Goal: Task Accomplishment & Management: Manage account settings

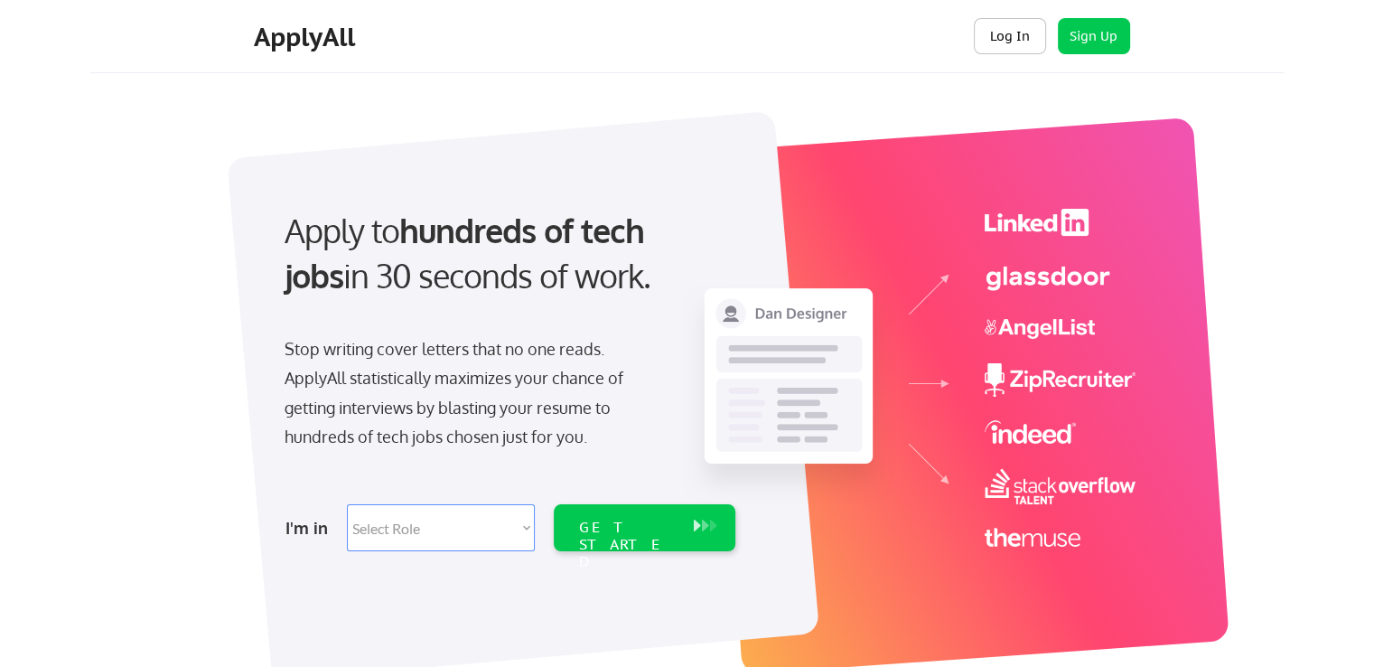
click at [1016, 30] on button "Log In" at bounding box center [1010, 36] width 72 height 36
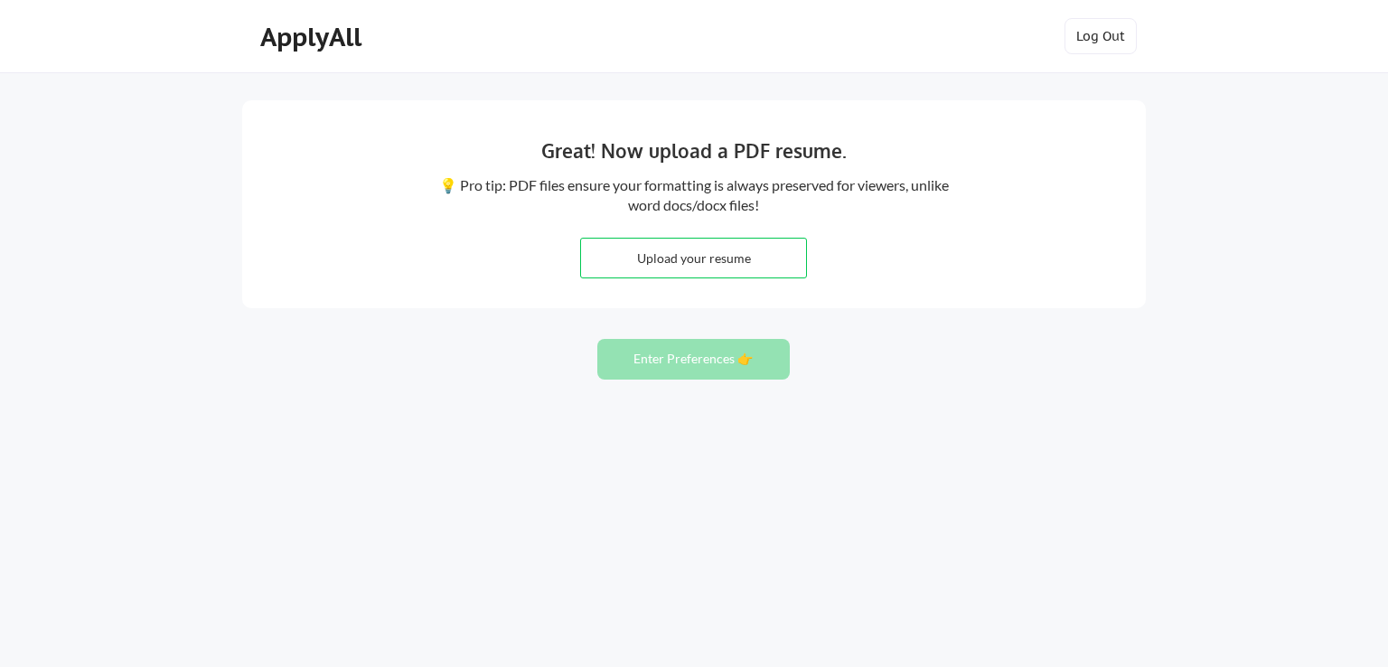
click at [253, 124] on div "Great! Now upload a PDF resume. 💡 Pro tip: PDF files ensure your formatting is …" at bounding box center [694, 204] width 904 height 208
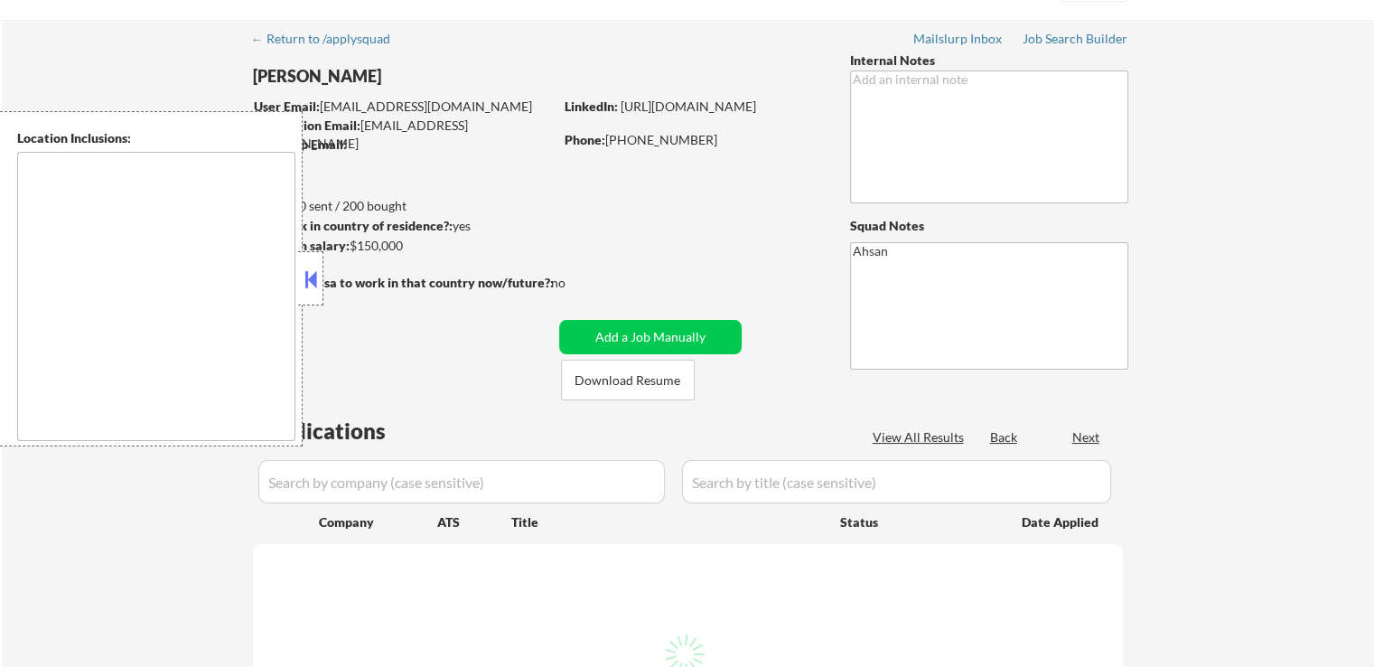
scroll to position [181, 0]
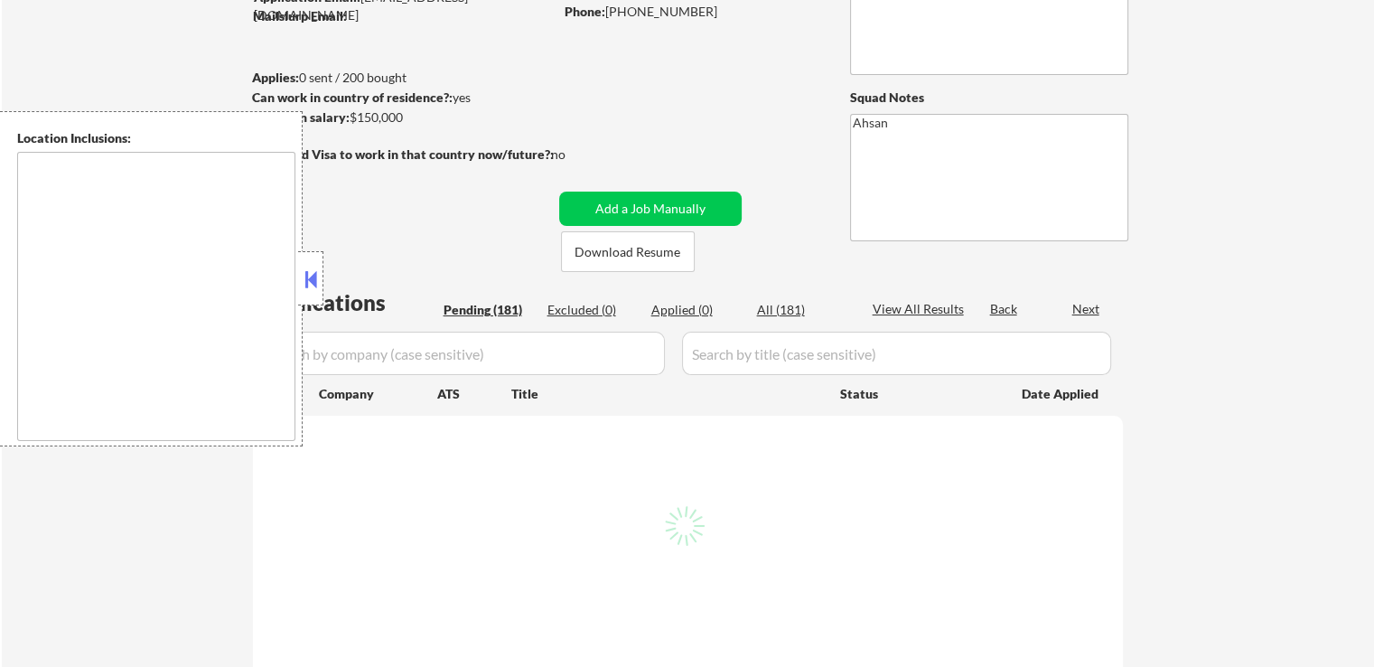
type textarea "[GEOGRAPHIC_DATA], [GEOGRAPHIC_DATA] [GEOGRAPHIC_DATA], [GEOGRAPHIC_DATA] [GEOG…"
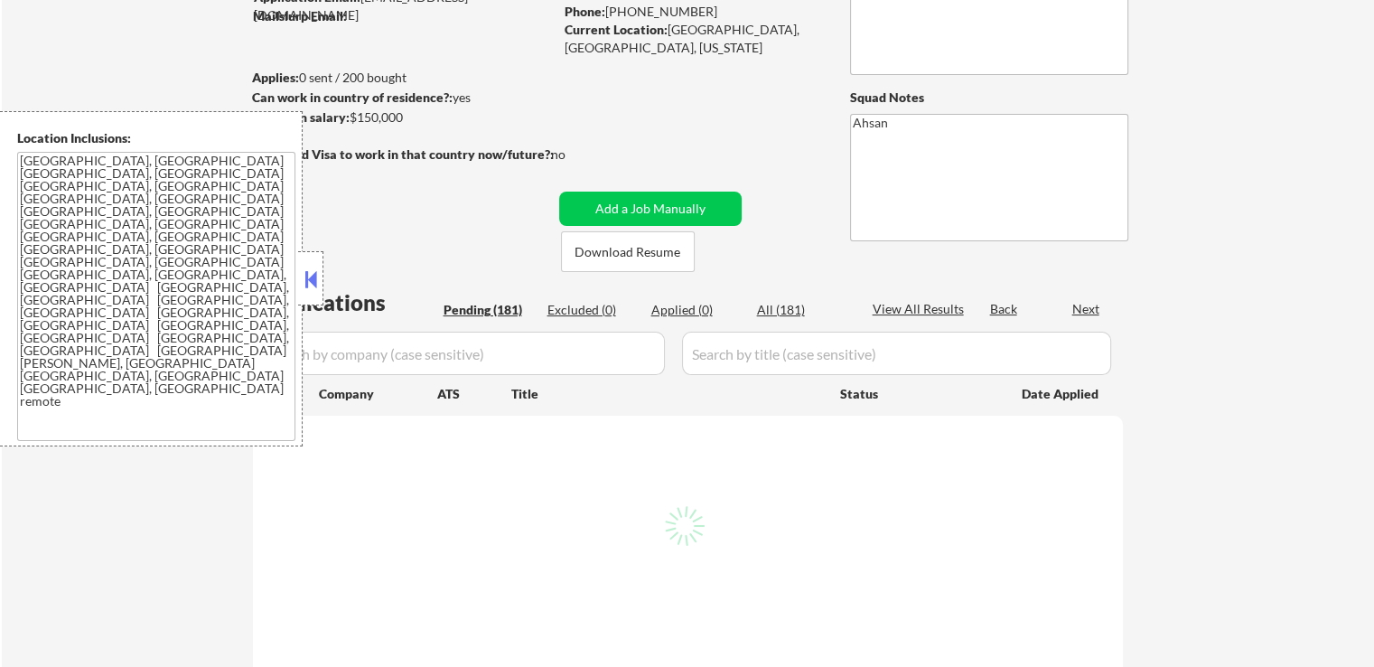
select select ""pending""
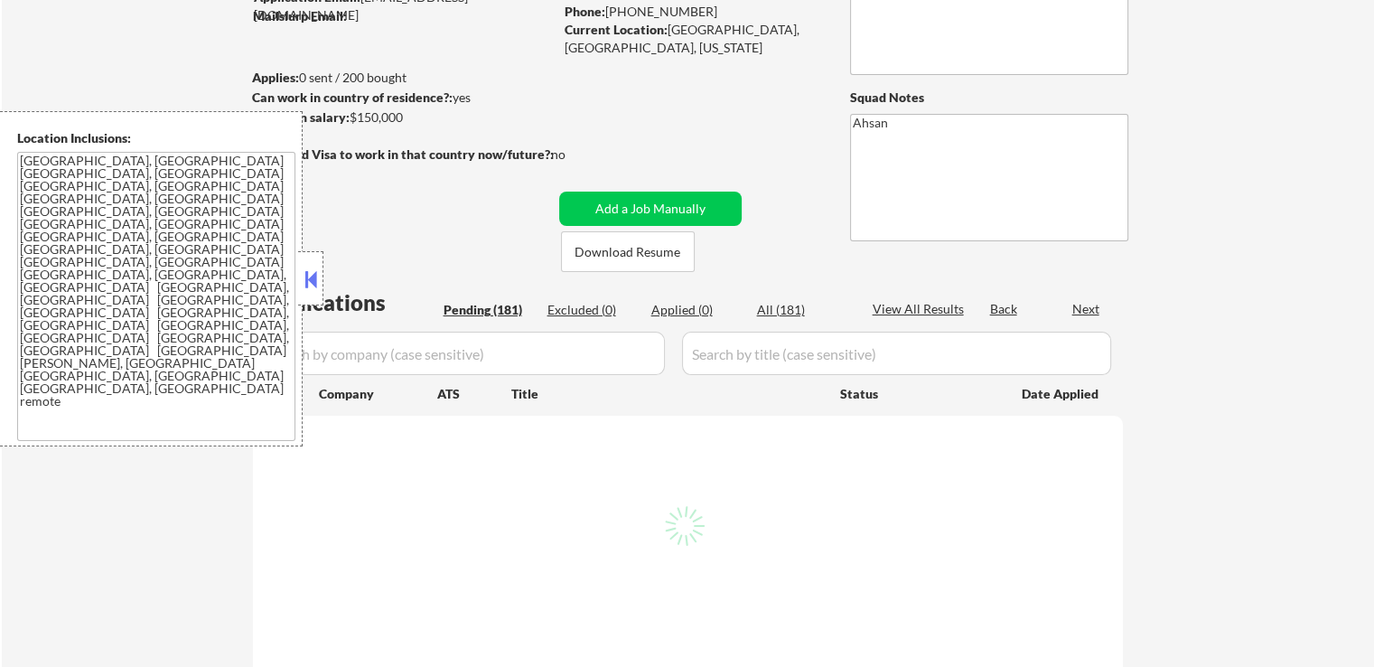
select select ""pending""
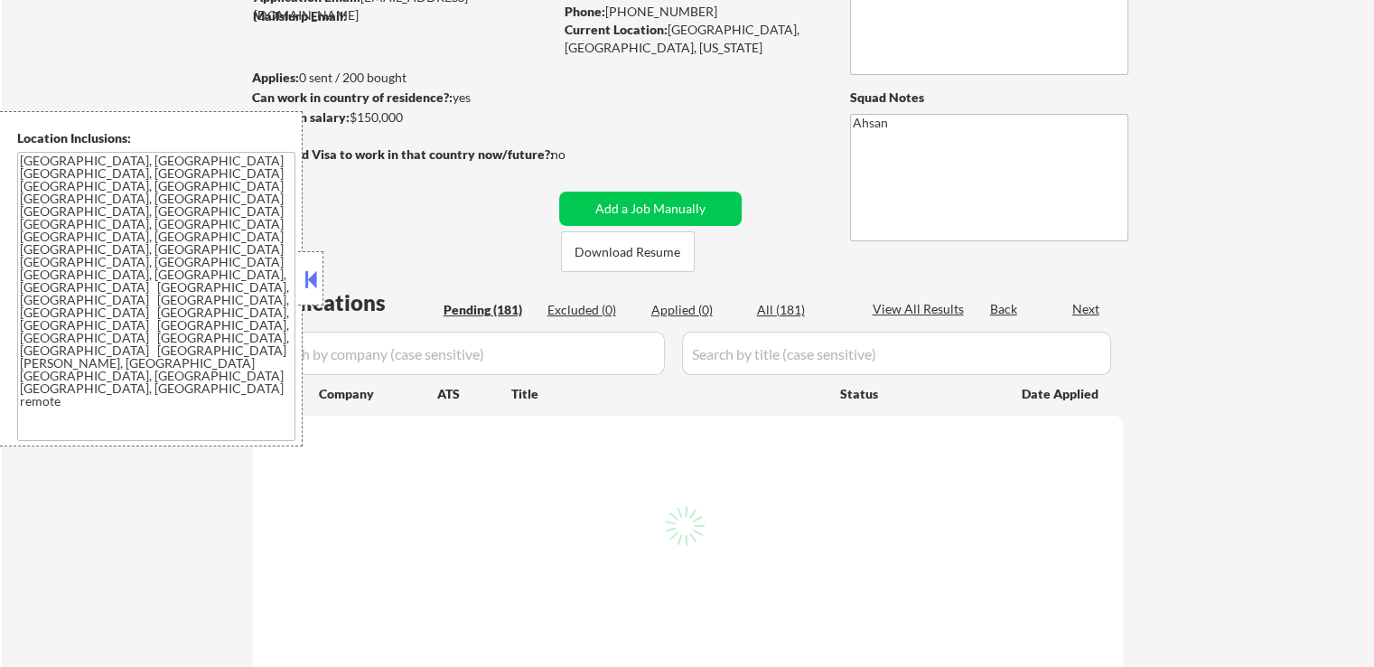
select select ""pending""
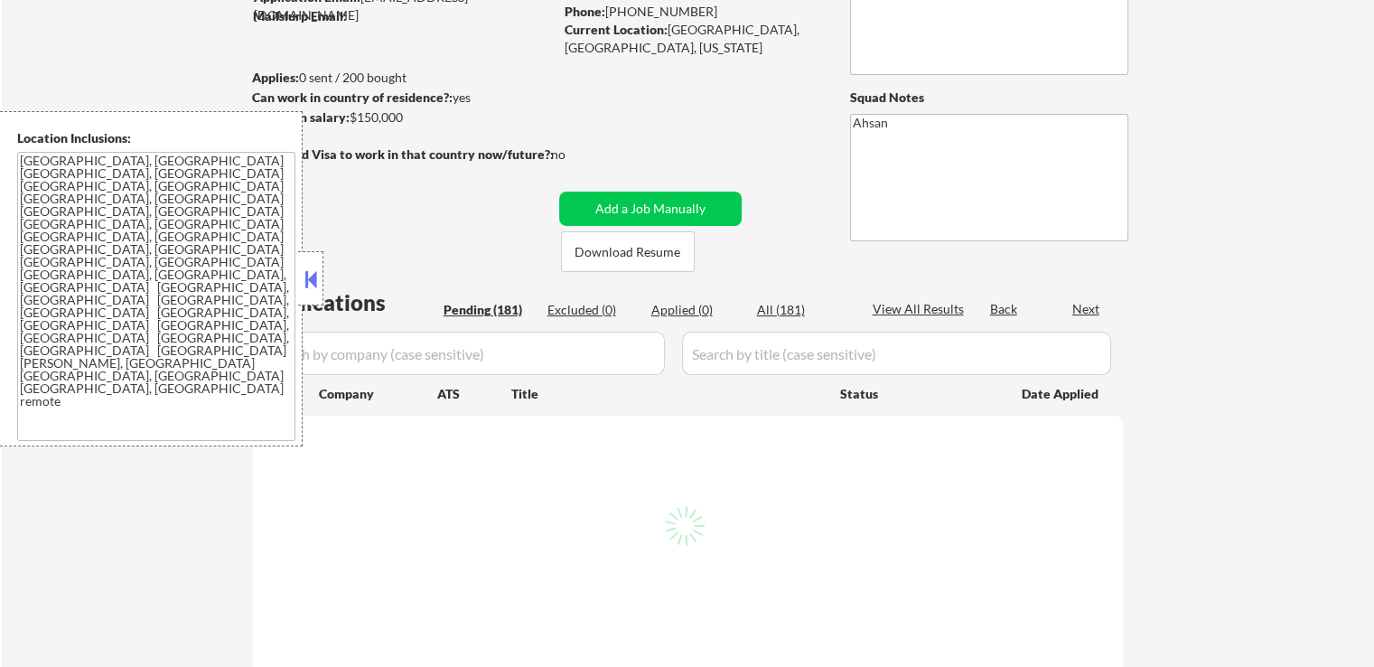
select select ""pending""
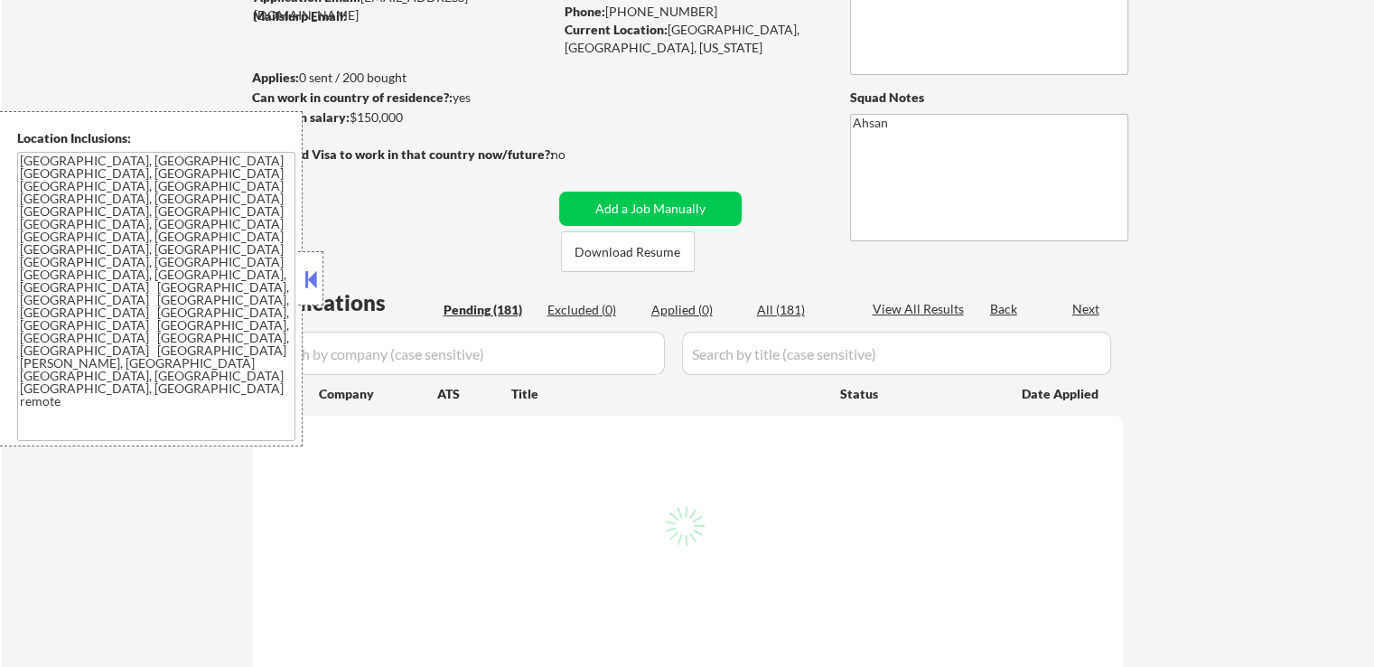
select select ""pending""
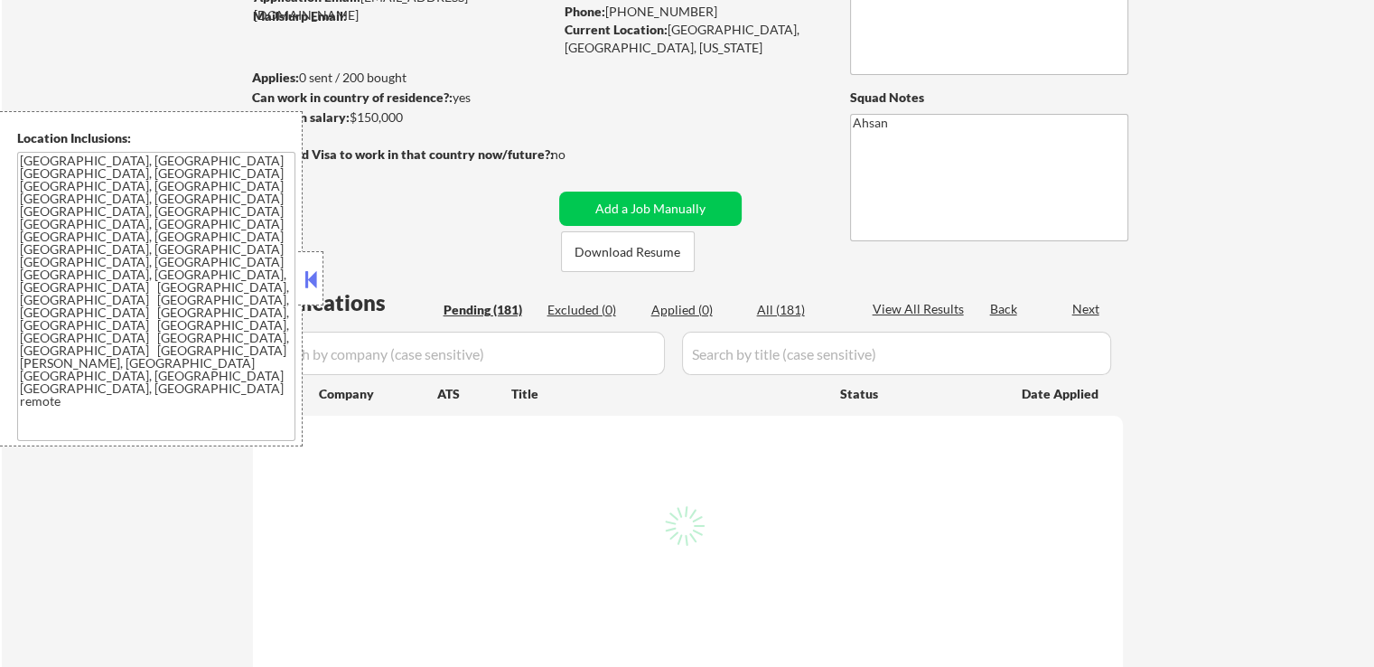
select select ""pending""
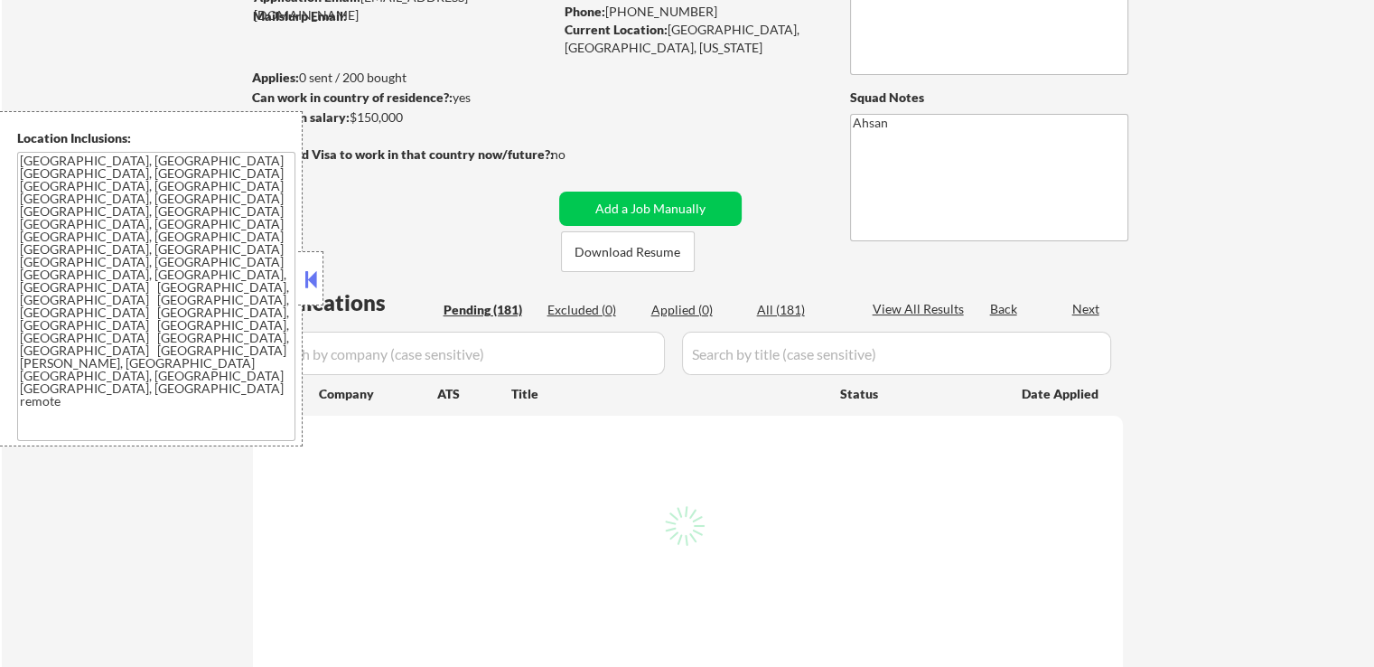
select select ""pending""
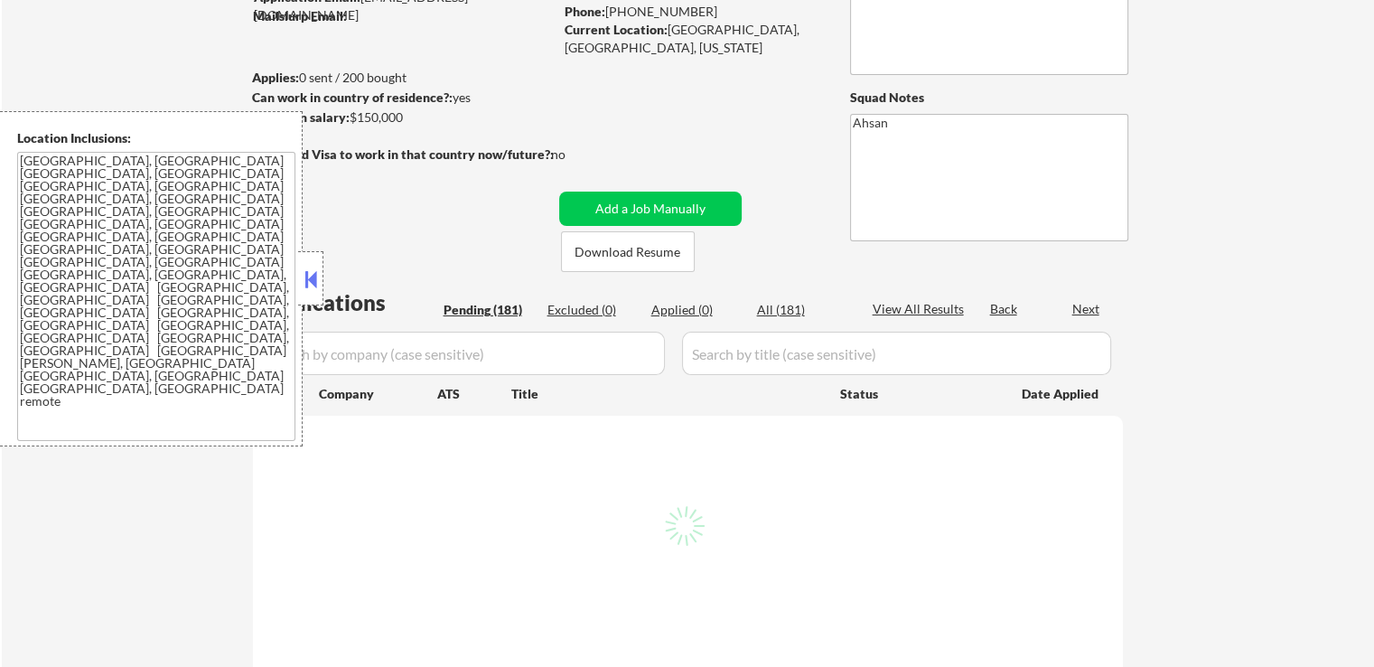
select select ""pending""
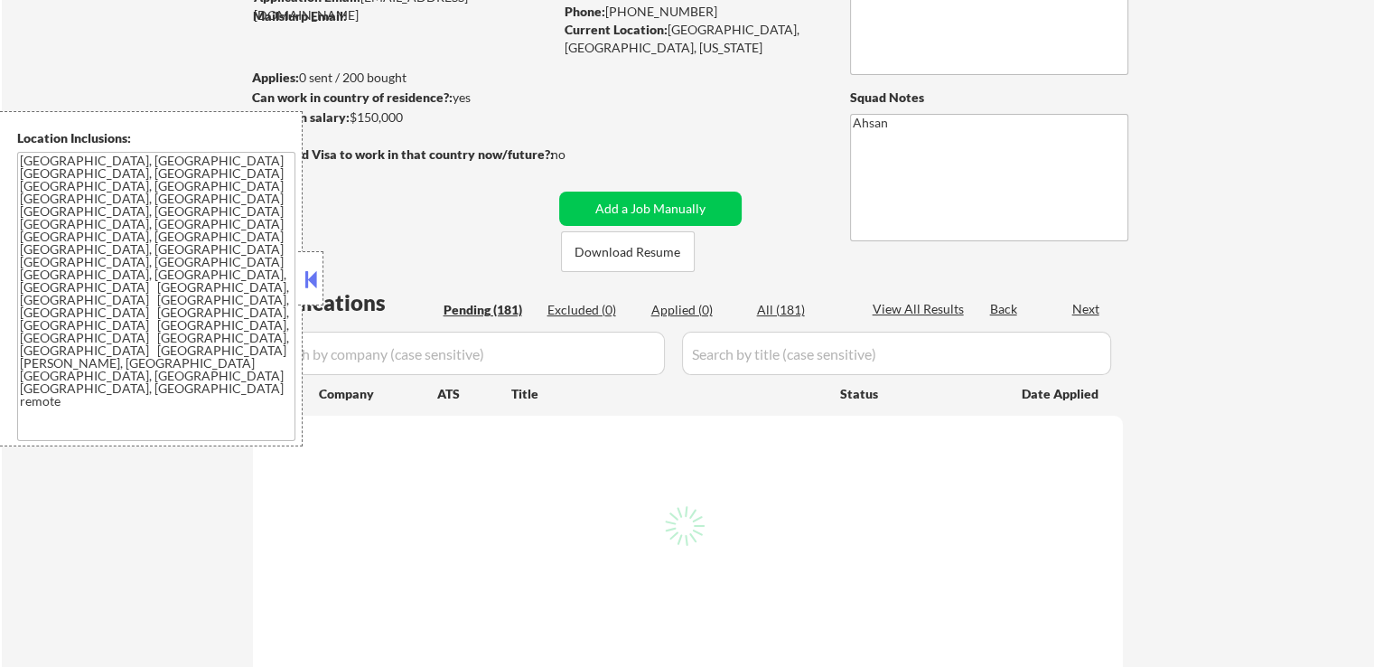
select select ""pending""
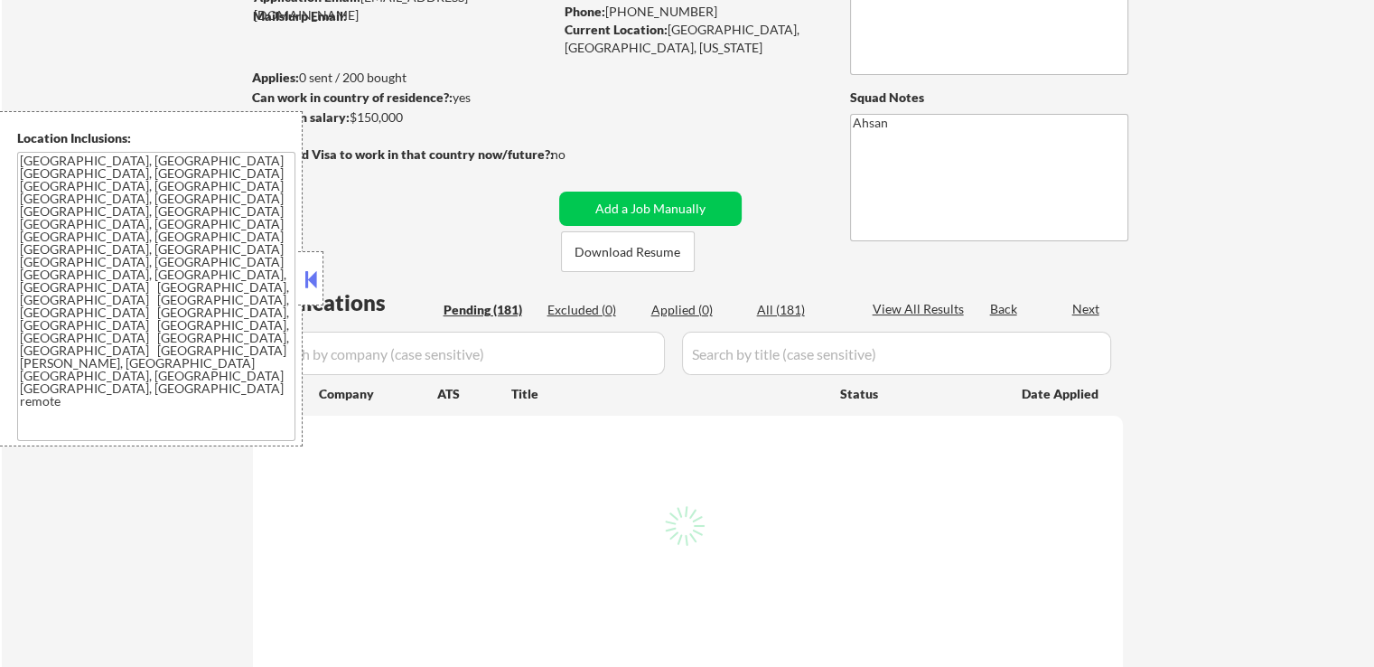
select select ""pending""
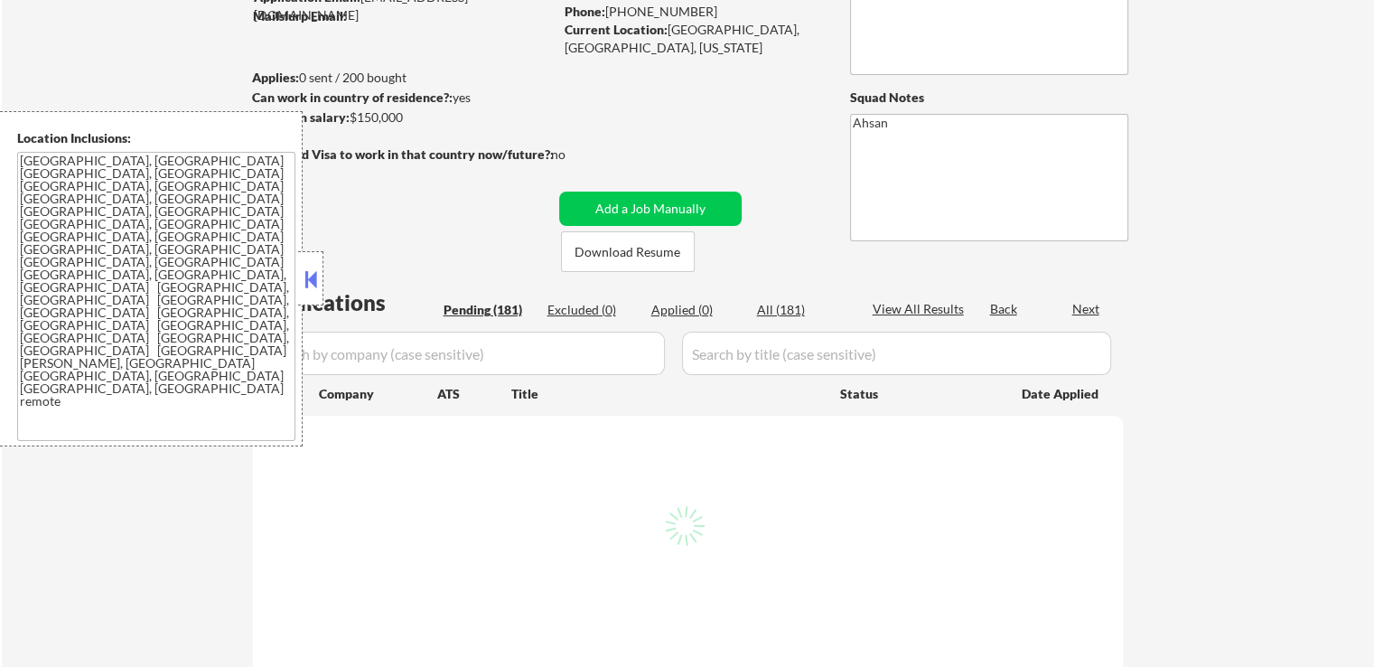
select select ""pending""
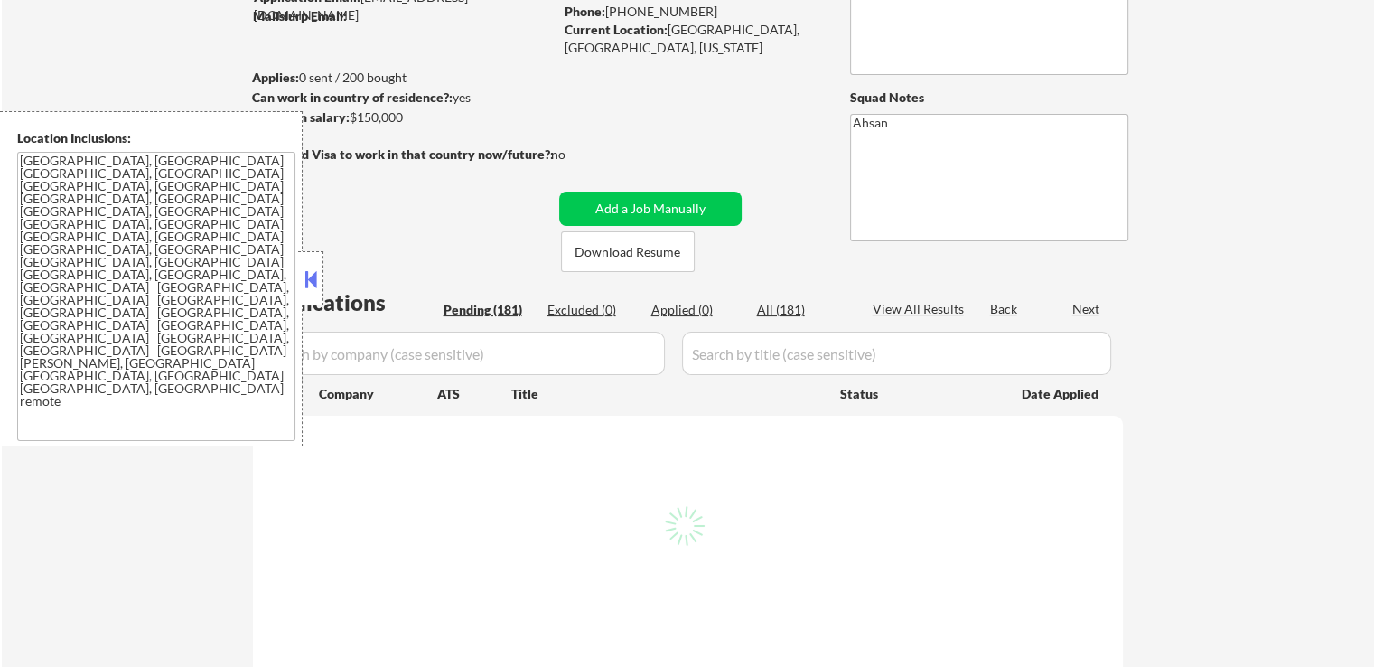
select select ""pending""
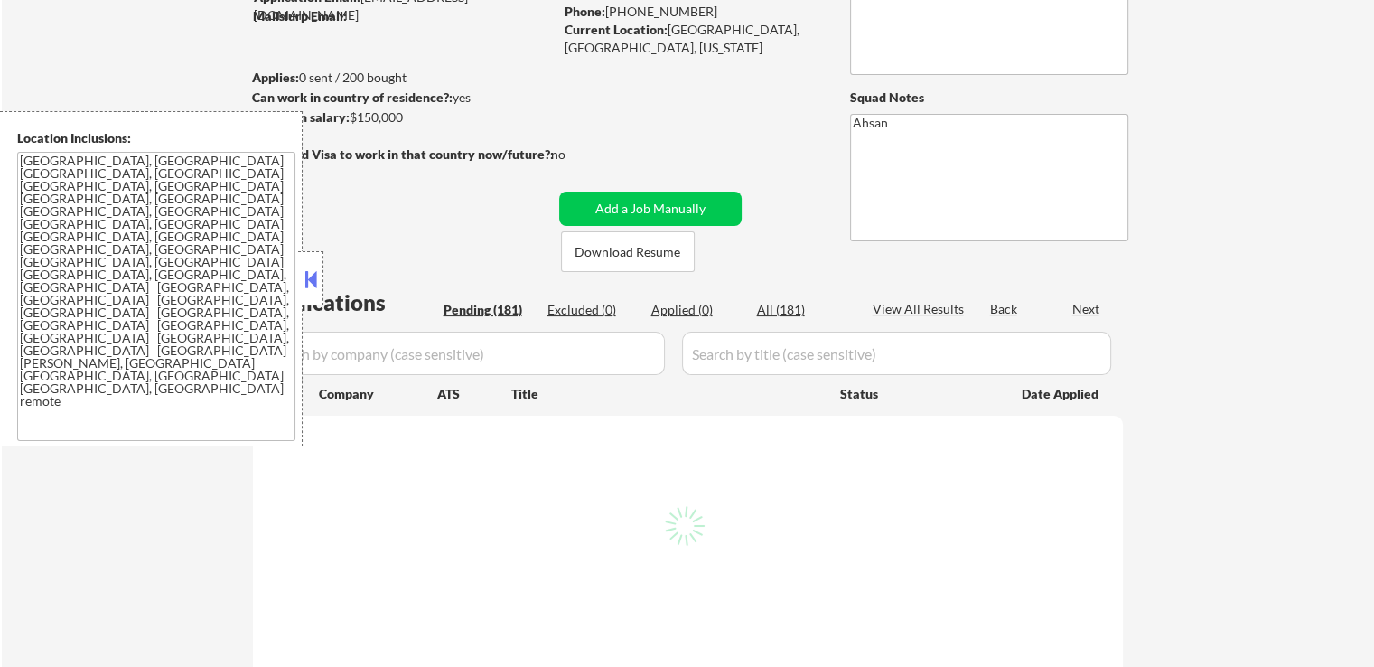
select select ""pending""
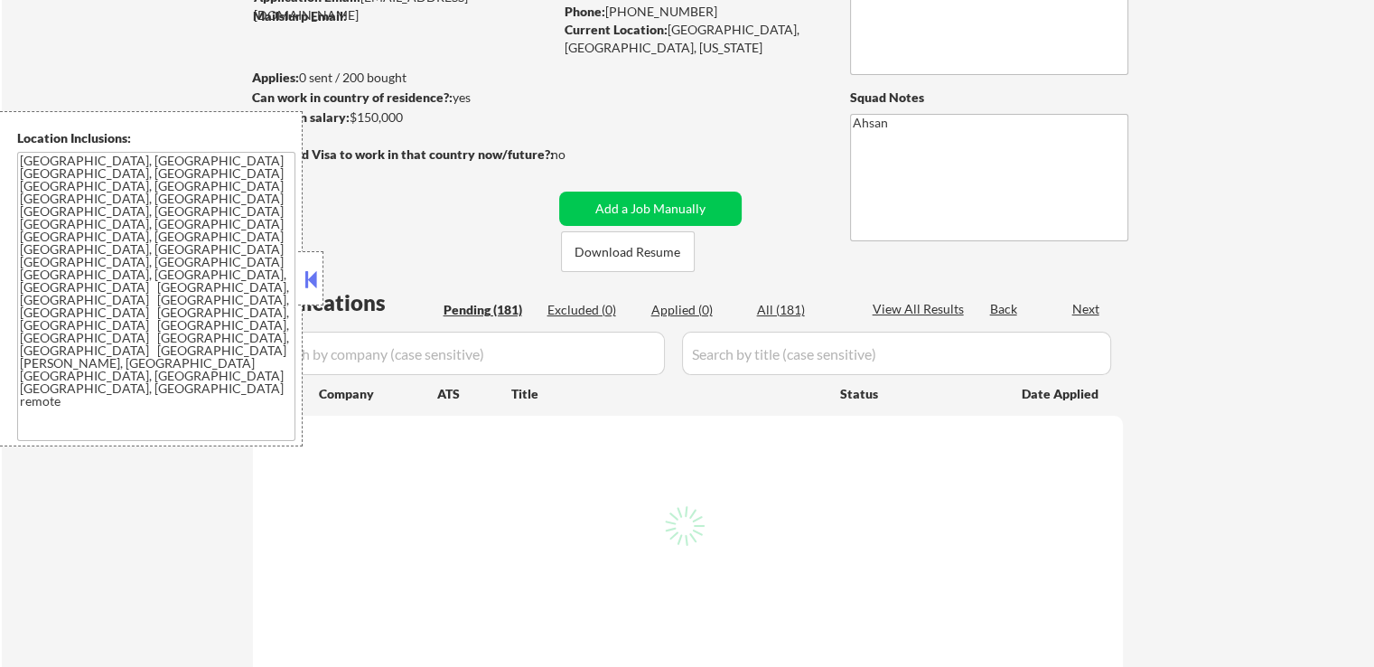
select select ""pending""
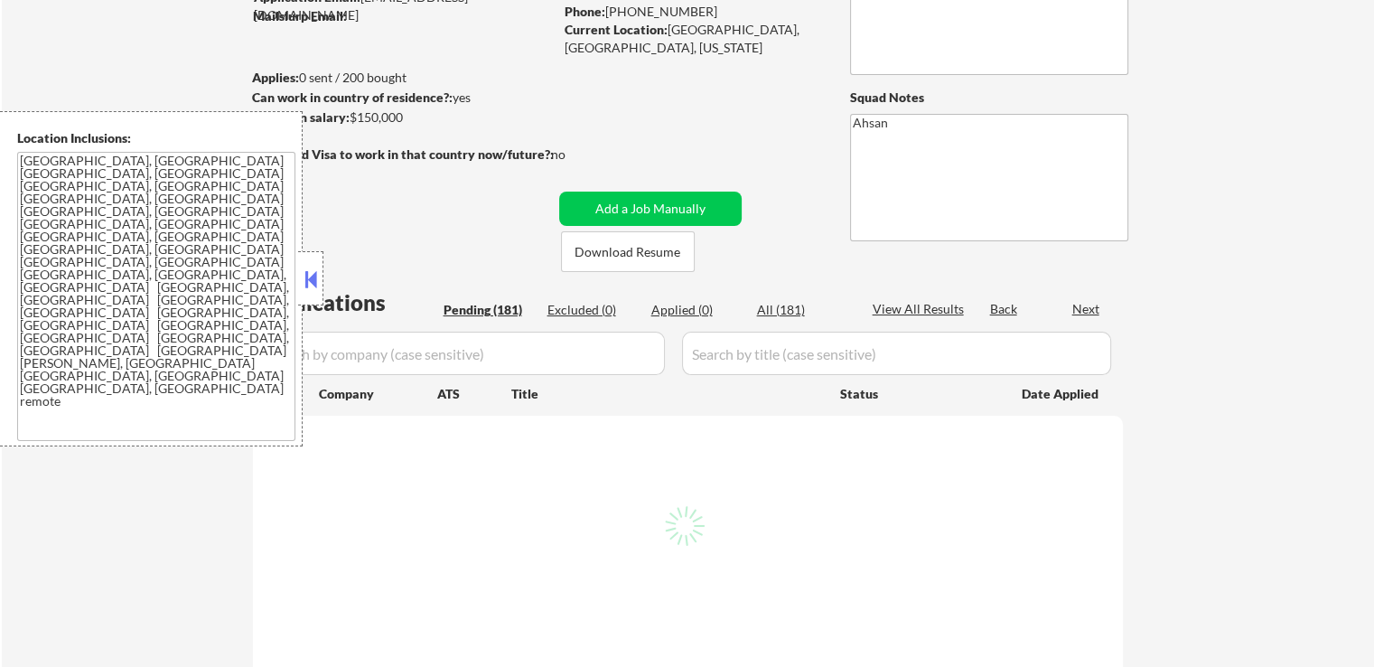
select select ""pending""
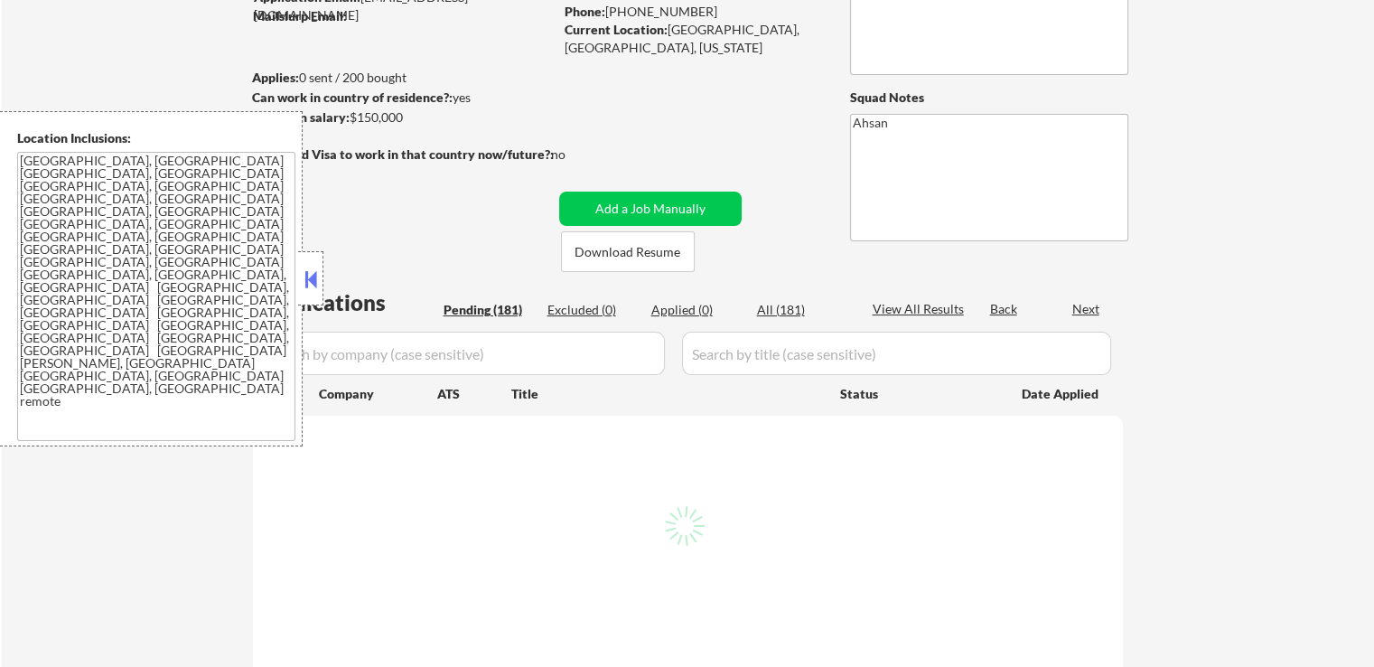
select select ""pending""
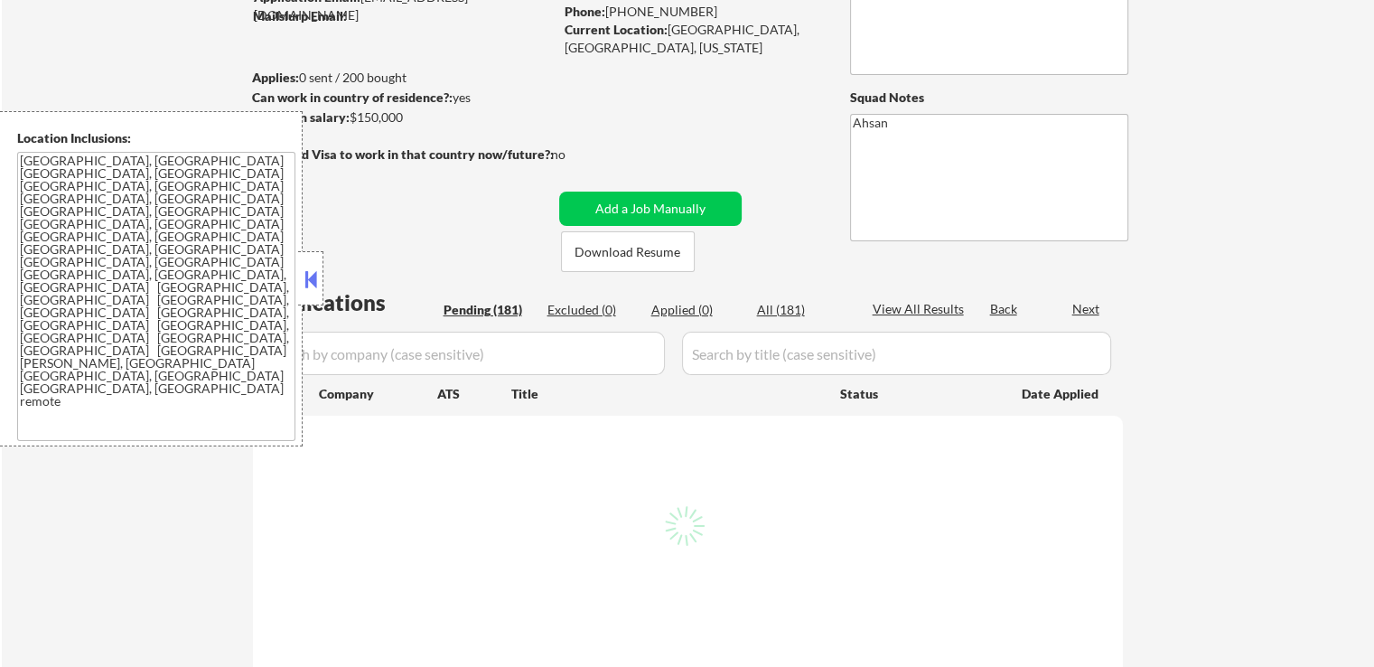
select select ""pending""
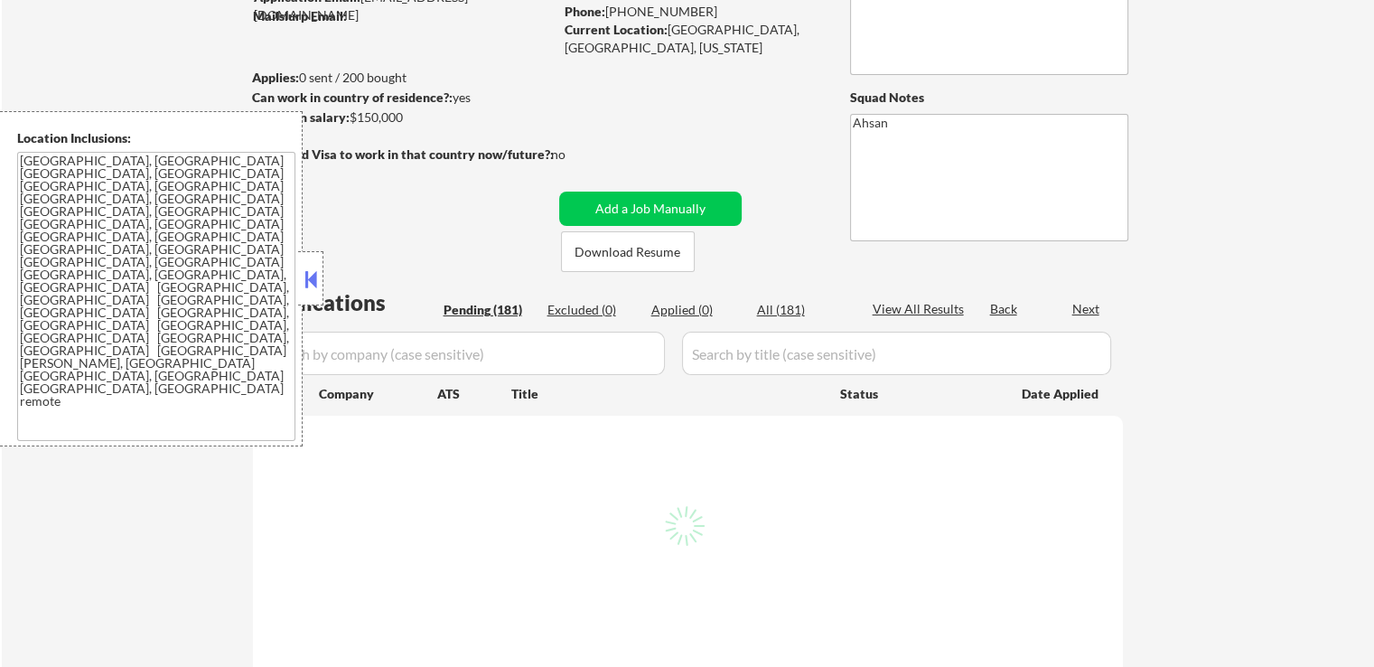
select select ""pending""
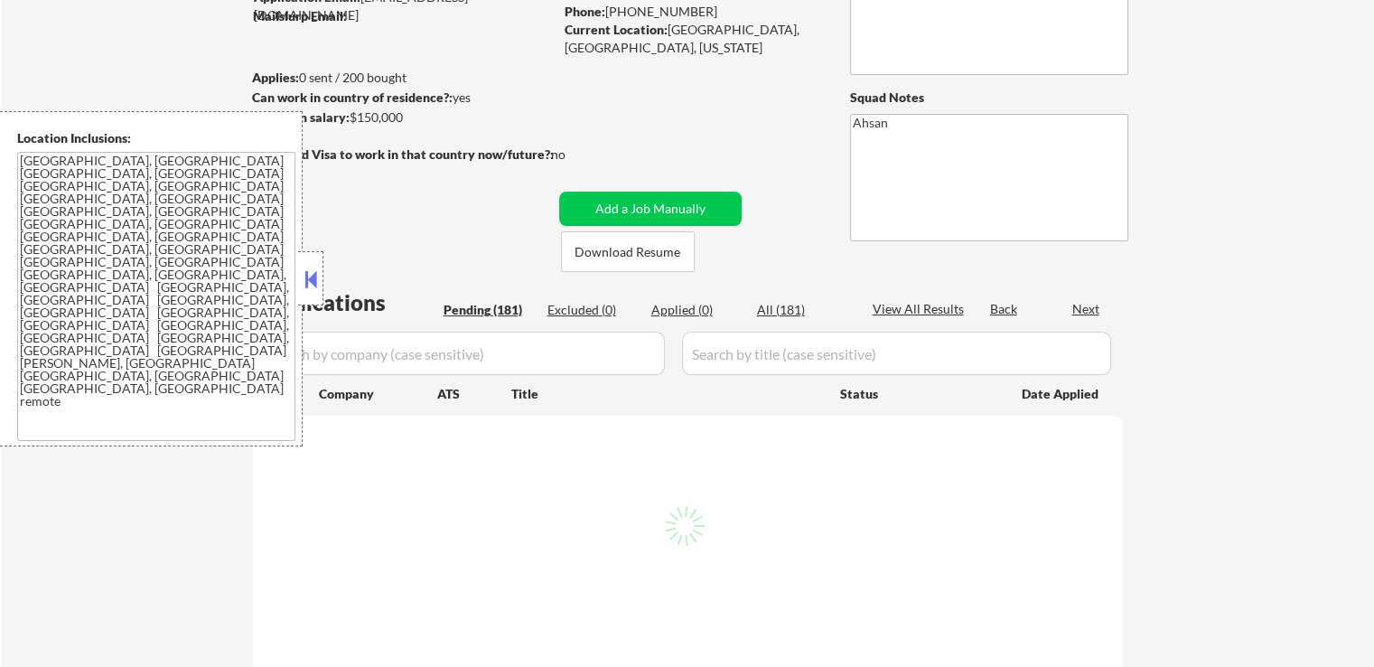
select select ""pending""
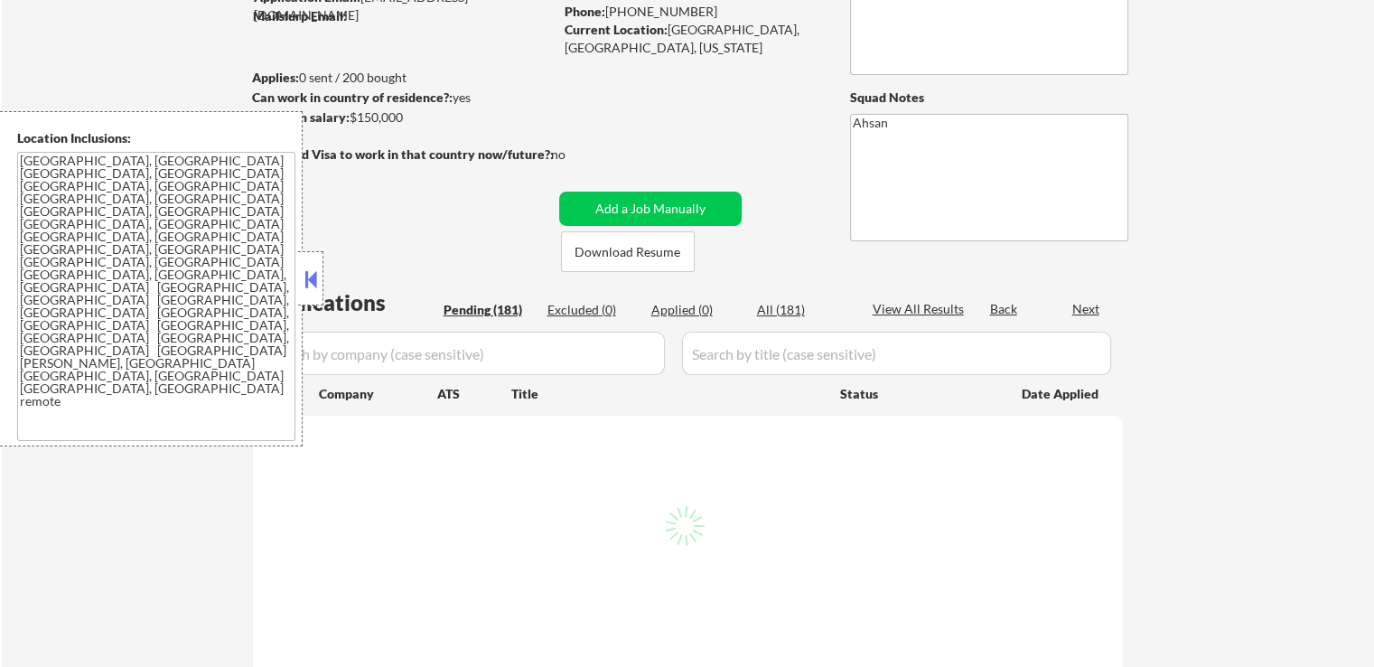
select select ""pending""
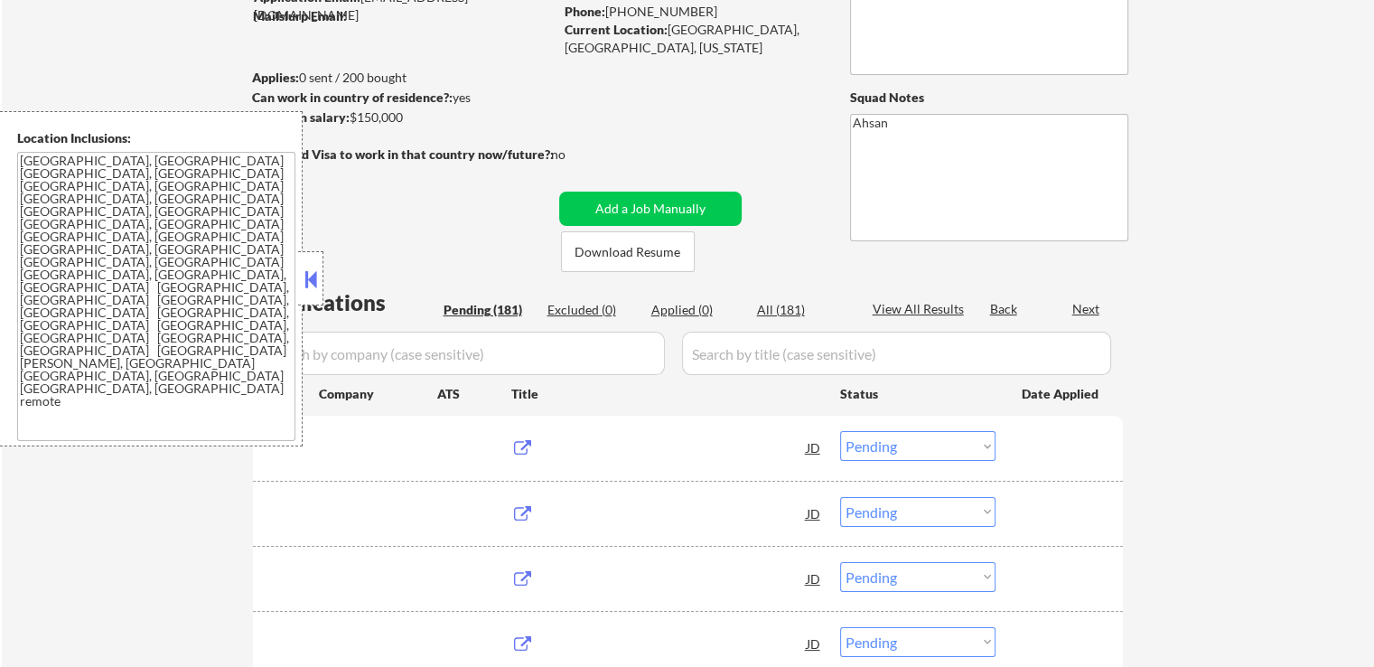
scroll to position [0, 0]
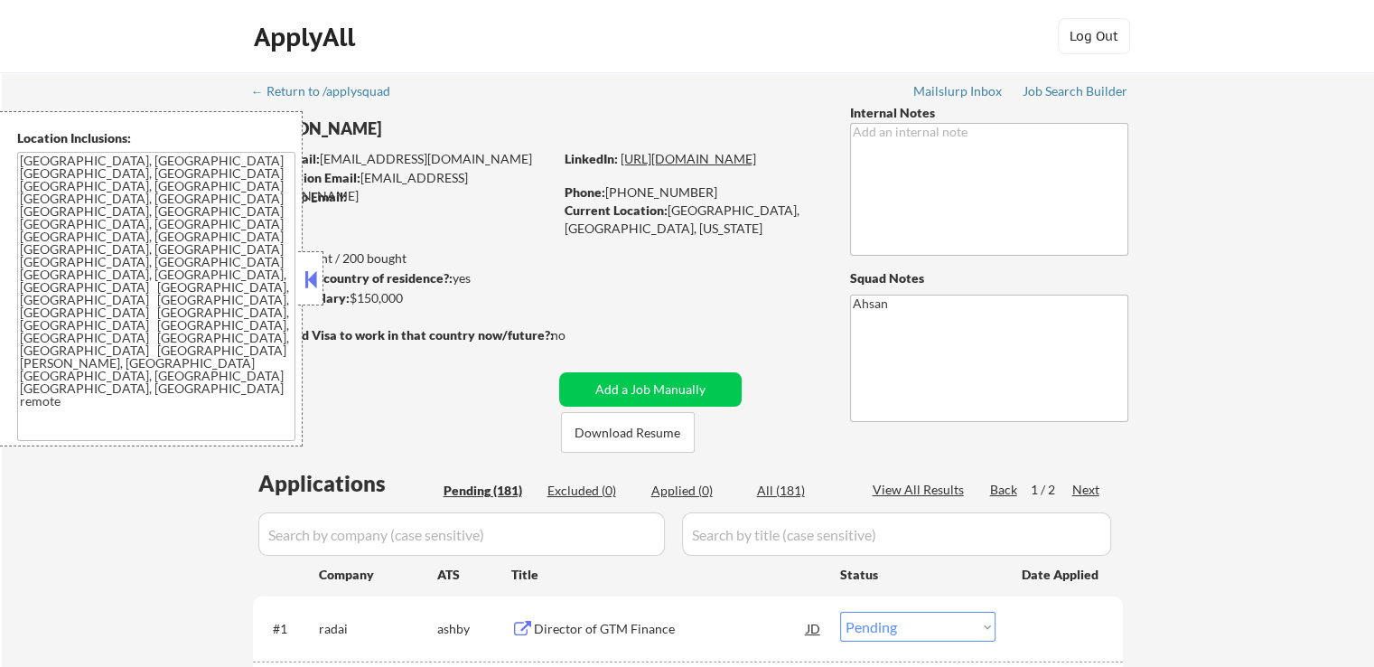
drag, startPoint x: 805, startPoint y: 174, endPoint x: 570, endPoint y: 171, distance: 234.9
click at [566, 168] on div "LinkedIn: [URL][DOMAIN_NAME]" at bounding box center [694, 159] width 258 height 18
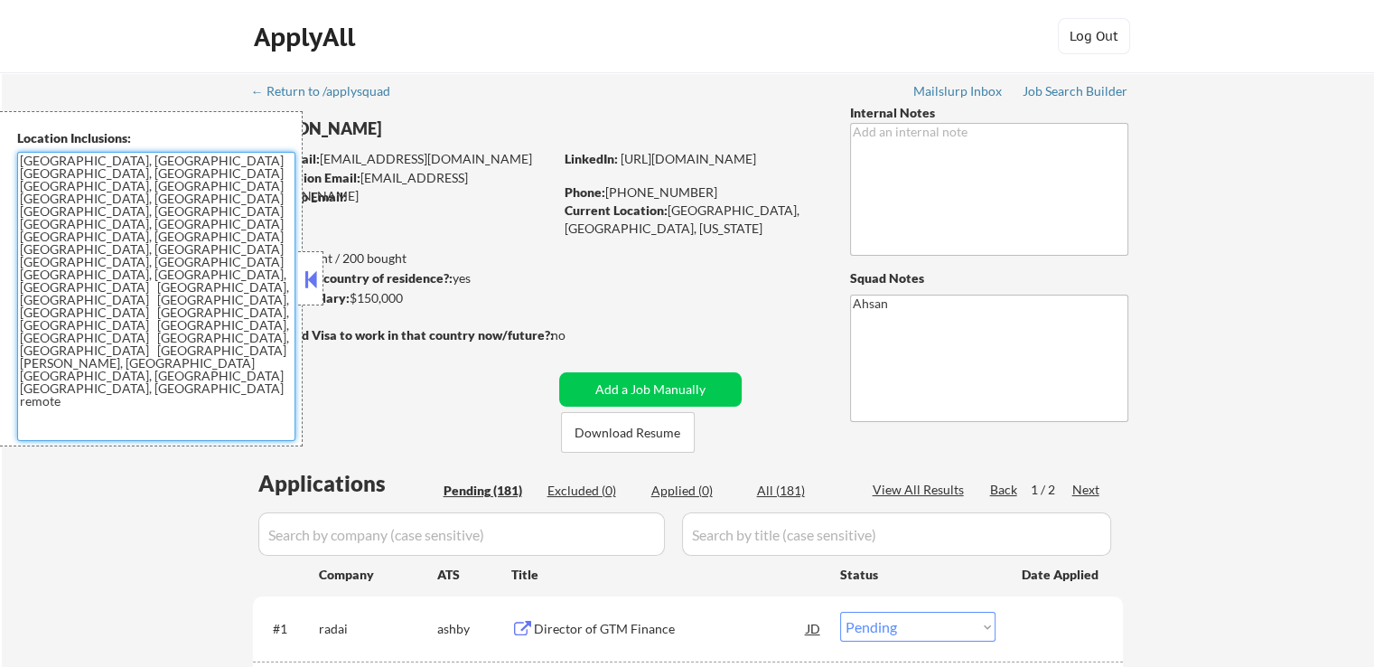
drag, startPoint x: 271, startPoint y: 229, endPoint x: 15, endPoint y: 159, distance: 265.0
click at [15, 159] on div "Location Inclusions: [GEOGRAPHIC_DATA], [GEOGRAPHIC_DATA] [GEOGRAPHIC_DATA], [G…" at bounding box center [151, 278] width 303 height 335
click at [964, 92] on div "Mailslurp Inbox" at bounding box center [958, 91] width 90 height 13
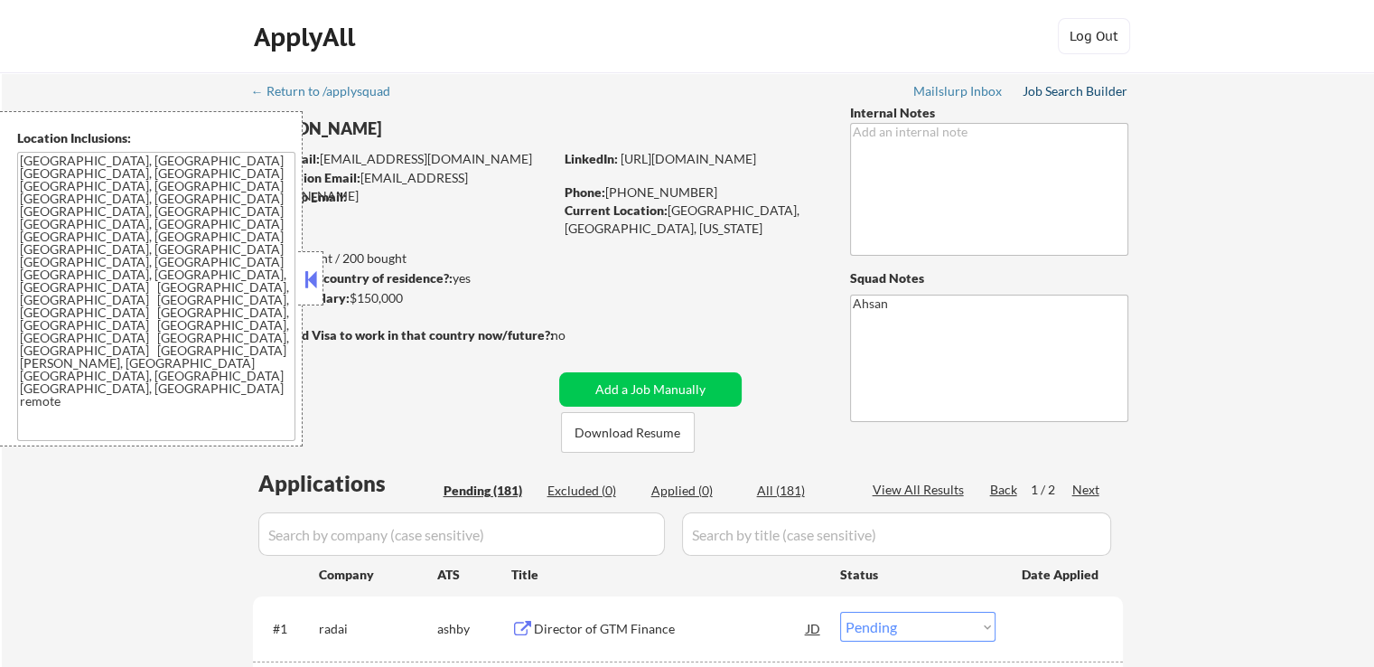
click at [1058, 96] on div "Job Search Builder" at bounding box center [1076, 91] width 106 height 13
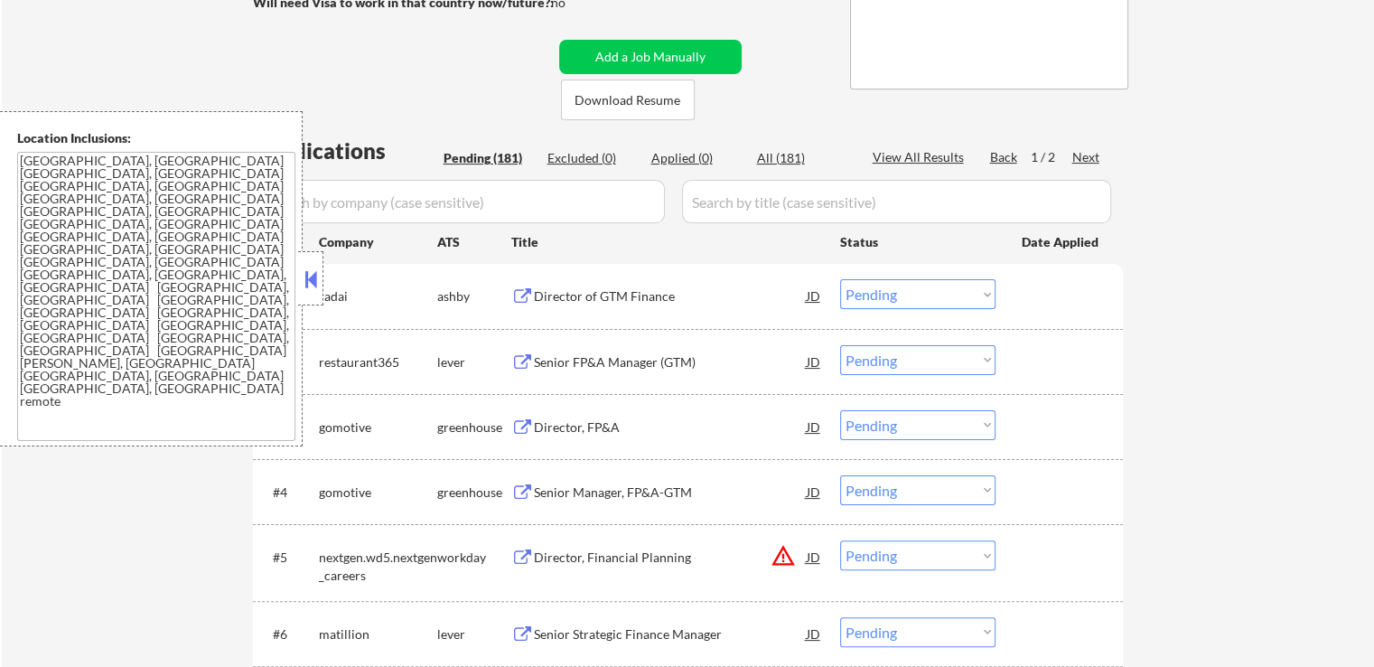
scroll to position [361, 0]
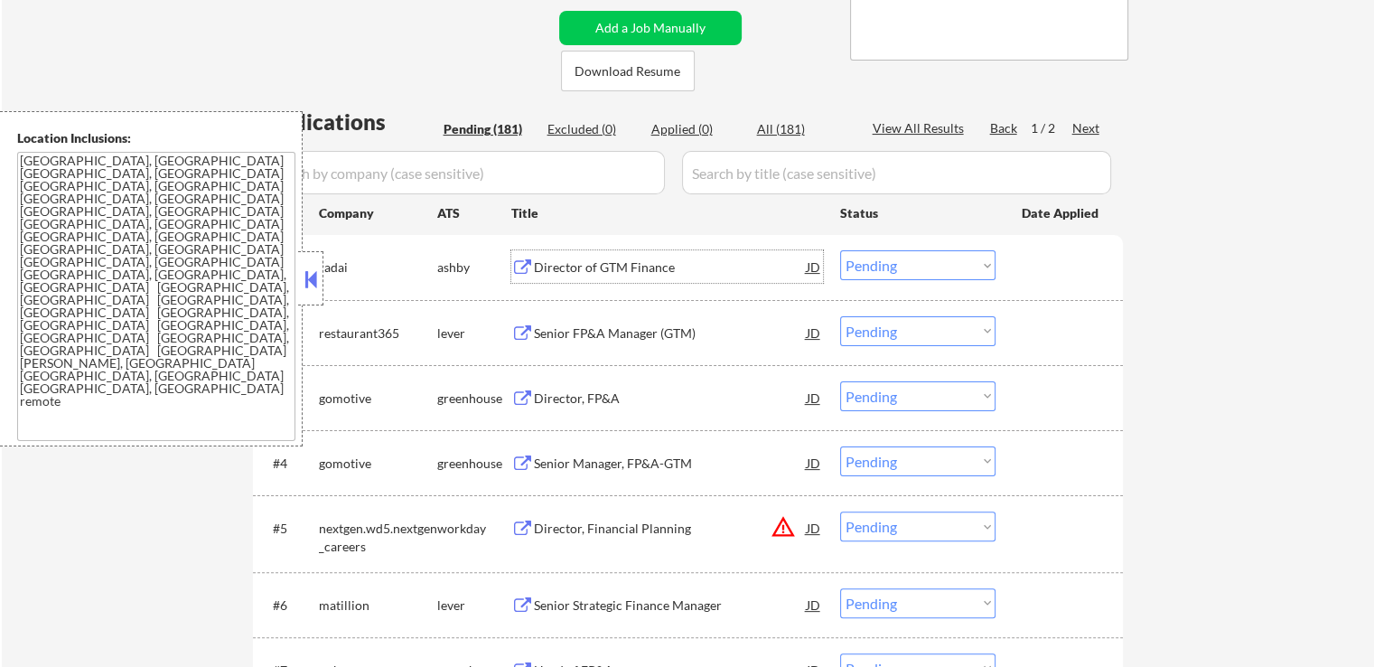
click at [625, 266] on div "Director of GTM Finance" at bounding box center [670, 267] width 273 height 18
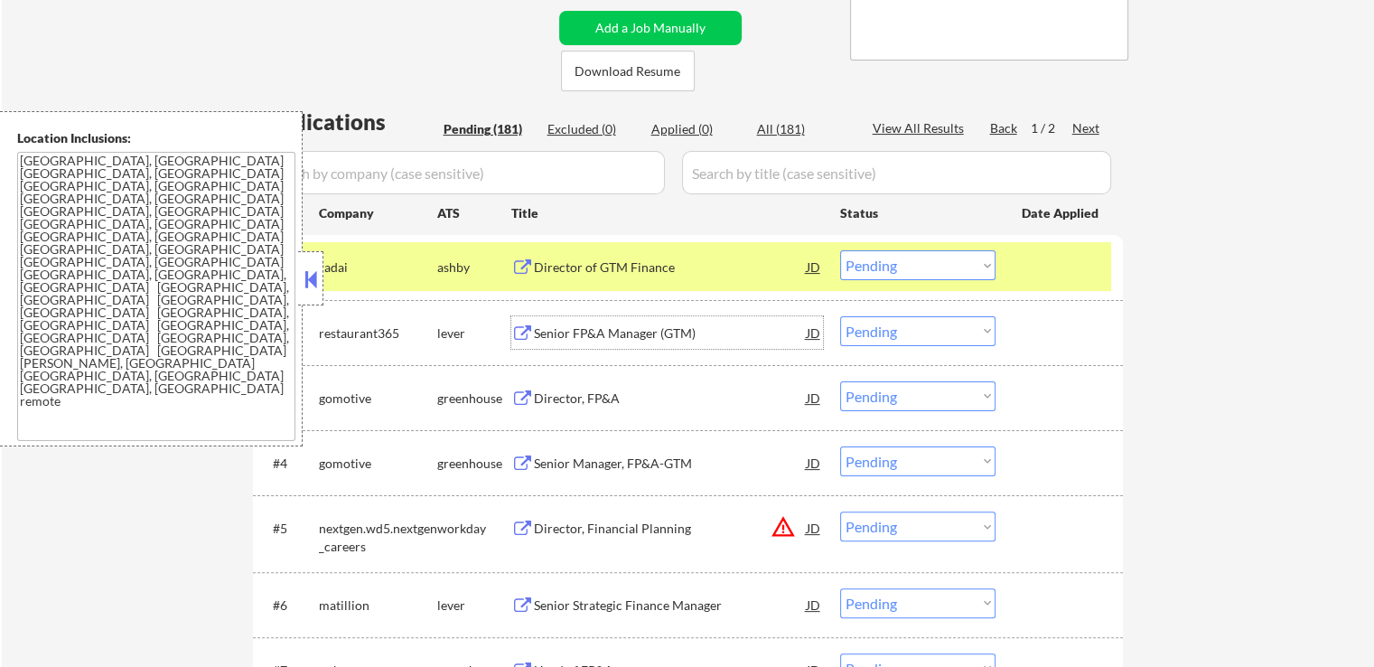
click at [650, 328] on div "Senior FP&A Manager (GTM)" at bounding box center [670, 333] width 273 height 18
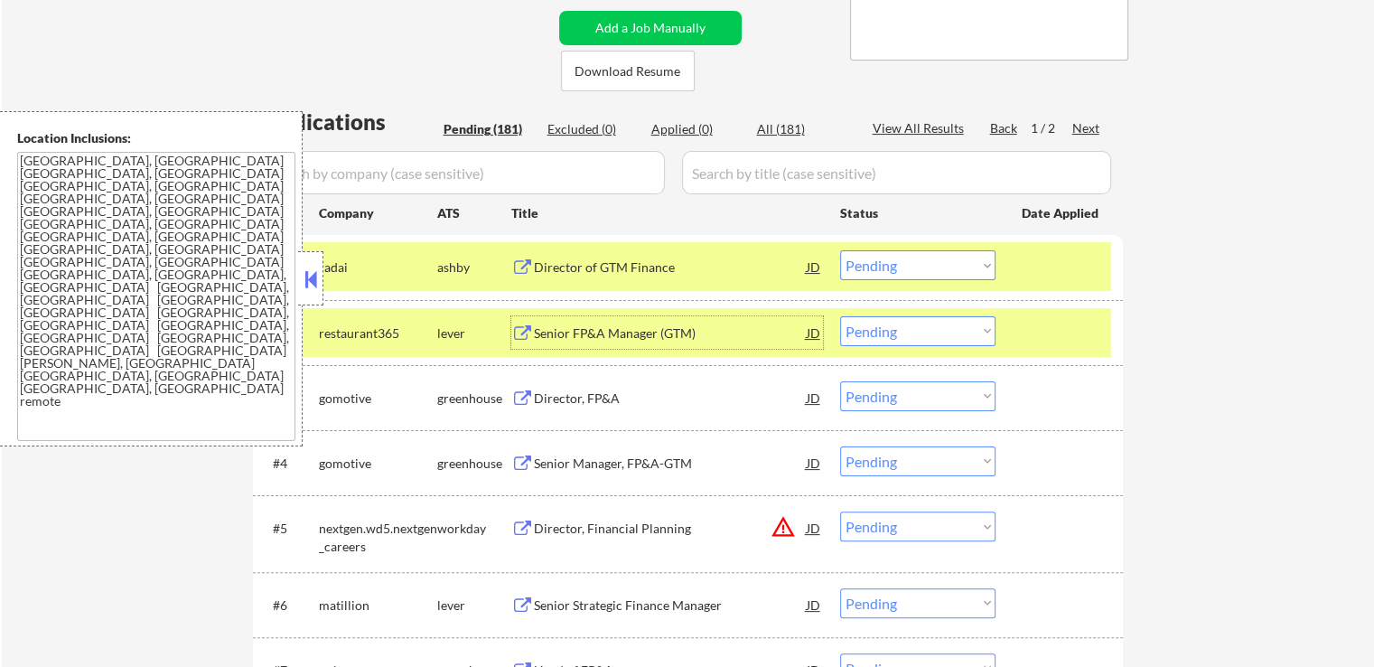
drag, startPoint x: 899, startPoint y: 267, endPoint x: 899, endPoint y: 277, distance: 9.9
click at [899, 268] on select "Choose an option... Pending Applied Excluded (Questions) Excluded (Expired) Exc…" at bounding box center [917, 265] width 155 height 30
click at [840, 250] on select "Choose an option... Pending Applied Excluded (Questions) Excluded (Expired) Exc…" at bounding box center [917, 265] width 155 height 30
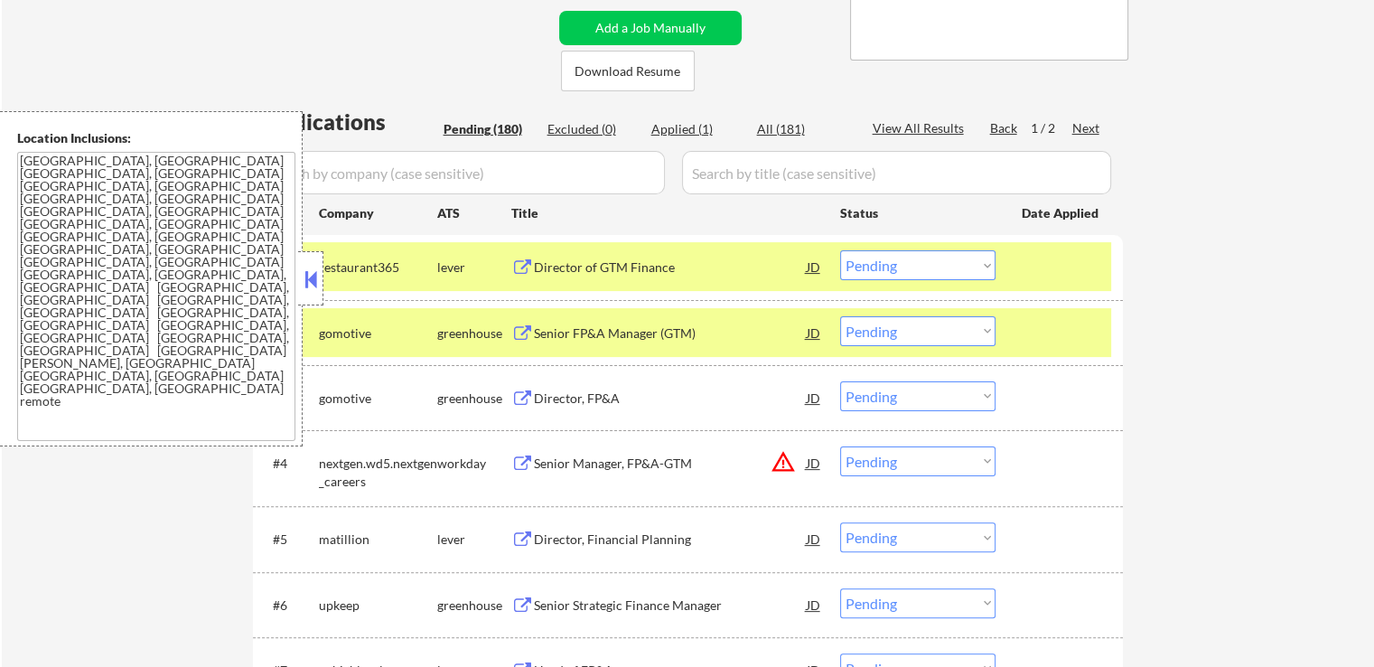
click at [647, 333] on div "Senior FP&A Manager (GTM)" at bounding box center [670, 333] width 273 height 18
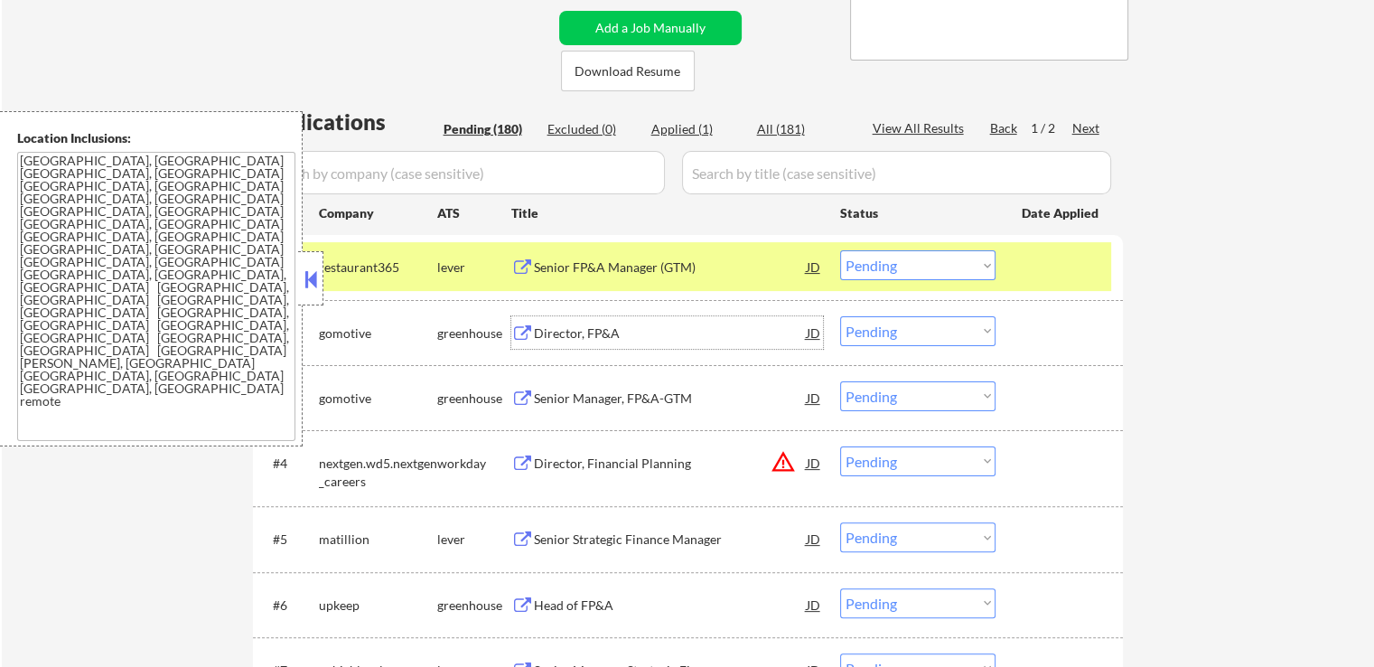
click at [885, 269] on select "Choose an option... Pending Applied Excluded (Questions) Excluded (Expired) Exc…" at bounding box center [917, 265] width 155 height 30
click at [840, 250] on select "Choose an option... Pending Applied Excluded (Questions) Excluded (Expired) Exc…" at bounding box center [917, 265] width 155 height 30
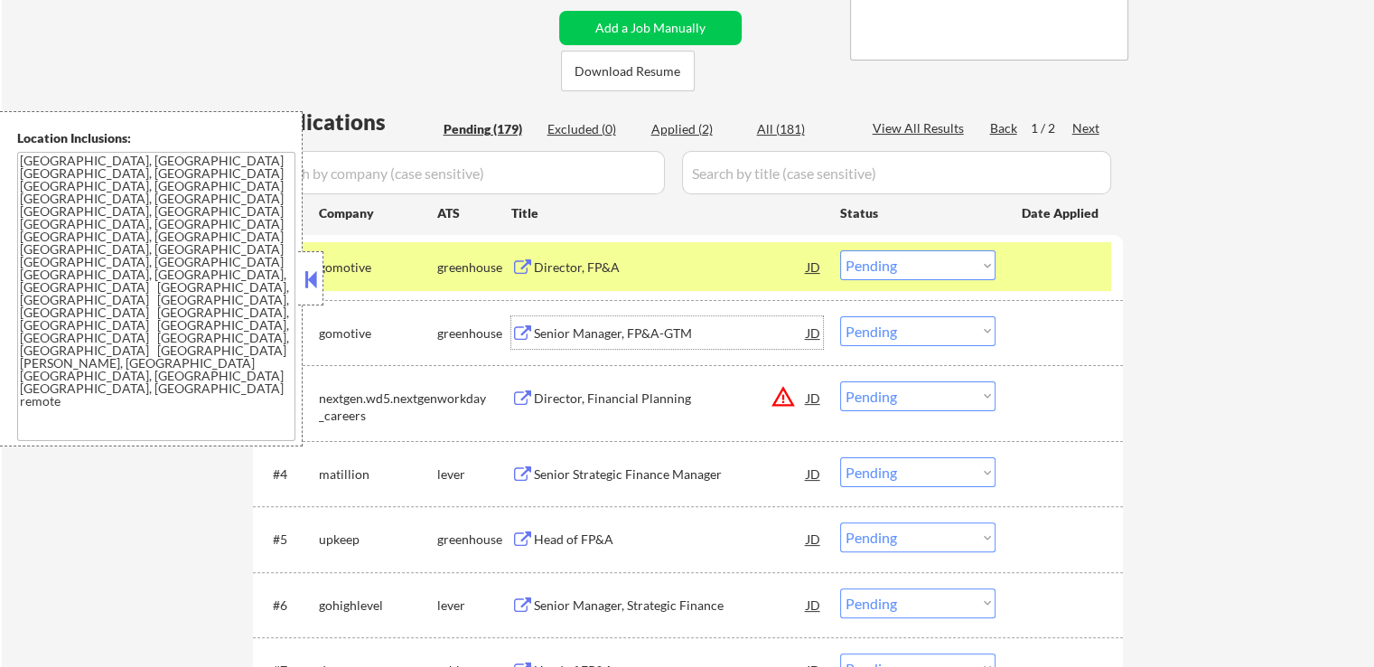
drag, startPoint x: 640, startPoint y: 323, endPoint x: 652, endPoint y: 322, distance: 12.8
click at [647, 324] on div "Senior Manager, FP&A-GTM" at bounding box center [670, 333] width 273 height 18
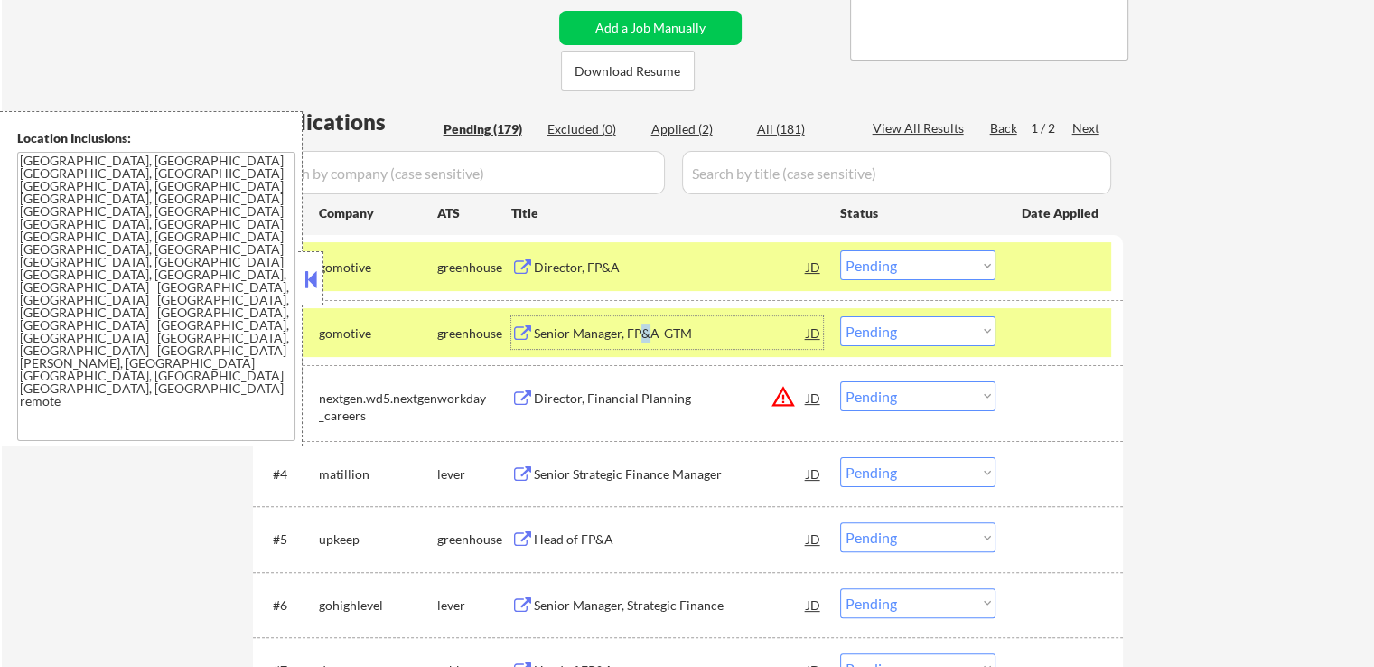
click at [936, 269] on select "Choose an option... Pending Applied Excluded (Questions) Excluded (Expired) Exc…" at bounding box center [917, 265] width 155 height 30
select select ""excluded""
click at [840, 250] on select "Choose an option... Pending Applied Excluded (Questions) Excluded (Expired) Exc…" at bounding box center [917, 265] width 155 height 30
click at [935, 326] on select "Choose an option... Pending Applied Excluded (Questions) Excluded (Expired) Exc…" at bounding box center [917, 331] width 155 height 30
select select ""excluded__expired_""
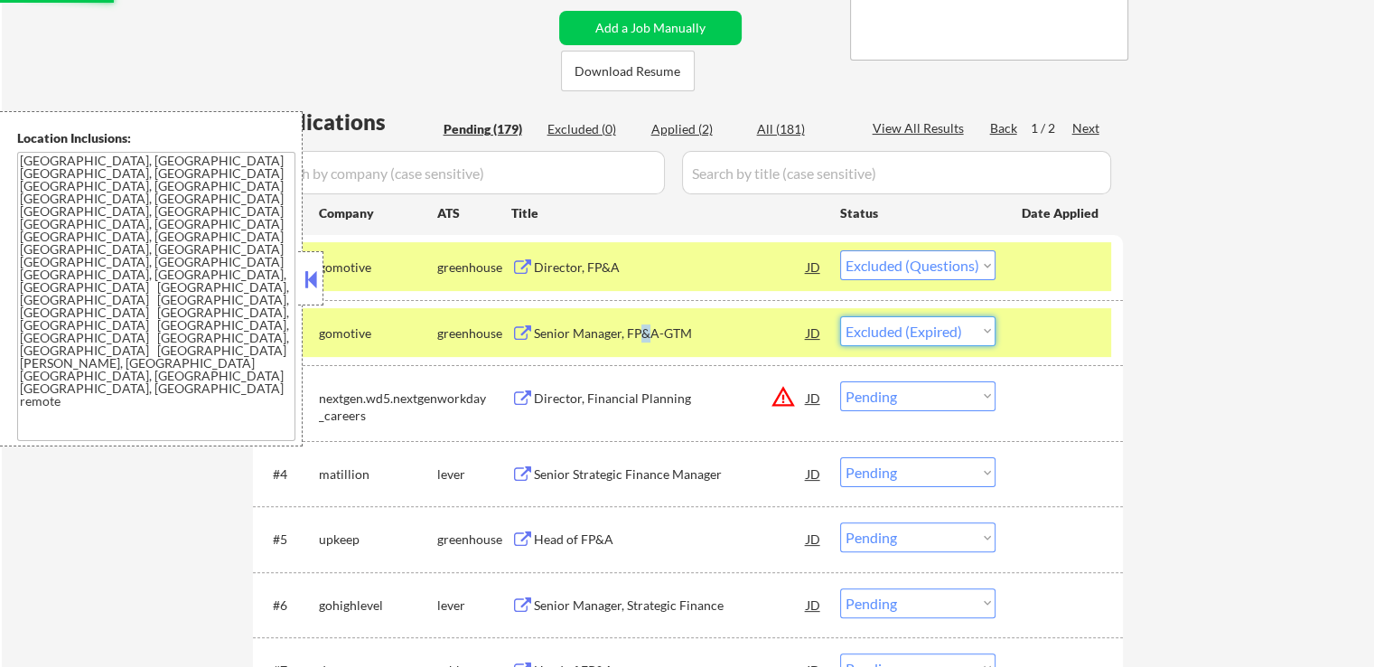
click at [840, 316] on select "Choose an option... Pending Applied Excluded (Questions) Excluded (Expired) Exc…" at bounding box center [917, 331] width 155 height 30
select select ""pending""
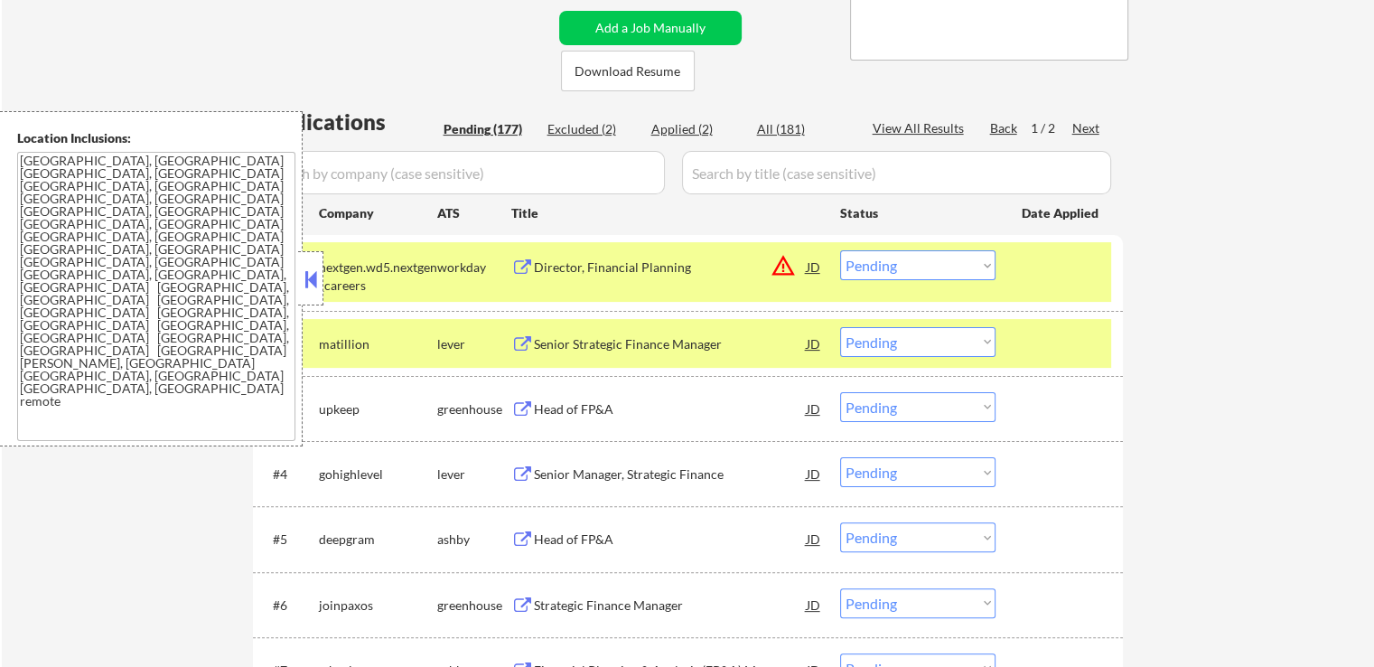
click at [640, 274] on div "Director, Financial Planning" at bounding box center [670, 267] width 273 height 18
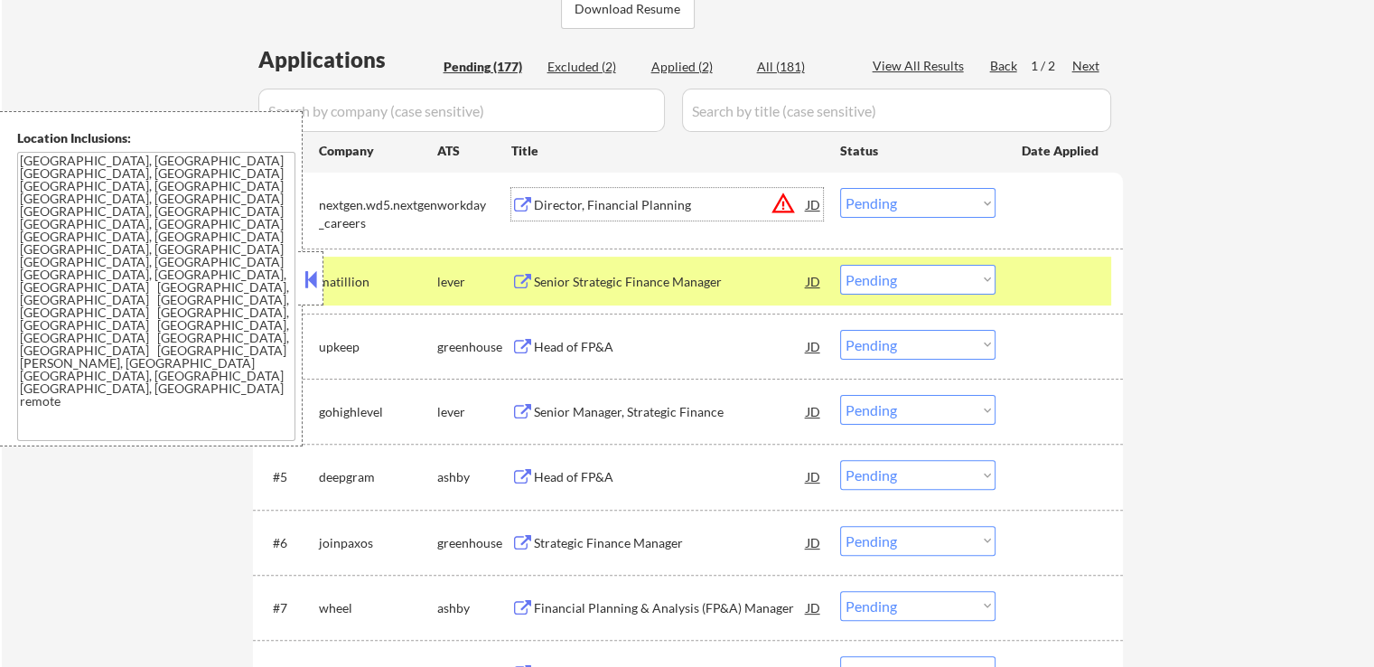
scroll to position [452, 0]
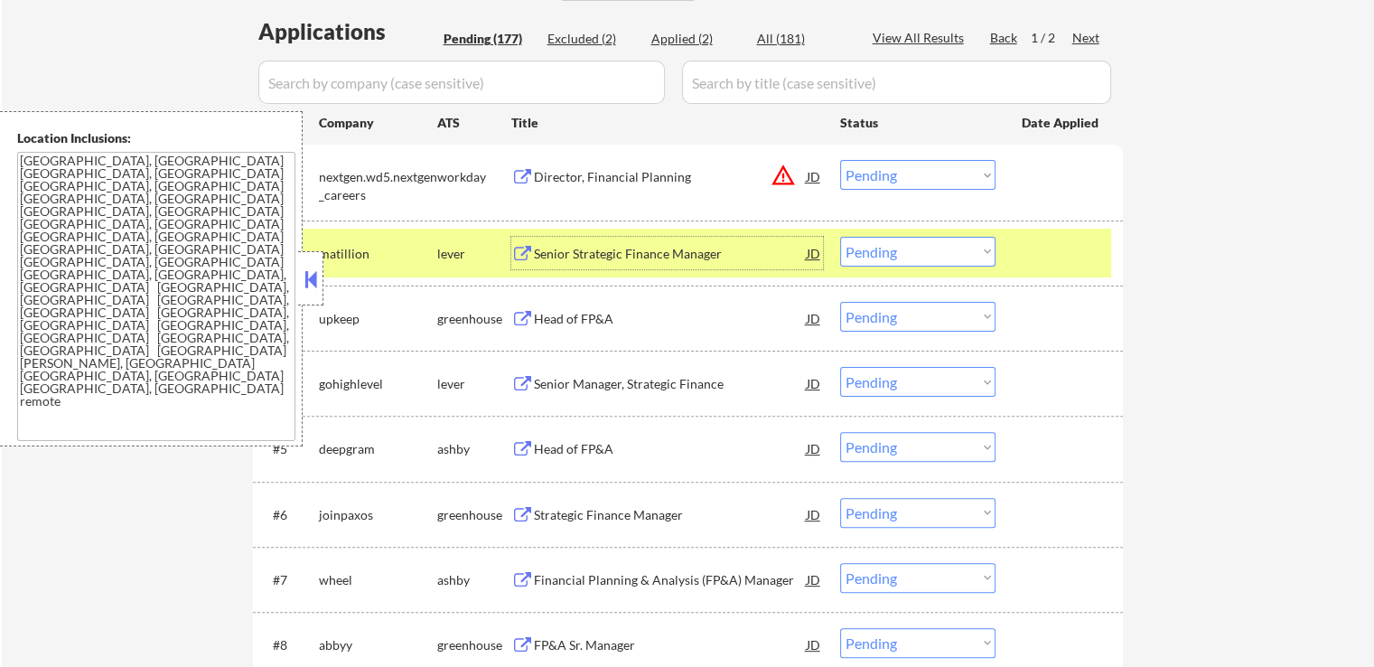
click at [668, 257] on div "Senior Strategic Finance Manager" at bounding box center [670, 254] width 273 height 18
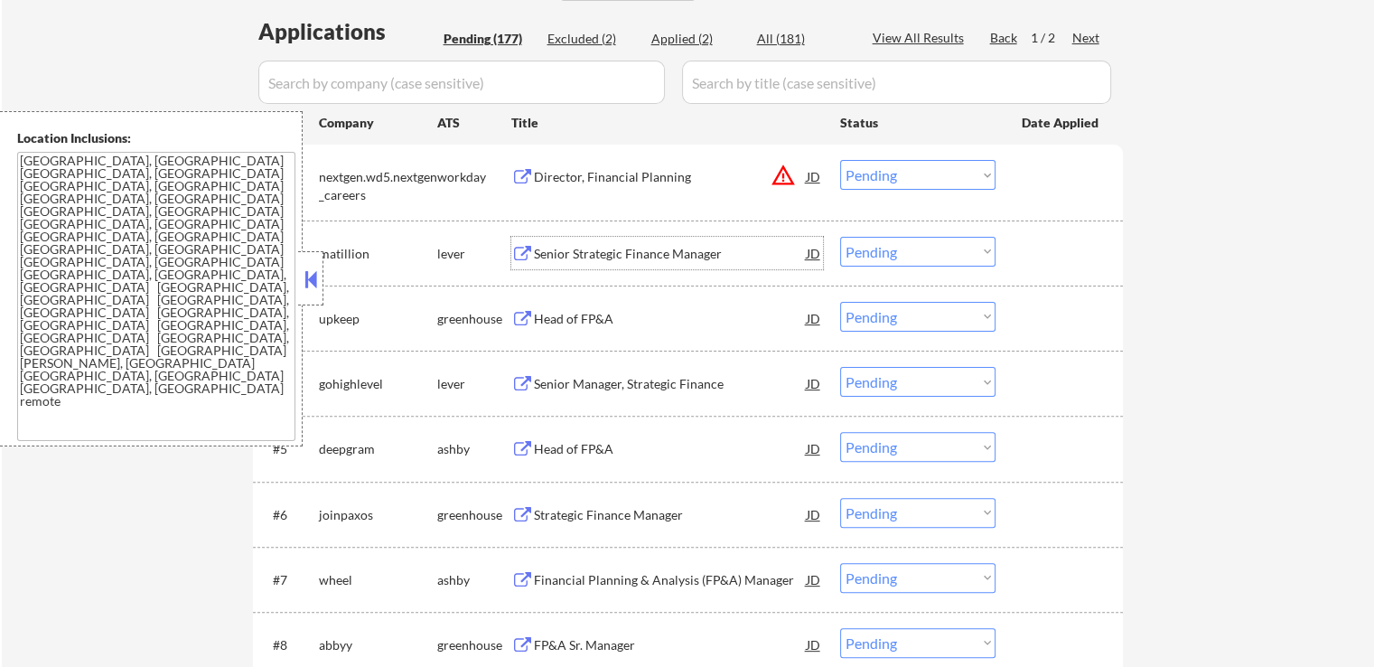
click at [611, 319] on div "Head of FP&A" at bounding box center [670, 319] width 273 height 18
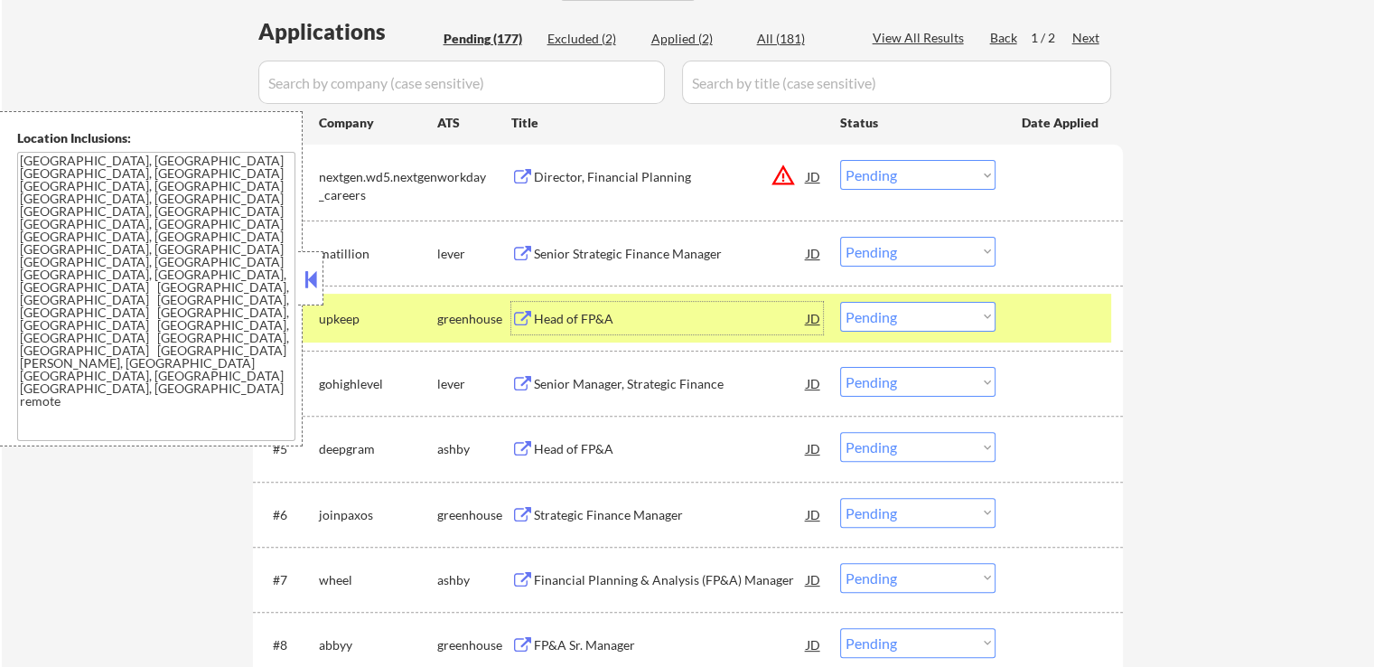
click at [893, 244] on select "Choose an option... Pending Applied Excluded (Questions) Excluded (Expired) Exc…" at bounding box center [917, 252] width 155 height 30
click at [840, 237] on select "Choose an option... Pending Applied Excluded (Questions) Excluded (Expired) Exc…" at bounding box center [917, 252] width 155 height 30
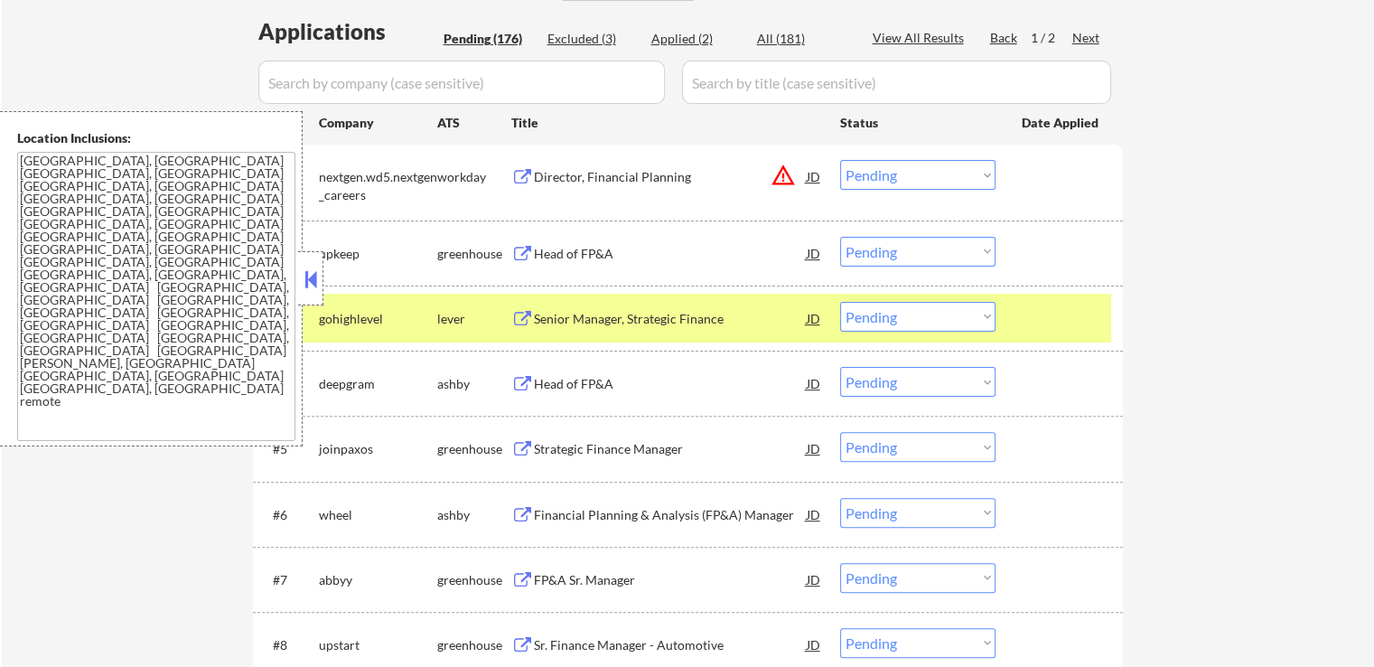
drag, startPoint x: 917, startPoint y: 254, endPoint x: 917, endPoint y: 264, distance: 9.9
click at [917, 254] on select "Choose an option... Pending Applied Excluded (Questions) Excluded (Expired) Exc…" at bounding box center [917, 252] width 155 height 30
click at [840, 237] on select "Choose an option... Pending Applied Excluded (Questions) Excluded (Expired) Exc…" at bounding box center [917, 252] width 155 height 30
click at [596, 319] on div "Senior Manager, Strategic Finance" at bounding box center [670, 319] width 273 height 18
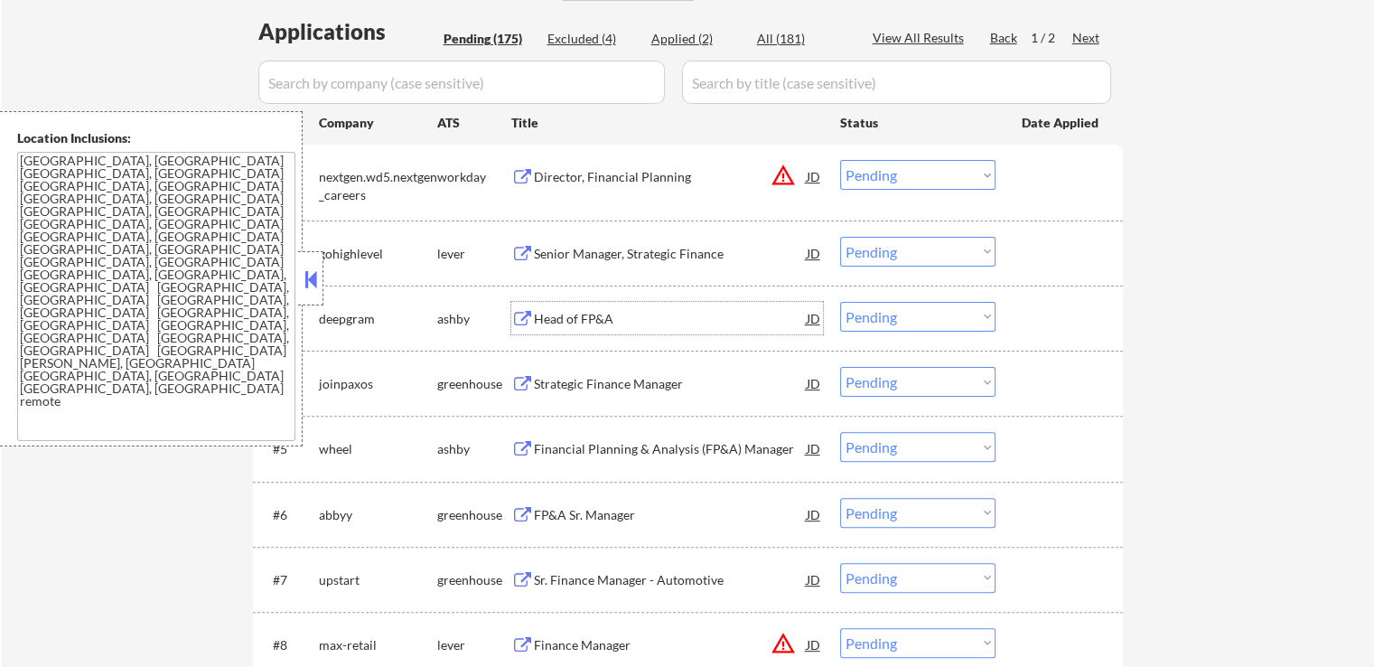
click at [614, 318] on div "Head of FP&A" at bounding box center [670, 319] width 273 height 18
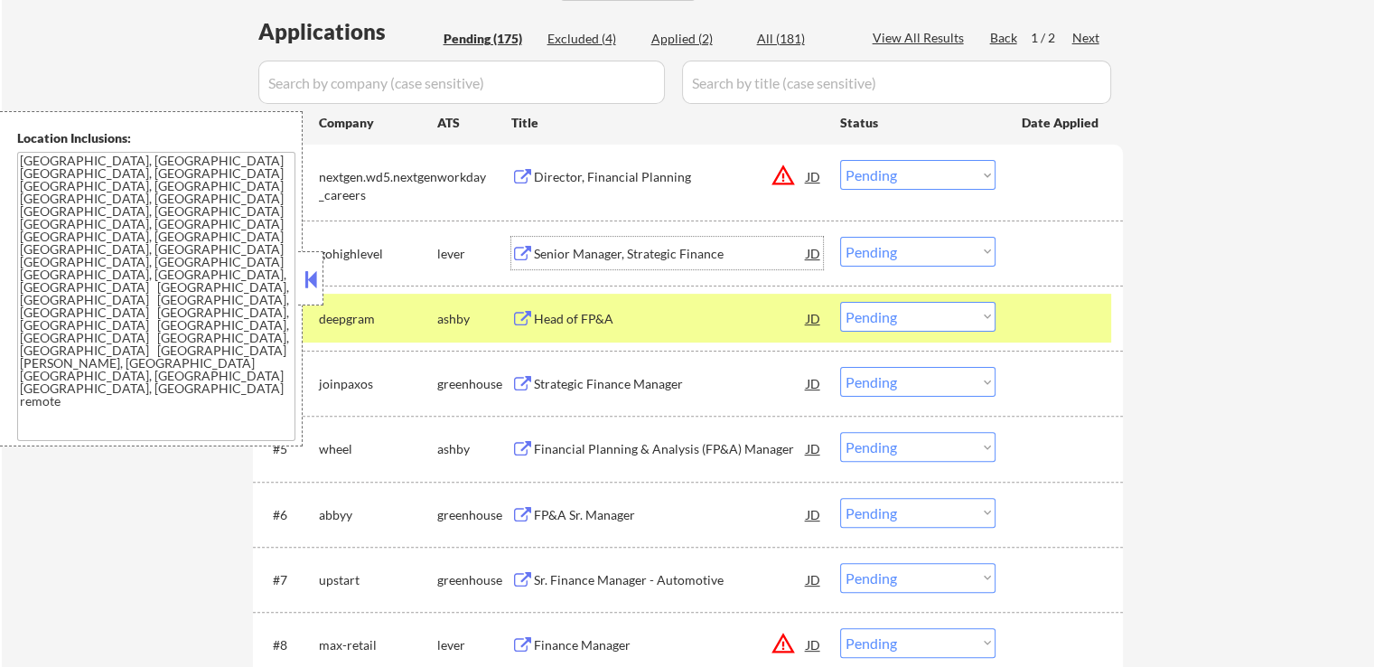
click at [642, 248] on div "Senior Manager, Strategic Finance" at bounding box center [670, 254] width 273 height 18
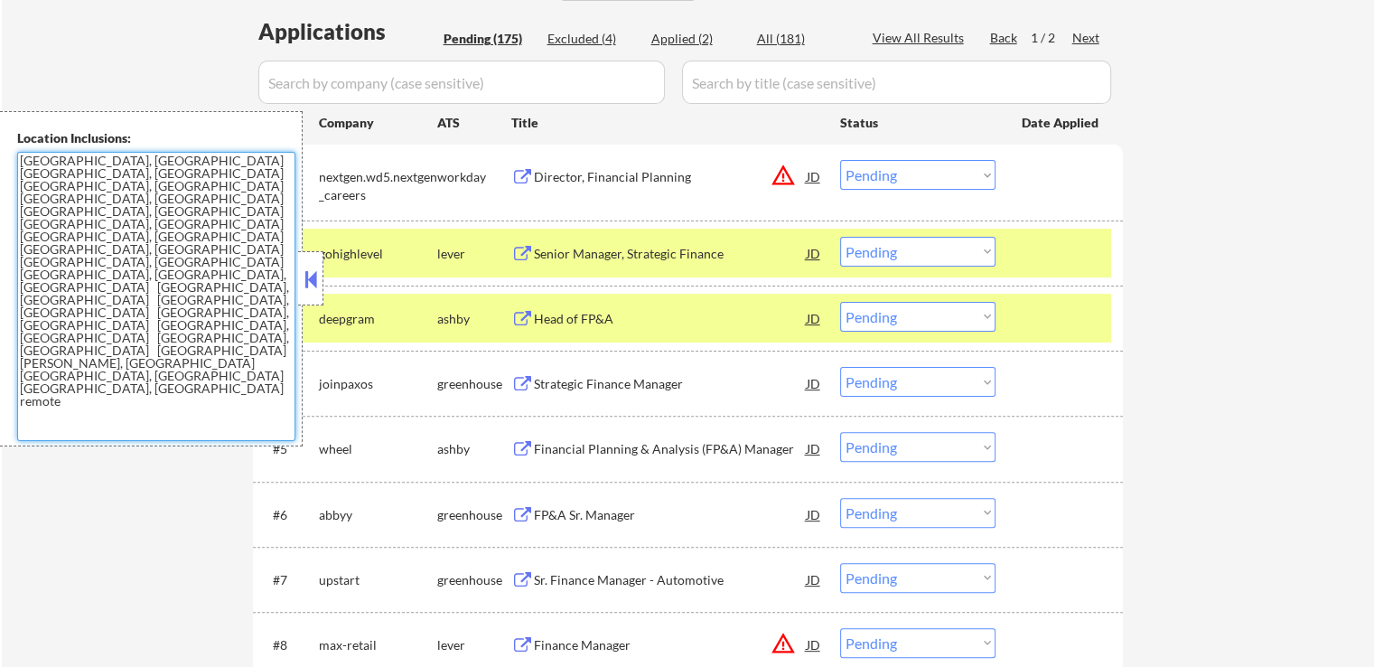
drag, startPoint x: 264, startPoint y: 227, endPoint x: 22, endPoint y: 156, distance: 252.2
click at [22, 156] on textarea "[GEOGRAPHIC_DATA], [GEOGRAPHIC_DATA] [GEOGRAPHIC_DATA], [GEOGRAPHIC_DATA] [GEOG…" at bounding box center [156, 296] width 278 height 289
click at [176, 185] on textarea "[GEOGRAPHIC_DATA], [GEOGRAPHIC_DATA] [GEOGRAPHIC_DATA], [GEOGRAPHIC_DATA] [GEOG…" at bounding box center [156, 296] width 278 height 289
click at [239, 225] on textarea "[GEOGRAPHIC_DATA], [GEOGRAPHIC_DATA] [GEOGRAPHIC_DATA], [GEOGRAPHIC_DATA] [GEOG…" at bounding box center [156, 296] width 278 height 289
click at [892, 260] on select "Choose an option... Pending Applied Excluded (Questions) Excluded (Expired) Exc…" at bounding box center [917, 252] width 155 height 30
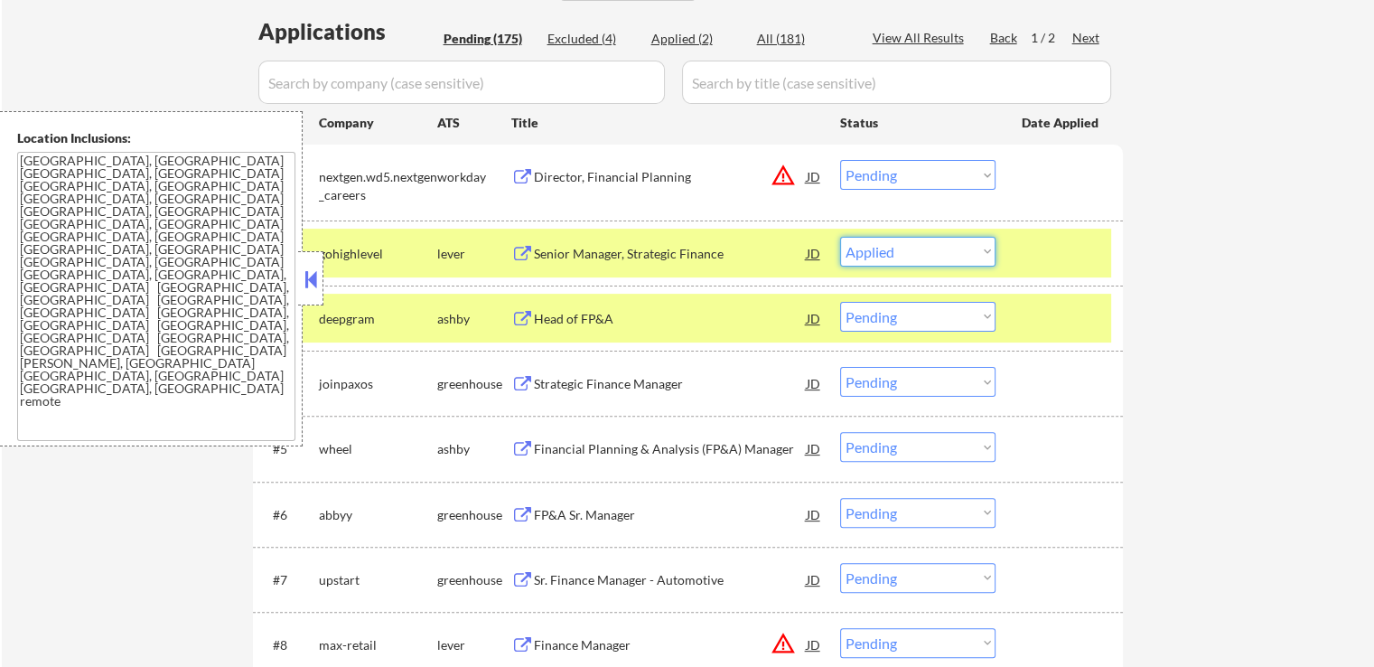
click at [840, 237] on select "Choose an option... Pending Applied Excluded (Questions) Excluded (Expired) Exc…" at bounding box center [917, 252] width 155 height 30
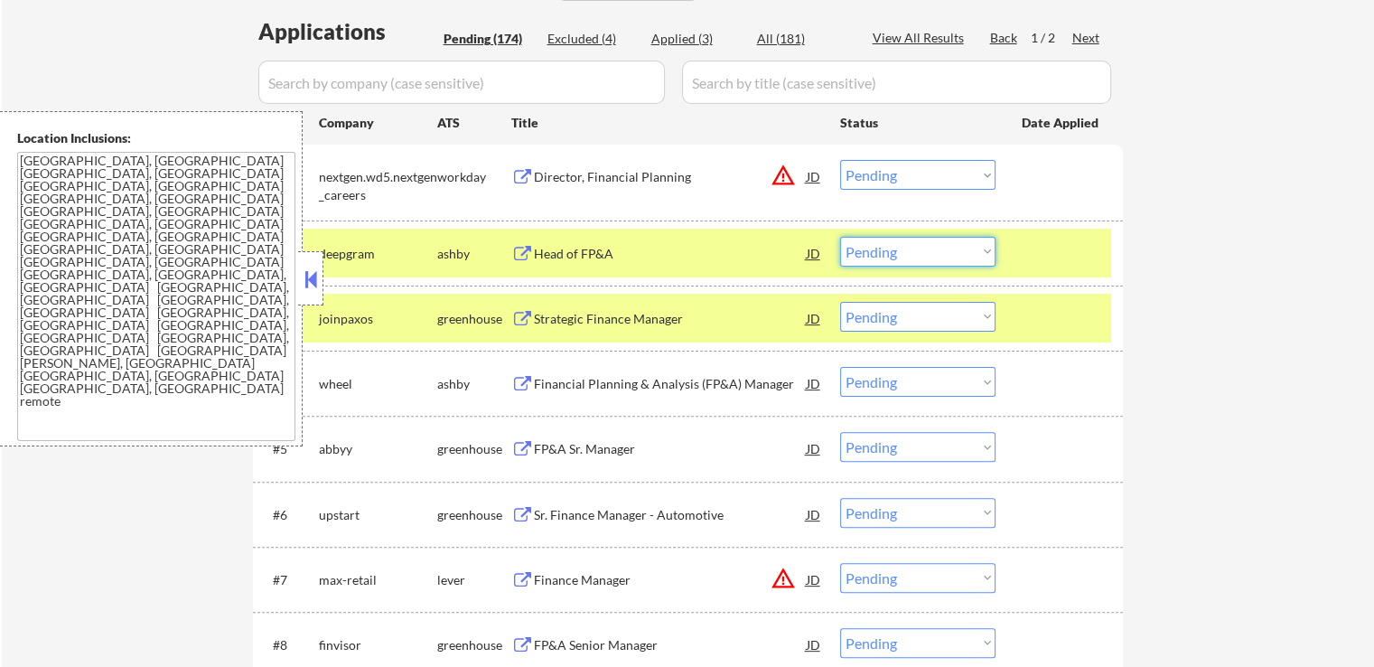
click at [888, 258] on select "Choose an option... Pending Applied Excluded (Questions) Excluded (Expired) Exc…" at bounding box center [917, 252] width 155 height 30
click at [840, 237] on select "Choose an option... Pending Applied Excluded (Questions) Excluded (Expired) Exc…" at bounding box center [917, 252] width 155 height 30
click at [70, 328] on icon "Close fill prompt" at bounding box center [70, 328] width 0 height 0
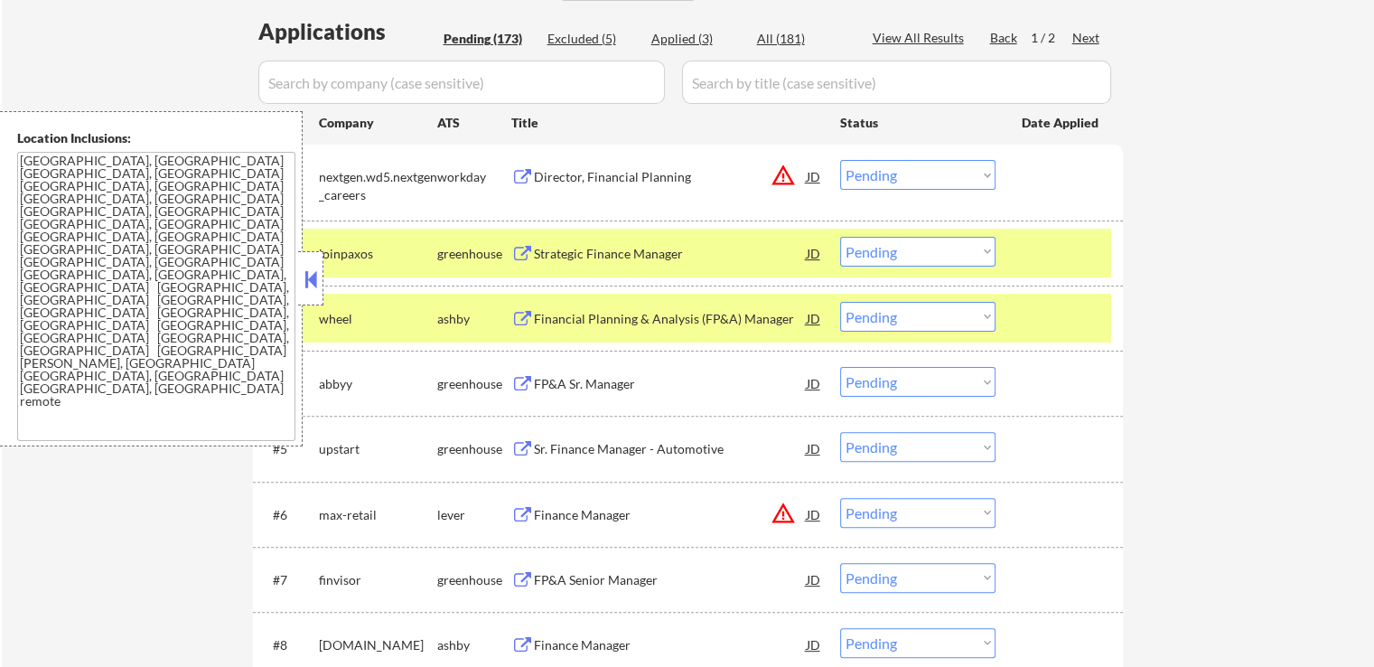
click at [650, 250] on div "Strategic Finance Manager" at bounding box center [670, 254] width 273 height 18
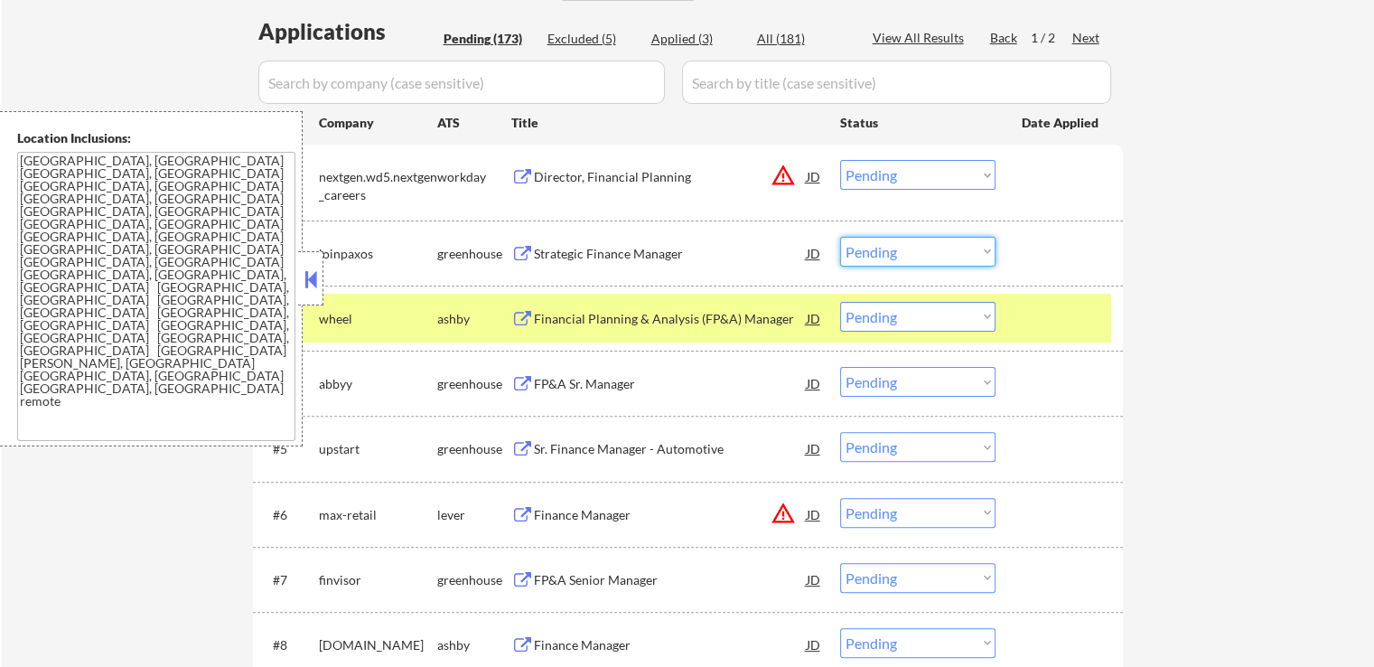
drag, startPoint x: 914, startPoint y: 248, endPoint x: 914, endPoint y: 261, distance: 12.6
click at [914, 249] on select "Choose an option... Pending Applied Excluded (Questions) Excluded (Expired) Exc…" at bounding box center [917, 252] width 155 height 30
click at [840, 237] on select "Choose an option... Pending Applied Excluded (Questions) Excluded (Expired) Exc…" at bounding box center [917, 252] width 155 height 30
click at [701, 324] on div "Financial Planning & Analysis (FP&A) Manager" at bounding box center [670, 319] width 273 height 18
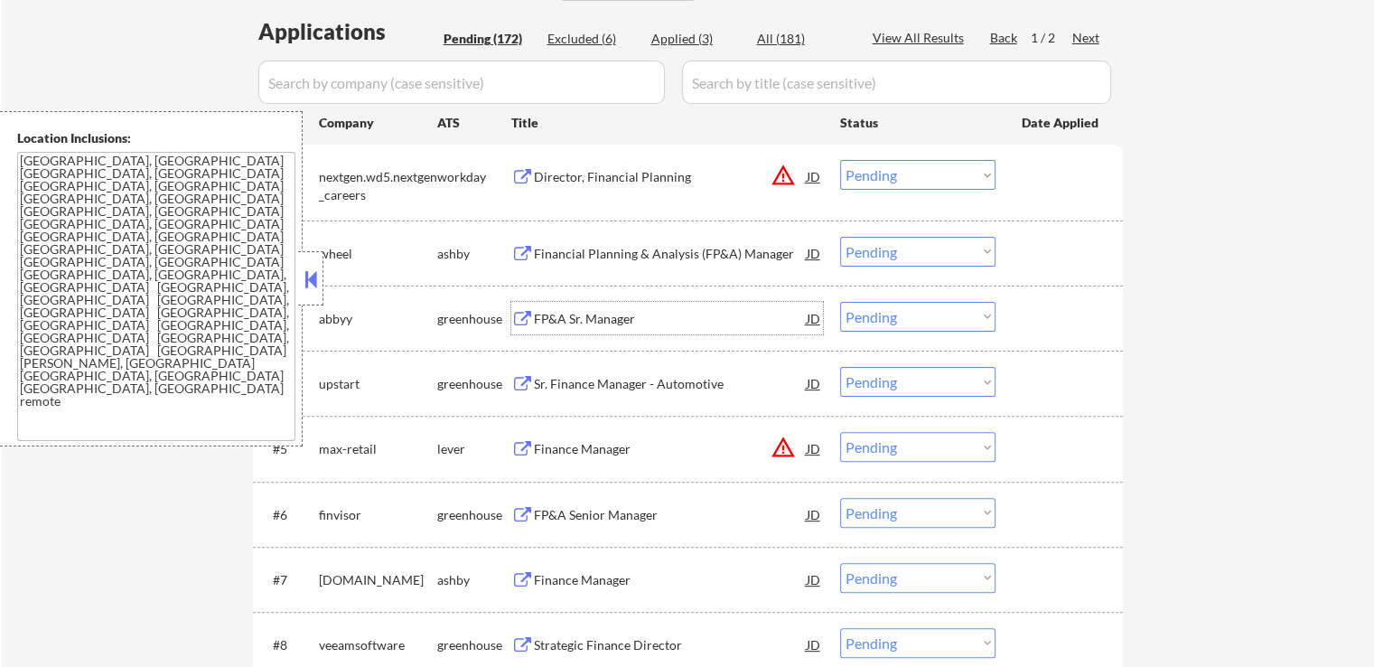
click at [876, 247] on select "Choose an option... Pending Applied Excluded (Questions) Excluded (Expired) Exc…" at bounding box center [917, 252] width 155 height 30
click at [840, 237] on select "Choose an option... Pending Applied Excluded (Questions) Excluded (Expired) Exc…" at bounding box center [917, 252] width 155 height 30
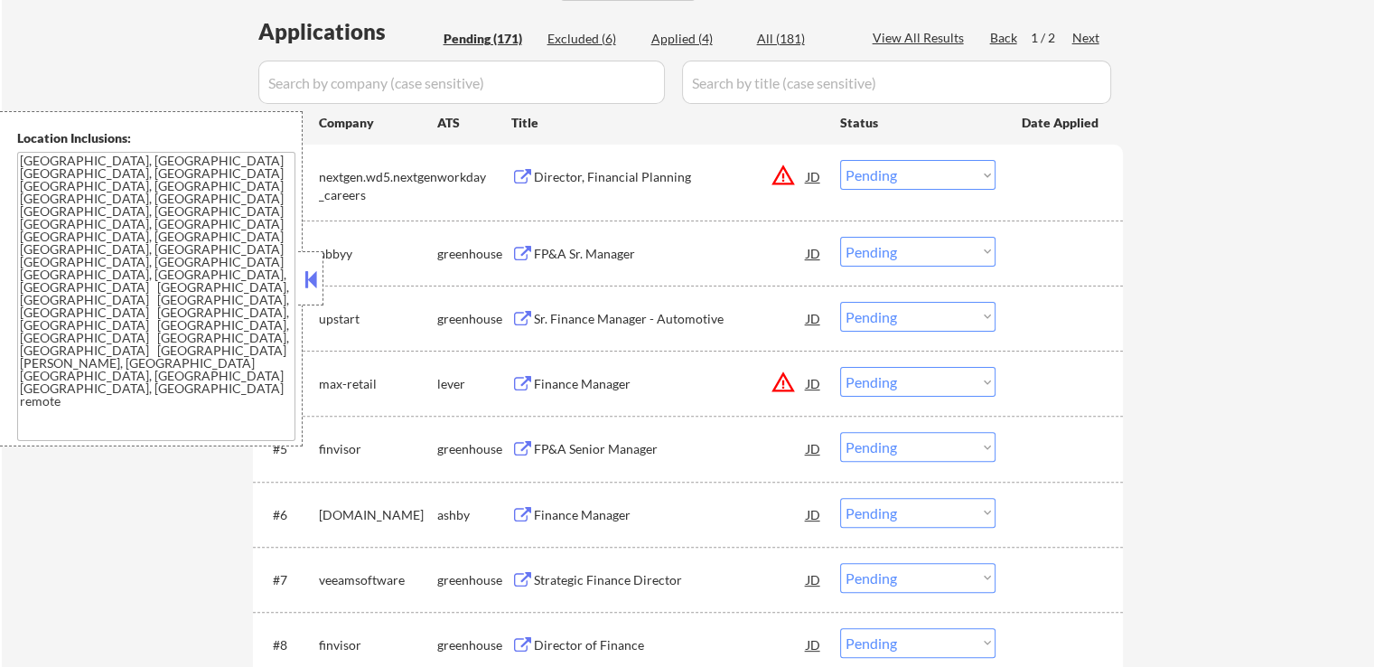
click at [604, 255] on div "FP&A Sr. Manager" at bounding box center [670, 254] width 273 height 18
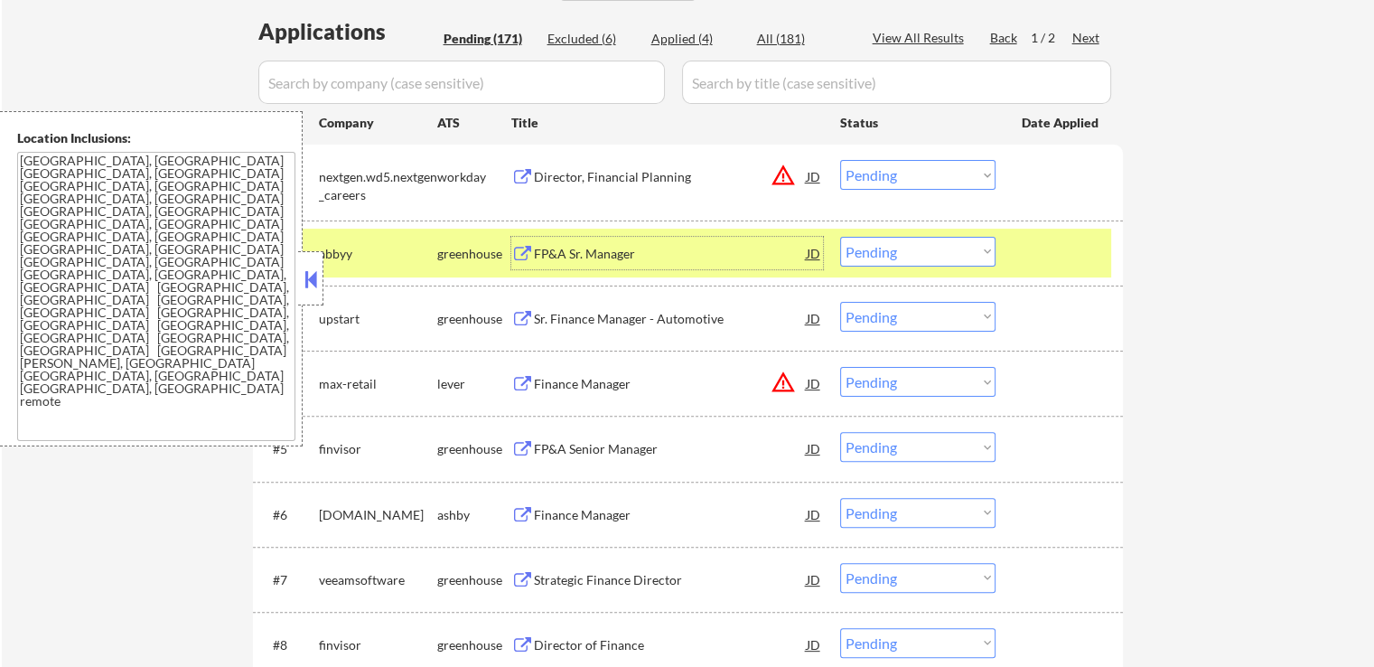
click at [638, 314] on div "Sr. Finance Manager - Automotive" at bounding box center [670, 319] width 273 height 18
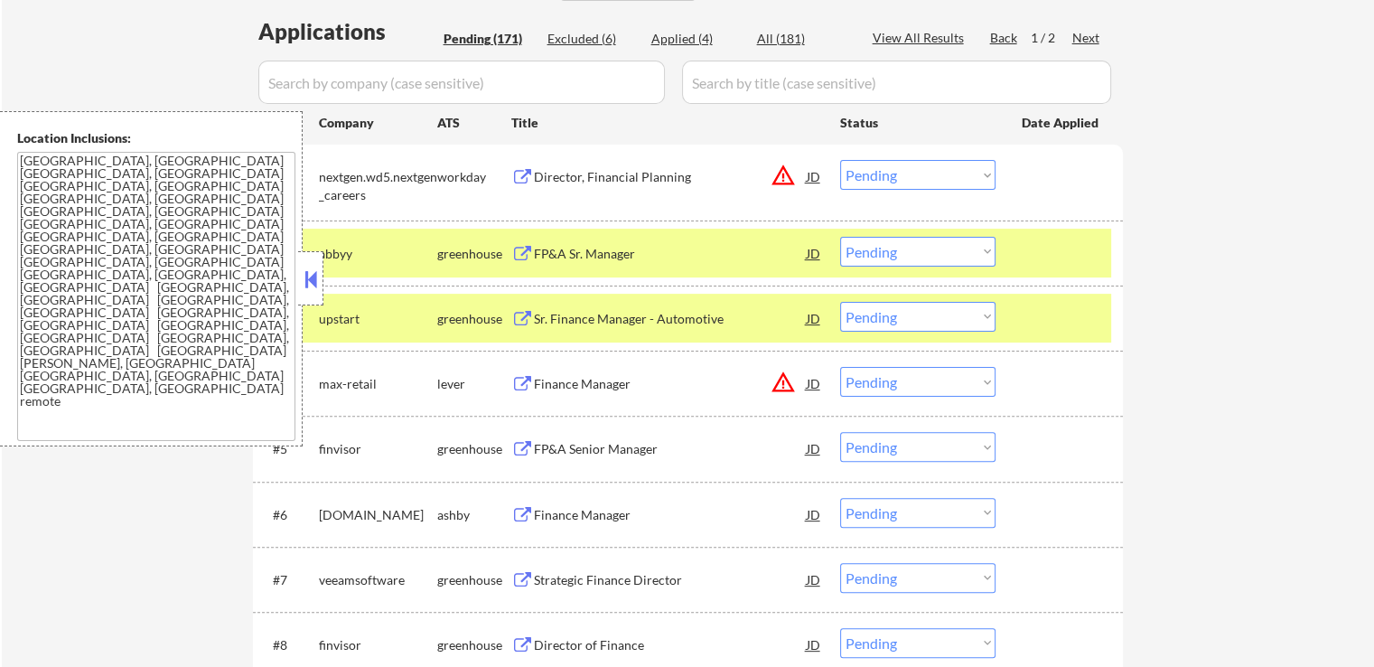
click at [924, 250] on select "Choose an option... Pending Applied Excluded (Questions) Excluded (Expired) Exc…" at bounding box center [917, 252] width 155 height 30
click at [840, 237] on select "Choose an option... Pending Applied Excluded (Questions) Excluded (Expired) Exc…" at bounding box center [917, 252] width 155 height 30
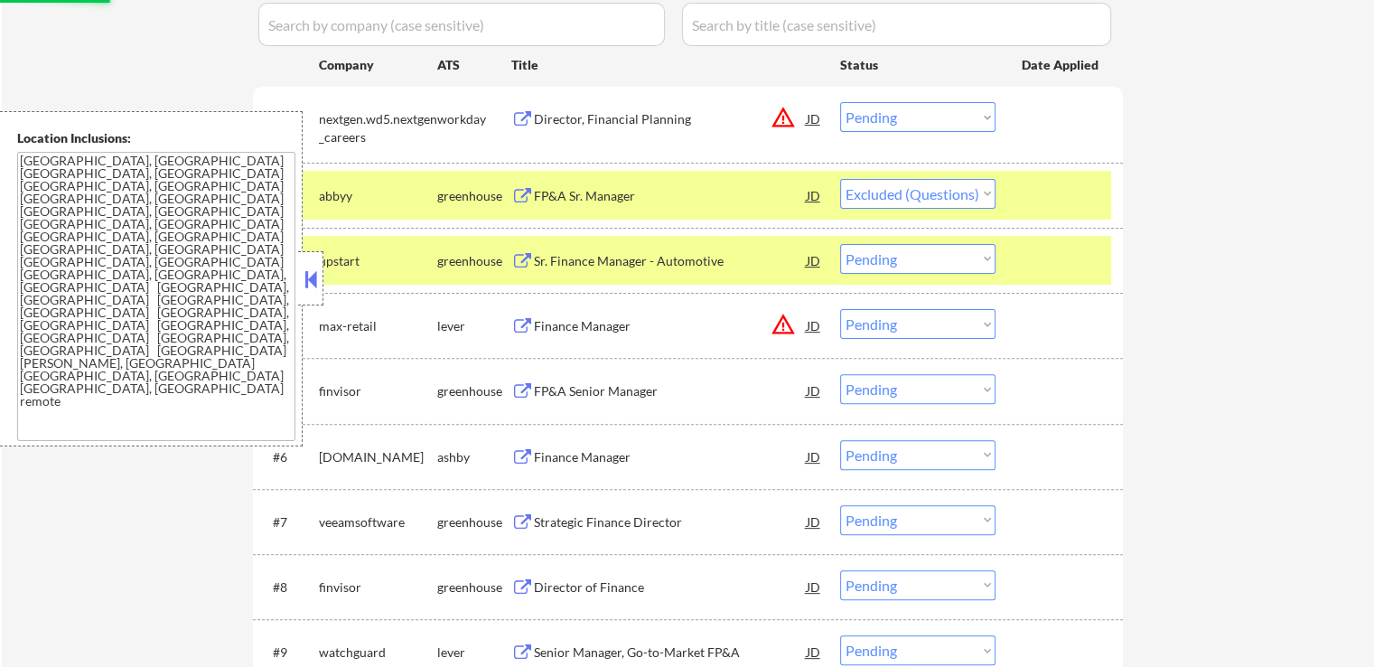
scroll to position [542, 0]
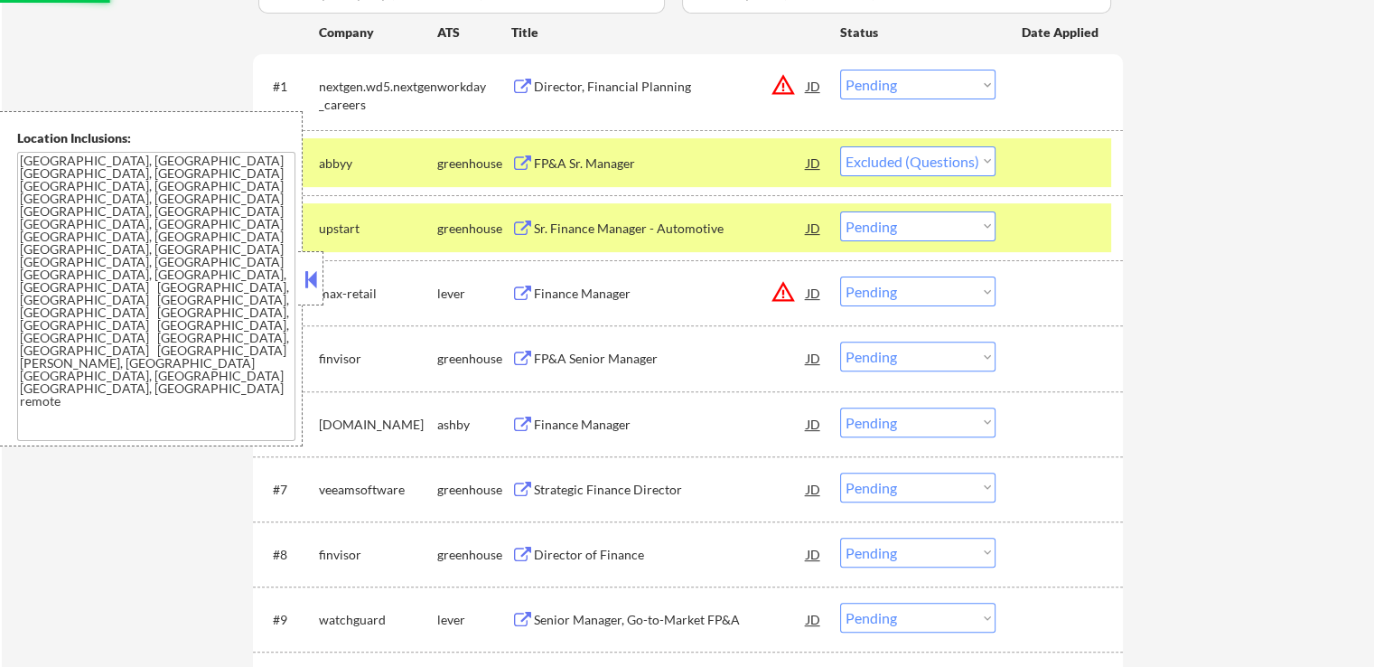
click at [632, 366] on div "FP&A Senior Manager" at bounding box center [670, 359] width 273 height 18
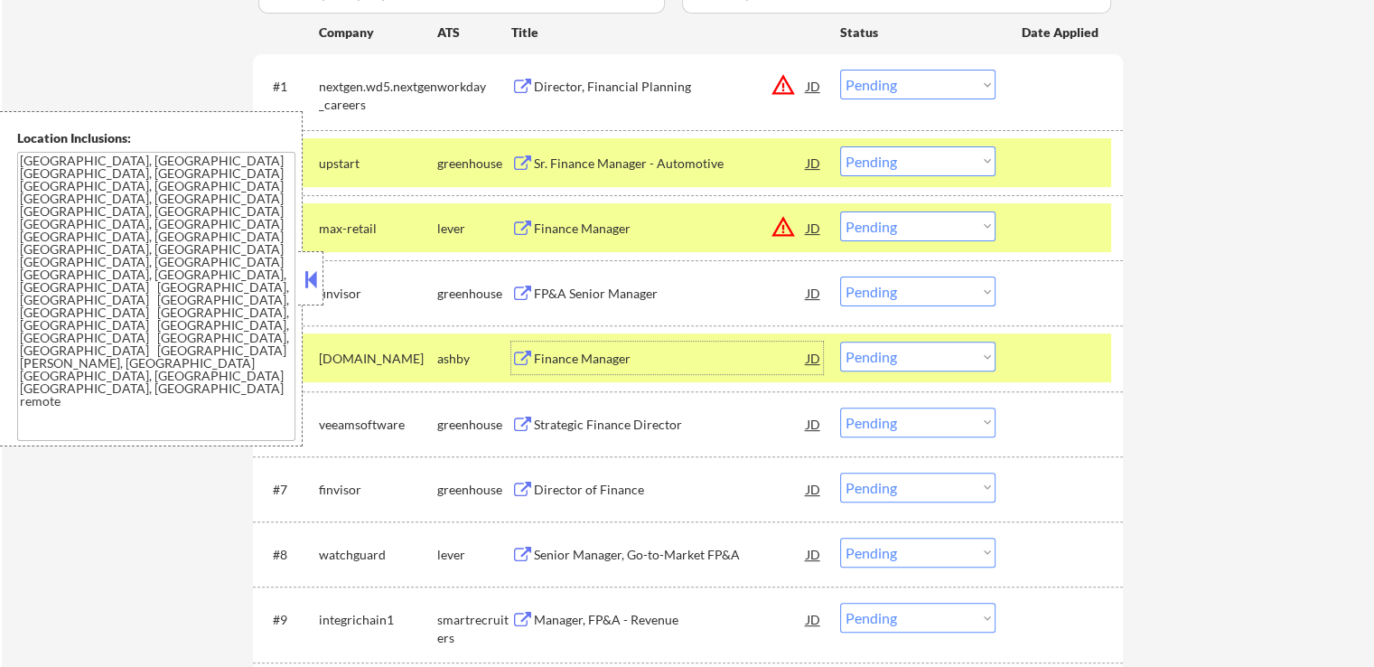
click at [901, 155] on select "Choose an option... Pending Applied Excluded (Questions) Excluded (Expired) Exc…" at bounding box center [917, 161] width 155 height 30
click at [840, 146] on select "Choose an option... Pending Applied Excluded (Questions) Excluded (Expired) Exc…" at bounding box center [917, 161] width 155 height 30
select select ""pending""
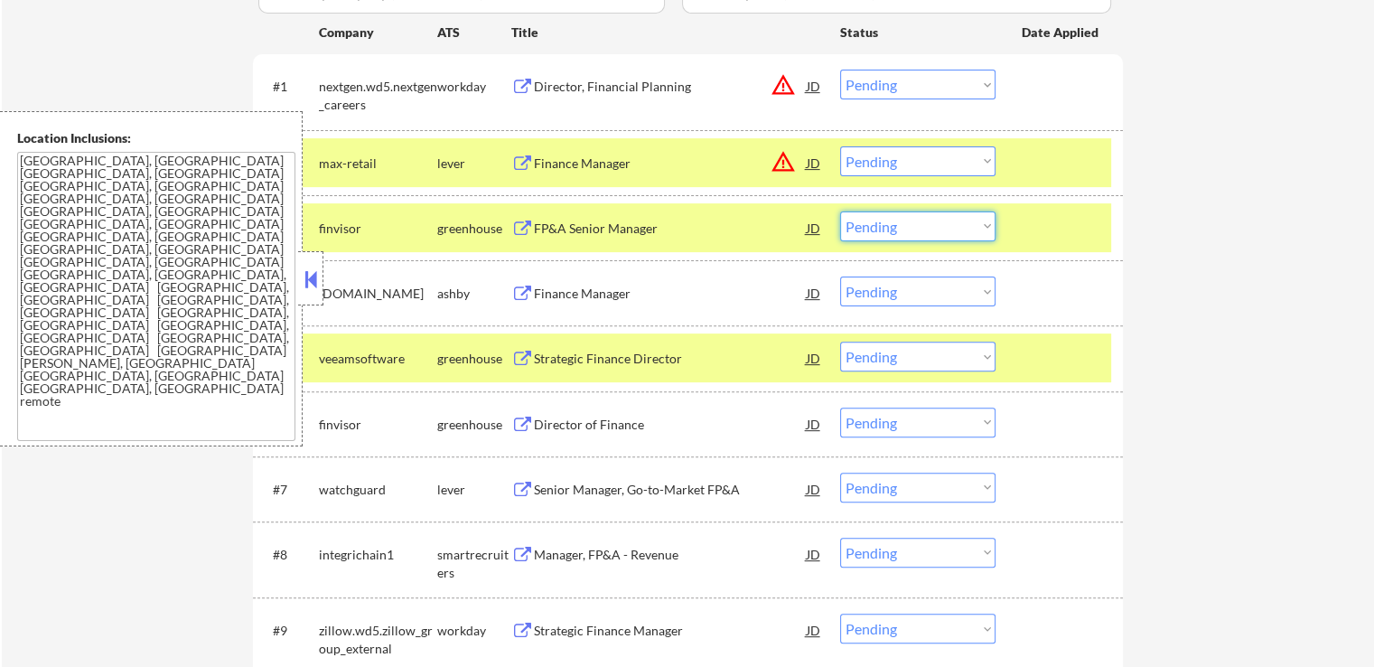
click at [911, 221] on select "Choose an option... Pending Applied Excluded (Questions) Excluded (Expired) Exc…" at bounding box center [917, 226] width 155 height 30
click at [840, 211] on select "Choose an option... Pending Applied Excluded (Questions) Excluded (Expired) Exc…" at bounding box center [917, 226] width 155 height 30
click at [636, 289] on div "Finance Manager" at bounding box center [670, 294] width 273 height 18
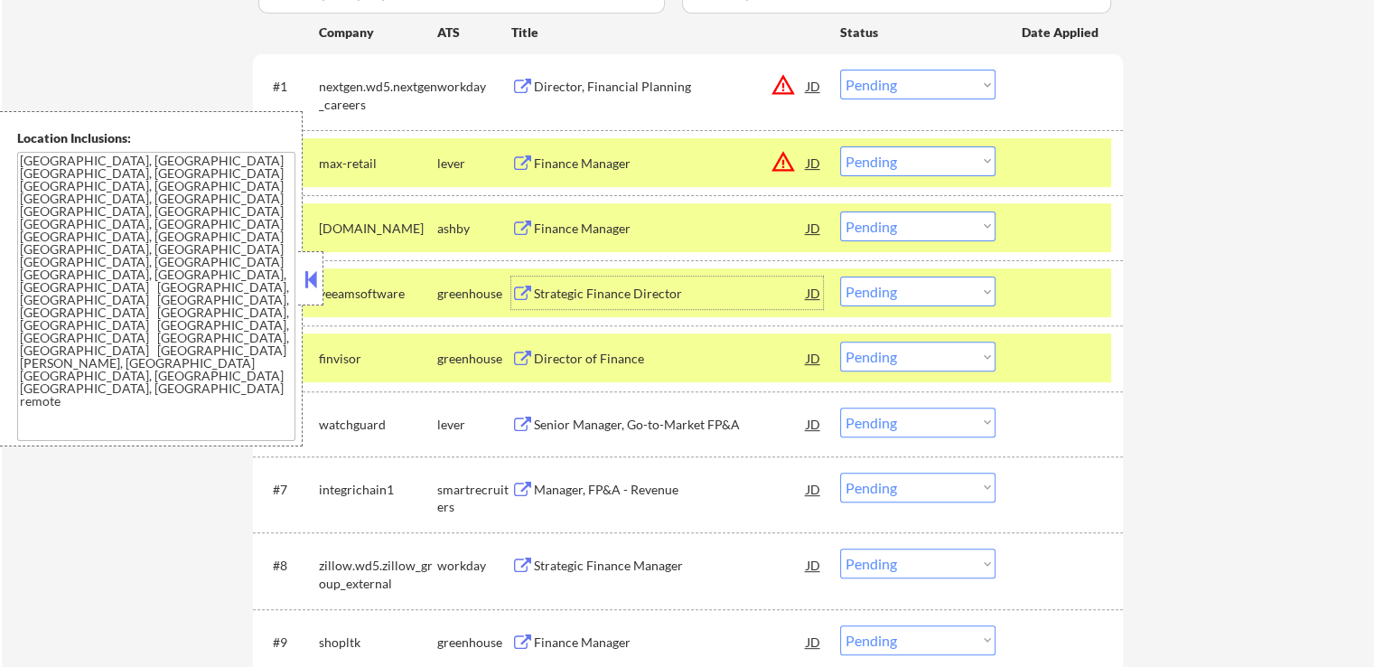
click at [889, 229] on select "Choose an option... Pending Applied Excluded (Questions) Excluded (Expired) Exc…" at bounding box center [917, 226] width 155 height 30
click at [840, 211] on select "Choose an option... Pending Applied Excluded (Questions) Excluded (Expired) Exc…" at bounding box center [917, 226] width 155 height 30
click at [655, 297] on div "Strategic Finance Director" at bounding box center [670, 294] width 273 height 18
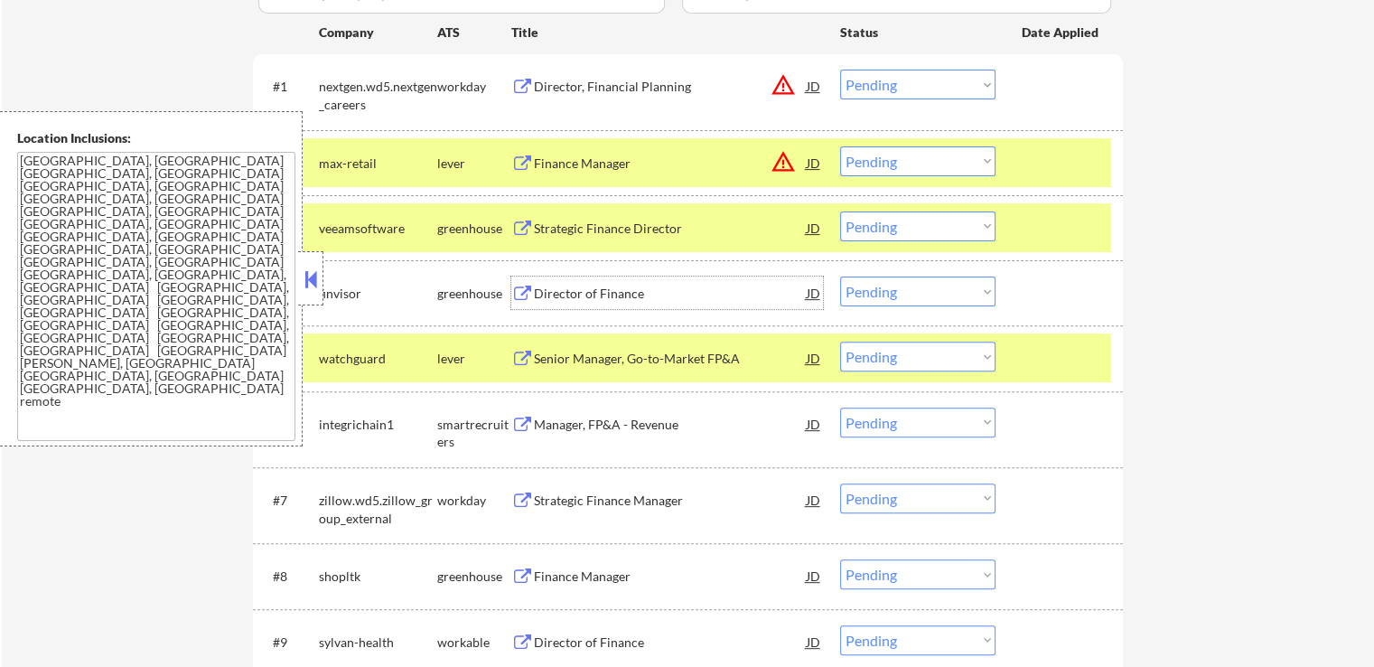
click at [918, 232] on select "Choose an option... Pending Applied Excluded (Questions) Excluded (Expired) Exc…" at bounding box center [917, 226] width 155 height 30
click at [840, 211] on select "Choose an option... Pending Applied Excluded (Questions) Excluded (Expired) Exc…" at bounding box center [917, 226] width 155 height 30
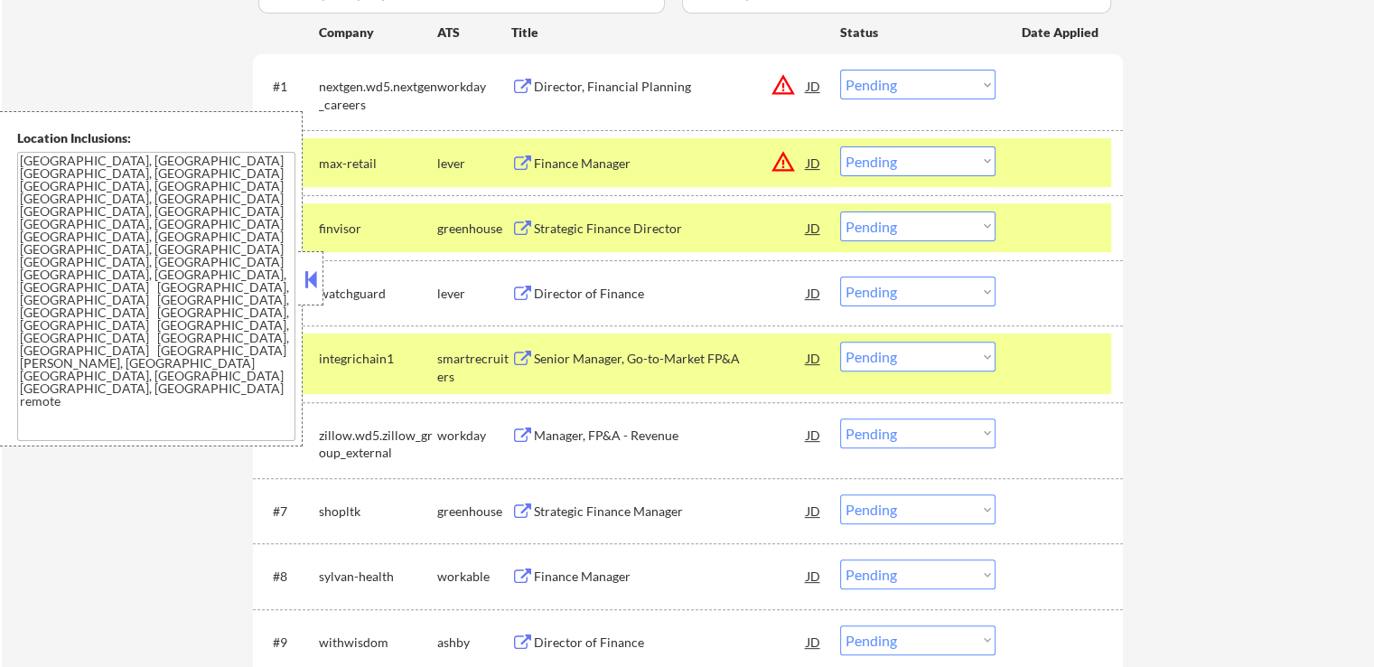
click at [585, 227] on div "Strategic Finance Director" at bounding box center [670, 229] width 273 height 18
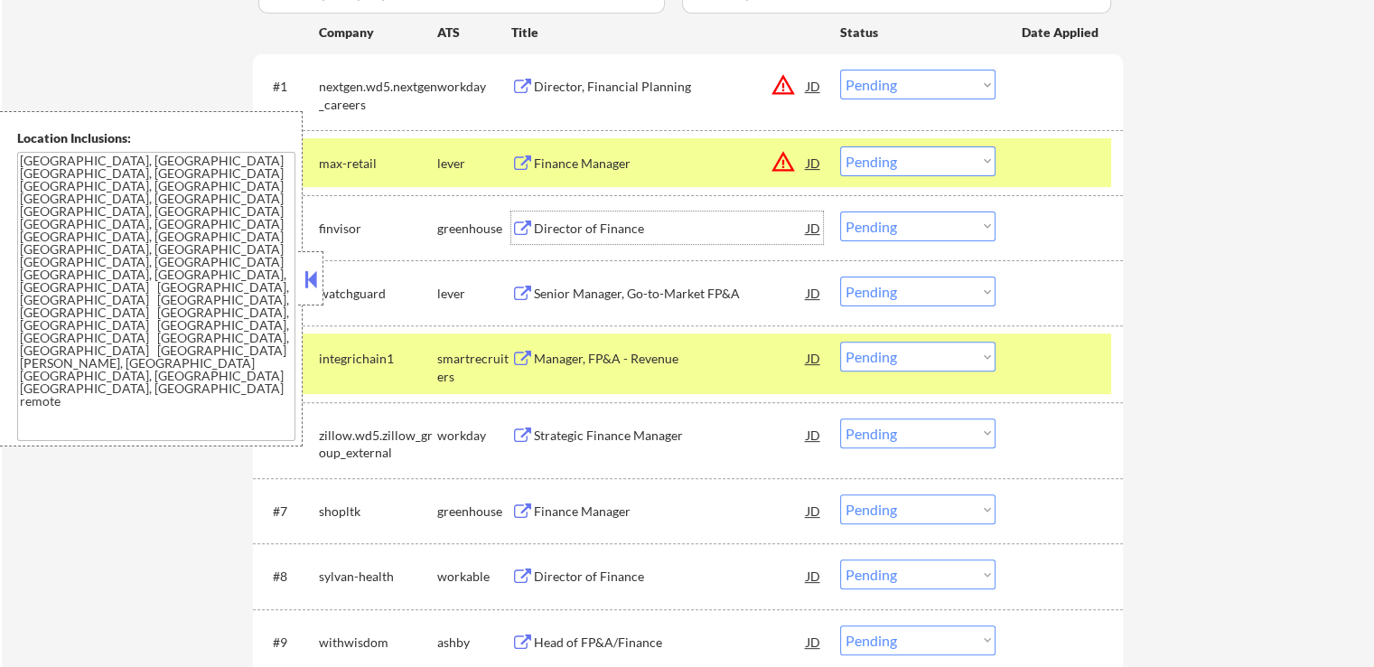
click at [613, 235] on div "Director of Finance" at bounding box center [670, 229] width 273 height 18
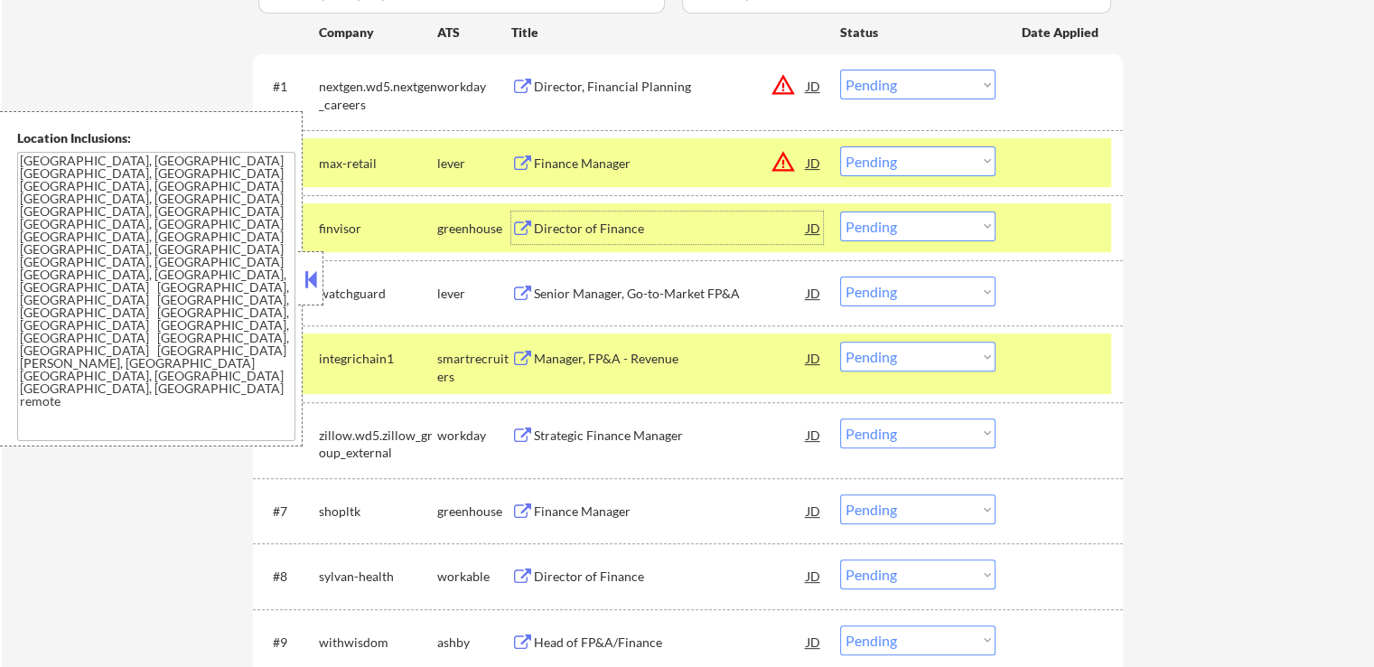
click at [643, 229] on div "Director of Finance" at bounding box center [670, 229] width 273 height 18
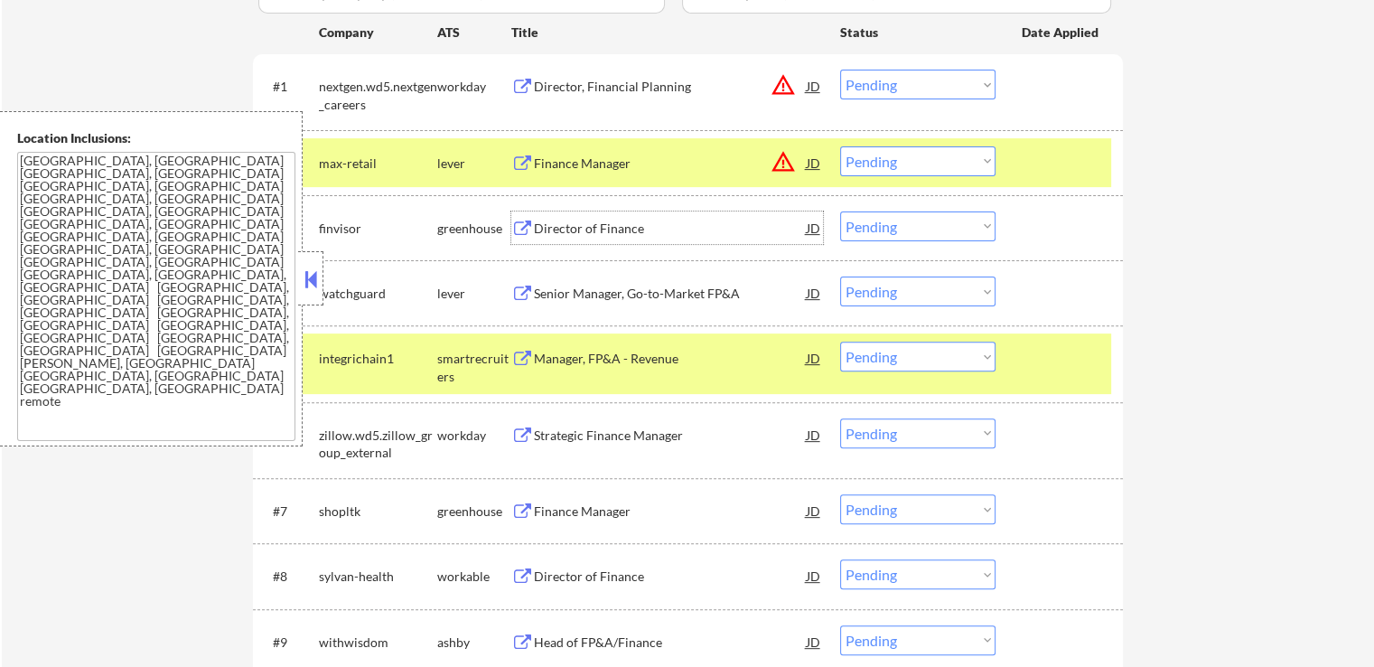
click at [904, 230] on select "Choose an option... Pending Applied Excluded (Questions) Excluded (Expired) Exc…" at bounding box center [917, 226] width 155 height 30
select select ""excluded__expired_""
click at [840, 211] on select "Choose an option... Pending Applied Excluded (Questions) Excluded (Expired) Exc…" at bounding box center [917, 226] width 155 height 30
drag, startPoint x: 902, startPoint y: 285, endPoint x: 909, endPoint y: 304, distance: 21.2
click at [902, 285] on select "Choose an option... Pending Applied Excluded (Questions) Excluded (Expired) Exc…" at bounding box center [917, 291] width 155 height 30
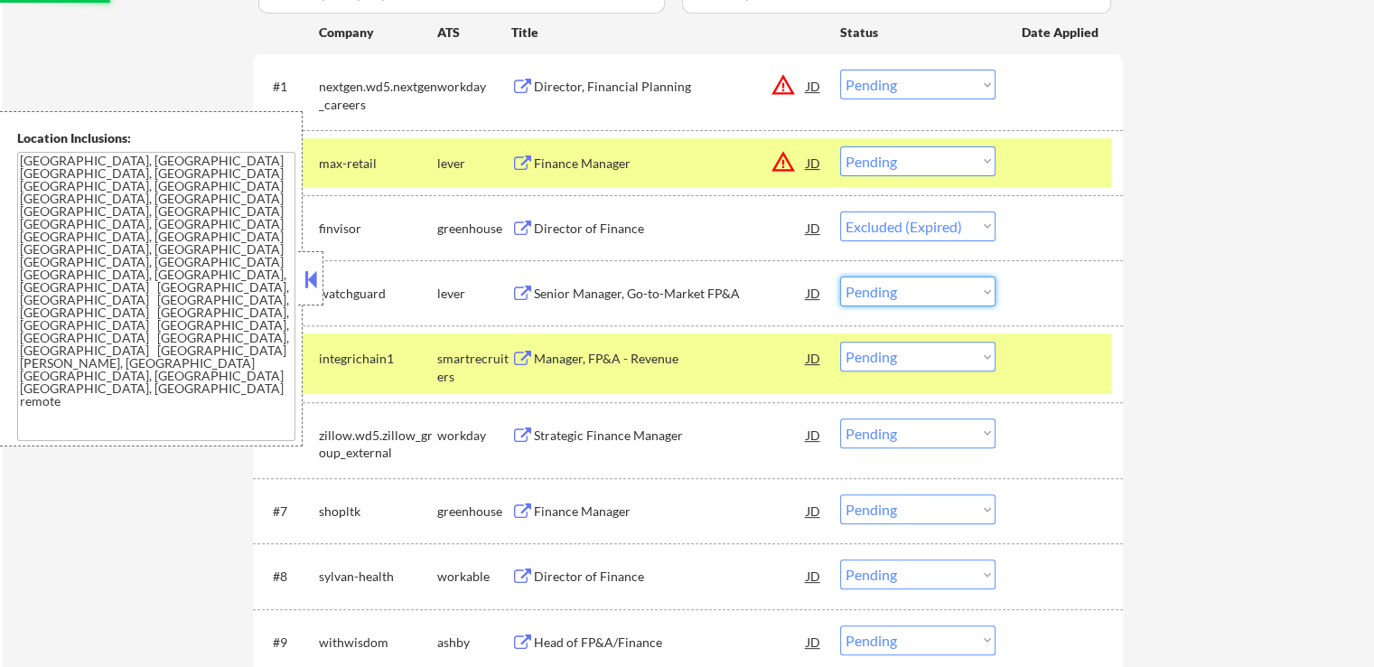
select select ""excluded__expired_""
click at [840, 276] on select "Choose an option... Pending Applied Excluded (Questions) Excluded (Expired) Exc…" at bounding box center [917, 291] width 155 height 30
select select ""pending""
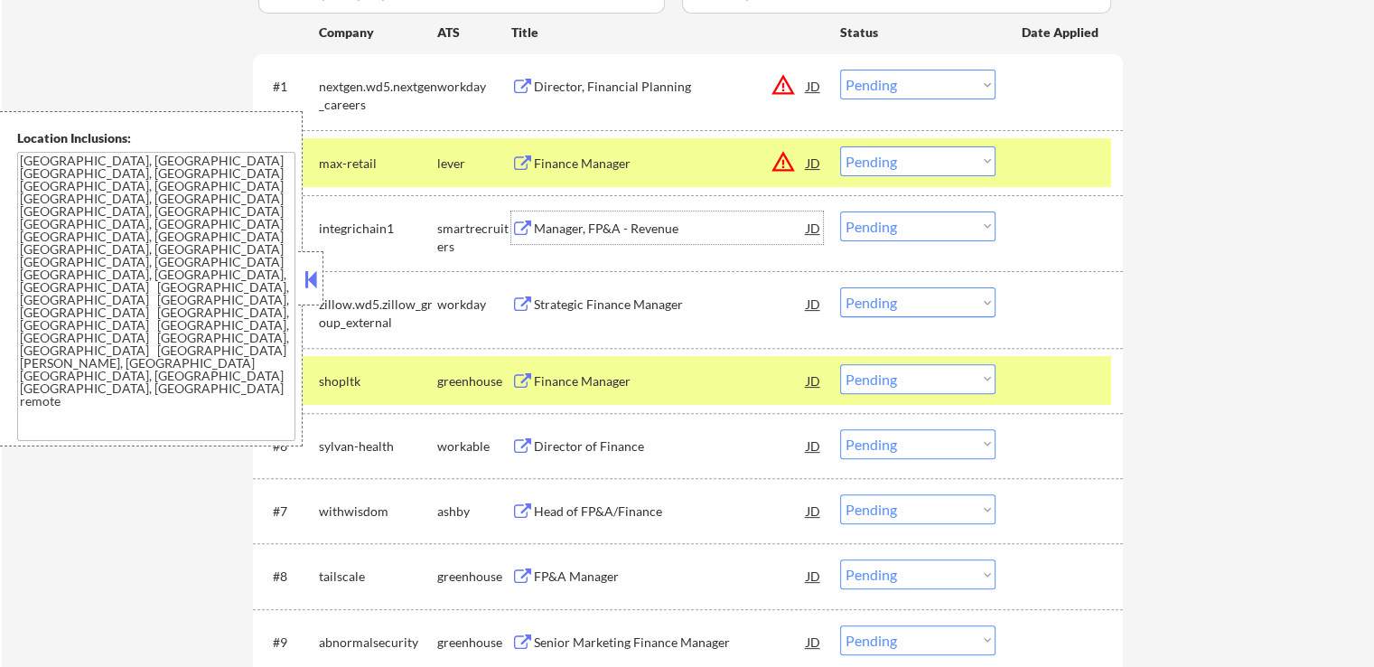
click at [621, 236] on div "Manager, FP&A - Revenue" at bounding box center [670, 229] width 273 height 18
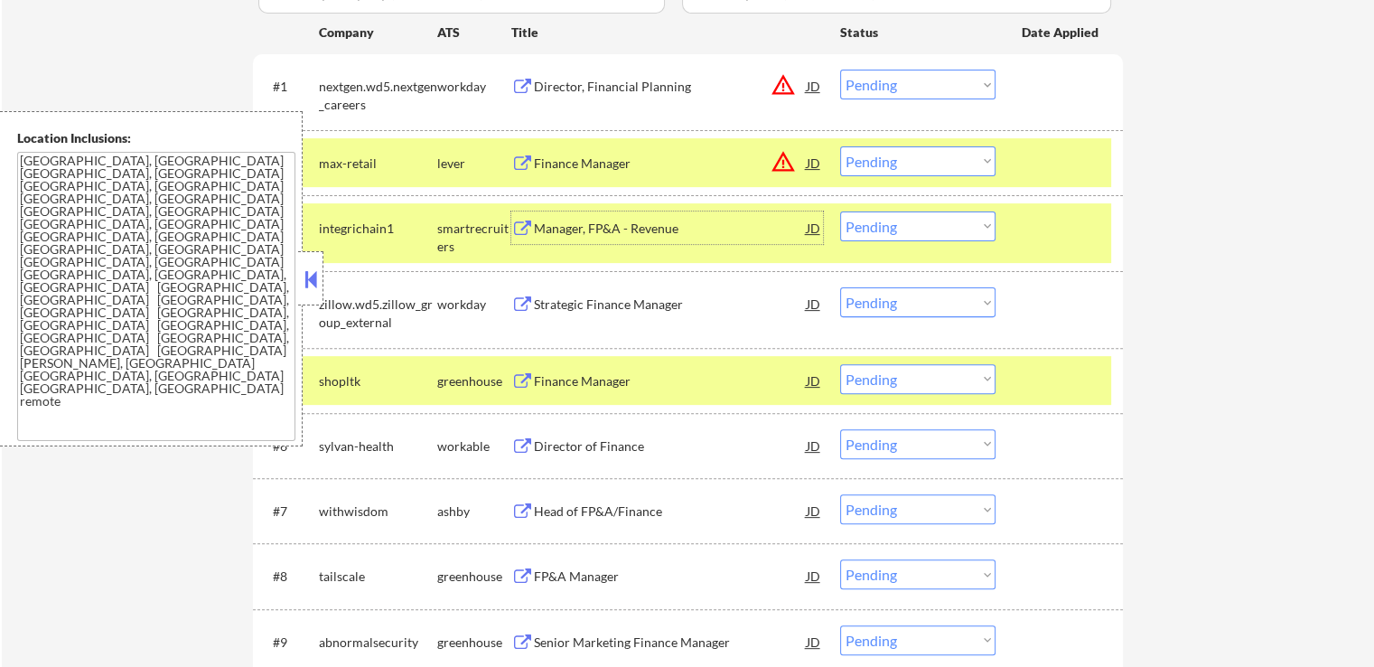
click at [629, 386] on div "Finance Manager" at bounding box center [670, 381] width 273 height 18
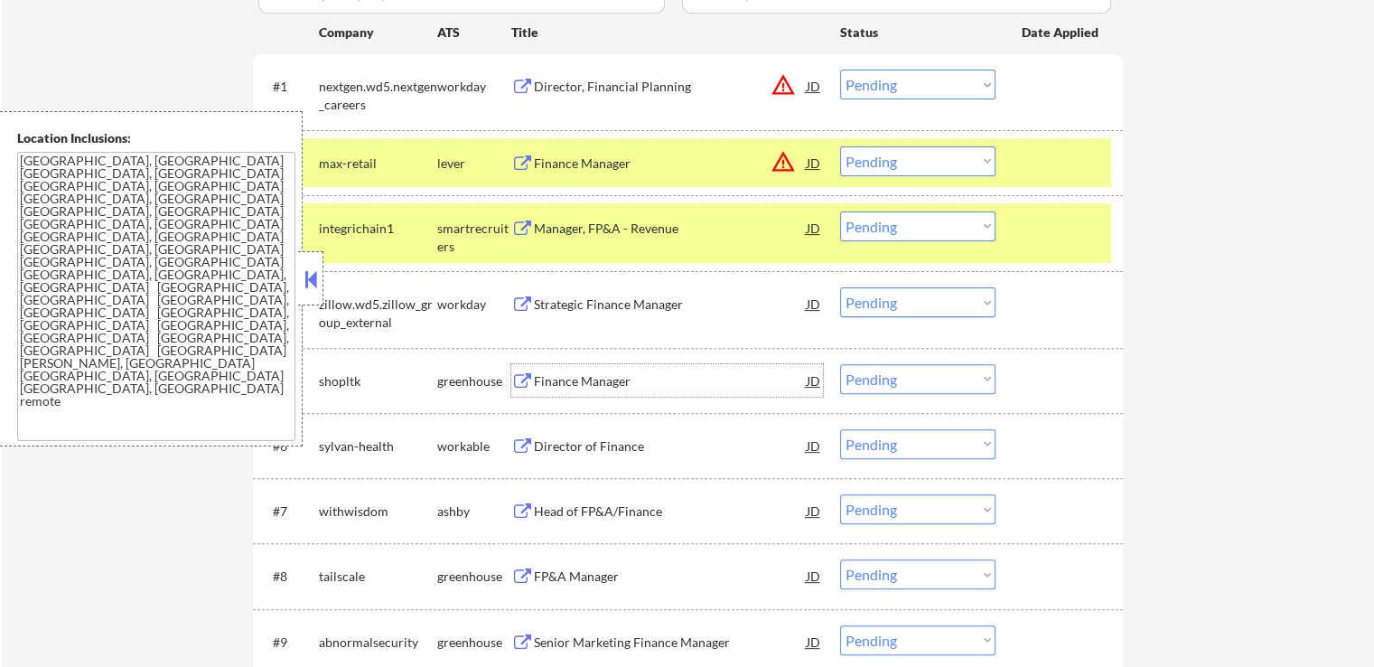
click at [893, 229] on select "Choose an option... Pending Applied Excluded (Questions) Excluded (Expired) Exc…" at bounding box center [917, 226] width 155 height 30
click at [840, 211] on select "Choose an option... Pending Applied Excluded (Questions) Excluded (Expired) Exc…" at bounding box center [917, 226] width 155 height 30
select select ""pending""
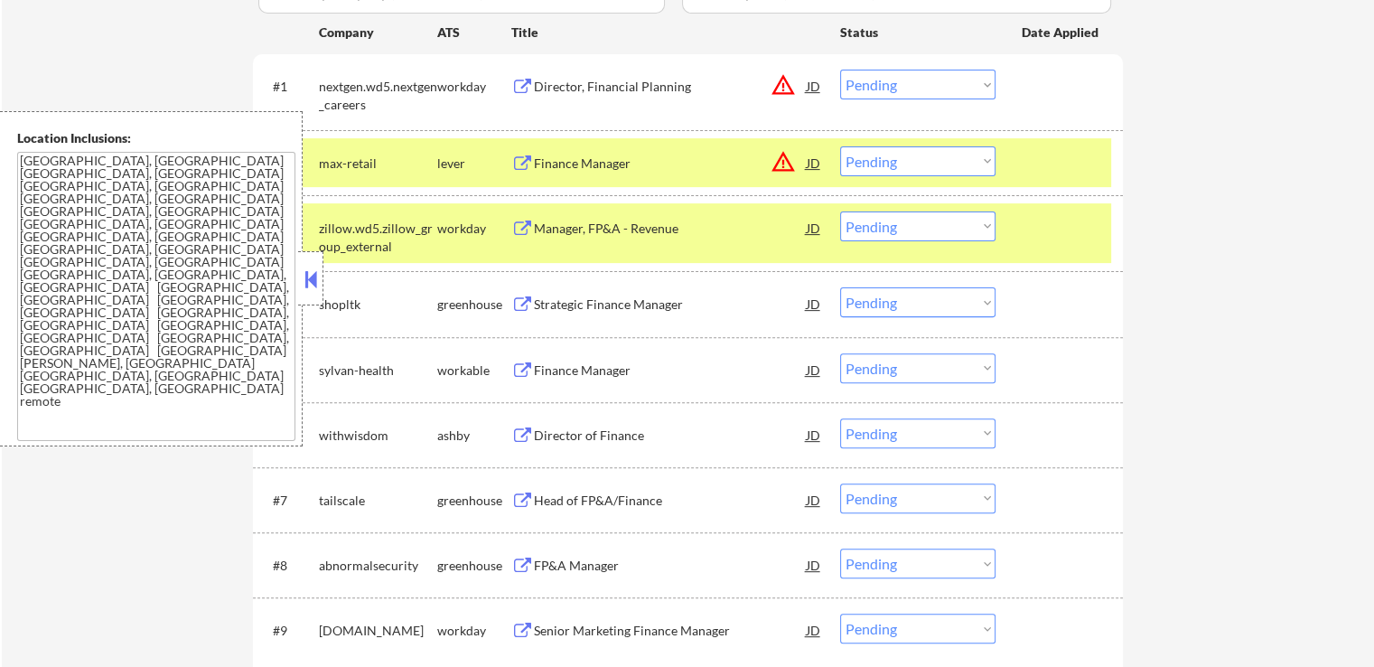
scroll to position [452, 0]
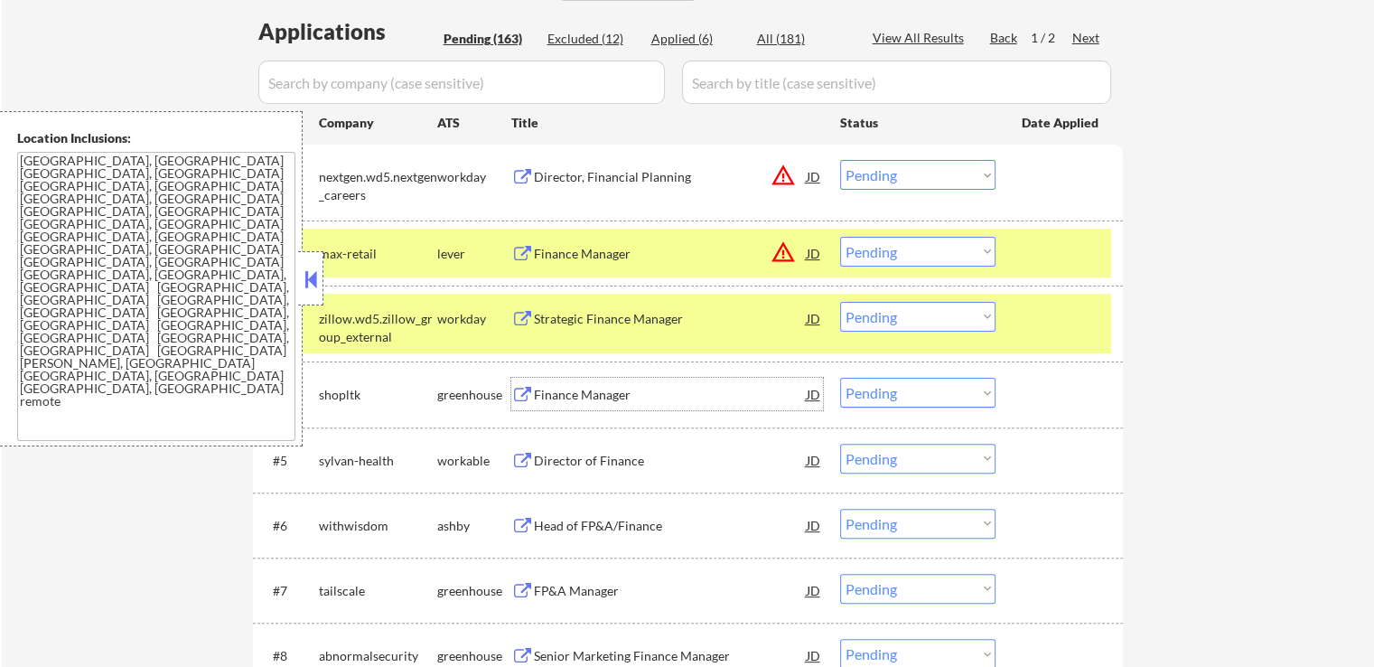
click at [604, 395] on div "Finance Manager" at bounding box center [670, 395] width 273 height 18
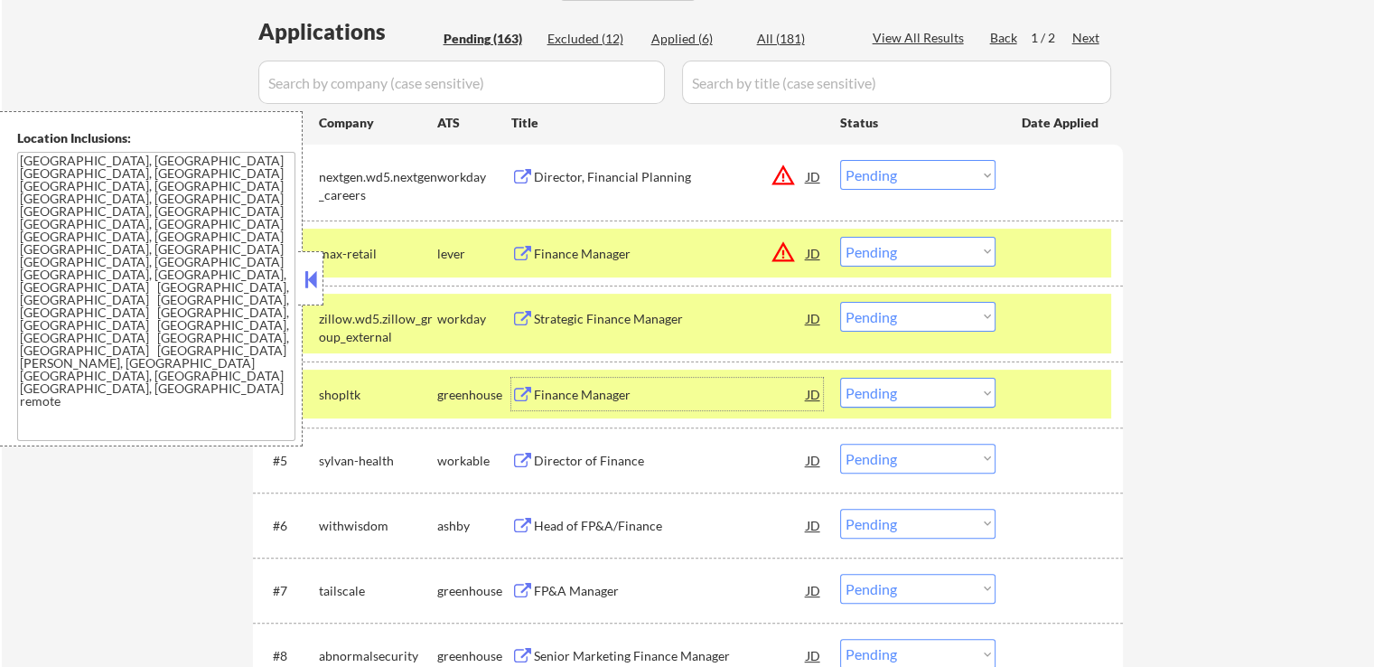
click at [614, 460] on div "Director of Finance" at bounding box center [670, 461] width 273 height 18
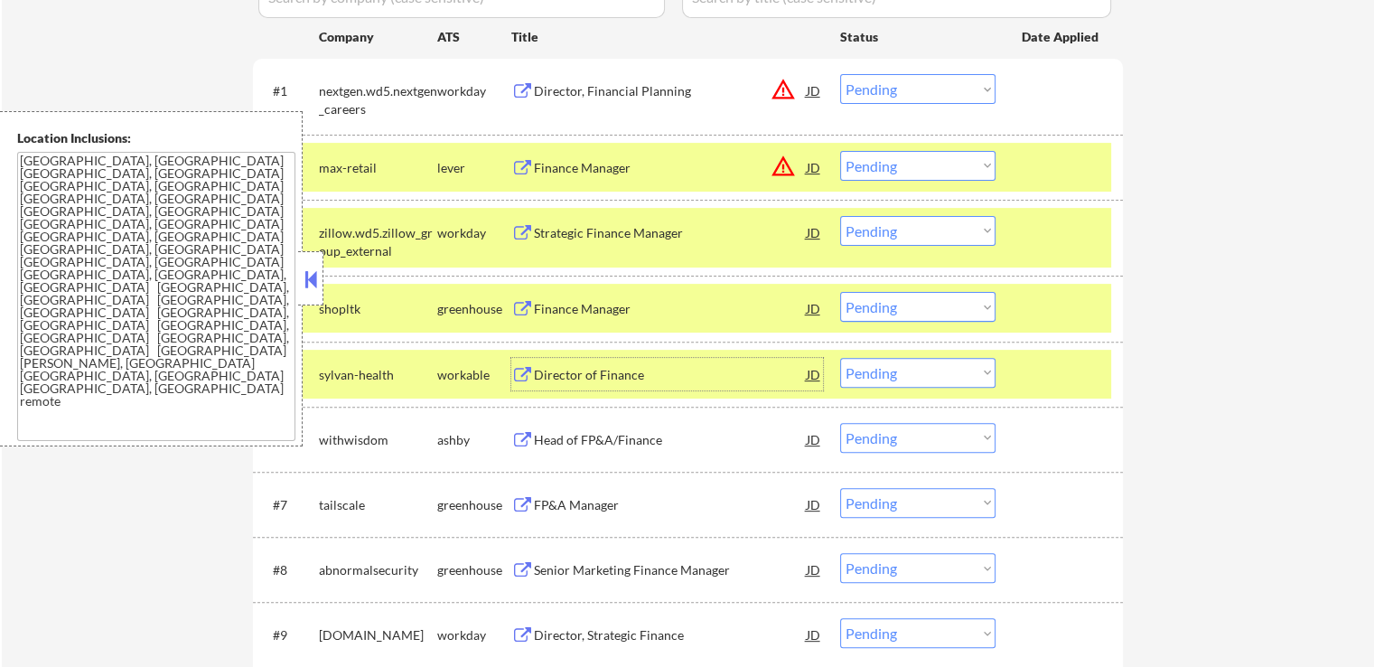
scroll to position [632, 0]
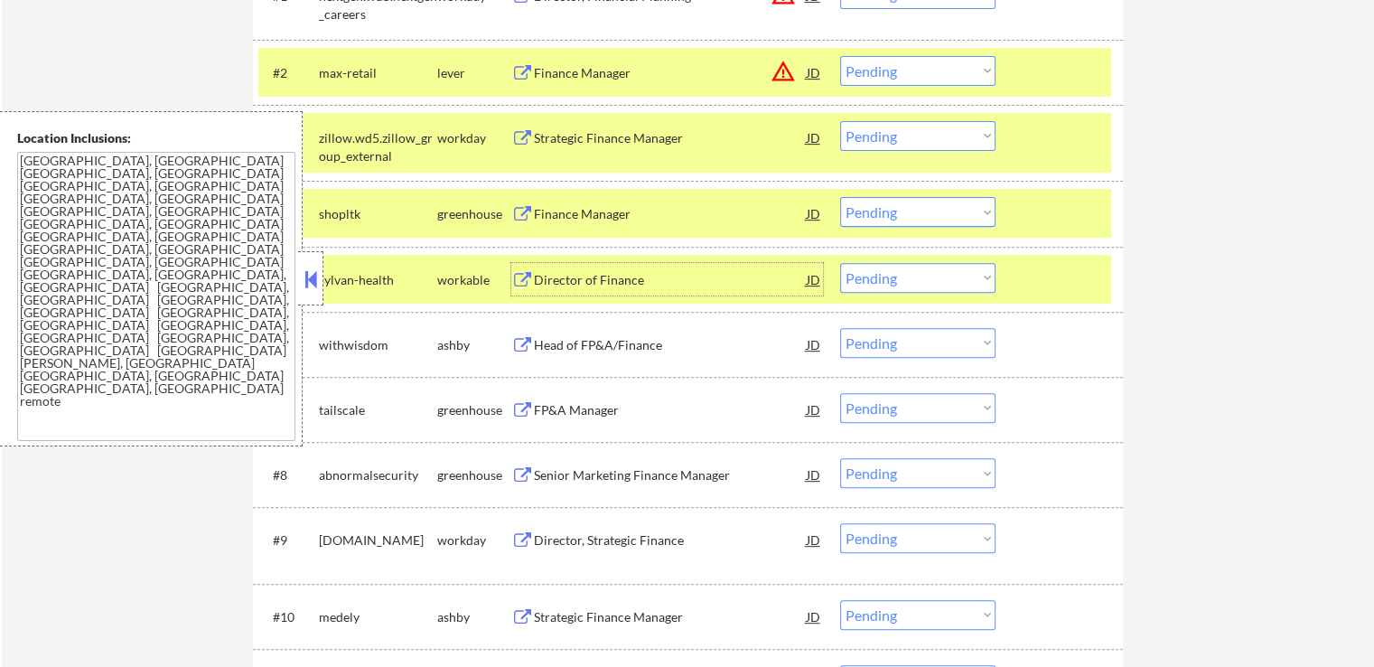
drag, startPoint x: 922, startPoint y: 202, endPoint x: 904, endPoint y: 225, distance: 28.9
click at [922, 202] on select "Choose an option... Pending Applied Excluded (Questions) Excluded (Expired) Exc…" at bounding box center [917, 212] width 155 height 30
click at [840, 197] on select "Choose an option... Pending Applied Excluded (Questions) Excluded (Expired) Exc…" at bounding box center [917, 212] width 155 height 30
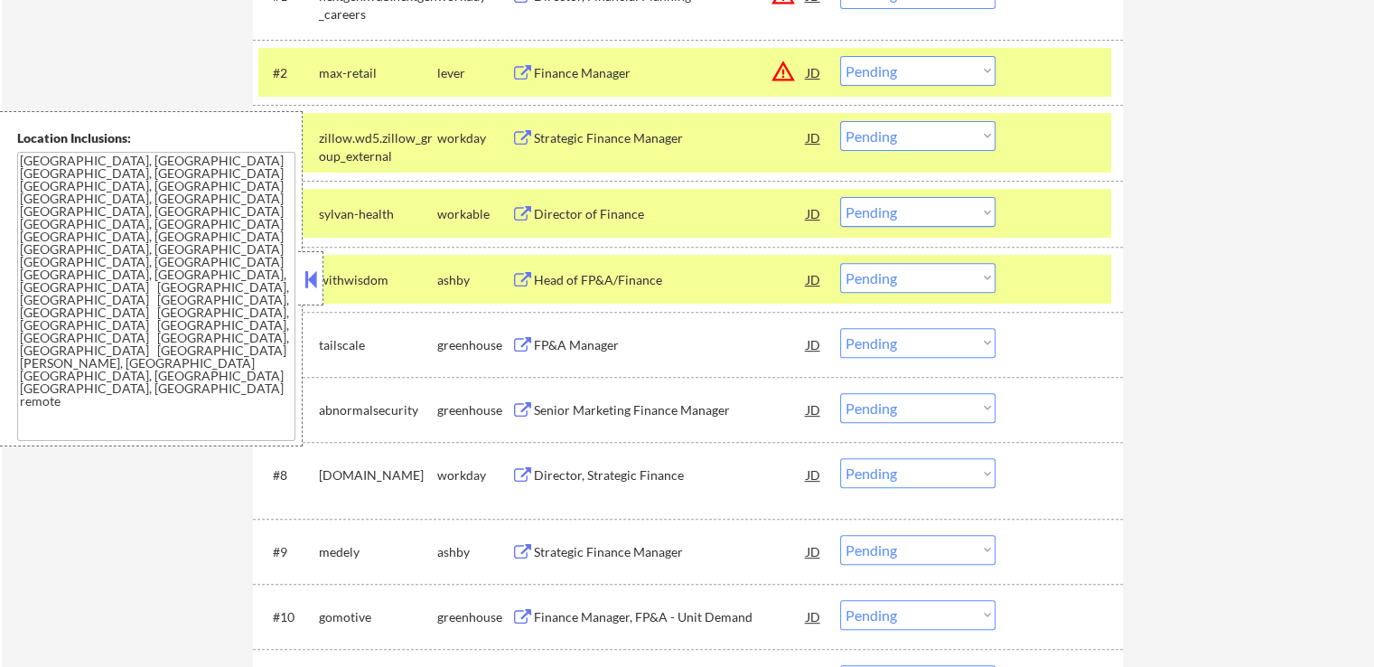
click at [647, 272] on div "Head of FP&A/Finance" at bounding box center [670, 280] width 273 height 18
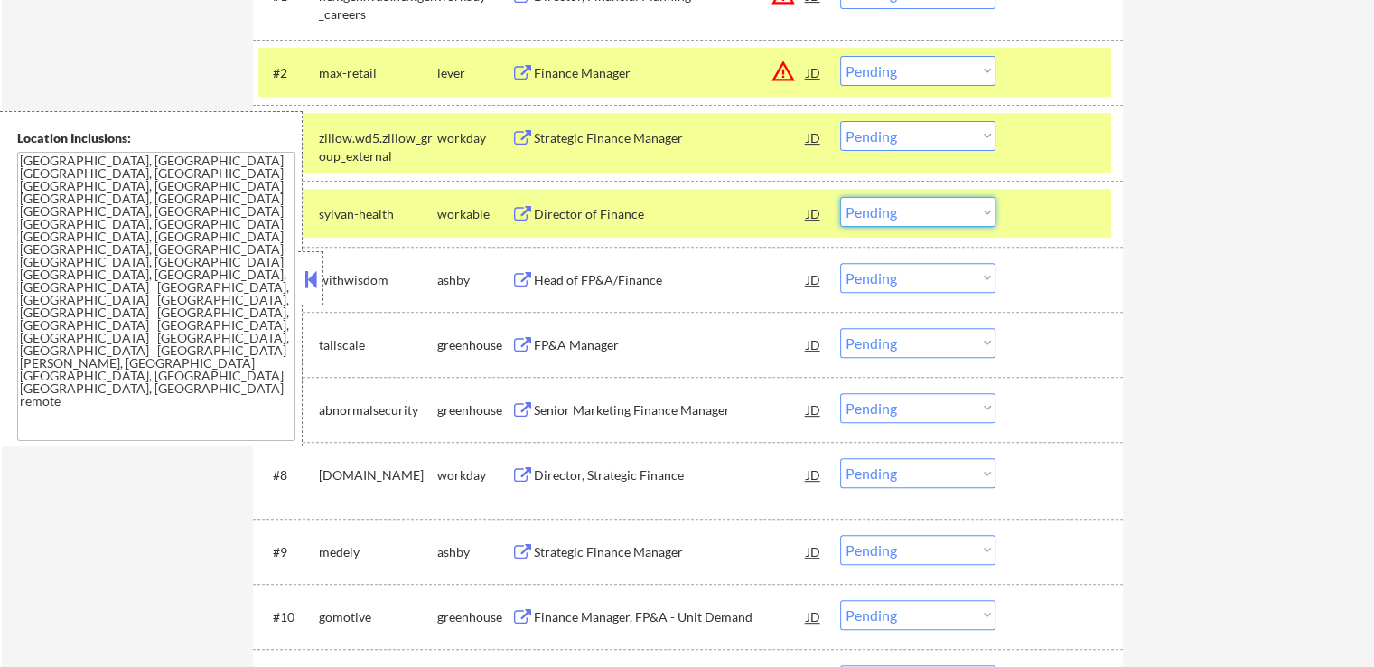
click at [909, 214] on select "Choose an option... Pending Applied Excluded (Questions) Excluded (Expired) Exc…" at bounding box center [917, 212] width 155 height 30
select select ""excluded__location_""
click at [840, 197] on select "Choose an option... Pending Applied Excluded (Questions) Excluded (Expired) Exc…" at bounding box center [917, 212] width 155 height 30
click at [892, 276] on select "Choose an option... Pending Applied Excluded (Questions) Excluded (Expired) Exc…" at bounding box center [917, 278] width 155 height 30
select select ""excluded__expired_""
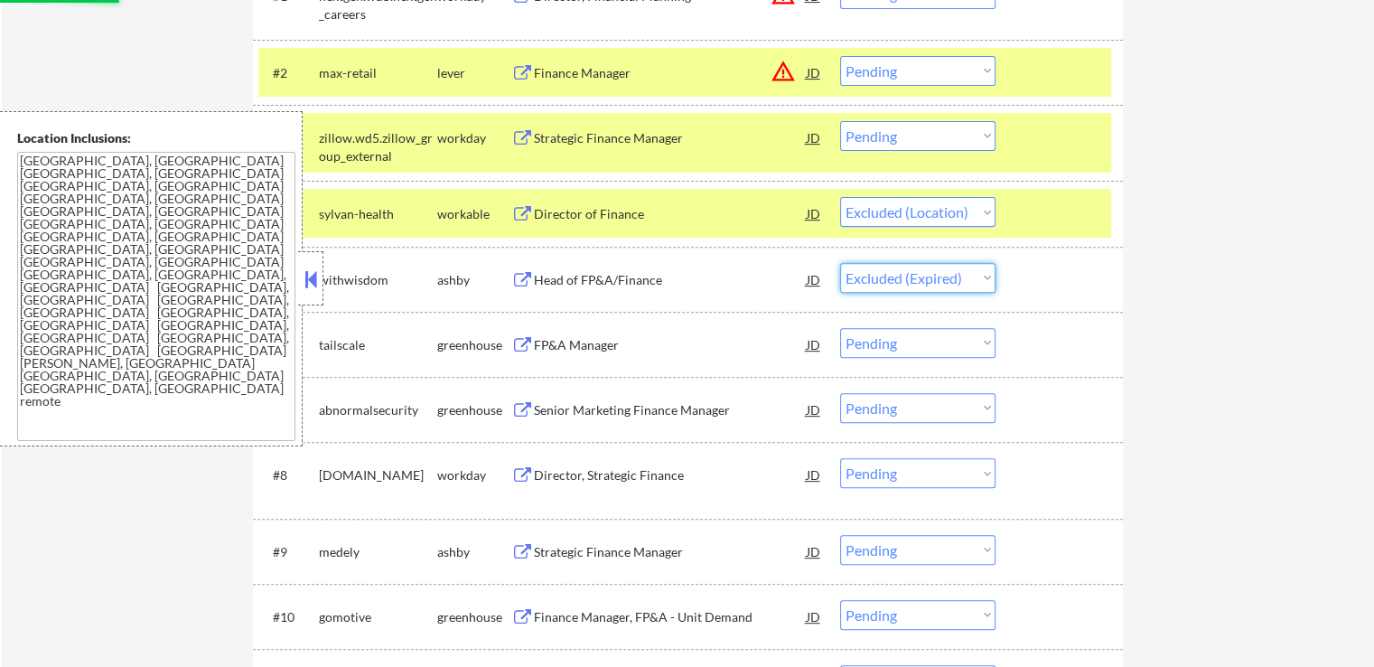
click at [840, 263] on select "Choose an option... Pending Applied Excluded (Questions) Excluded (Expired) Exc…" at bounding box center [917, 278] width 155 height 30
select select ""pending""
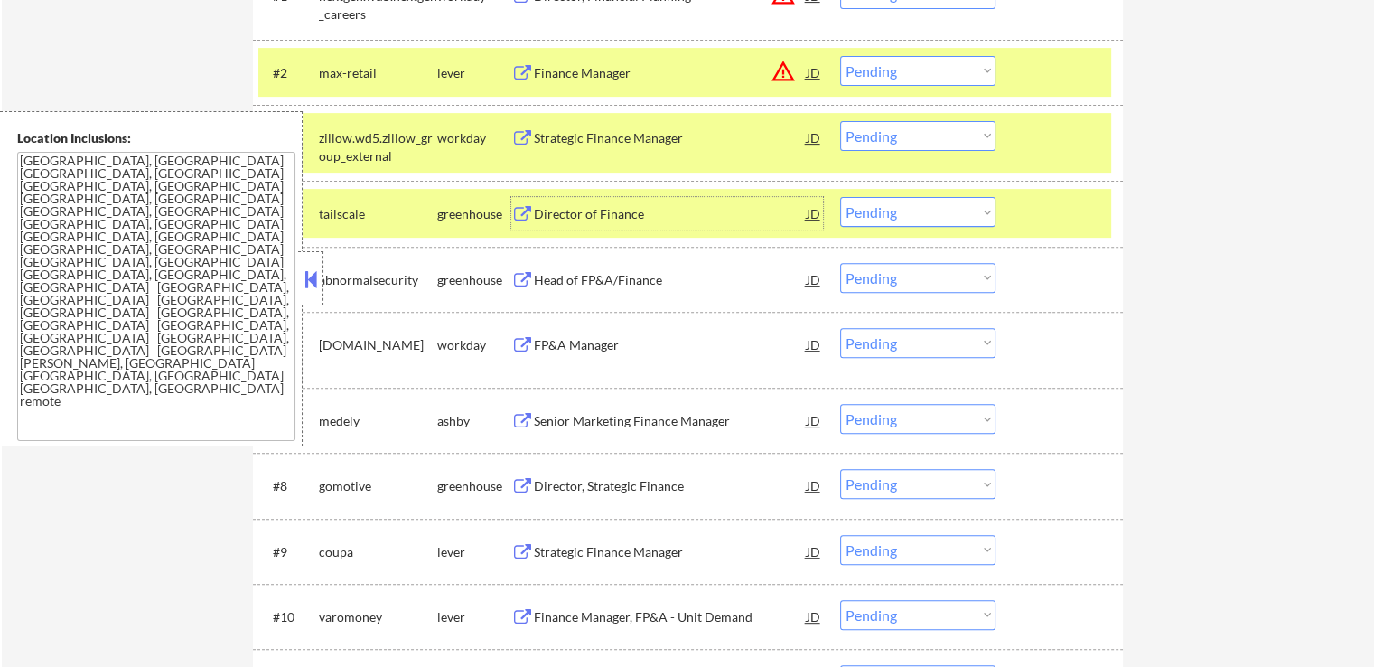
click at [628, 211] on div "Director of Finance" at bounding box center [670, 214] width 273 height 18
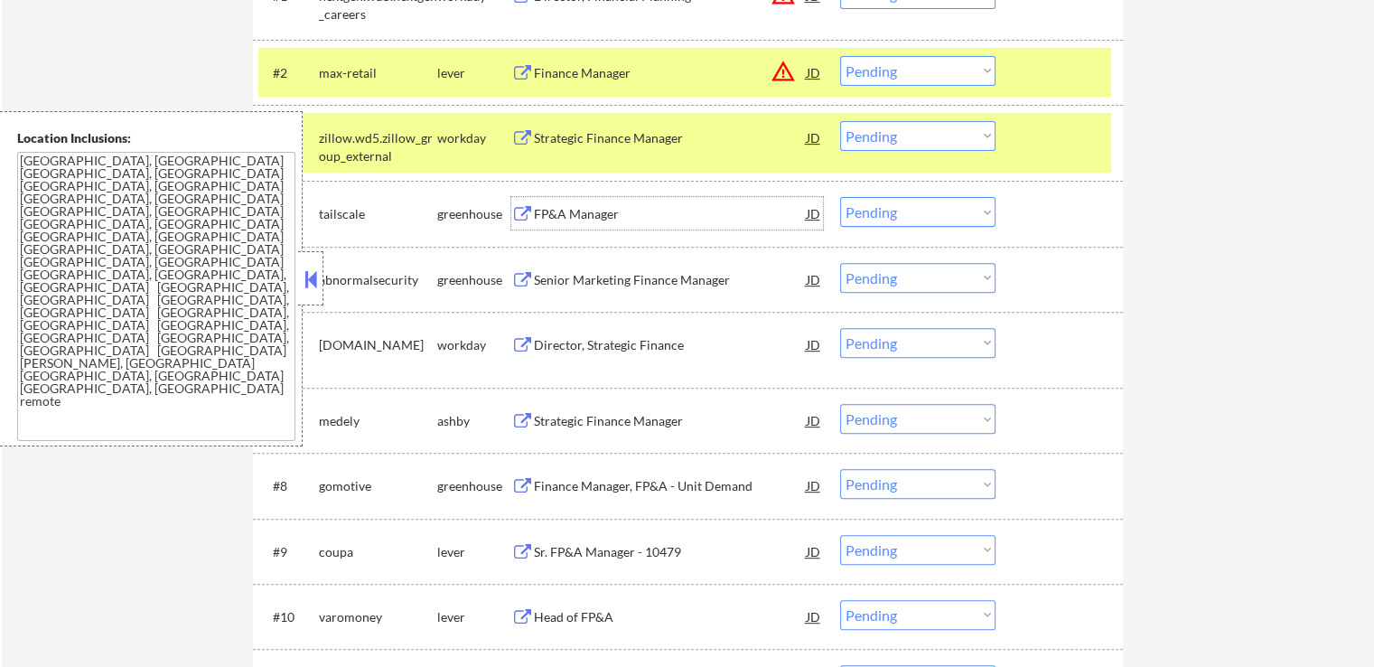
click at [651, 284] on div "Senior Marketing Finance Manager" at bounding box center [670, 280] width 273 height 18
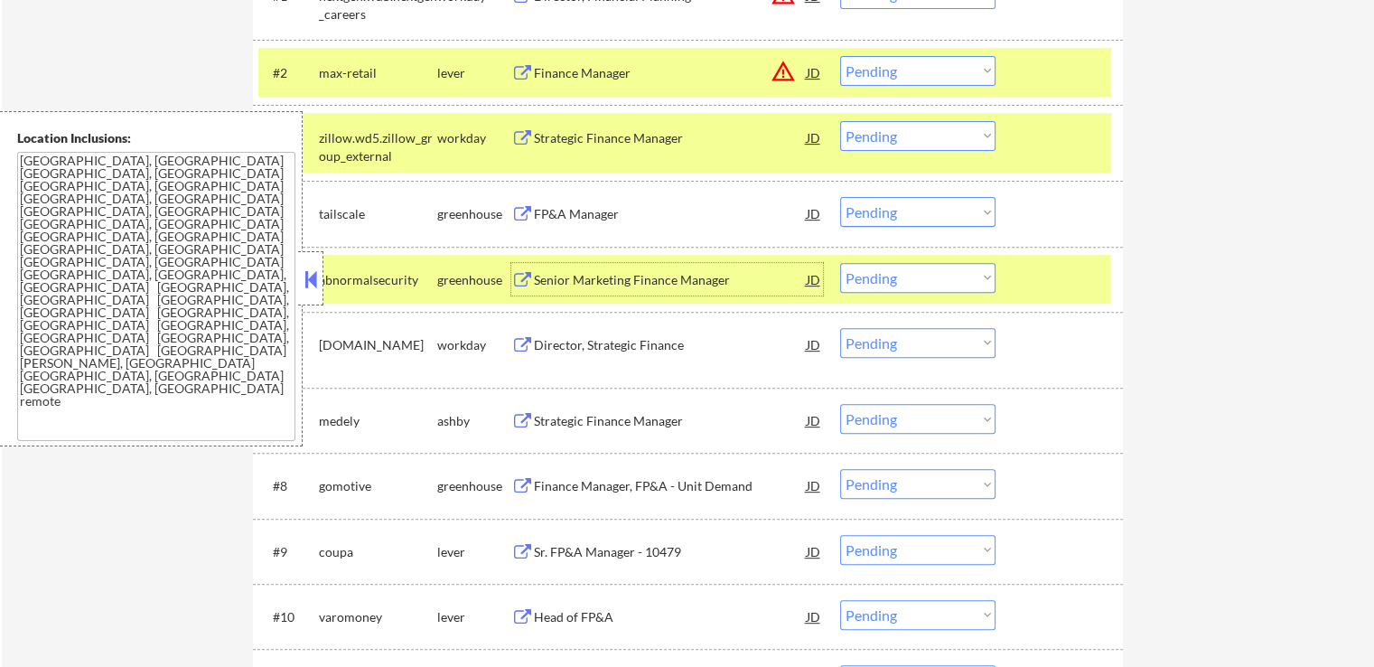
click at [920, 211] on select "Choose an option... Pending Applied Excluded (Questions) Excluded (Expired) Exc…" at bounding box center [917, 212] width 155 height 30
click at [840, 197] on select "Choose an option... Pending Applied Excluded (Questions) Excluded (Expired) Exc…" at bounding box center [917, 212] width 155 height 30
click at [670, 413] on div "Strategic Finance Manager" at bounding box center [670, 421] width 273 height 18
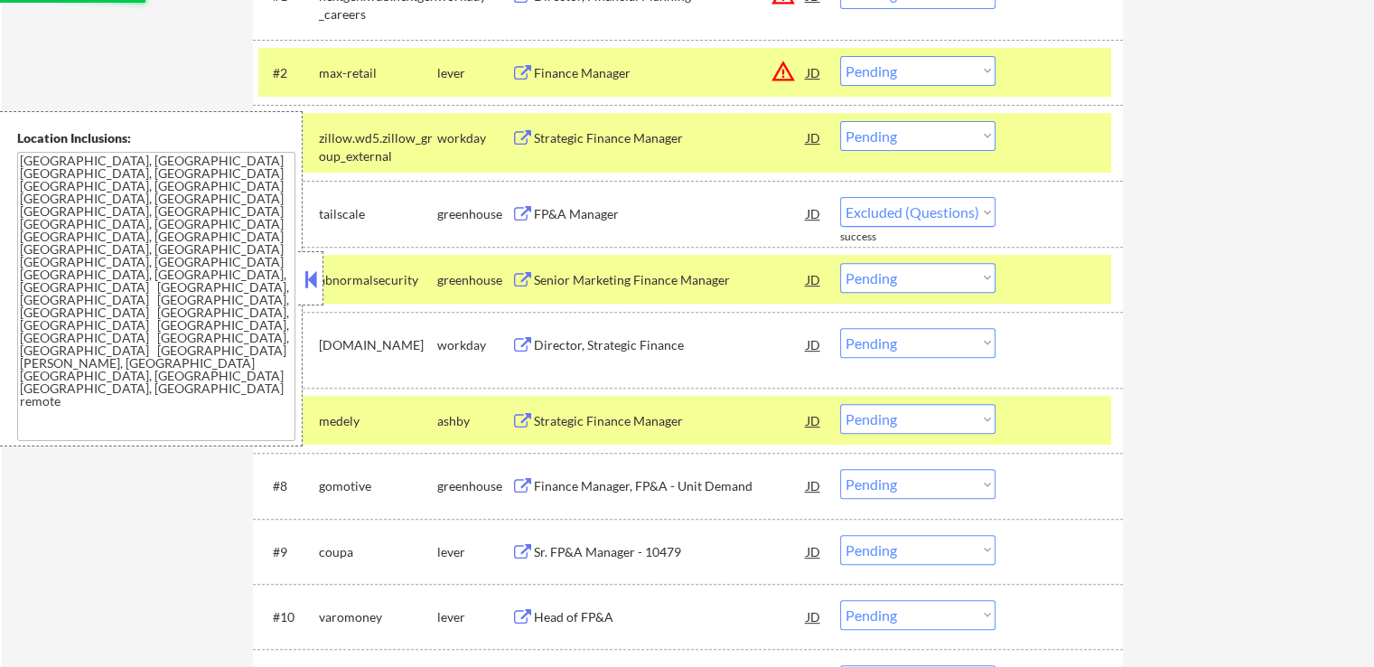
select select ""pending""
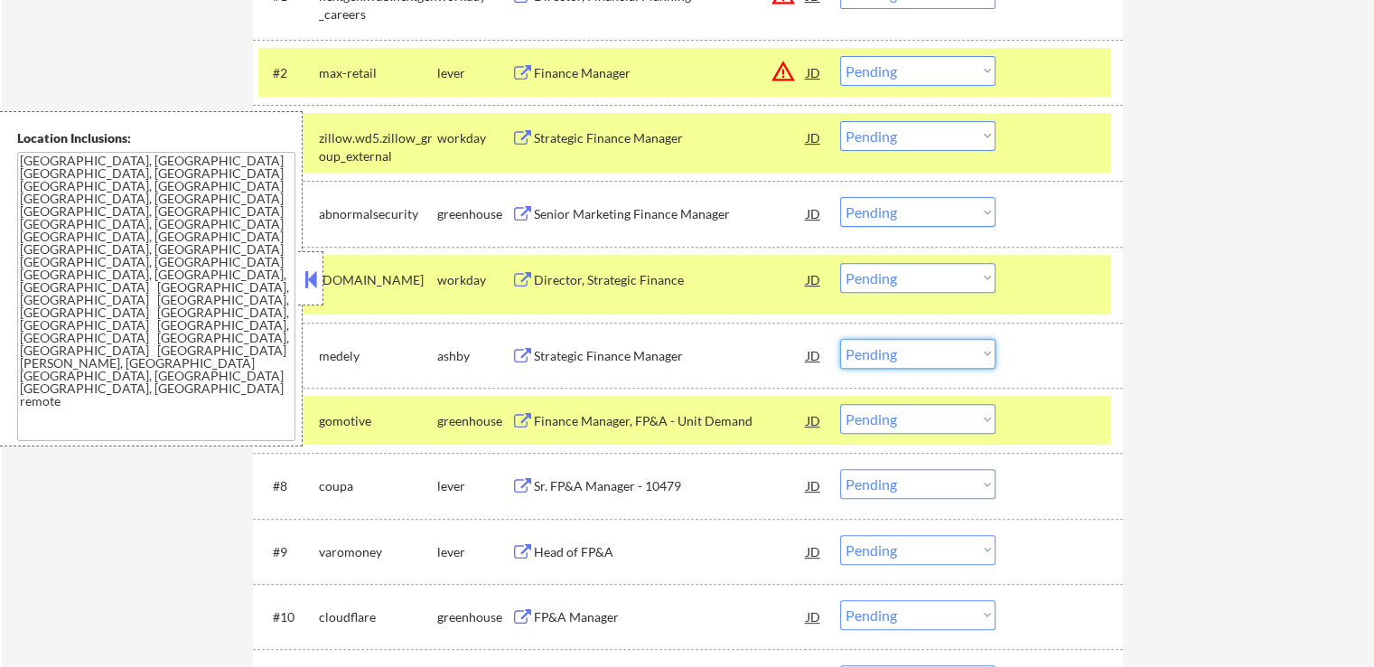
click at [896, 356] on select "Choose an option... Pending Applied Excluded (Questions) Excluded (Expired) Exc…" at bounding box center [917, 354] width 155 height 30
click at [840, 339] on select "Choose an option... Pending Applied Excluded (Questions) Excluded (Expired) Exc…" at bounding box center [917, 354] width 155 height 30
click at [706, 426] on div "Finance Manager, FP&A - Unit Demand" at bounding box center [670, 421] width 273 height 18
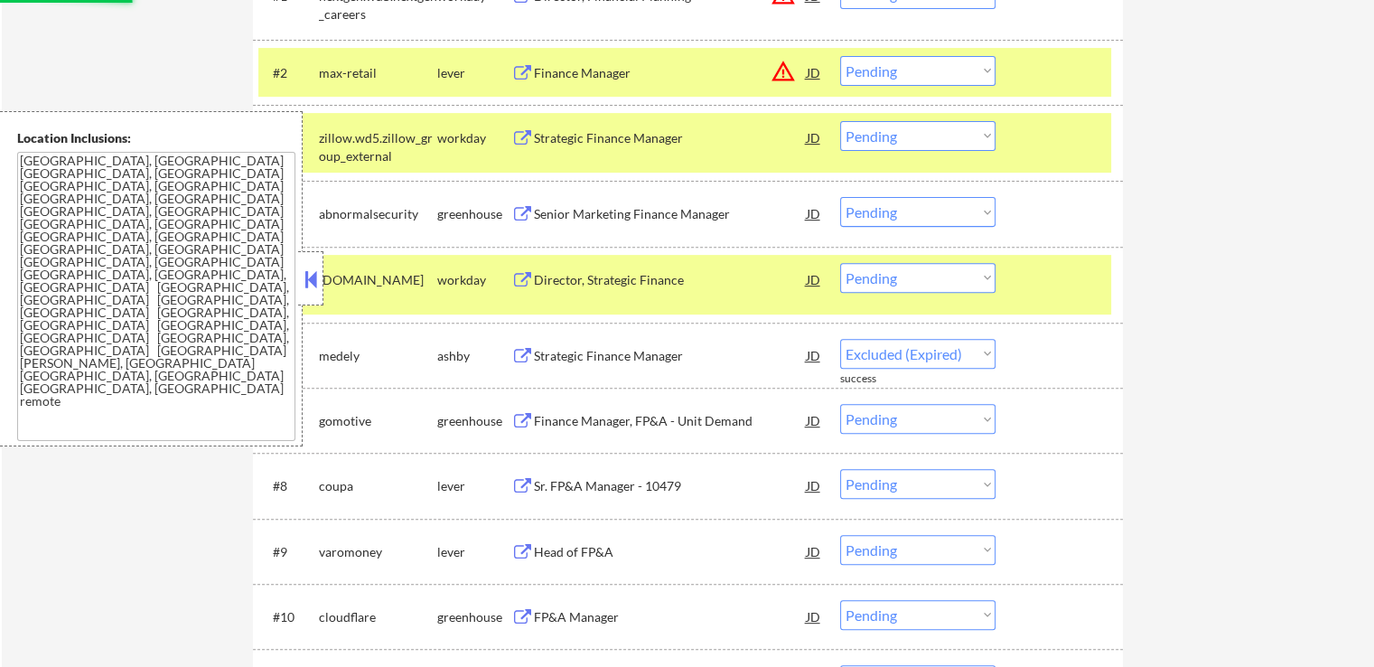
select select ""pending""
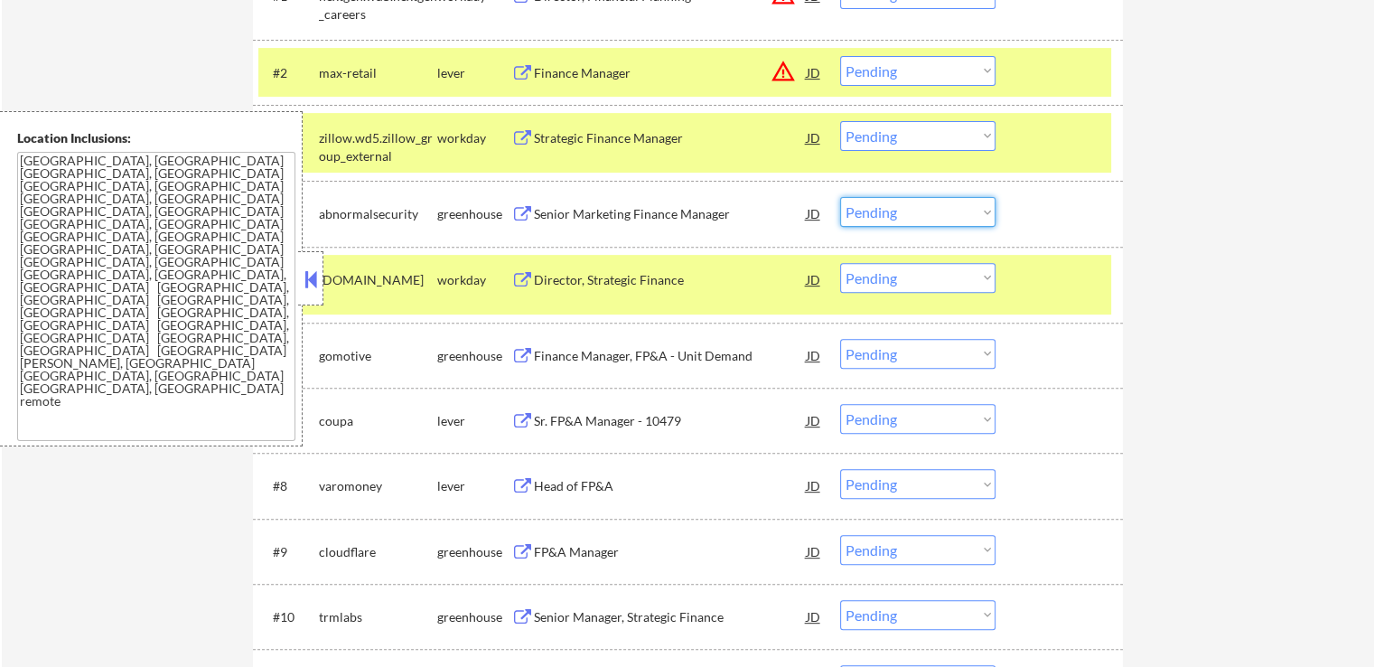
drag, startPoint x: 910, startPoint y: 210, endPoint x: 901, endPoint y: 225, distance: 17.8
click at [910, 210] on select "Choose an option... Pending Applied Excluded (Questions) Excluded (Expired) Exc…" at bounding box center [917, 212] width 155 height 30
click at [840, 197] on select "Choose an option... Pending Applied Excluded (Questions) Excluded (Expired) Exc…" at bounding box center [917, 212] width 155 height 30
select select ""pending""
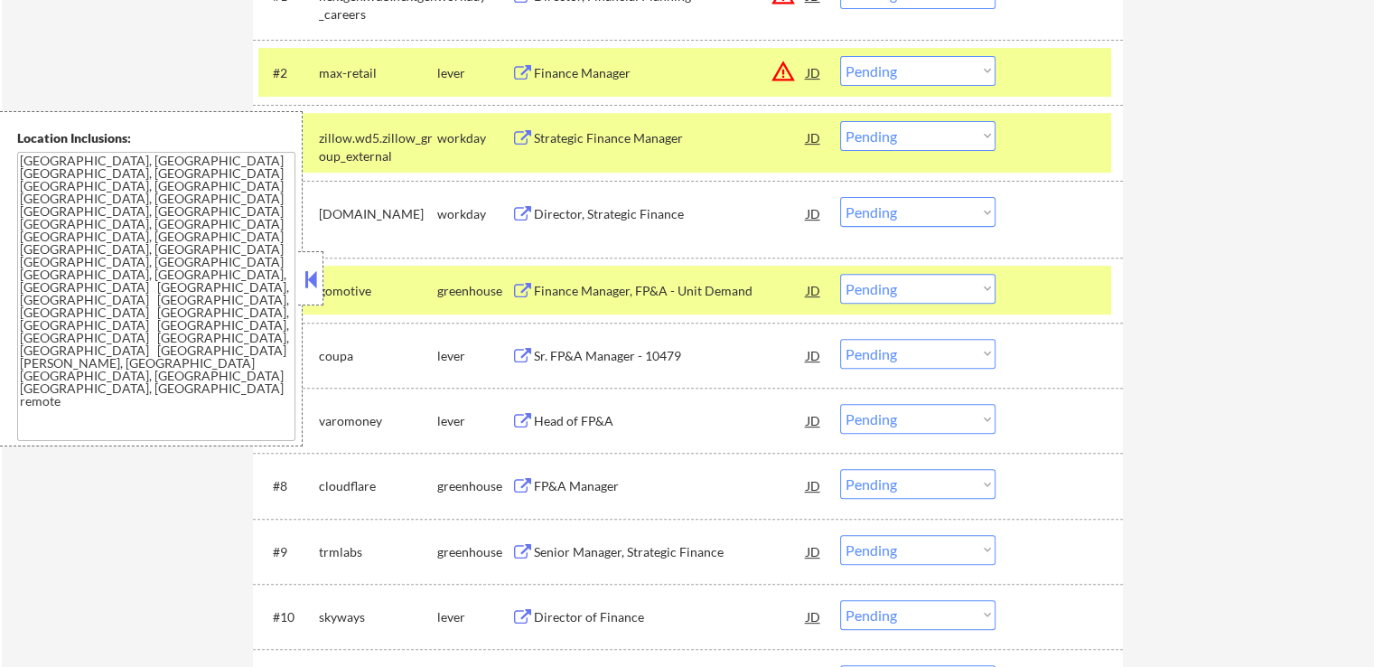
click at [678, 358] on div "Sr. FP&A Manager - 10479" at bounding box center [670, 356] width 273 height 18
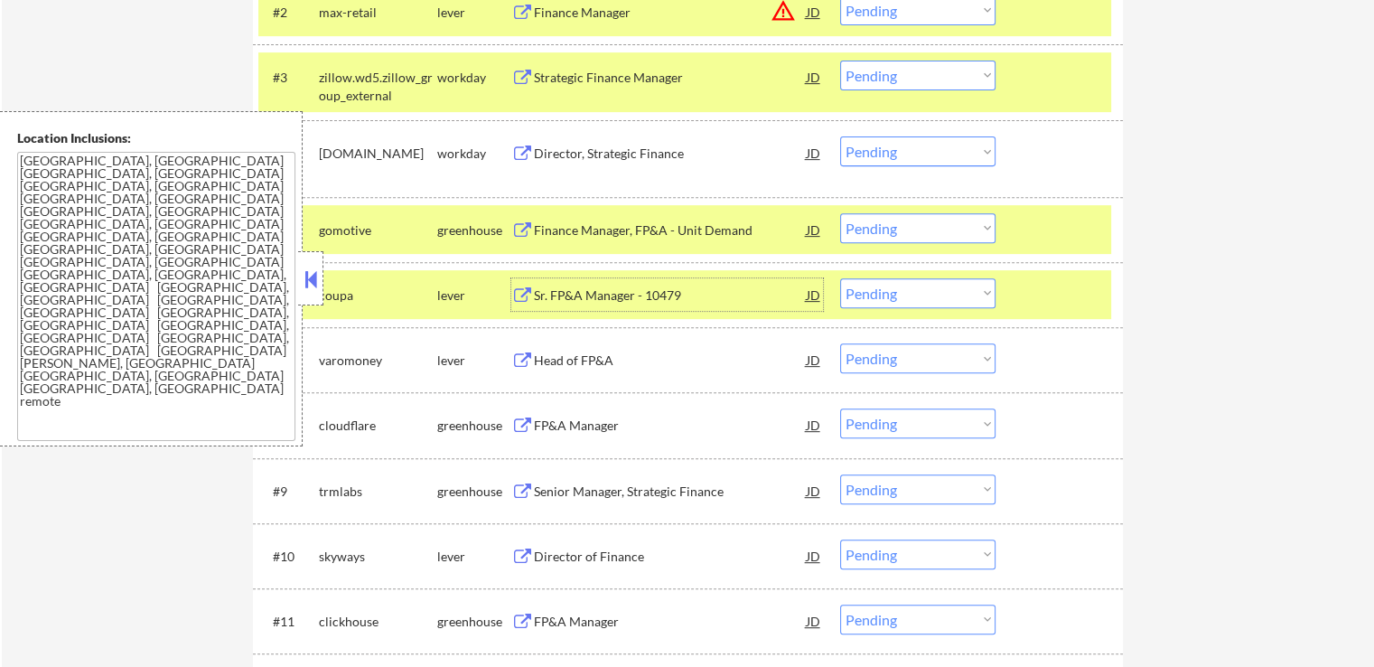
scroll to position [723, 0]
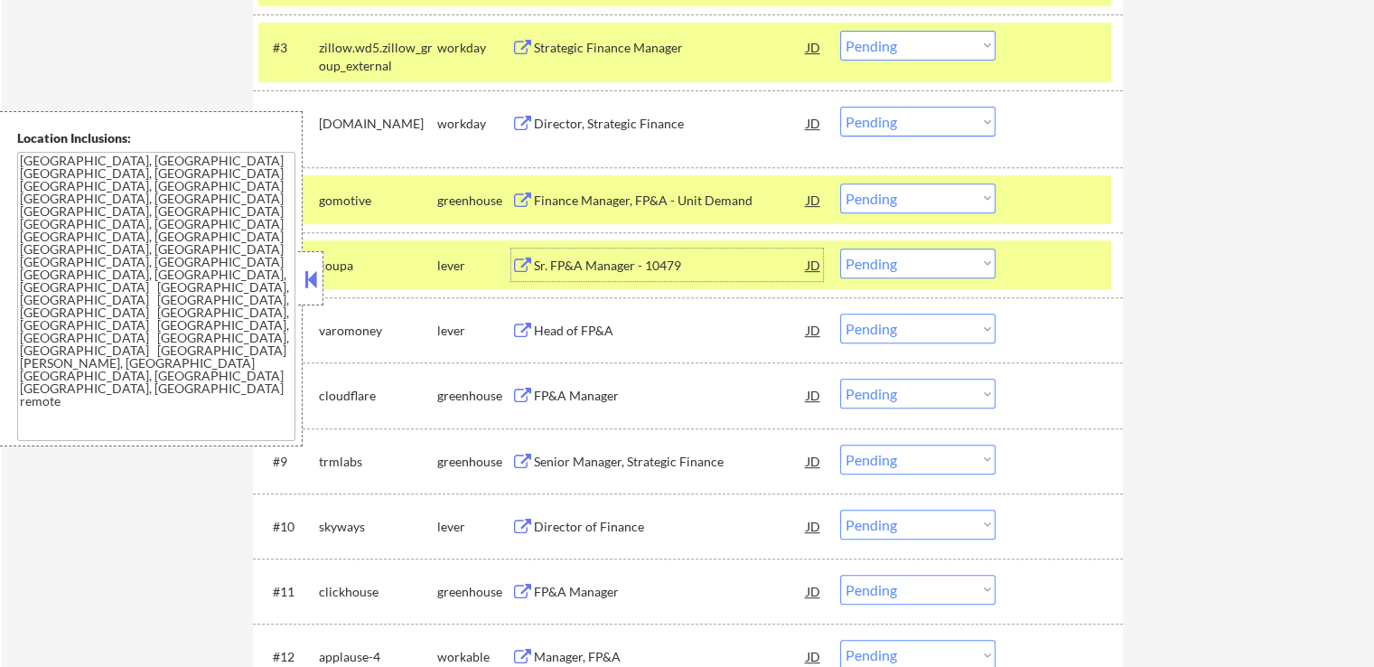
click at [924, 203] on select "Choose an option... Pending Applied Excluded (Questions) Excluded (Expired) Exc…" at bounding box center [917, 198] width 155 height 30
click at [840, 183] on select "Choose an option... Pending Applied Excluded (Questions) Excluded (Expired) Exc…" at bounding box center [917, 198] width 155 height 30
click at [576, 333] on div "Head of FP&A" at bounding box center [670, 331] width 273 height 18
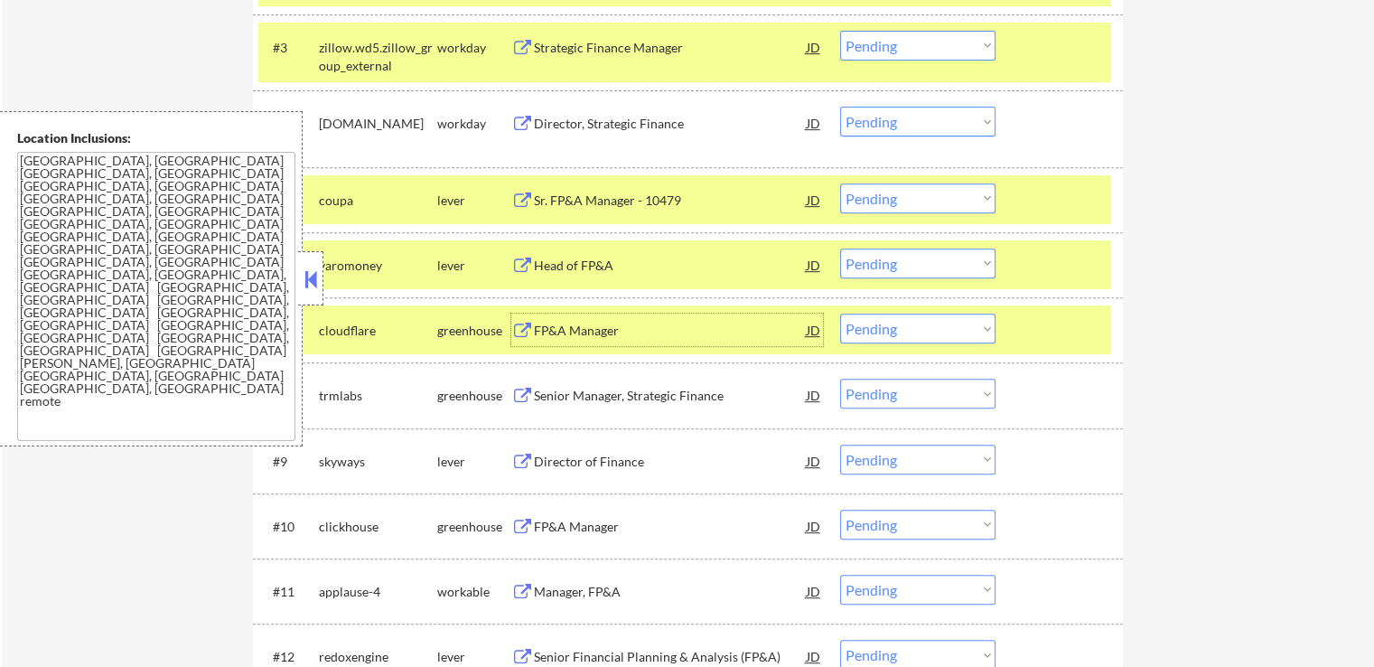
click at [881, 207] on select "Choose an option... Pending Applied Excluded (Questions) Excluded (Expired) Exc…" at bounding box center [917, 198] width 155 height 30
click at [840, 183] on select "Choose an option... Pending Applied Excluded (Questions) Excluded (Expired) Exc…" at bounding box center [917, 198] width 155 height 30
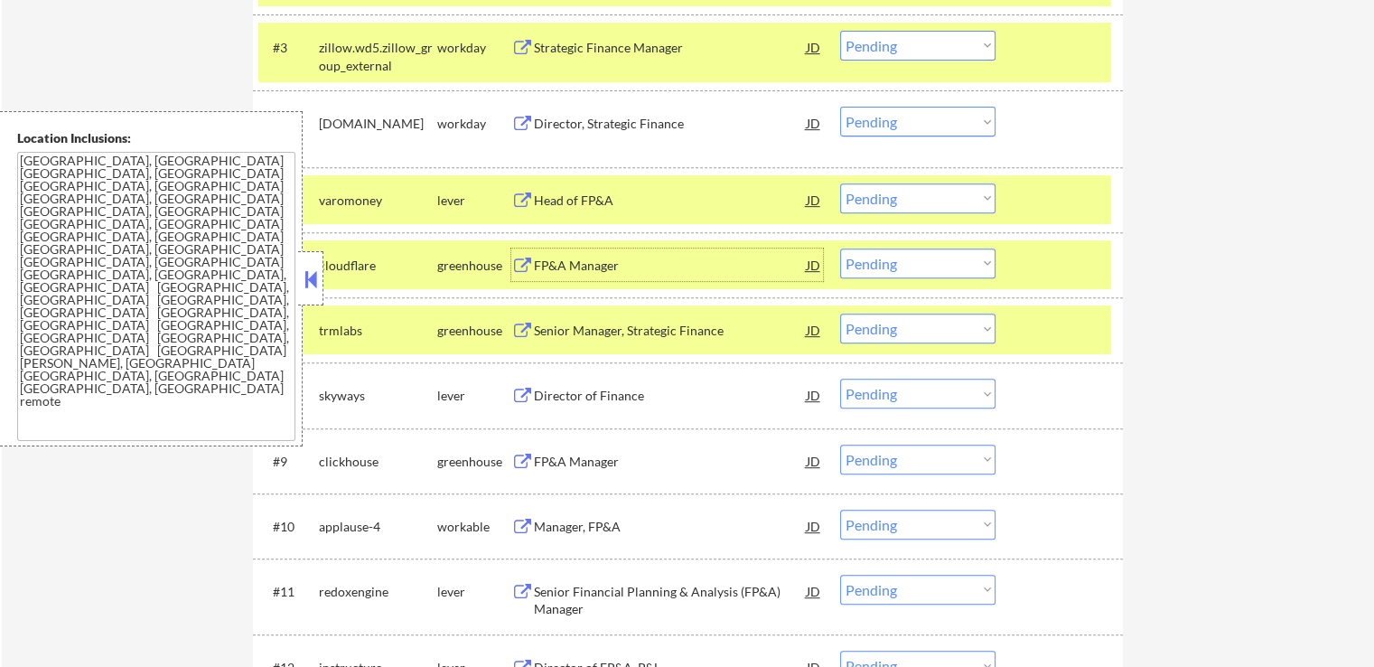
click at [617, 258] on div "FP&A Manager" at bounding box center [670, 266] width 273 height 18
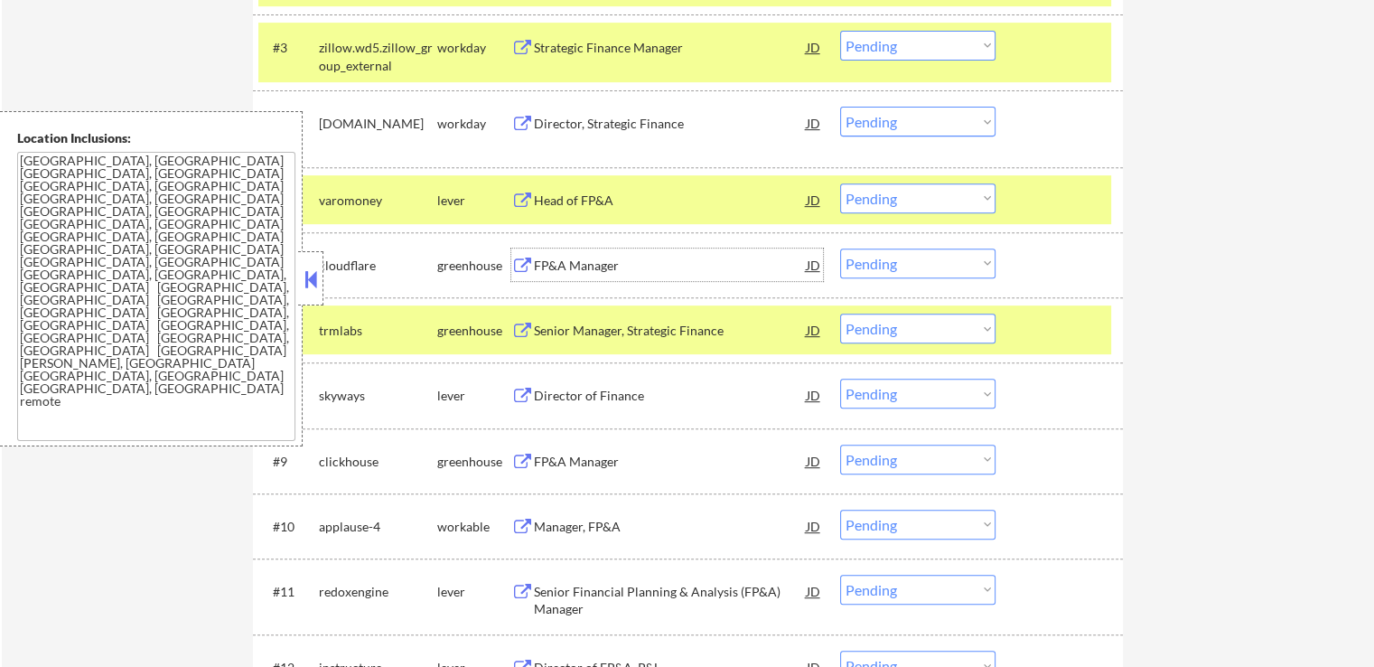
click at [869, 200] on select "Choose an option... Pending Applied Excluded (Questions) Excluded (Expired) Exc…" at bounding box center [917, 198] width 155 height 30
click at [840, 183] on select "Choose an option... Pending Applied Excluded (Questions) Excluded (Expired) Exc…" at bounding box center [917, 198] width 155 height 30
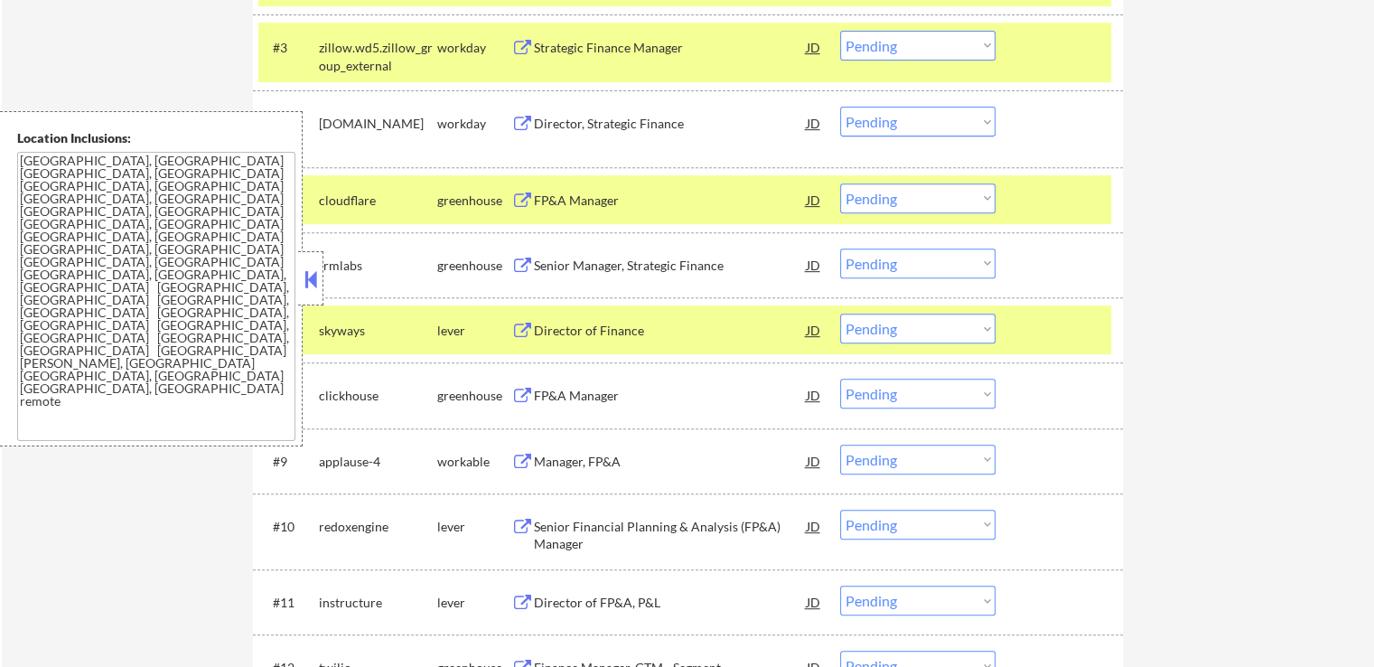
click at [684, 264] on div "Senior Manager, Strategic Finance" at bounding box center [670, 266] width 273 height 18
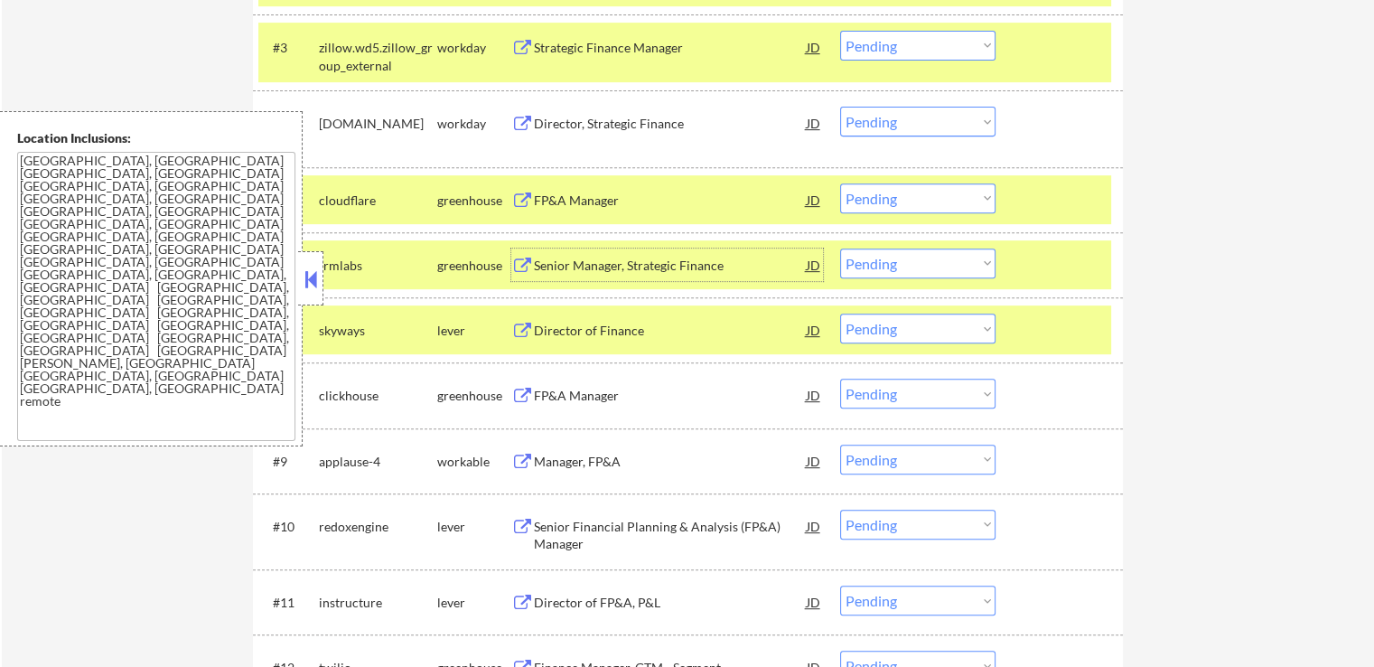
drag, startPoint x: 879, startPoint y: 200, endPoint x: 877, endPoint y: 209, distance: 9.2
click at [879, 200] on select "Choose an option... Pending Applied Excluded (Questions) Excluded (Expired) Exc…" at bounding box center [917, 198] width 155 height 30
click at [840, 183] on select "Choose an option... Pending Applied Excluded (Questions) Excluded (Expired) Exc…" at bounding box center [917, 198] width 155 height 30
click at [676, 268] on div "Senior Manager, Strategic Finance" at bounding box center [670, 266] width 273 height 18
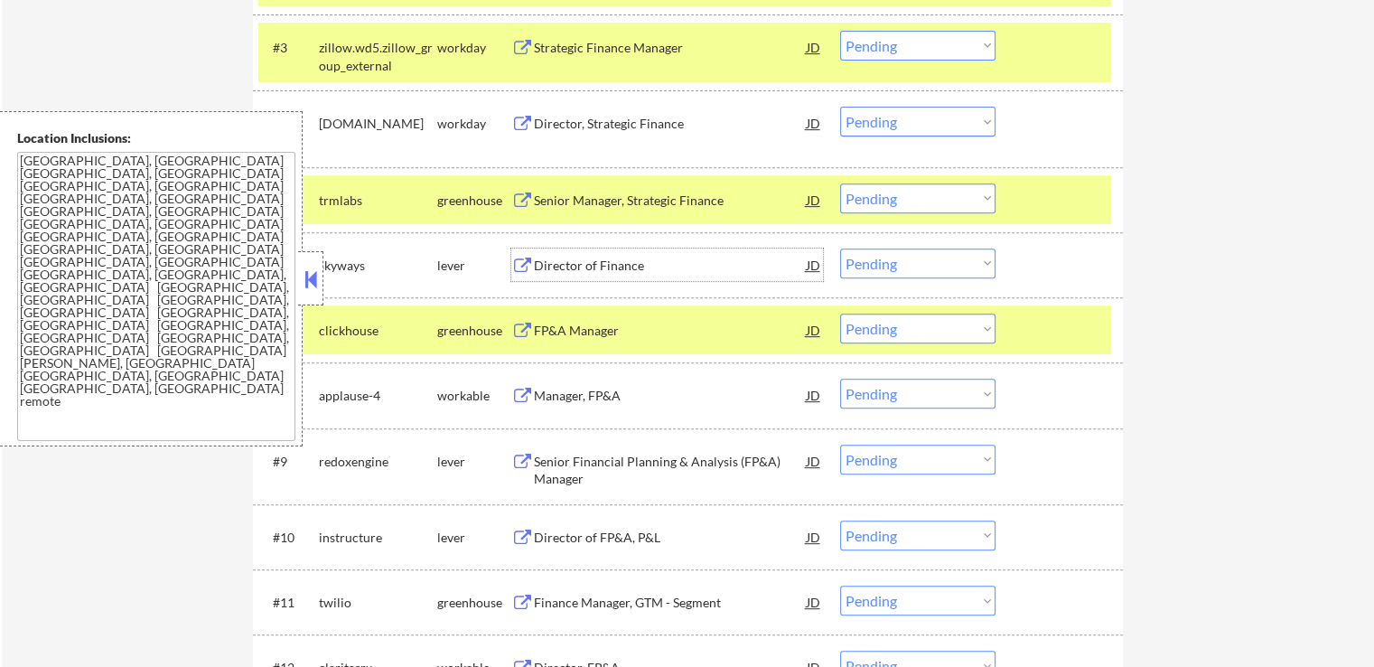
drag, startPoint x: 934, startPoint y: 197, endPoint x: 924, endPoint y: 211, distance: 16.8
click at [934, 197] on select "Choose an option... Pending Applied Excluded (Questions) Excluded (Expired) Exc…" at bounding box center [917, 198] width 155 height 30
click at [840, 183] on select "Choose an option... Pending Applied Excluded (Questions) Excluded (Expired) Exc…" at bounding box center [917, 198] width 155 height 30
click at [602, 331] on div "FP&A Manager" at bounding box center [670, 331] width 273 height 18
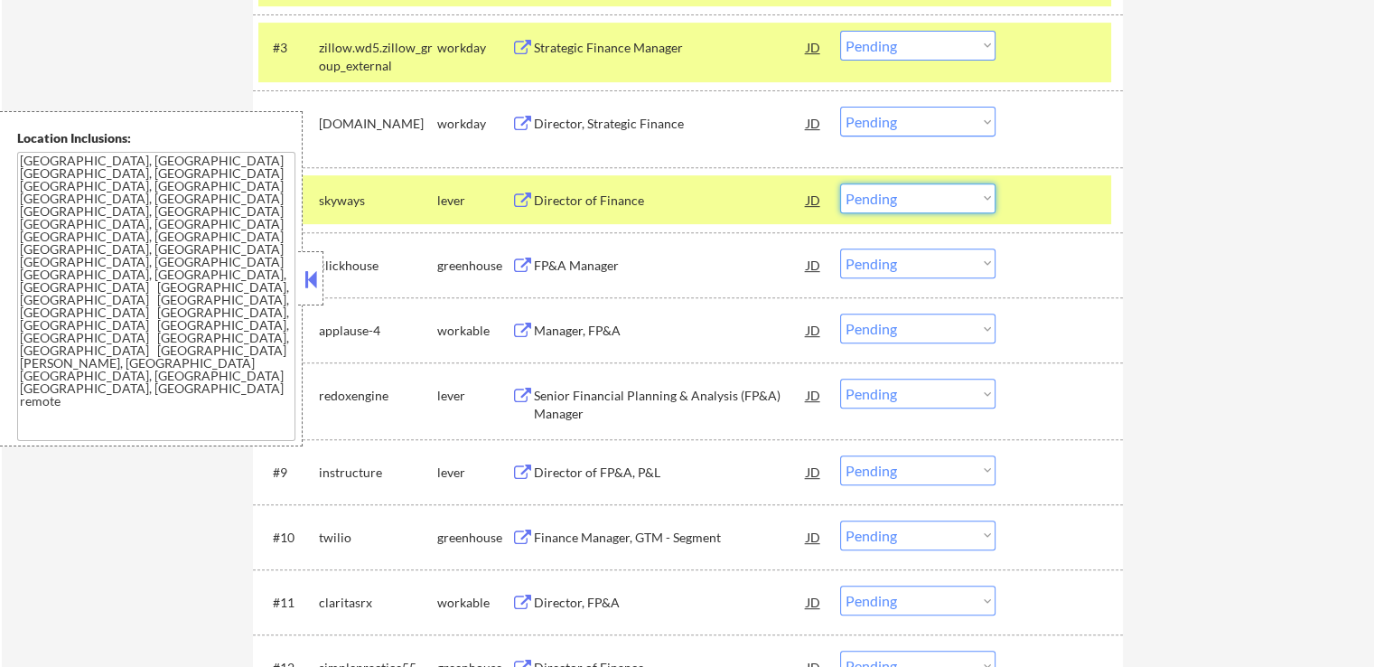
click at [914, 196] on select "Choose an option... Pending Applied Excluded (Questions) Excluded (Expired) Exc…" at bounding box center [917, 198] width 155 height 30
click at [840, 183] on select "Choose an option... Pending Applied Excluded (Questions) Excluded (Expired) Exc…" at bounding box center [917, 198] width 155 height 30
click at [616, 324] on div "Manager, FP&A" at bounding box center [670, 331] width 273 height 18
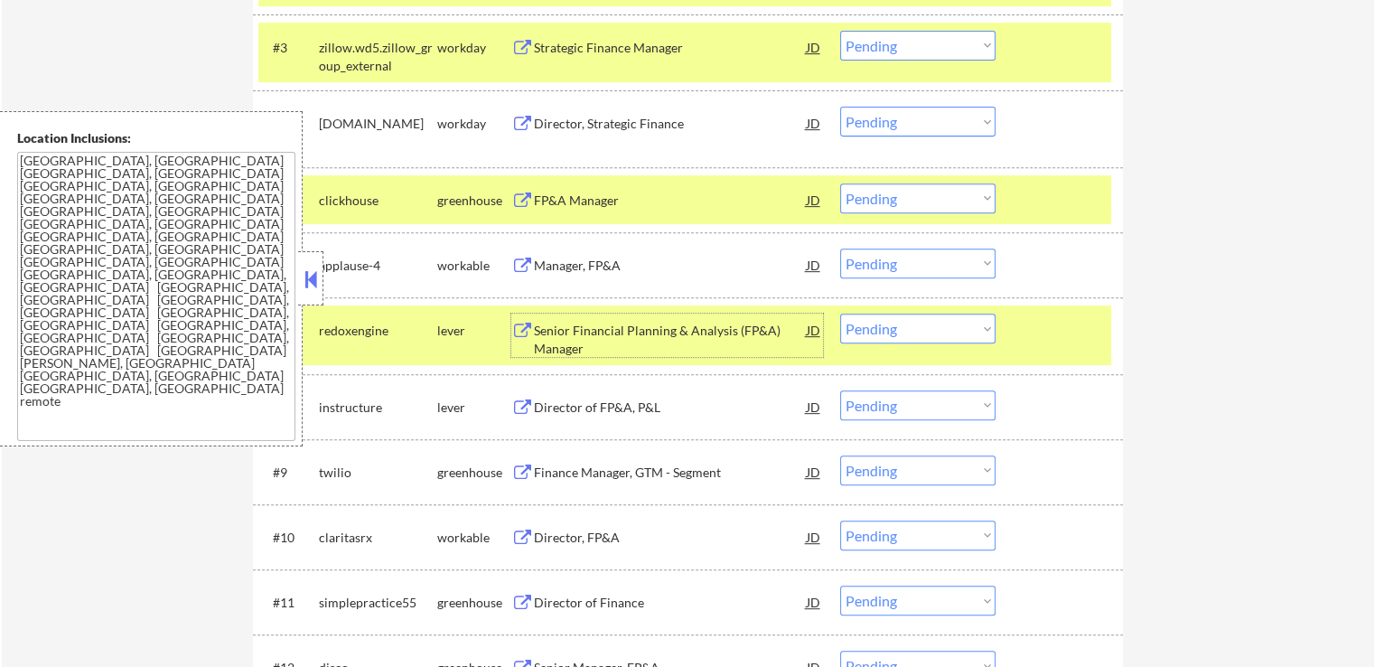
drag, startPoint x: 951, startPoint y: 200, endPoint x: 951, endPoint y: 211, distance: 10.8
click at [951, 200] on select "Choose an option... Pending Applied Excluded (Questions) Excluded (Expired) Exc…" at bounding box center [917, 198] width 155 height 30
click at [840, 183] on select "Choose an option... Pending Applied Excluded (Questions) Excluded (Expired) Exc…" at bounding box center [917, 198] width 155 height 30
click at [654, 332] on div "Senior Financial Planning & Analysis (FP&A) Manager" at bounding box center [670, 339] width 273 height 35
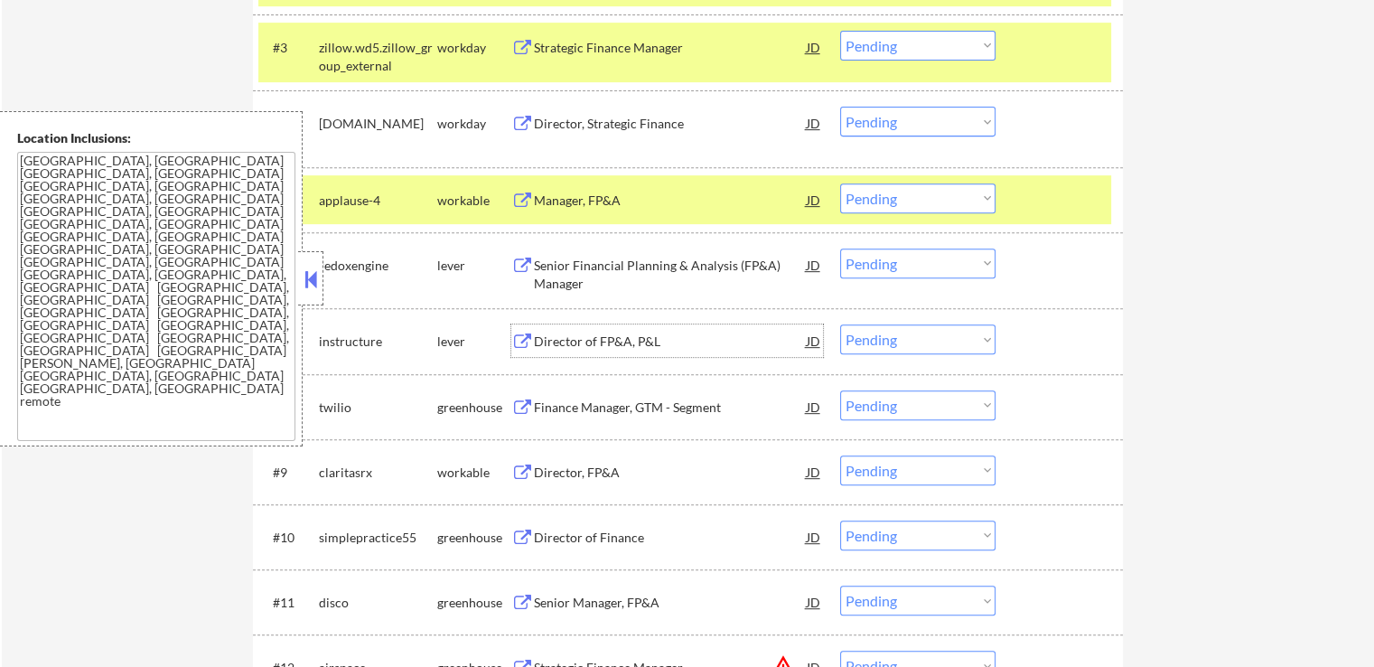
drag, startPoint x: 887, startPoint y: 192, endPoint x: 886, endPoint y: 207, distance: 14.5
click at [887, 192] on select "Choose an option... Pending Applied Excluded (Questions) Excluded (Expired) Exc…" at bounding box center [917, 198] width 155 height 30
click at [840, 183] on select "Choose an option... Pending Applied Excluded (Questions) Excluded (Expired) Exc…" at bounding box center [917, 198] width 155 height 30
click at [654, 351] on div "Director of FP&A, P&L" at bounding box center [670, 340] width 273 height 33
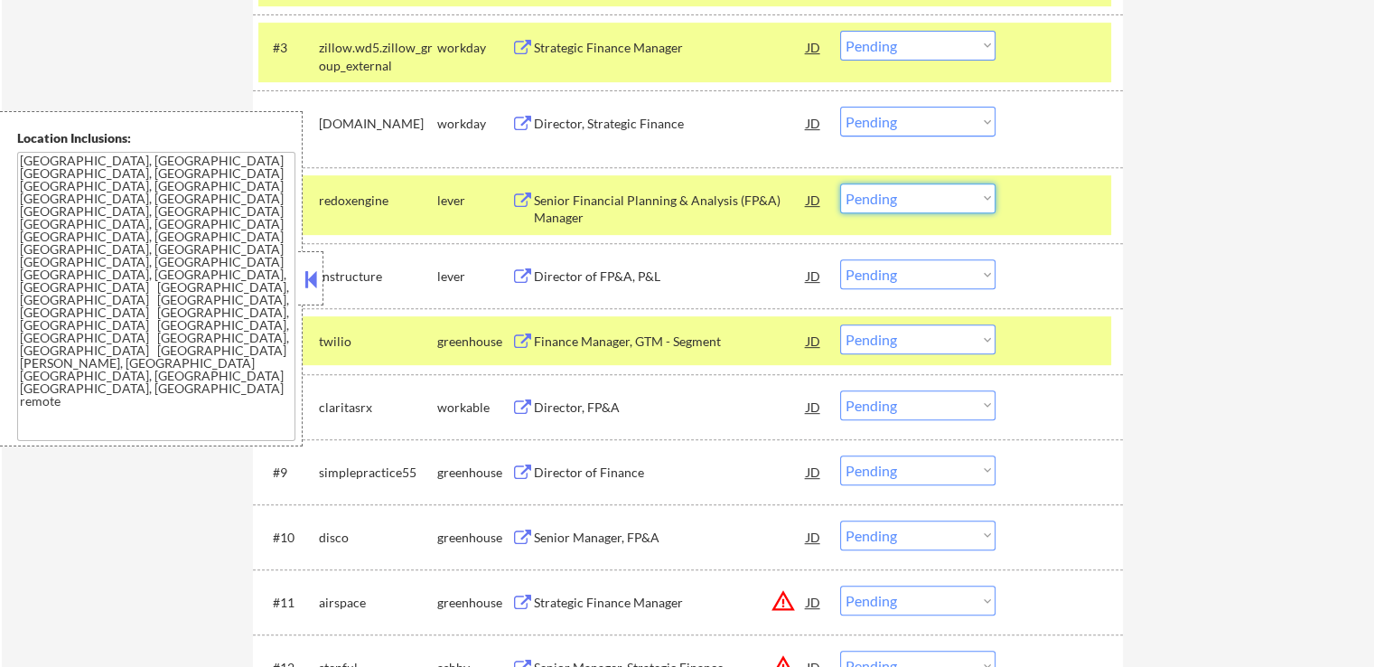
drag, startPoint x: 920, startPoint y: 196, endPoint x: 919, endPoint y: 207, distance: 10.9
click at [920, 196] on select "Choose an option... Pending Applied Excluded (Questions) Excluded (Expired) Exc…" at bounding box center [917, 198] width 155 height 30
click at [840, 183] on select "Choose an option... Pending Applied Excluded (Questions) Excluded (Expired) Exc…" at bounding box center [917, 198] width 155 height 30
click at [654, 339] on div "Finance Manager, GTM - Segment" at bounding box center [670, 342] width 273 height 18
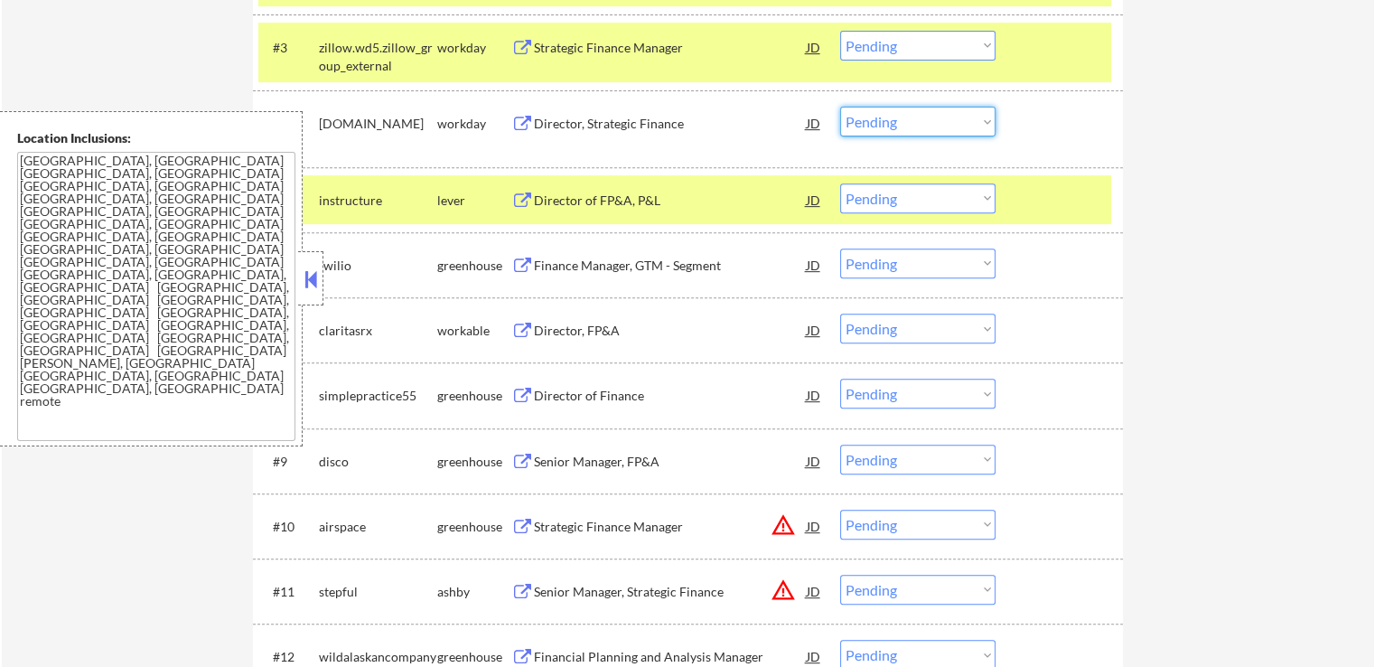
click at [912, 127] on select "Choose an option... Pending Applied Excluded (Questions) Excluded (Expired) Exc…" at bounding box center [917, 122] width 155 height 30
drag, startPoint x: 950, startPoint y: 197, endPoint x: 954, endPoint y: 207, distance: 10.9
click at [950, 197] on select "Choose an option... Pending Applied Excluded (Questions) Excluded (Expired) Exc…" at bounding box center [917, 198] width 155 height 30
select select ""excluded""
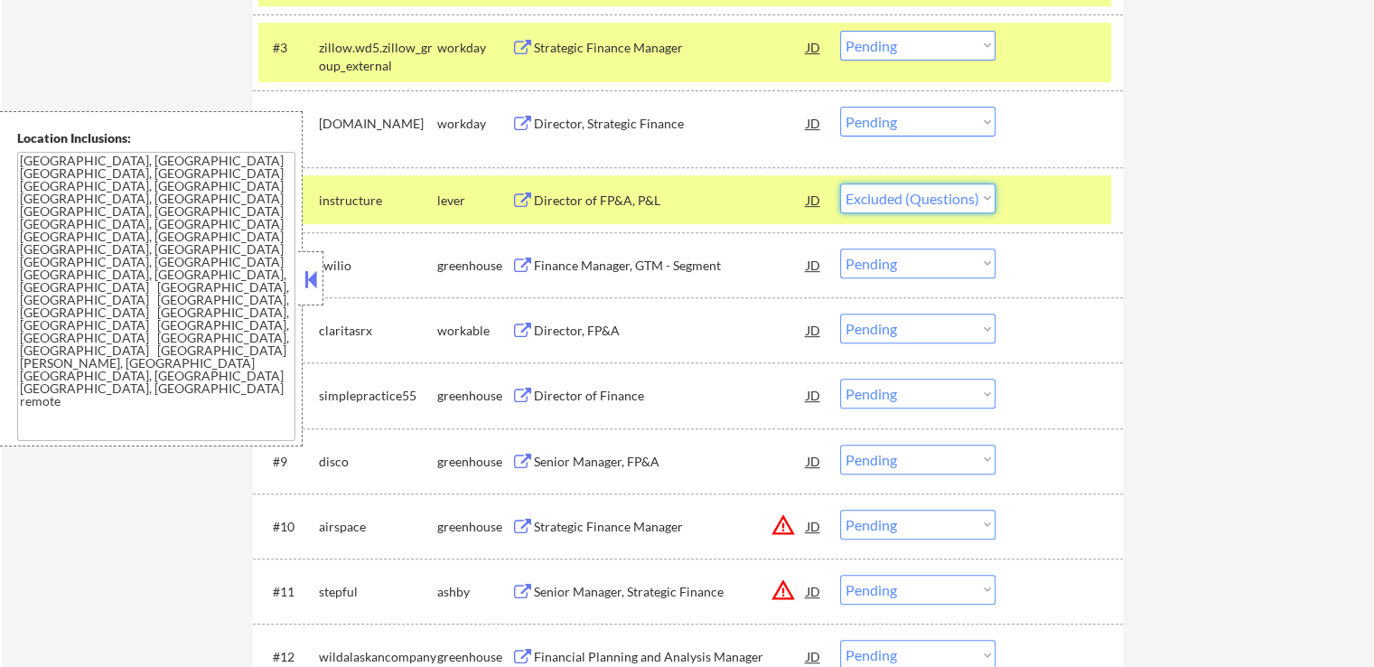
click at [840, 183] on select "Choose an option... Pending Applied Excluded (Questions) Excluded (Expired) Exc…" at bounding box center [917, 198] width 155 height 30
click at [911, 261] on select "Choose an option... Pending Applied Excluded (Questions) Excluded (Expired) Exc…" at bounding box center [917, 263] width 155 height 30
select select ""excluded__expired_""
click at [840, 248] on select "Choose an option... Pending Applied Excluded (Questions) Excluded (Expired) Exc…" at bounding box center [917, 263] width 155 height 30
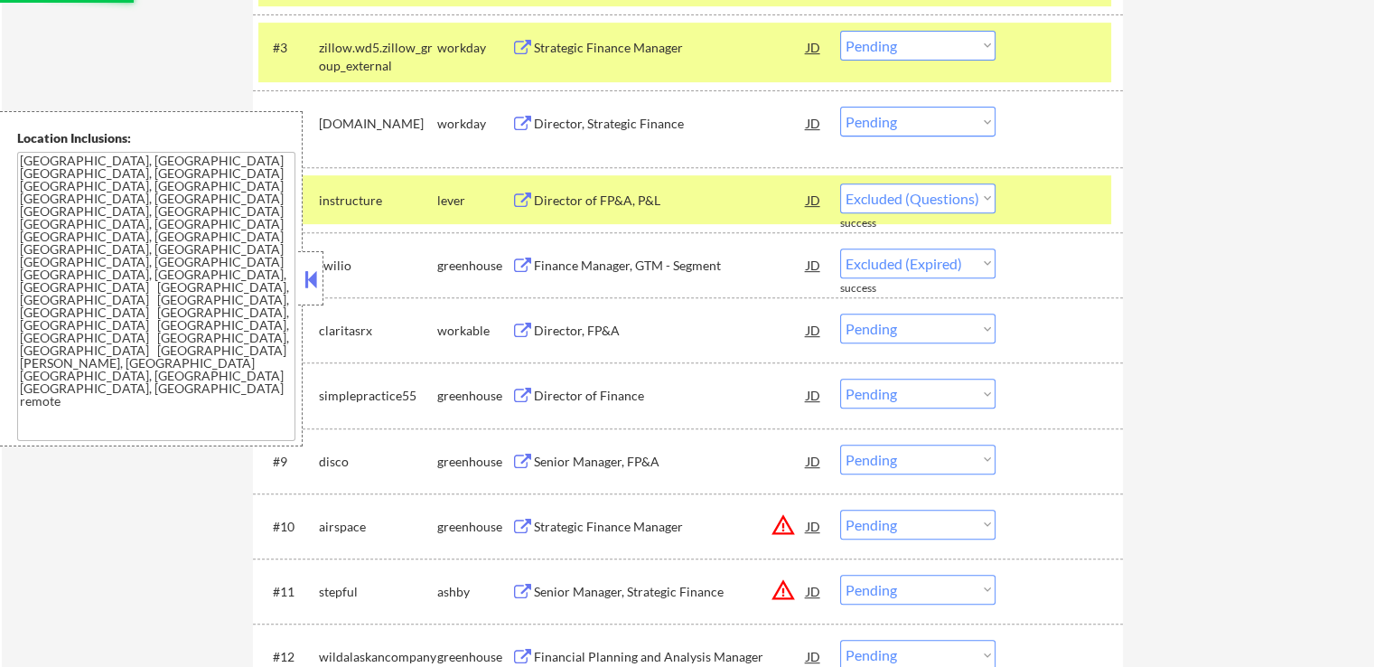
select select ""pending""
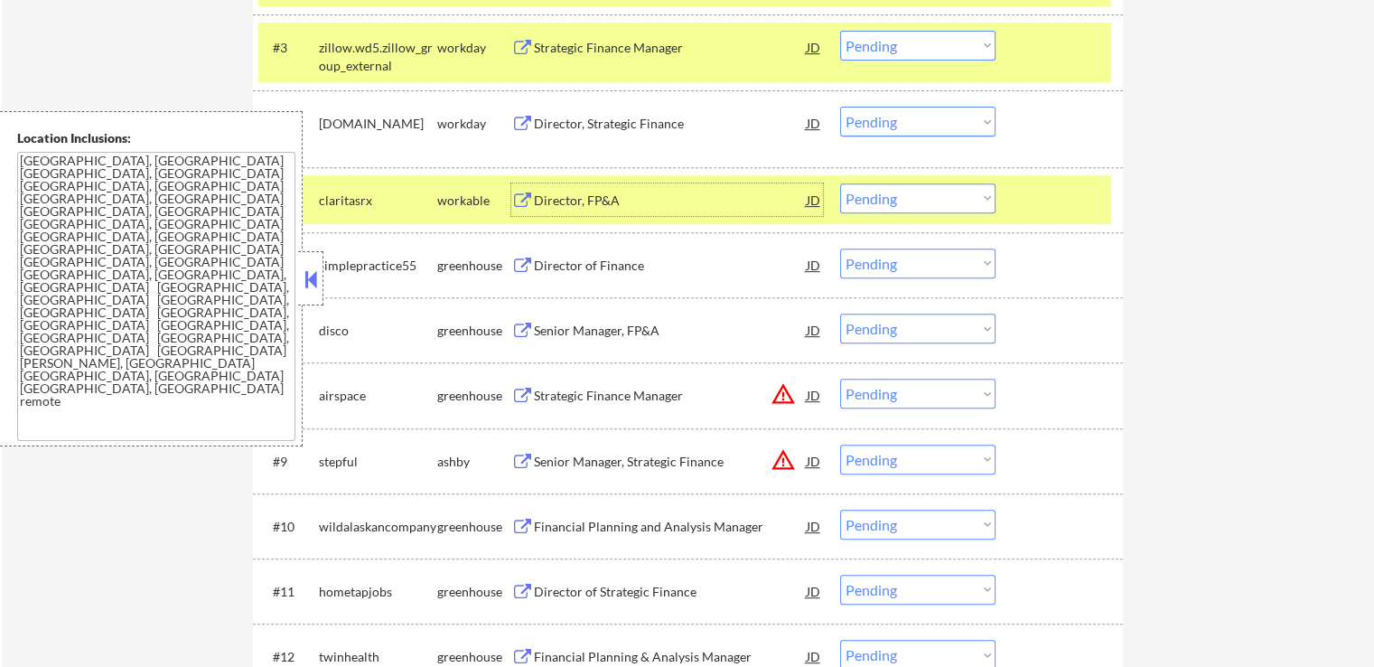
click at [611, 203] on div "Director, FP&A" at bounding box center [670, 201] width 273 height 18
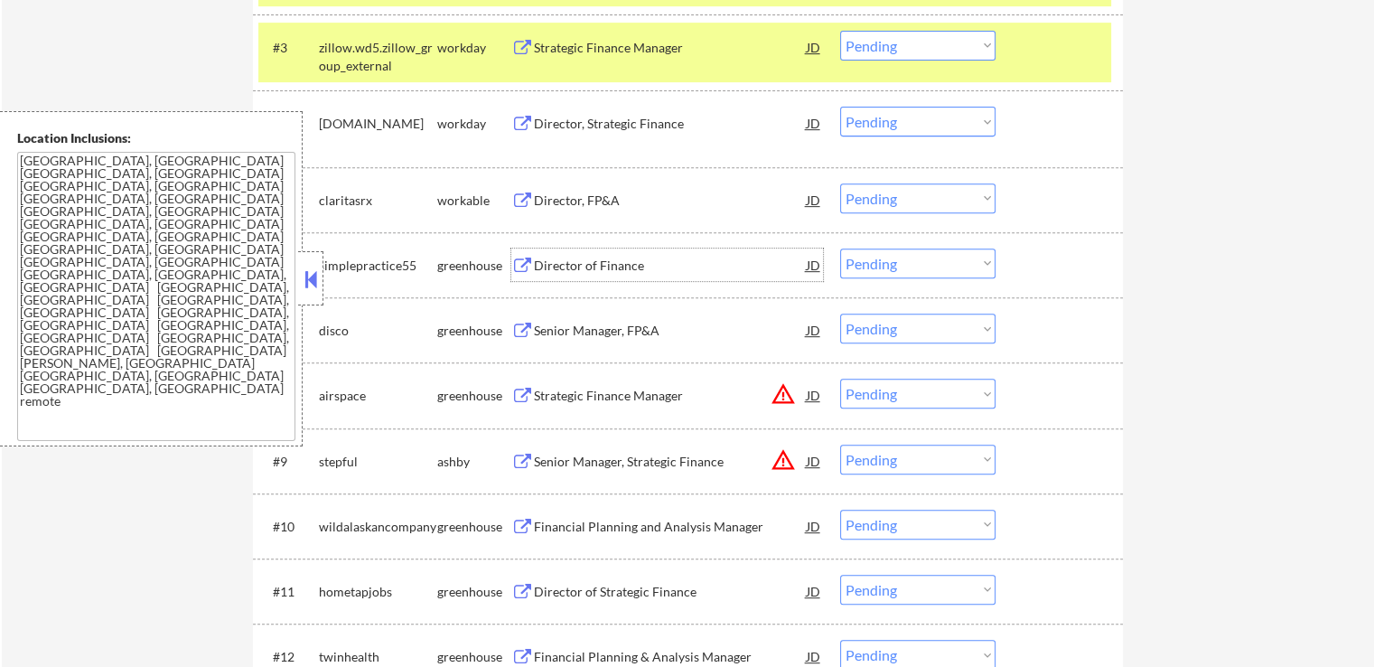
click at [634, 259] on div "Director of Finance" at bounding box center [670, 266] width 273 height 18
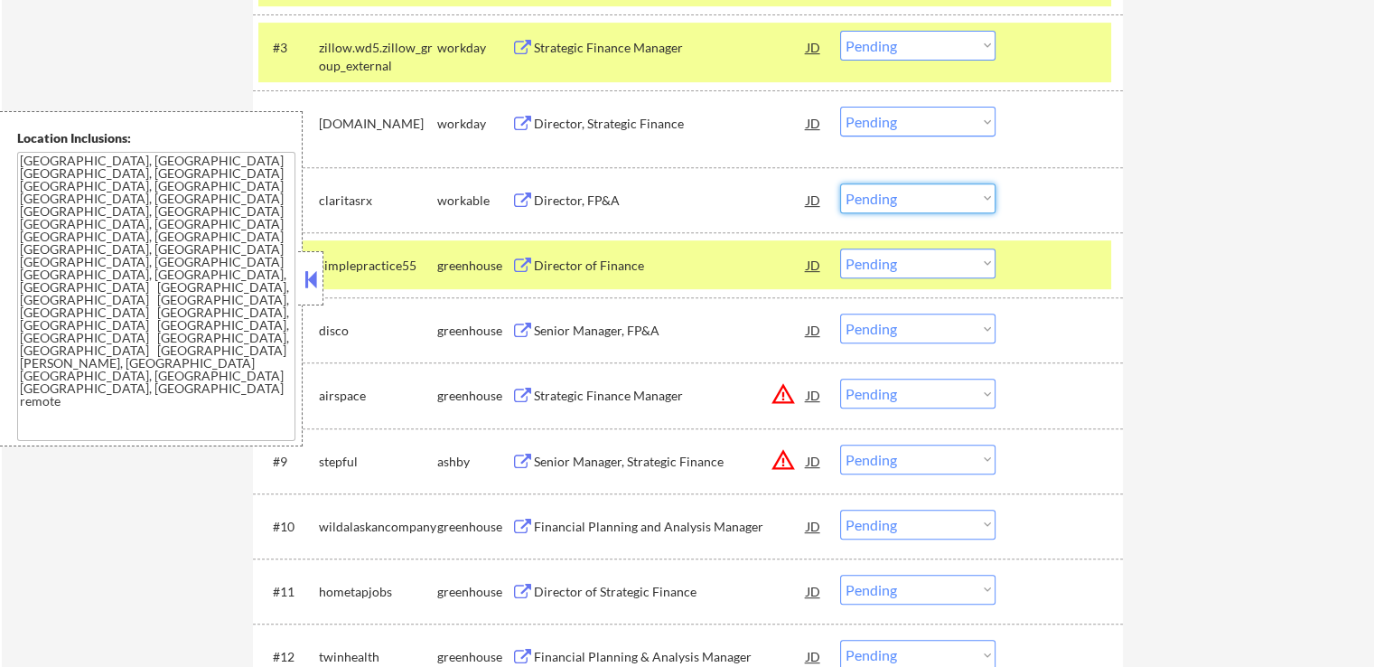
click at [904, 203] on select "Choose an option... Pending Applied Excluded (Questions) Excluded (Expired) Exc…" at bounding box center [917, 198] width 155 height 30
click at [840, 183] on select "Choose an option... Pending Applied Excluded (Questions) Excluded (Expired) Exc…" at bounding box center [917, 198] width 155 height 30
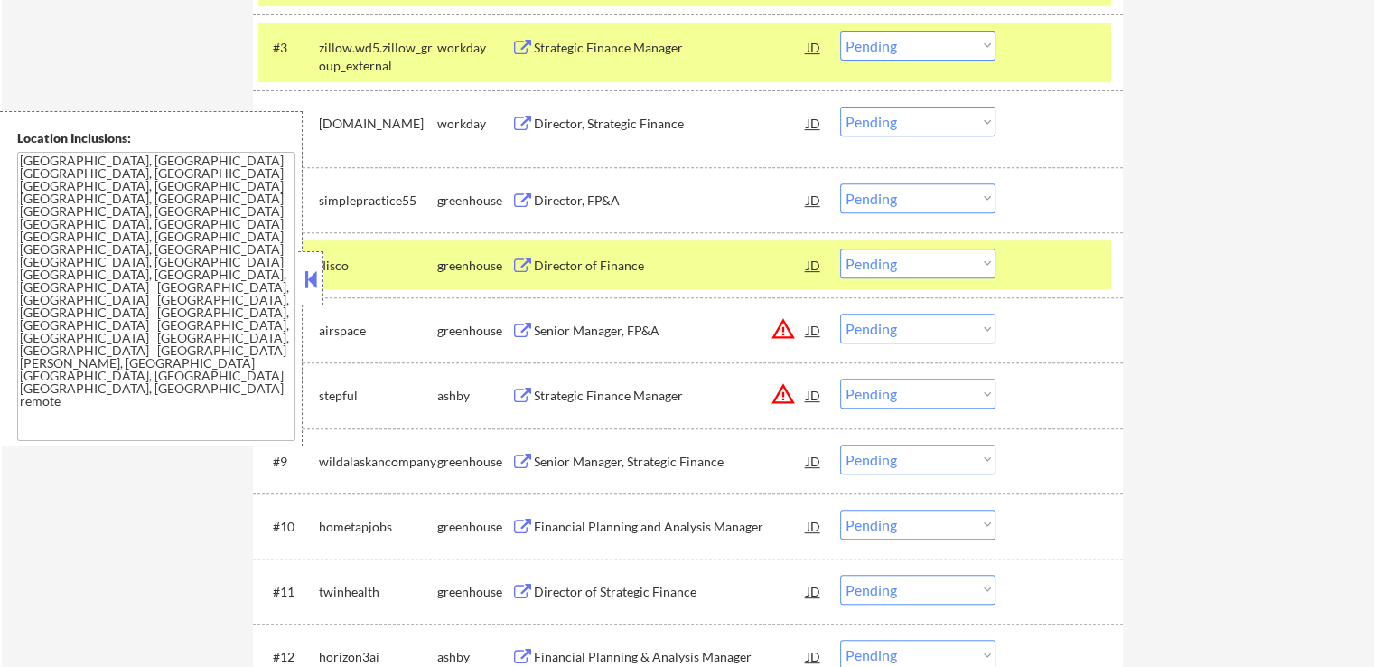
click at [615, 267] on div "Director of Finance" at bounding box center [670, 266] width 273 height 18
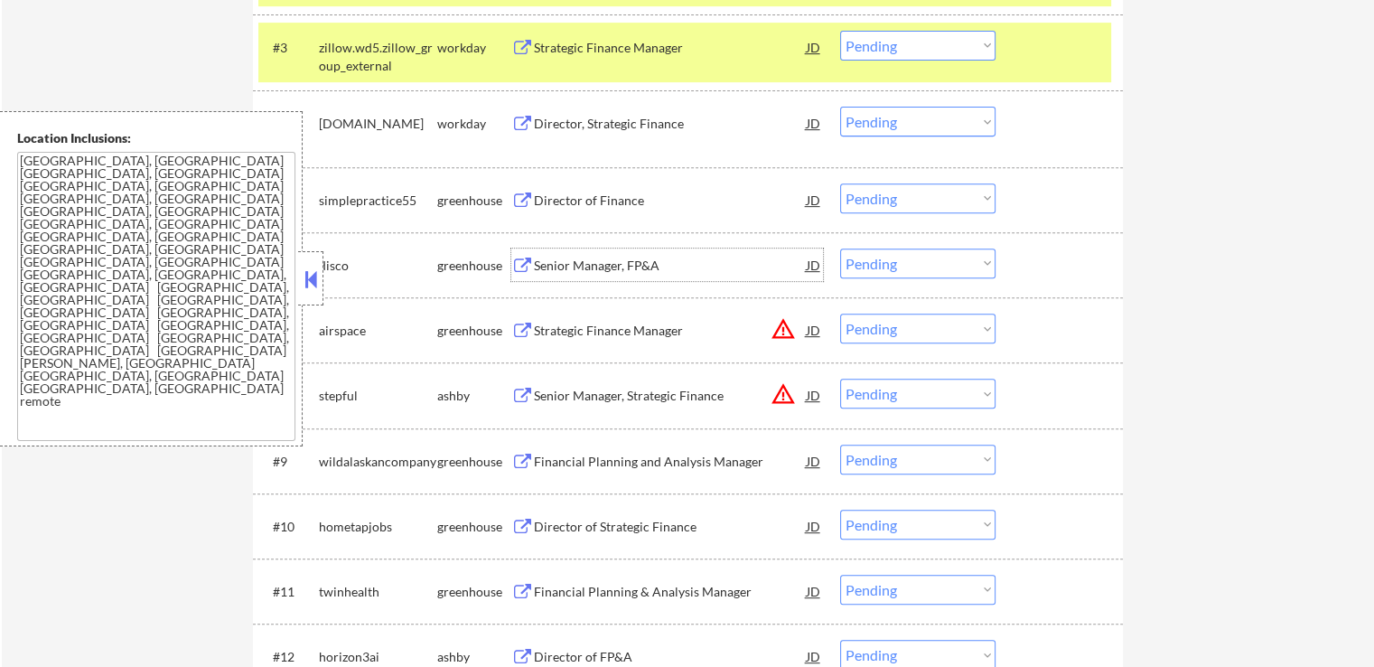
click at [891, 187] on select "Choose an option... Pending Applied Excluded (Questions) Excluded (Expired) Exc…" at bounding box center [917, 198] width 155 height 30
click at [840, 183] on select "Choose an option... Pending Applied Excluded (Questions) Excluded (Expired) Exc…" at bounding box center [917, 198] width 155 height 30
select select ""pending""
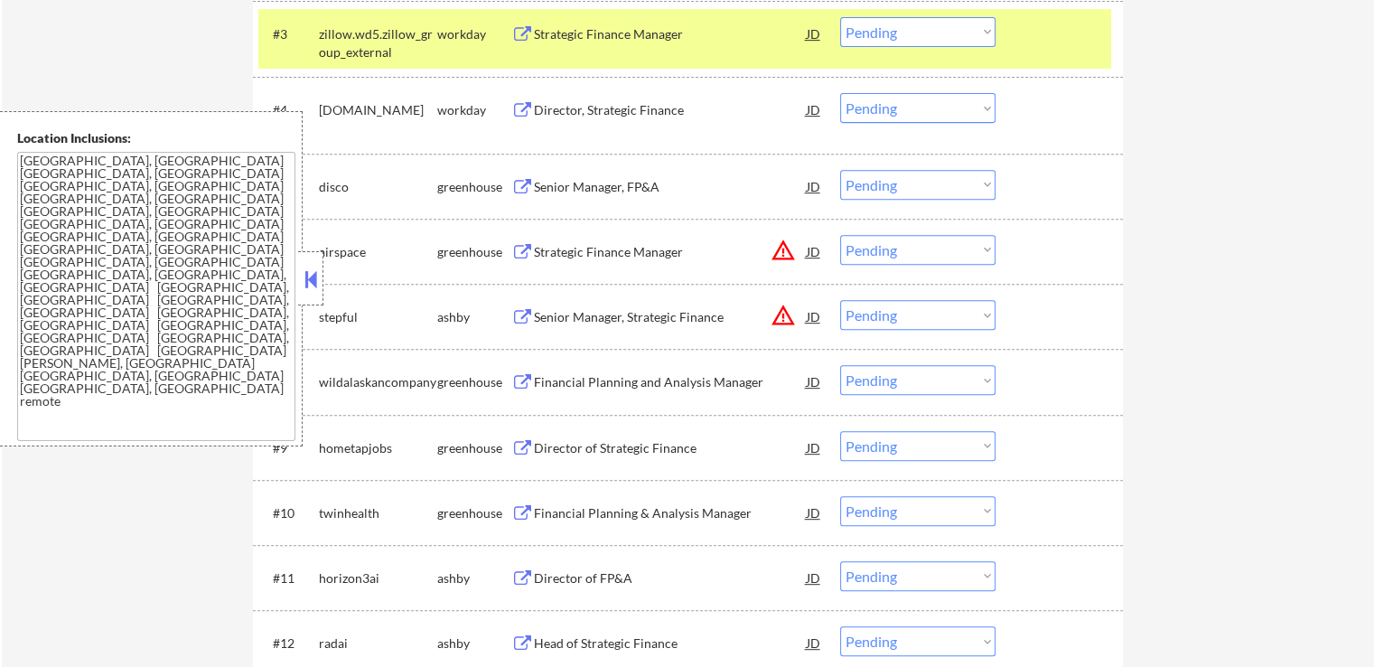
scroll to position [813, 0]
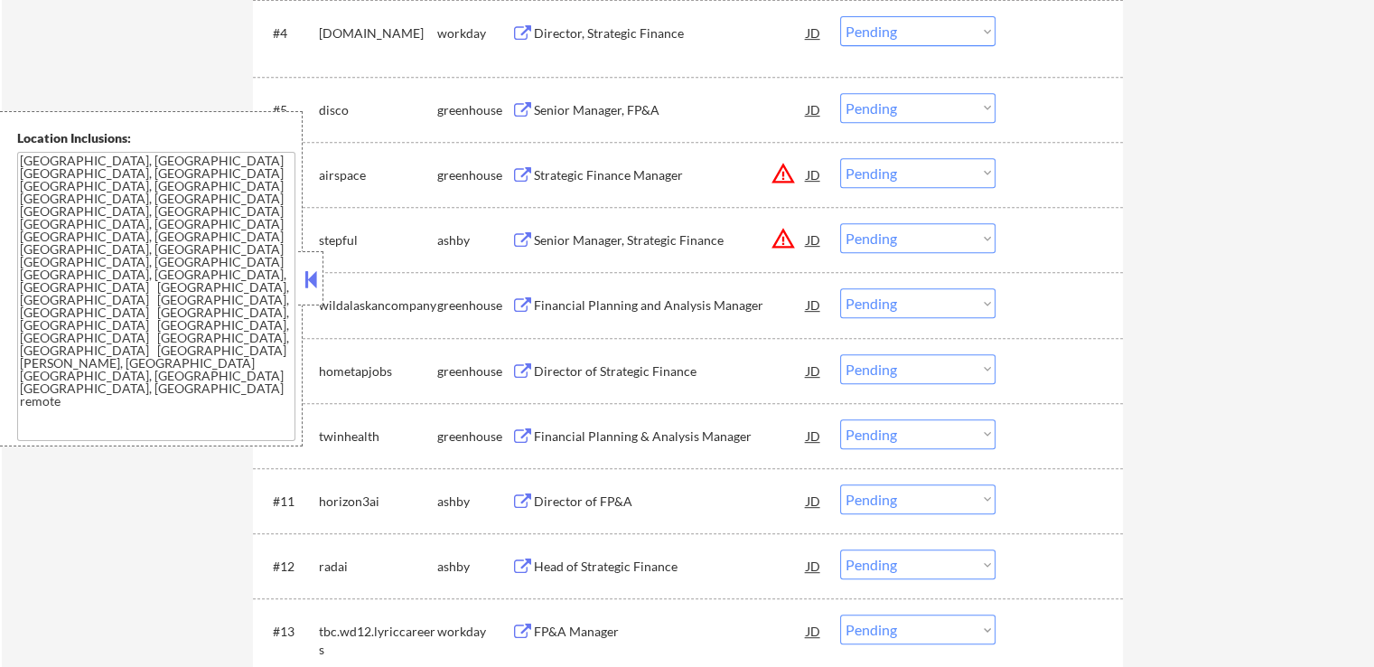
click at [627, 175] on div "Strategic Finance Manager" at bounding box center [670, 175] width 273 height 18
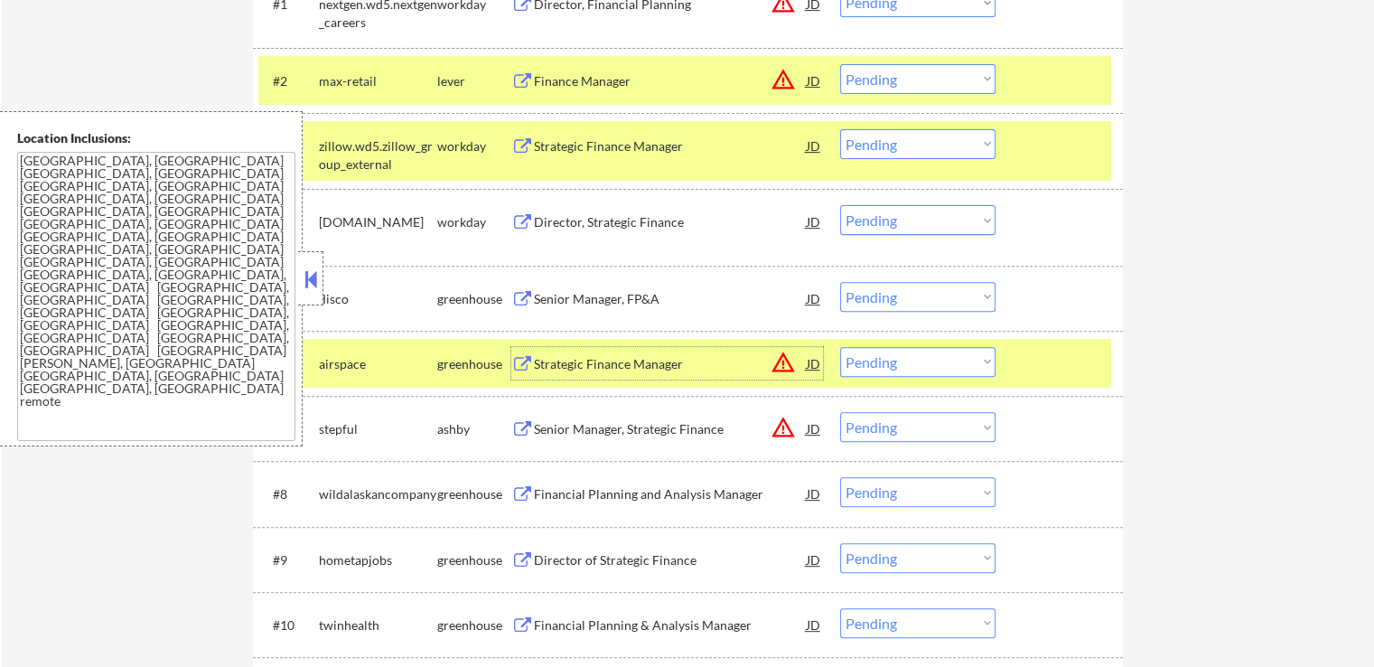
scroll to position [723, 0]
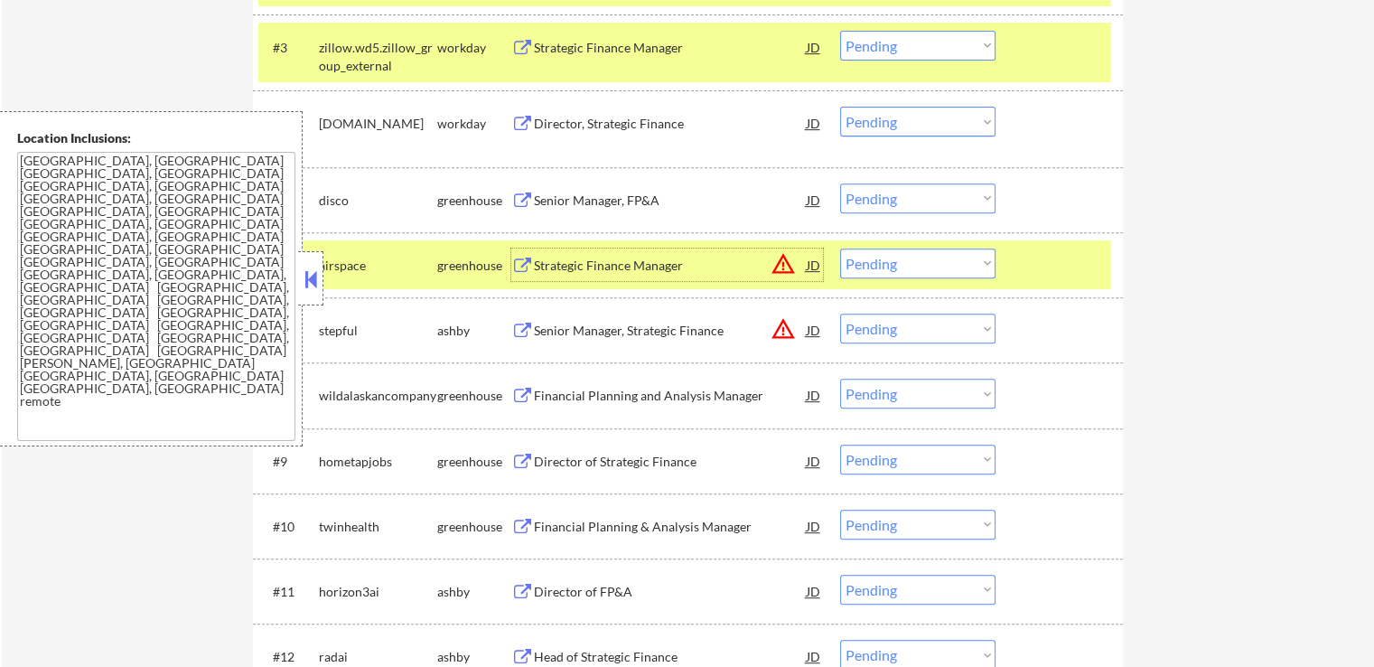
click at [917, 267] on select "Choose an option... Pending Applied Excluded (Questions) Excluded (Expired) Exc…" at bounding box center [917, 263] width 155 height 30
click at [840, 248] on select "Choose an option... Pending Applied Excluded (Questions) Excluded (Expired) Exc…" at bounding box center [917, 263] width 155 height 30
select select ""pending""
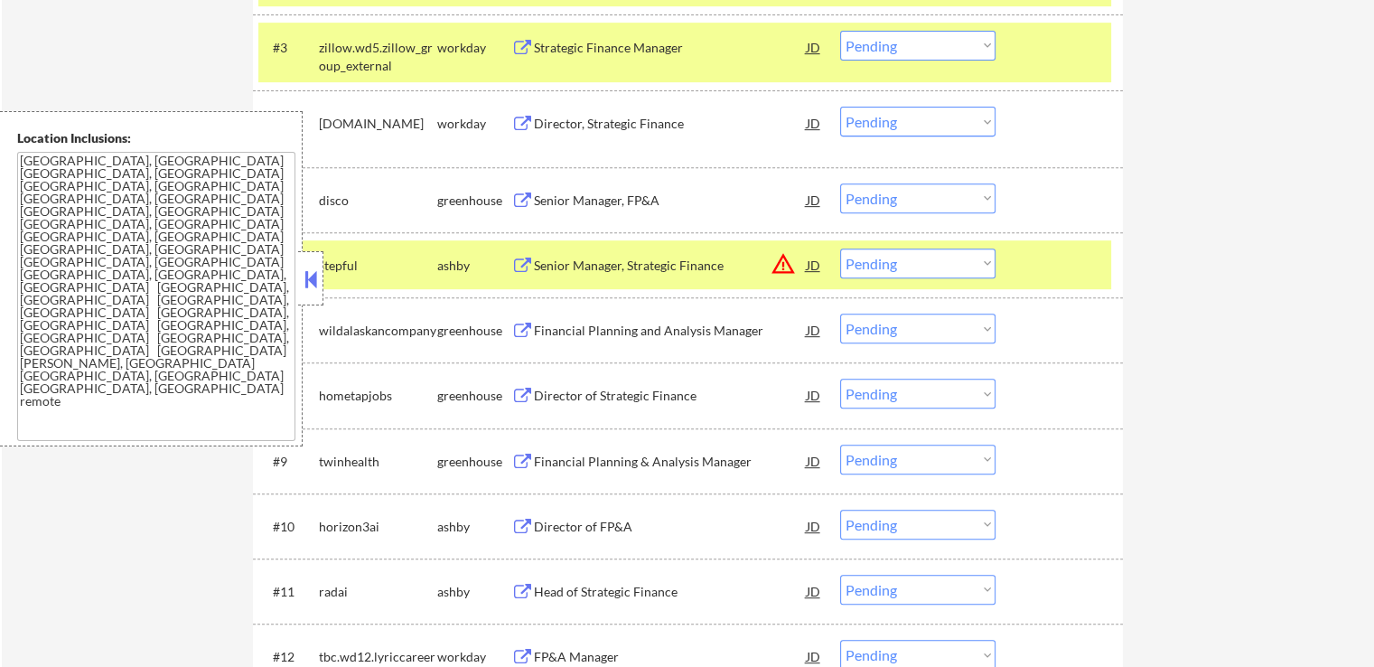
click at [679, 330] on div "Financial Planning and Analysis Manager" at bounding box center [670, 331] width 273 height 18
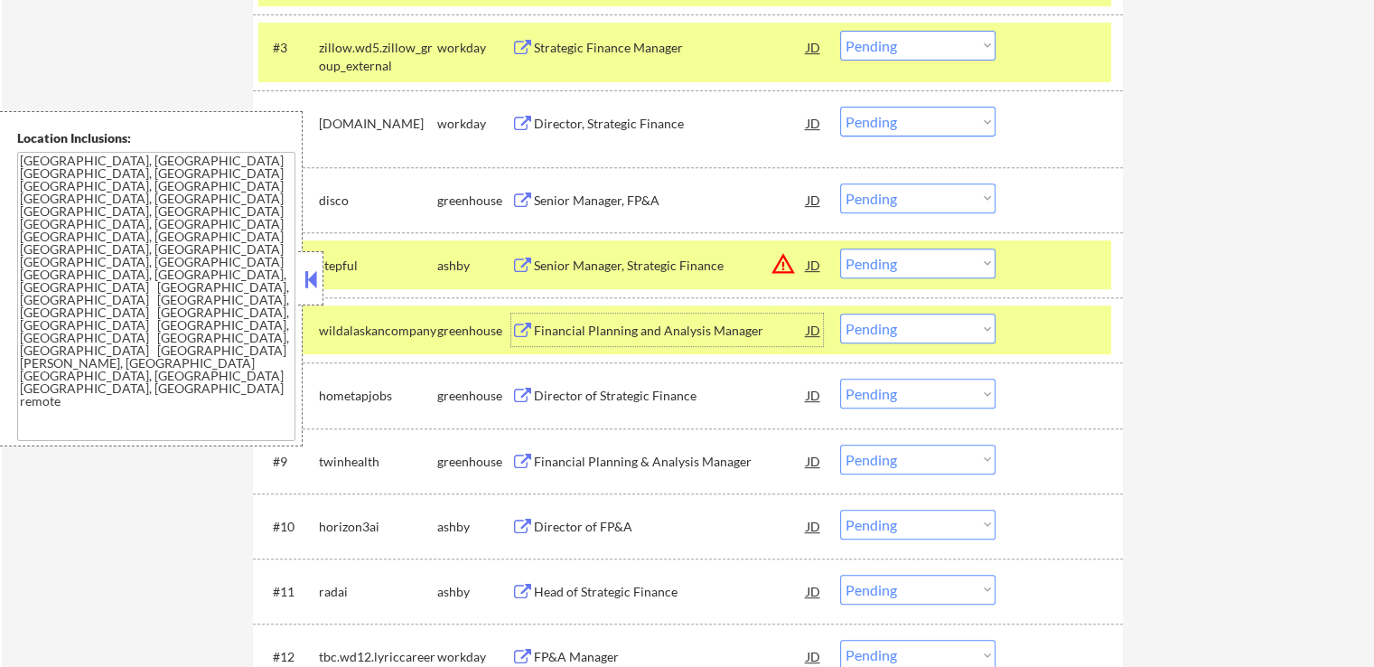
click at [907, 201] on select "Choose an option... Pending Applied Excluded (Questions) Excluded (Expired) Exc…" at bounding box center [917, 198] width 155 height 30
click at [840, 183] on select "Choose an option... Pending Applied Excluded (Questions) Excluded (Expired) Exc…" at bounding box center [917, 198] width 155 height 30
click at [632, 390] on div "Director of Strategic Finance" at bounding box center [670, 396] width 273 height 18
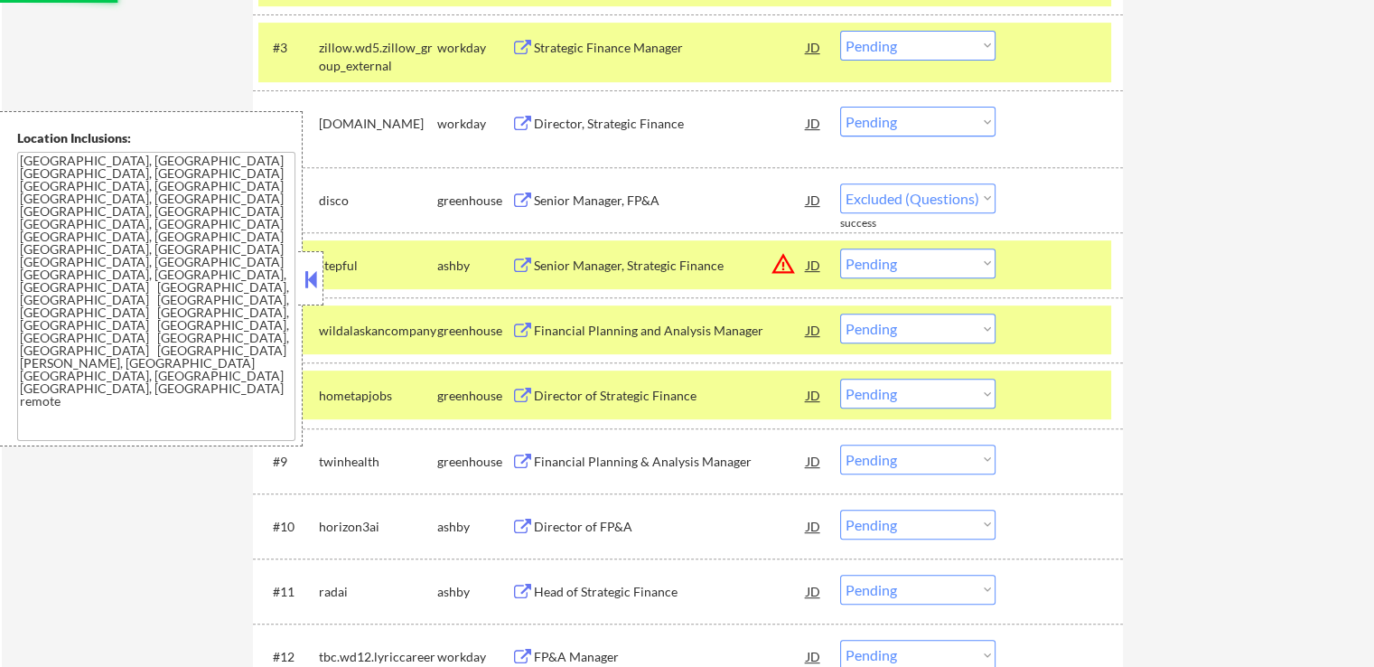
select select ""pending""
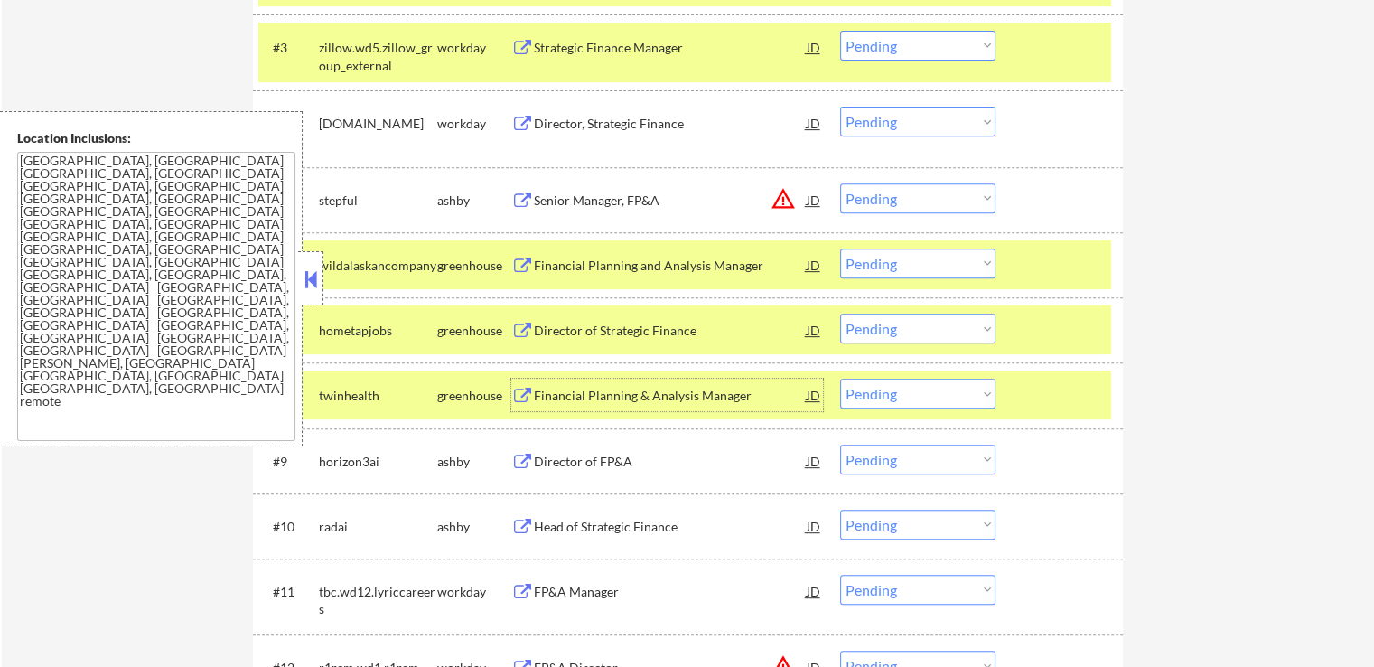
click at [885, 261] on select "Choose an option... Pending Applied Excluded (Questions) Excluded (Expired) Exc…" at bounding box center [917, 263] width 155 height 30
select select ""excluded__salary_""
click at [840, 248] on select "Choose an option... Pending Applied Excluded (Questions) Excluded (Expired) Exc…" at bounding box center [917, 263] width 155 height 30
drag, startPoint x: 884, startPoint y: 323, endPoint x: 893, endPoint y: 340, distance: 19.4
click at [884, 323] on select "Choose an option... Pending Applied Excluded (Questions) Excluded (Expired) Exc…" at bounding box center [917, 329] width 155 height 30
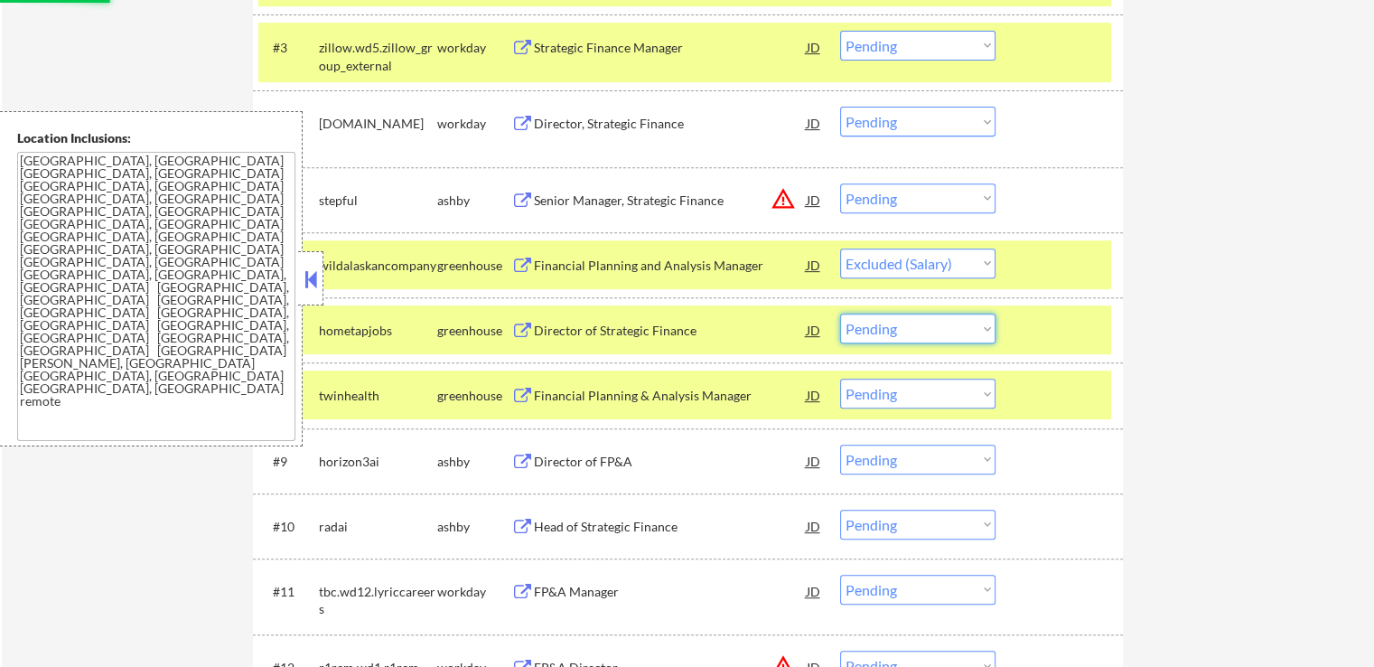
select select ""excluded__expired_""
click at [840, 314] on select "Choose an option... Pending Applied Excluded (Questions) Excluded (Expired) Exc…" at bounding box center [917, 329] width 155 height 30
select select ""pending""
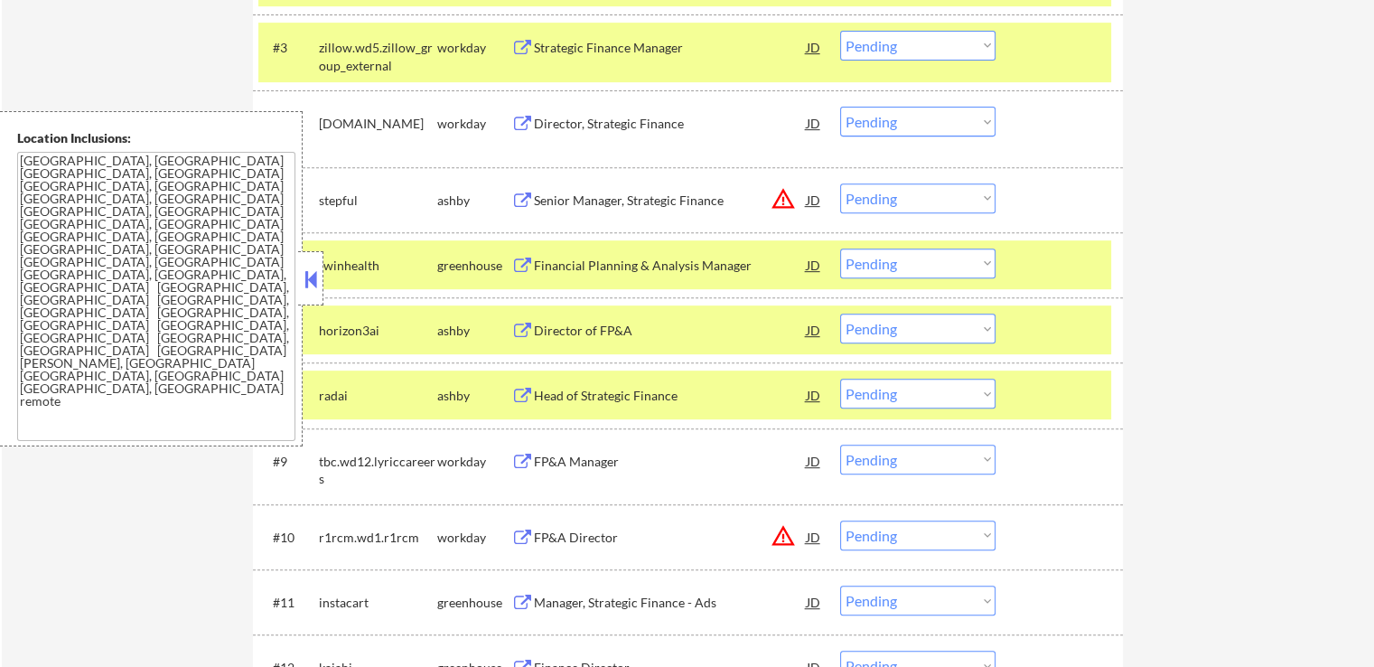
click at [676, 262] on div "Financial Planning & Analysis Manager" at bounding box center [670, 266] width 273 height 18
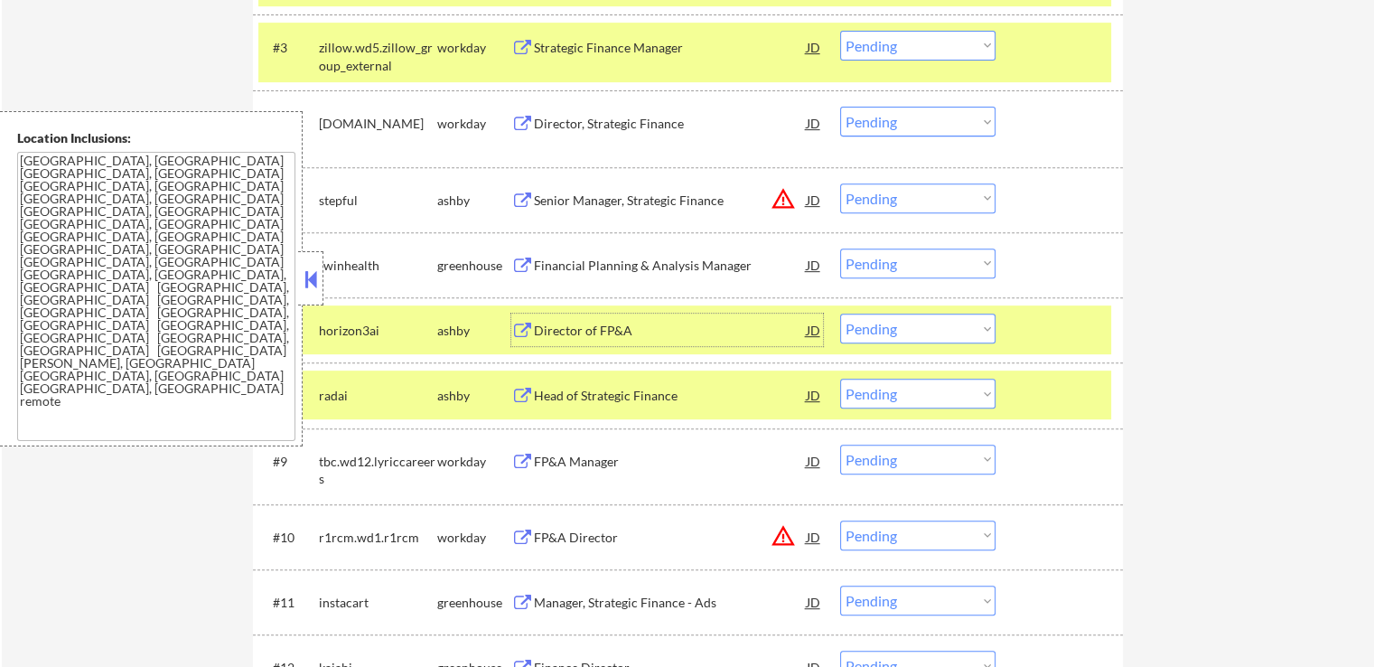
click at [625, 337] on div "Director of FP&A" at bounding box center [670, 331] width 273 height 18
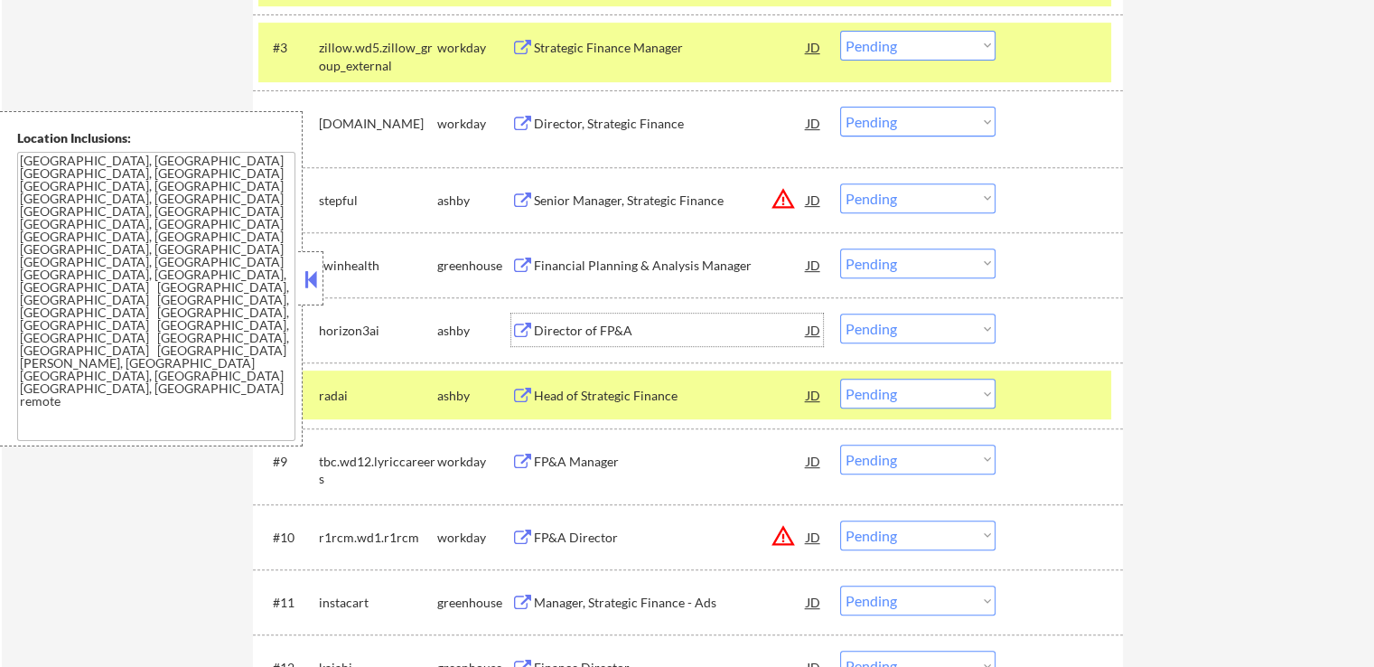
click at [116, 188] on textarea "[GEOGRAPHIC_DATA], [GEOGRAPHIC_DATA] [GEOGRAPHIC_DATA], [GEOGRAPHIC_DATA] [GEOG…" at bounding box center [156, 296] width 278 height 289
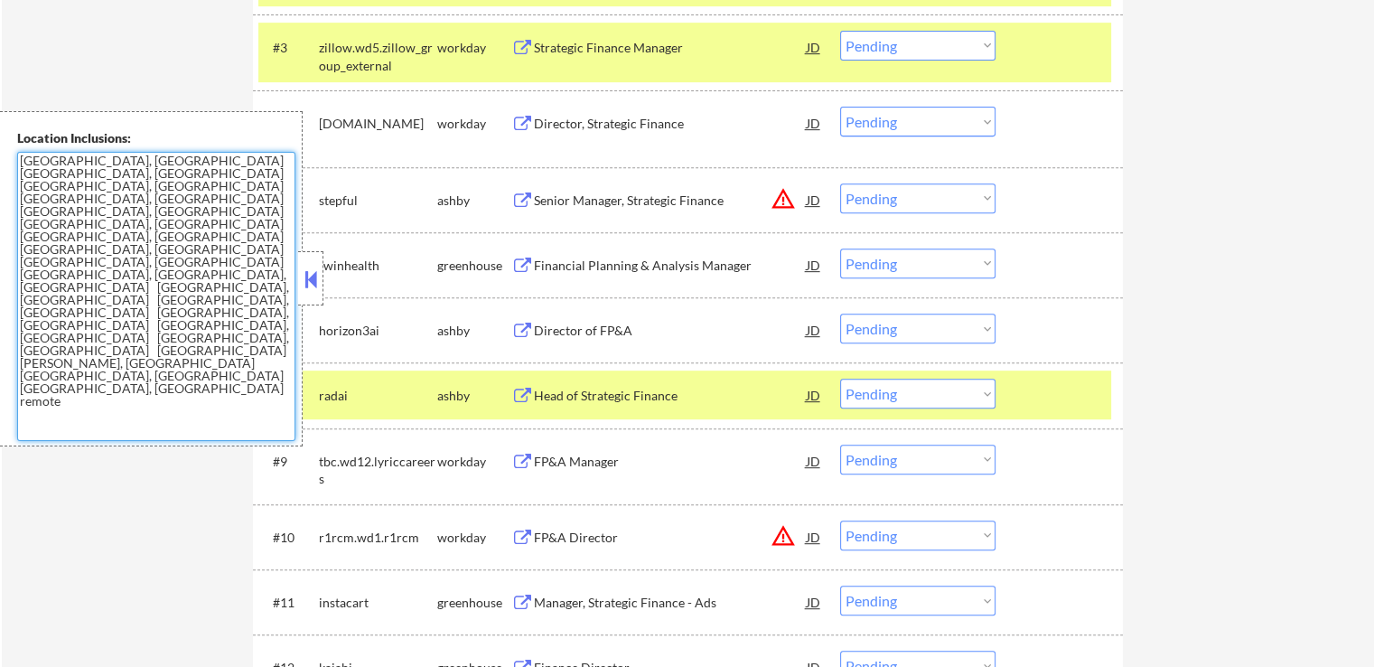
drag, startPoint x: 272, startPoint y: 220, endPoint x: 11, endPoint y: 164, distance: 267.3
click at [11, 164] on div "Location Inclusions: [GEOGRAPHIC_DATA], [GEOGRAPHIC_DATA] [GEOGRAPHIC_DATA], [G…" at bounding box center [151, 278] width 303 height 335
click at [155, 183] on textarea "[GEOGRAPHIC_DATA], [GEOGRAPHIC_DATA] [GEOGRAPHIC_DATA], [GEOGRAPHIC_DATA] [GEOG…" at bounding box center [156, 296] width 278 height 289
click at [193, 204] on textarea "[GEOGRAPHIC_DATA], [GEOGRAPHIC_DATA] [GEOGRAPHIC_DATA], [GEOGRAPHIC_DATA] [GEOG…" at bounding box center [156, 296] width 278 height 289
drag, startPoint x: 220, startPoint y: 227, endPoint x: 260, endPoint y: 227, distance: 40.7
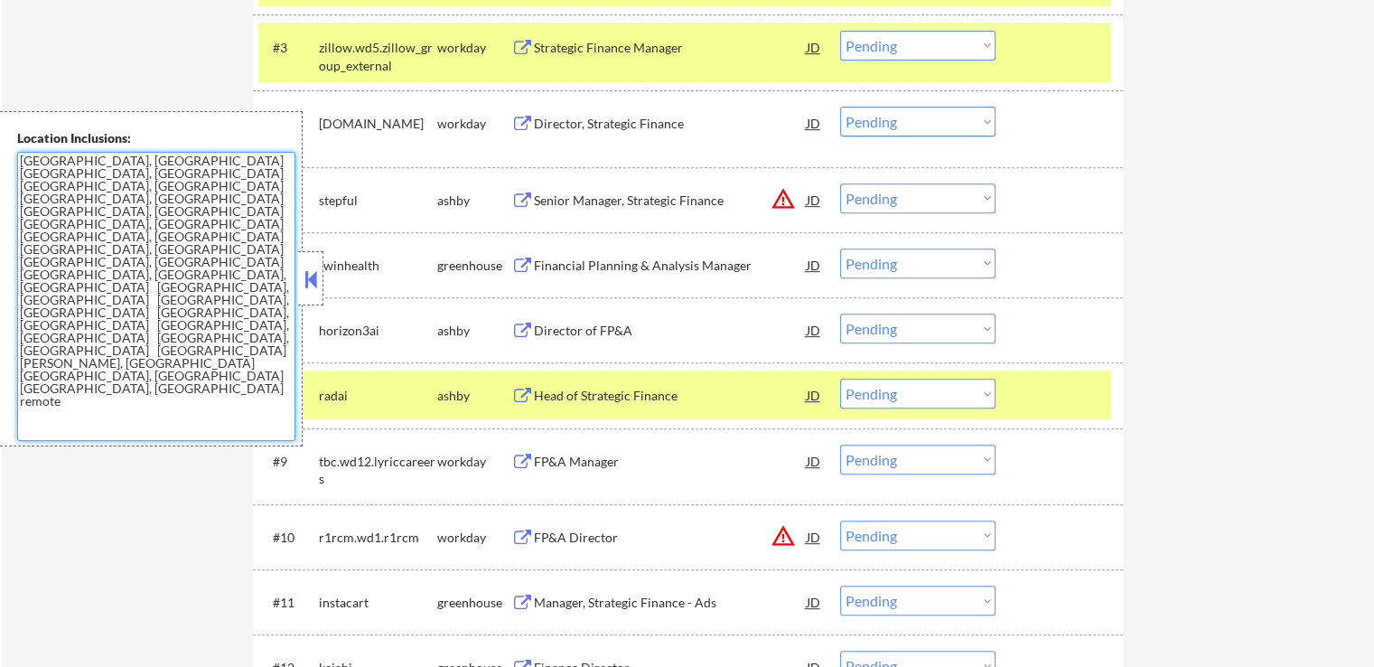
click at [260, 227] on textarea "[GEOGRAPHIC_DATA], [GEOGRAPHIC_DATA] [GEOGRAPHIC_DATA], [GEOGRAPHIC_DATA] [GEOG…" at bounding box center [156, 296] width 278 height 289
click at [239, 225] on textarea "[GEOGRAPHIC_DATA], [GEOGRAPHIC_DATA] [GEOGRAPHIC_DATA], [GEOGRAPHIC_DATA] [GEOG…" at bounding box center [156, 296] width 278 height 289
drag, startPoint x: 225, startPoint y: 223, endPoint x: 255, endPoint y: 222, distance: 29.8
click at [255, 222] on textarea "[GEOGRAPHIC_DATA], [GEOGRAPHIC_DATA] [GEOGRAPHIC_DATA], [GEOGRAPHIC_DATA] [GEOG…" at bounding box center [156, 296] width 278 height 289
click at [270, 221] on textarea "[GEOGRAPHIC_DATA], [GEOGRAPHIC_DATA] [GEOGRAPHIC_DATA], [GEOGRAPHIC_DATA] [GEOG…" at bounding box center [156, 296] width 278 height 289
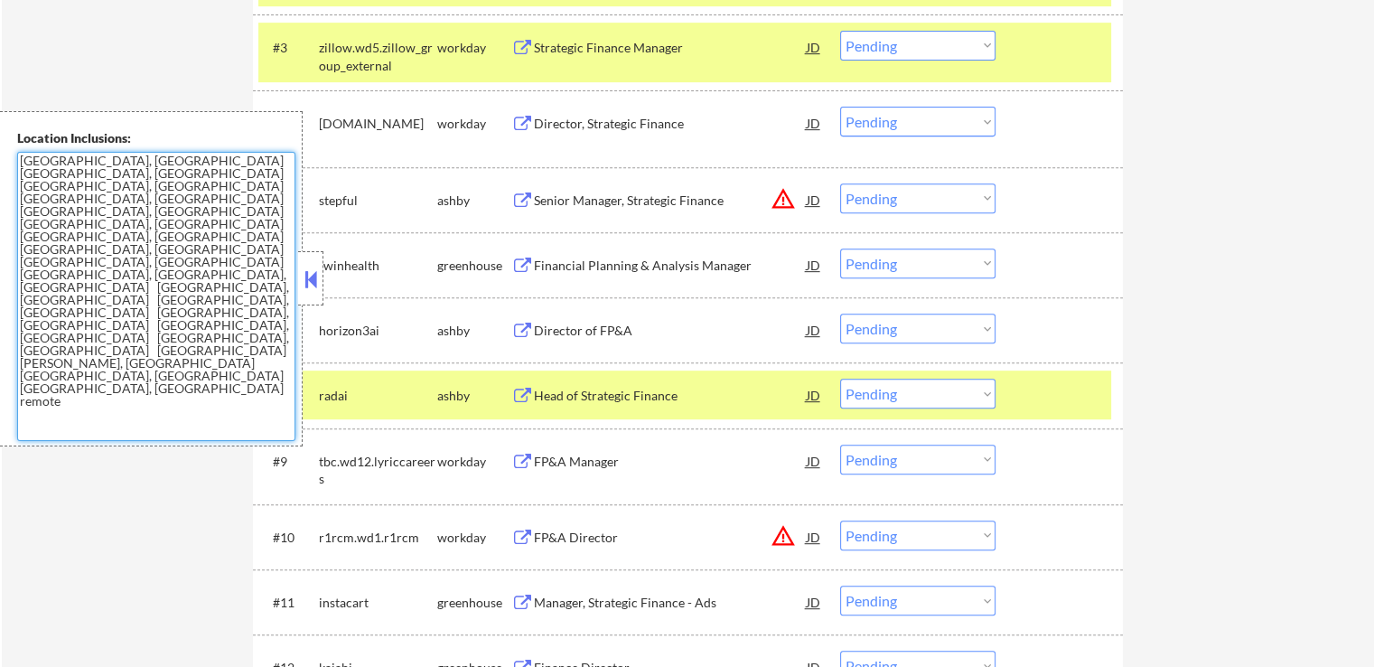
drag, startPoint x: 264, startPoint y: 224, endPoint x: 232, endPoint y: 232, distance: 32.7
click at [232, 232] on textarea "[GEOGRAPHIC_DATA], [GEOGRAPHIC_DATA] [GEOGRAPHIC_DATA], [GEOGRAPHIC_DATA] [GEOG…" at bounding box center [156, 296] width 278 height 289
drag, startPoint x: 188, startPoint y: 233, endPoint x: 206, endPoint y: 233, distance: 18.1
click at [189, 231] on textarea "[GEOGRAPHIC_DATA], [GEOGRAPHIC_DATA] [GEOGRAPHIC_DATA], [GEOGRAPHIC_DATA] [GEOG…" at bounding box center [156, 296] width 278 height 289
drag, startPoint x: 217, startPoint y: 221, endPoint x: 19, endPoint y: 158, distance: 207.7
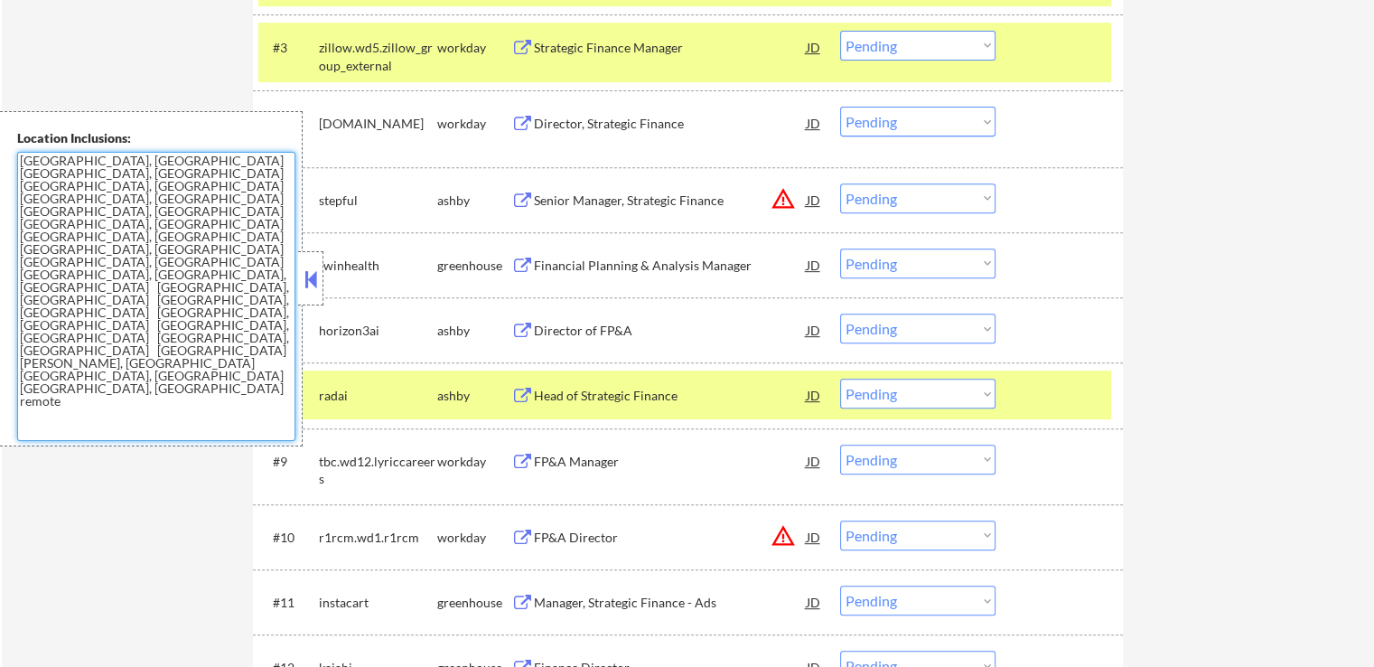
click at [19, 158] on textarea "[GEOGRAPHIC_DATA], [GEOGRAPHIC_DATA] [GEOGRAPHIC_DATA], [GEOGRAPHIC_DATA] [GEOG…" at bounding box center [156, 296] width 278 height 289
click at [91, 163] on textarea "[GEOGRAPHIC_DATA], [GEOGRAPHIC_DATA] [GEOGRAPHIC_DATA], [GEOGRAPHIC_DATA] [GEOG…" at bounding box center [156, 296] width 278 height 289
drag, startPoint x: 73, startPoint y: 156, endPoint x: 7, endPoint y: 156, distance: 66.0
click at [7, 156] on div "Location Inclusions: [GEOGRAPHIC_DATA], [GEOGRAPHIC_DATA] [GEOGRAPHIC_DATA], [G…" at bounding box center [151, 278] width 303 height 335
drag, startPoint x: 219, startPoint y: 232, endPoint x: 258, endPoint y: 232, distance: 38.9
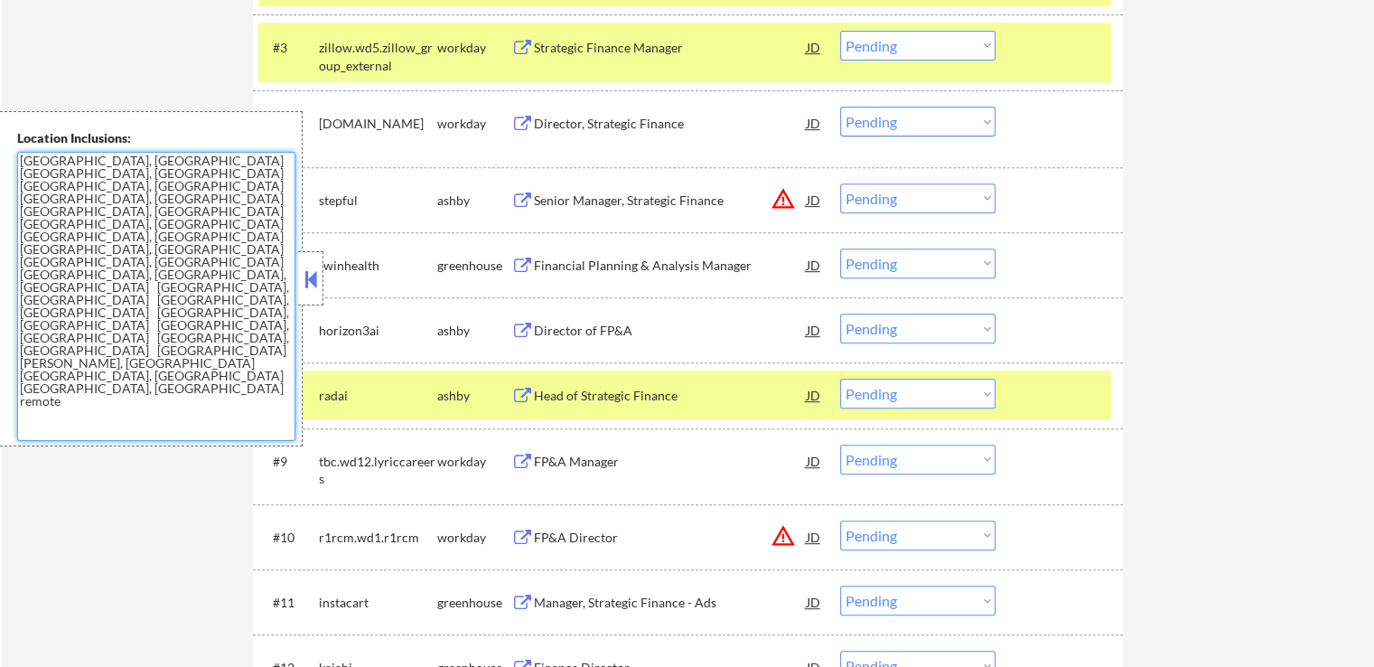
click at [258, 232] on textarea "[GEOGRAPHIC_DATA], [GEOGRAPHIC_DATA] [GEOGRAPHIC_DATA], [GEOGRAPHIC_DATA] [GEOG…" at bounding box center [156, 296] width 278 height 289
click at [256, 224] on textarea "[GEOGRAPHIC_DATA], [GEOGRAPHIC_DATA] [GEOGRAPHIC_DATA], [GEOGRAPHIC_DATA] [GEOG…" at bounding box center [156, 296] width 278 height 289
click at [884, 266] on select "Choose an option... Pending Applied Excluded (Questions) Excluded (Expired) Exc…" at bounding box center [917, 263] width 155 height 30
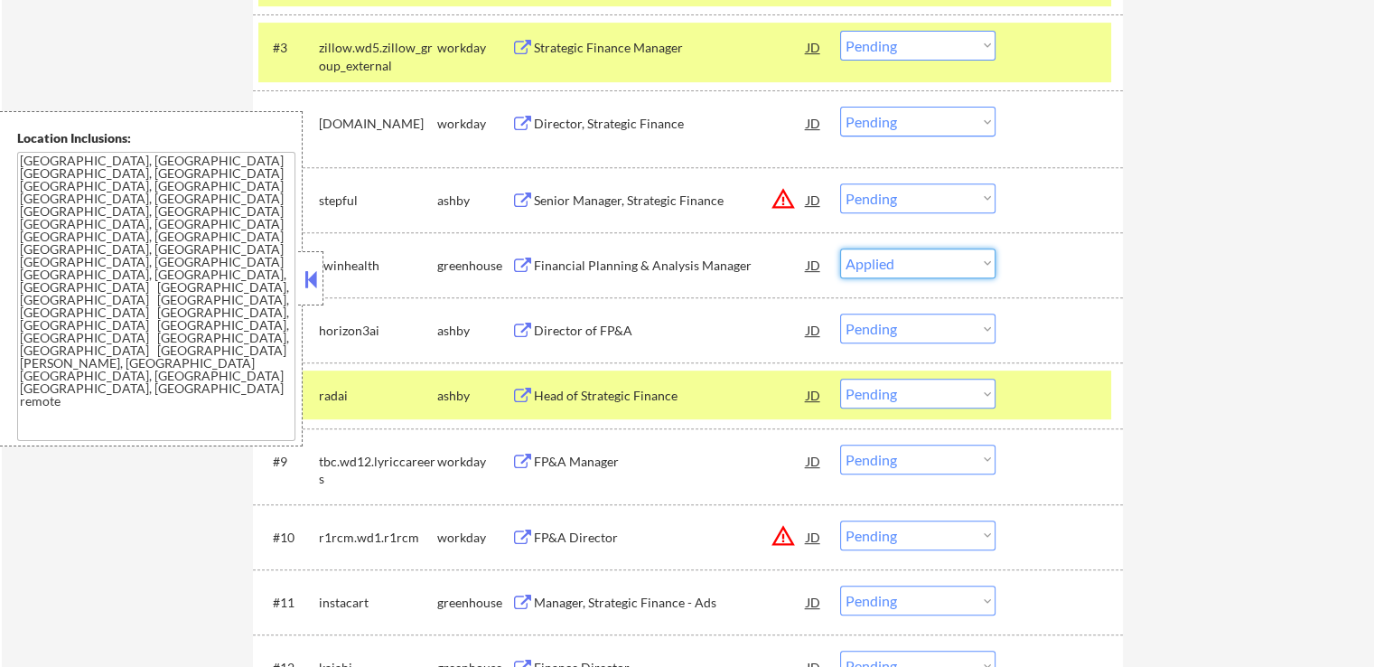
click at [840, 248] on select "Choose an option... Pending Applied Excluded (Questions) Excluded (Expired) Exc…" at bounding box center [917, 263] width 155 height 30
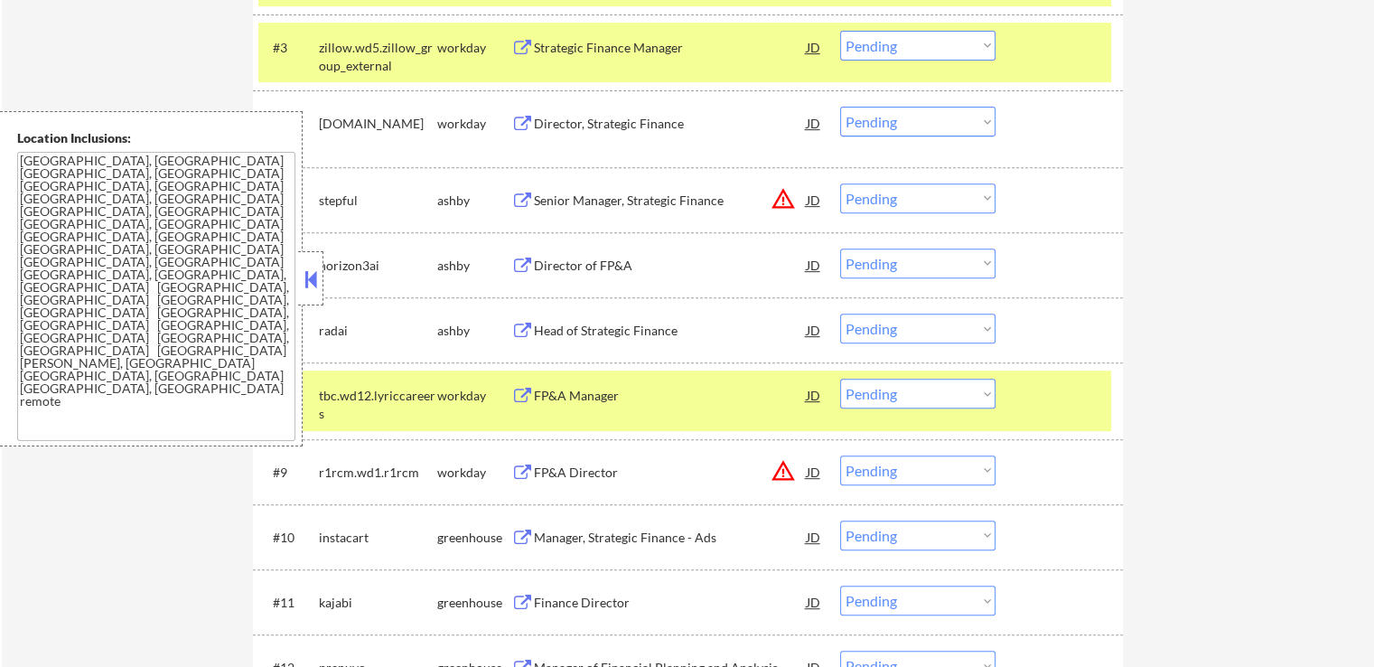
click at [904, 264] on select "Choose an option... Pending Applied Excluded (Questions) Excluded (Expired) Exc…" at bounding box center [917, 263] width 155 height 30
click at [840, 248] on select "Choose an option... Pending Applied Excluded (Questions) Excluded (Expired) Exc…" at bounding box center [917, 263] width 155 height 30
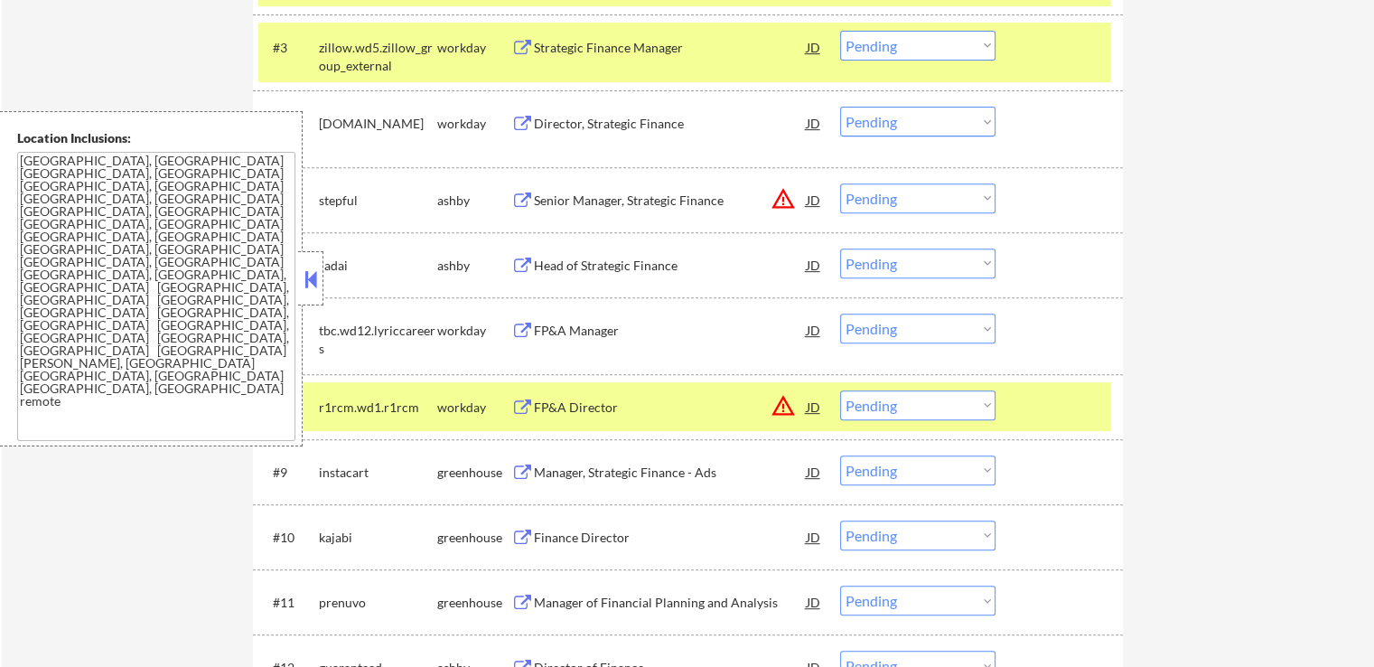
click at [648, 267] on div "Head of Strategic Finance" at bounding box center [670, 266] width 273 height 18
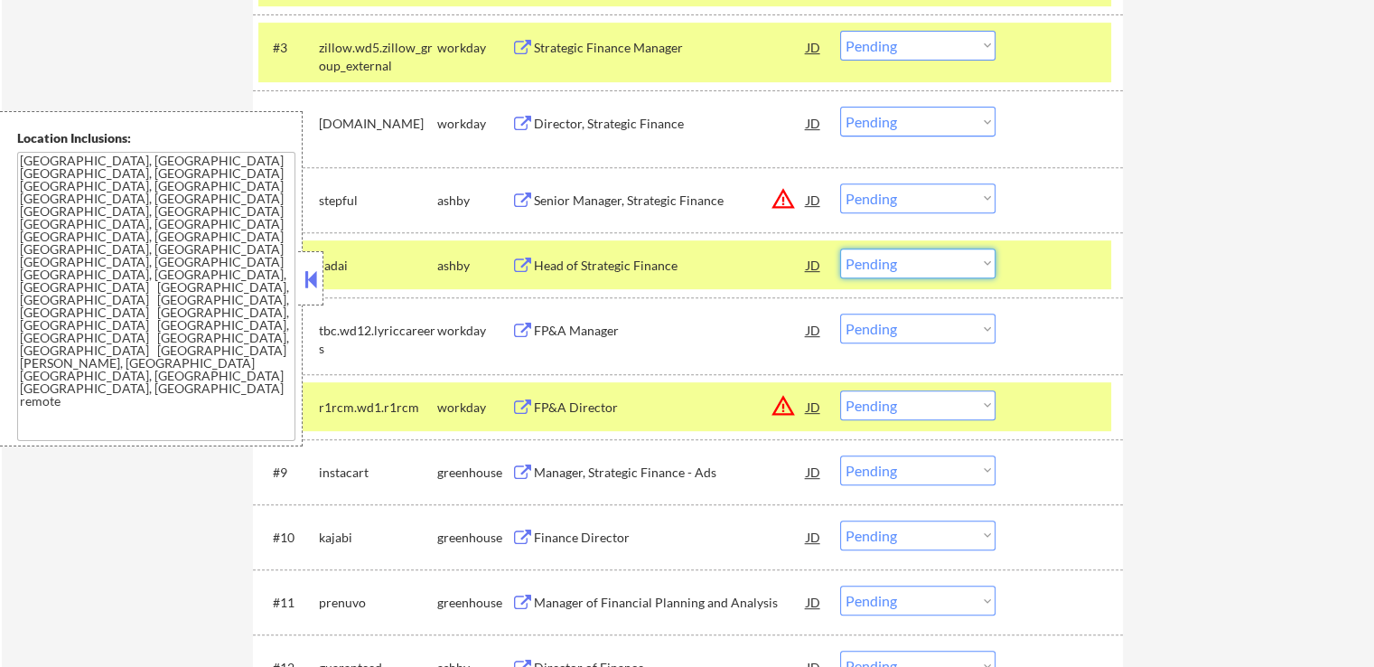
click at [922, 267] on select "Choose an option... Pending Applied Excluded (Questions) Excluded (Expired) Exc…" at bounding box center [917, 263] width 155 height 30
click at [840, 248] on select "Choose an option... Pending Applied Excluded (Questions) Excluded (Expired) Exc…" at bounding box center [917, 263] width 155 height 30
select select ""pending""
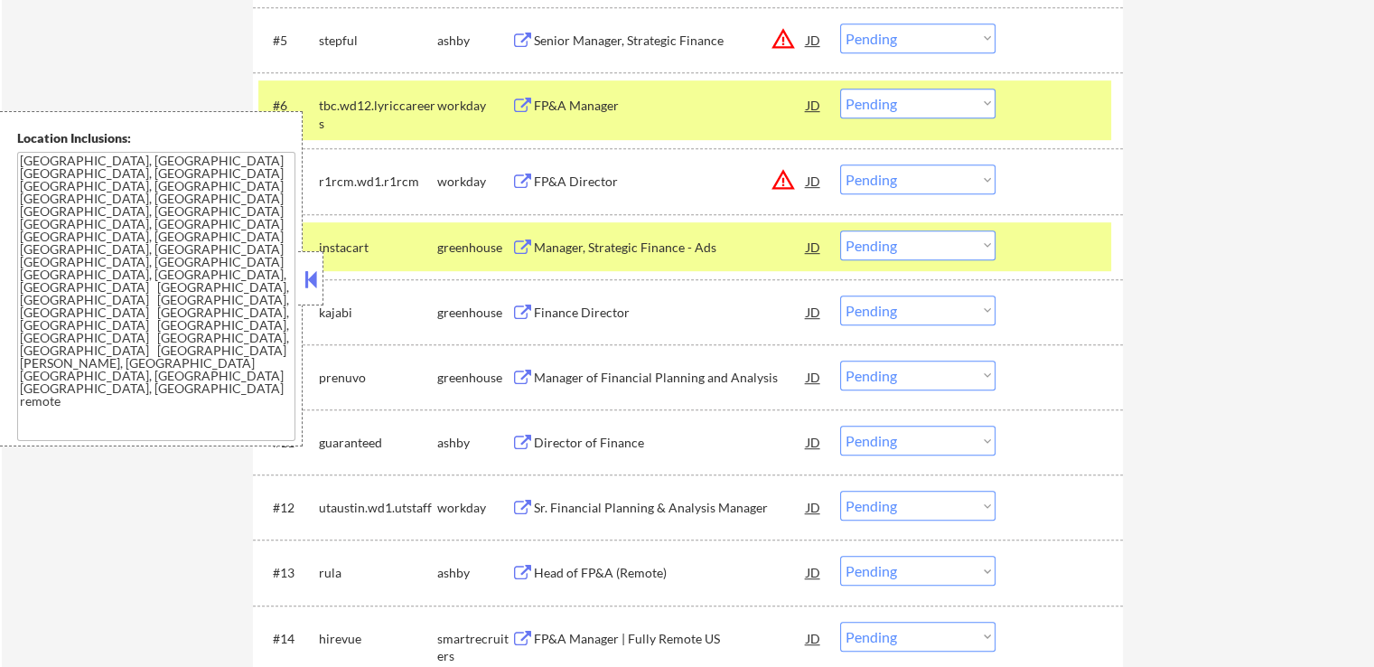
scroll to position [904, 0]
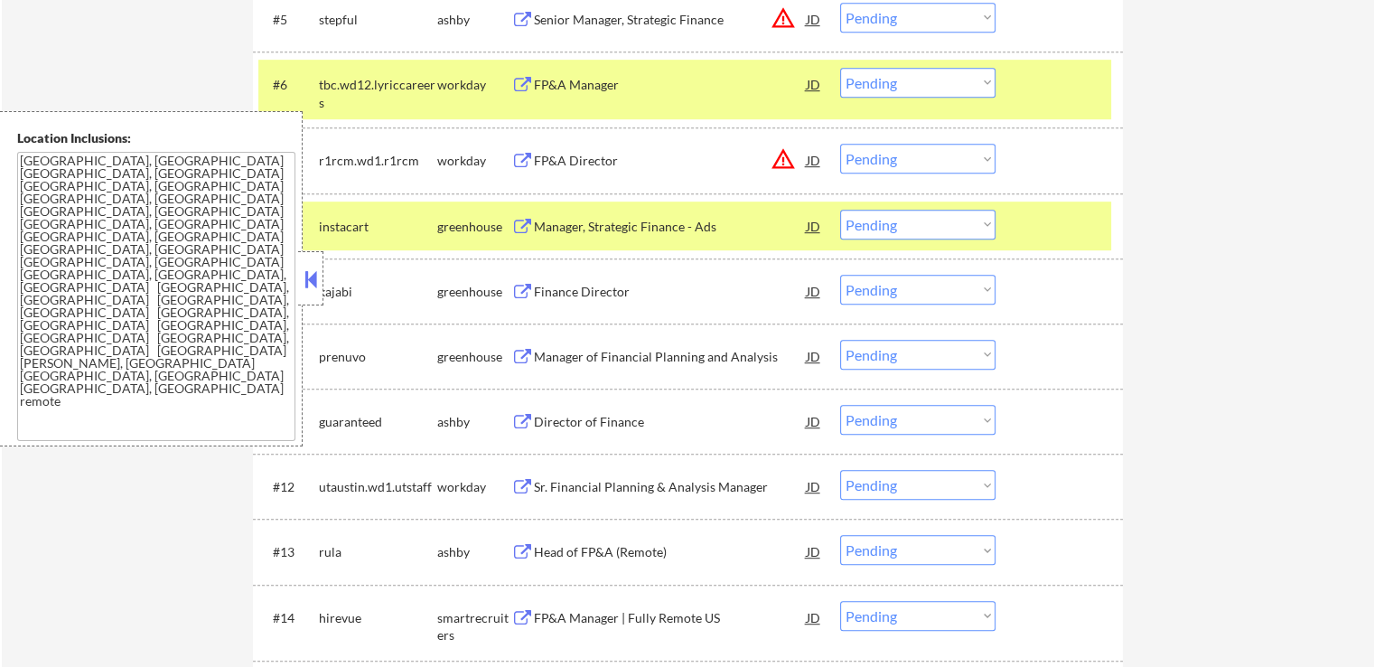
click at [618, 226] on div "Manager, Strategic Finance - Ads" at bounding box center [670, 227] width 273 height 18
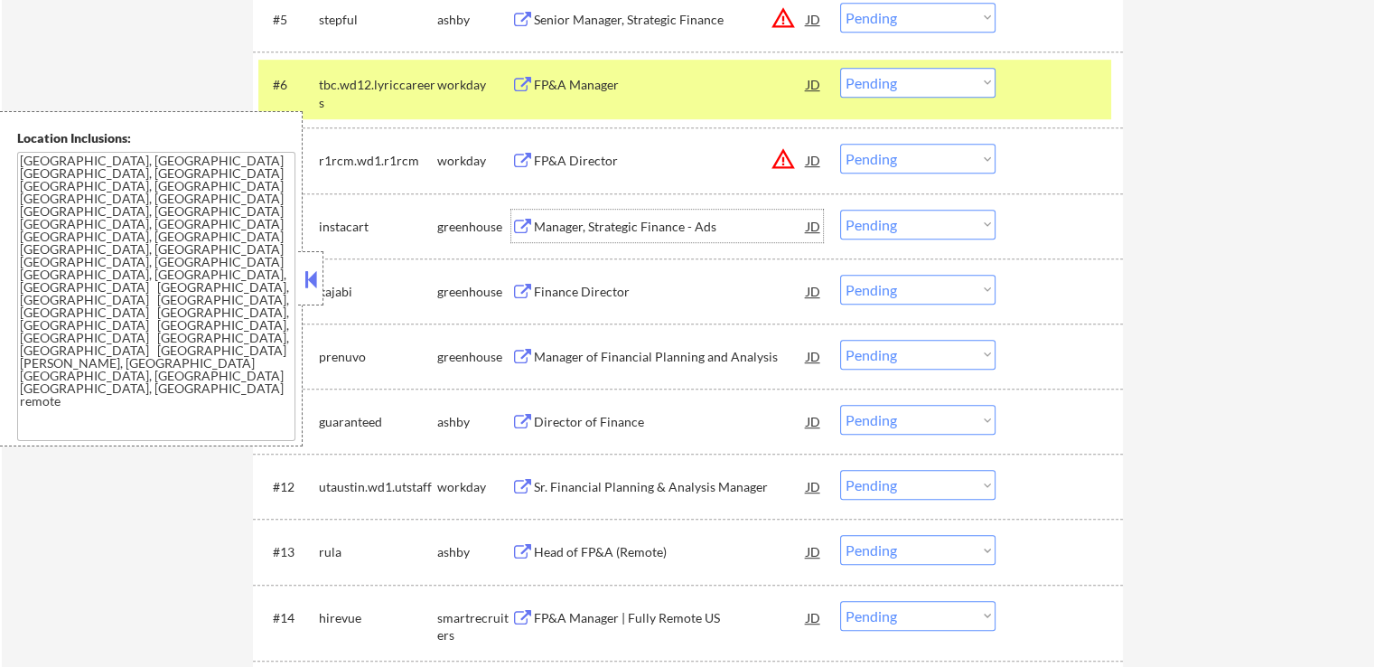
click at [595, 289] on div "Finance Director" at bounding box center [670, 292] width 273 height 18
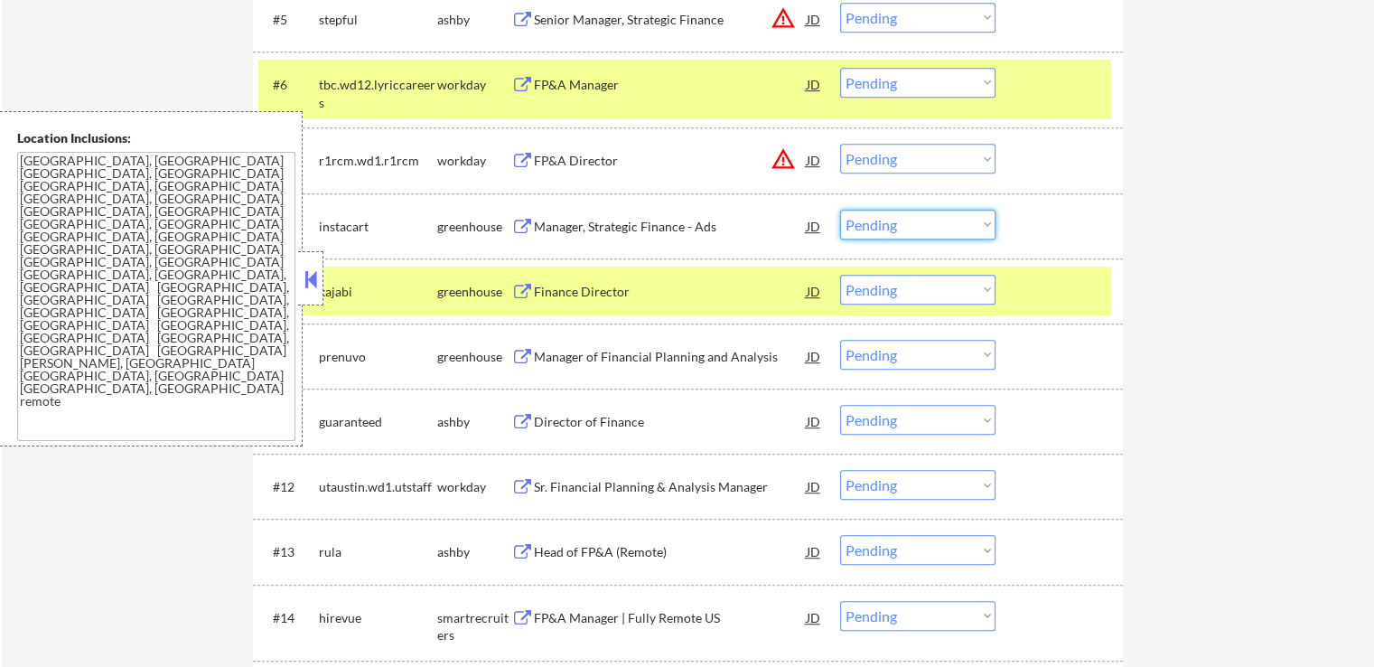
click at [911, 230] on select "Choose an option... Pending Applied Excluded (Questions) Excluded (Expired) Exc…" at bounding box center [917, 225] width 155 height 30
click at [840, 210] on select "Choose an option... Pending Applied Excluded (Questions) Excluded (Expired) Exc…" at bounding box center [917, 225] width 155 height 30
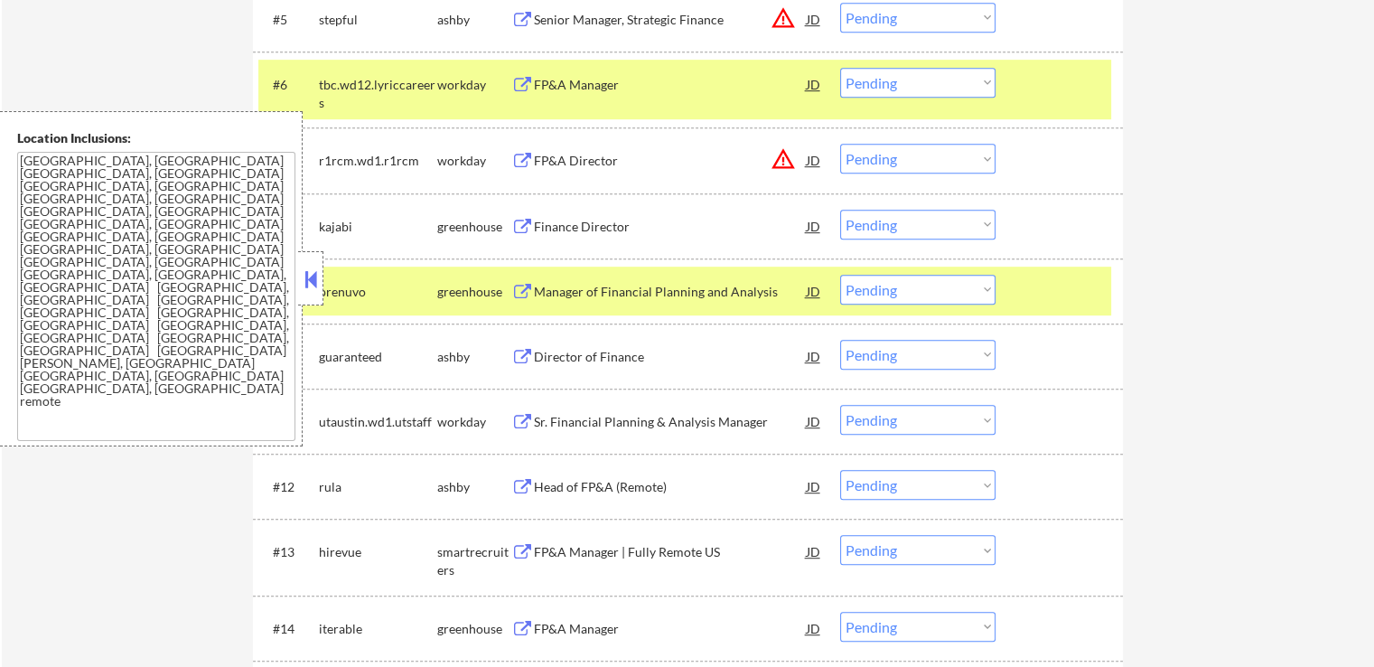
click at [645, 286] on div "Manager of Financial Planning and Analysis" at bounding box center [670, 292] width 273 height 18
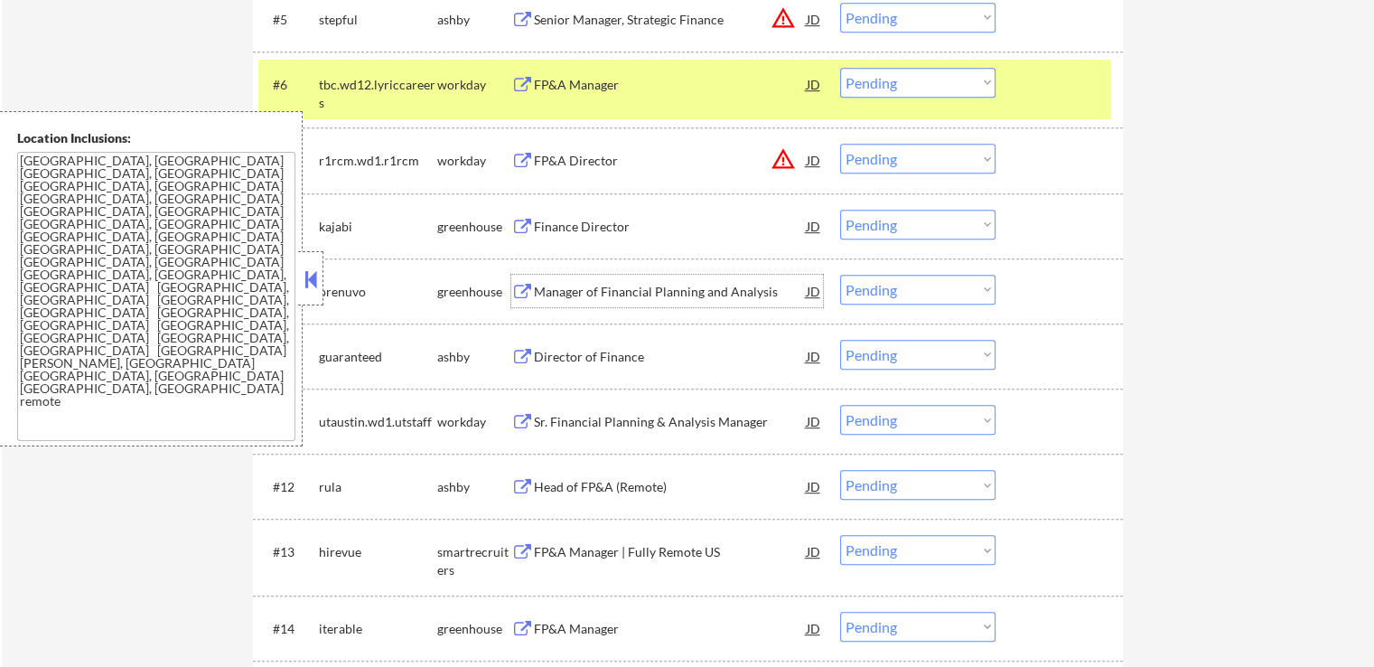
click at [885, 225] on select "Choose an option... Pending Applied Excluded (Questions) Excluded (Expired) Exc…" at bounding box center [917, 225] width 155 height 30
click at [840, 210] on select "Choose an option... Pending Applied Excluded (Questions) Excluded (Expired) Exc…" at bounding box center [917, 225] width 155 height 30
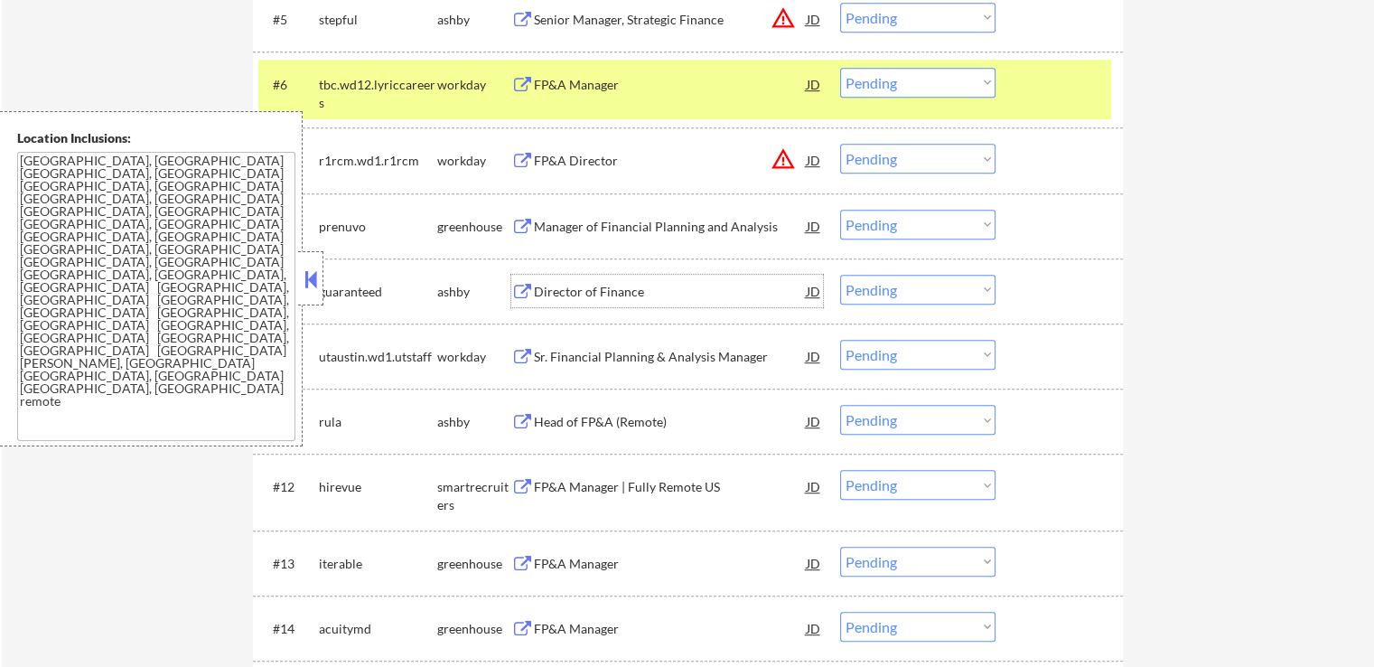
click at [612, 287] on div "Director of Finance" at bounding box center [670, 292] width 273 height 18
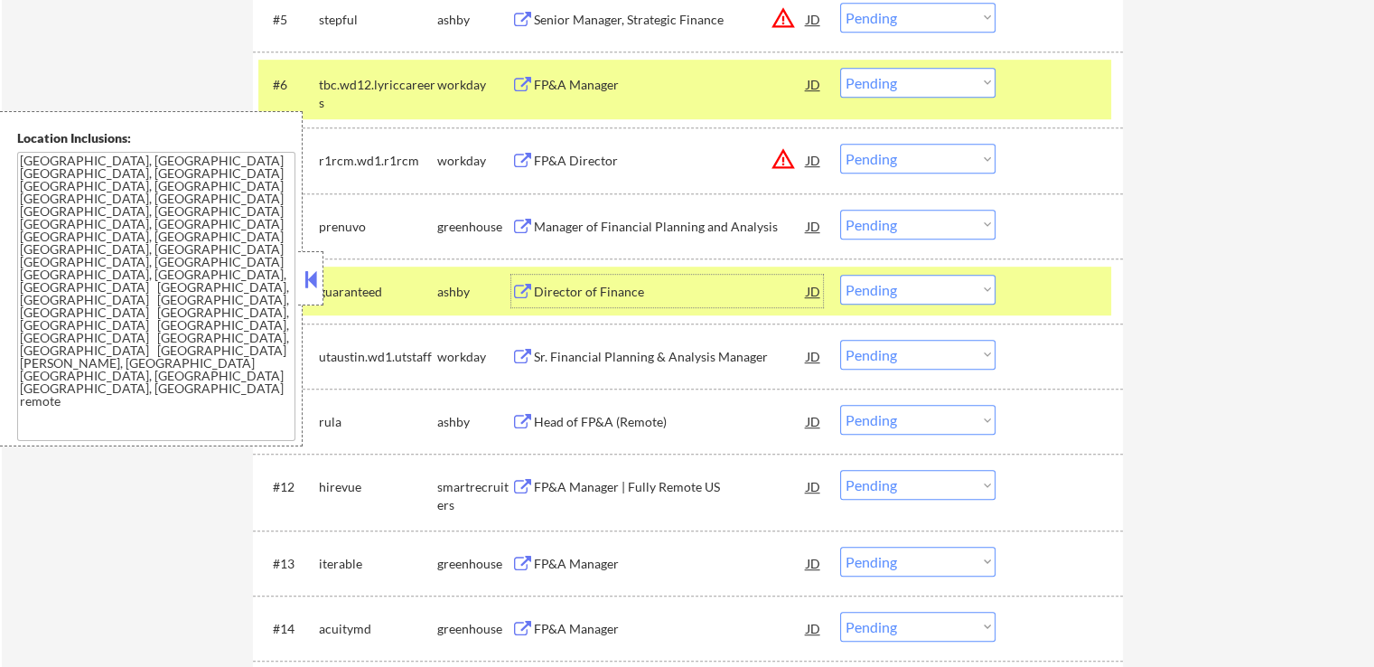
drag, startPoint x: 854, startPoint y: 228, endPoint x: 863, endPoint y: 237, distance: 12.8
click at [854, 228] on select "Choose an option... Pending Applied Excluded (Questions) Excluded (Expired) Exc…" at bounding box center [917, 225] width 155 height 30
click at [840, 210] on select "Choose an option... Pending Applied Excluded (Questions) Excluded (Expired) Exc…" at bounding box center [917, 225] width 155 height 30
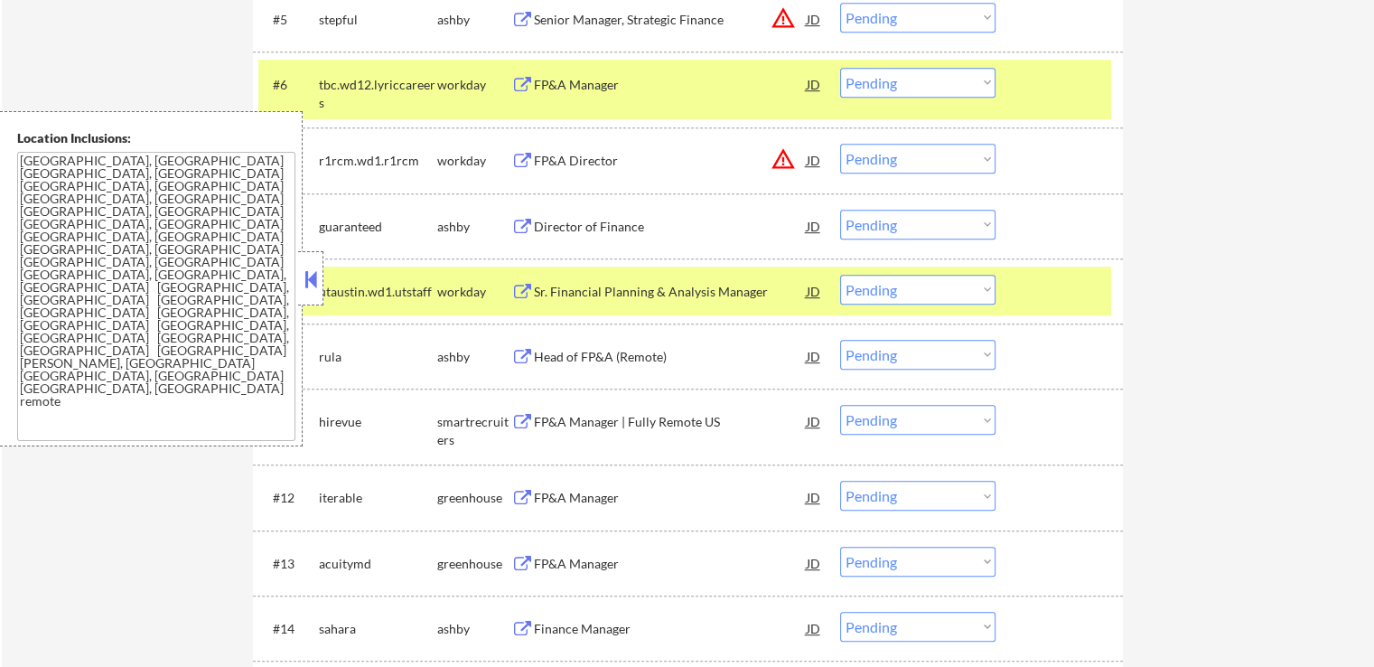
click at [654, 353] on div "Head of FP&A (Remote)" at bounding box center [670, 357] width 273 height 18
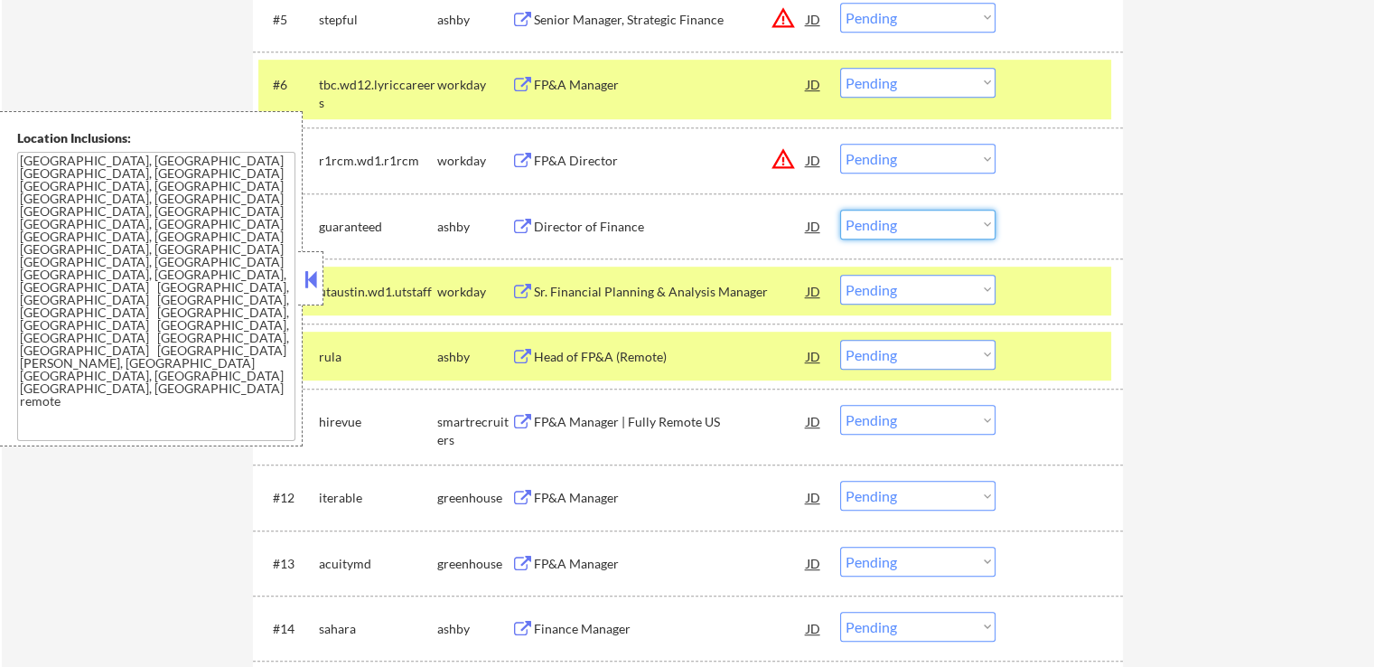
drag, startPoint x: 884, startPoint y: 214, endPoint x: 904, endPoint y: 232, distance: 26.9
click at [884, 214] on select "Choose an option... Pending Applied Excluded (Questions) Excluded (Expired) Exc…" at bounding box center [917, 225] width 155 height 30
click at [840, 210] on select "Choose an option... Pending Applied Excluded (Questions) Excluded (Expired) Exc…" at bounding box center [917, 225] width 155 height 30
click at [669, 420] on div "FP&A Manager | Fully Remote US" at bounding box center [670, 422] width 273 height 18
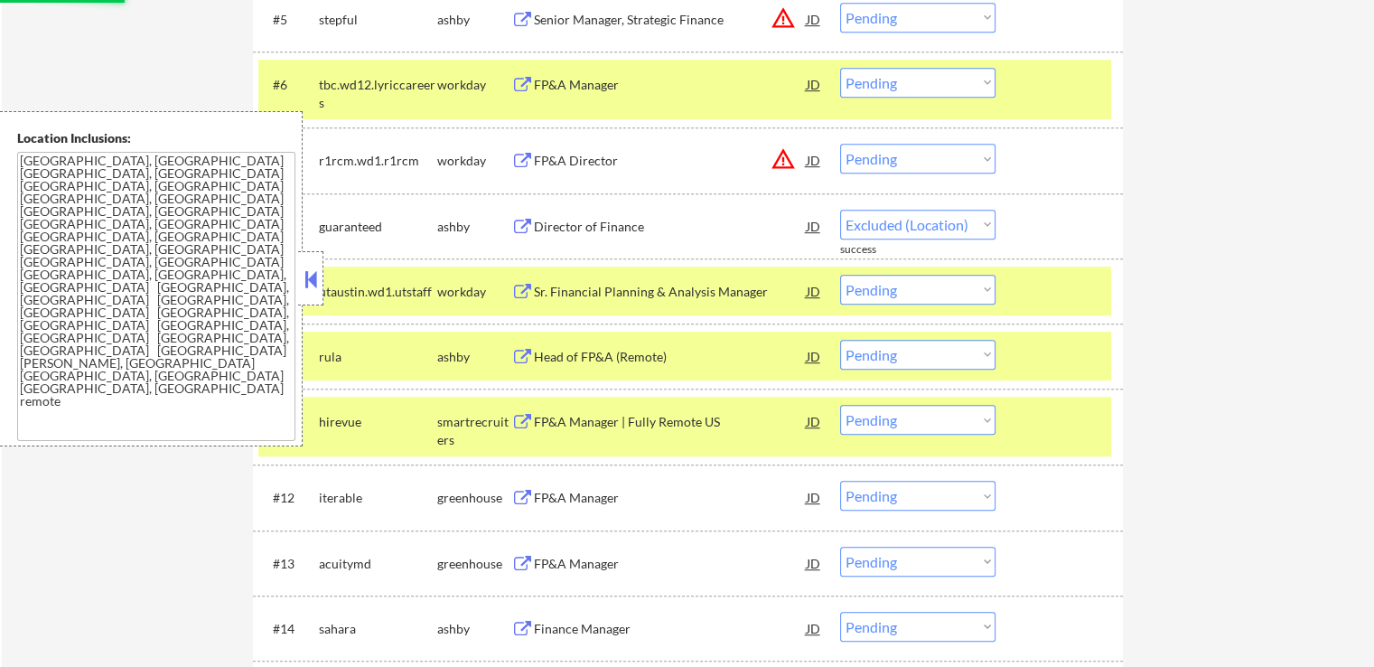
select select ""pending""
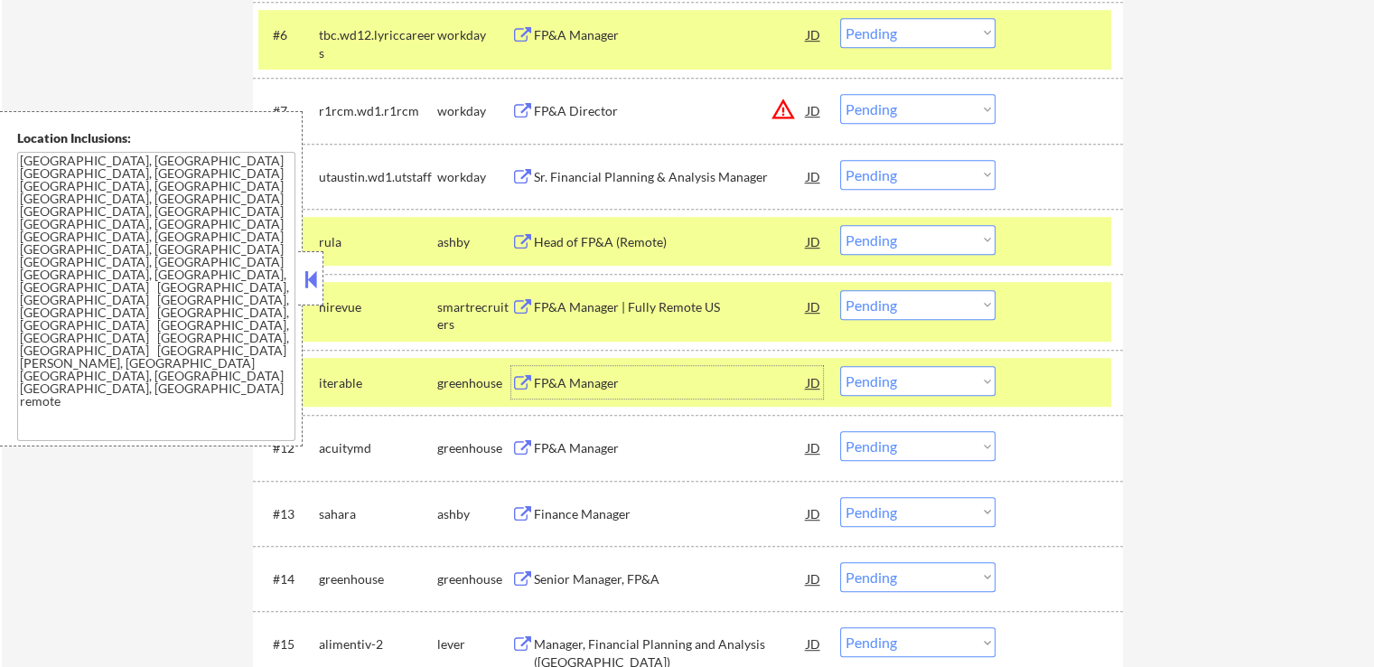
scroll to position [994, 0]
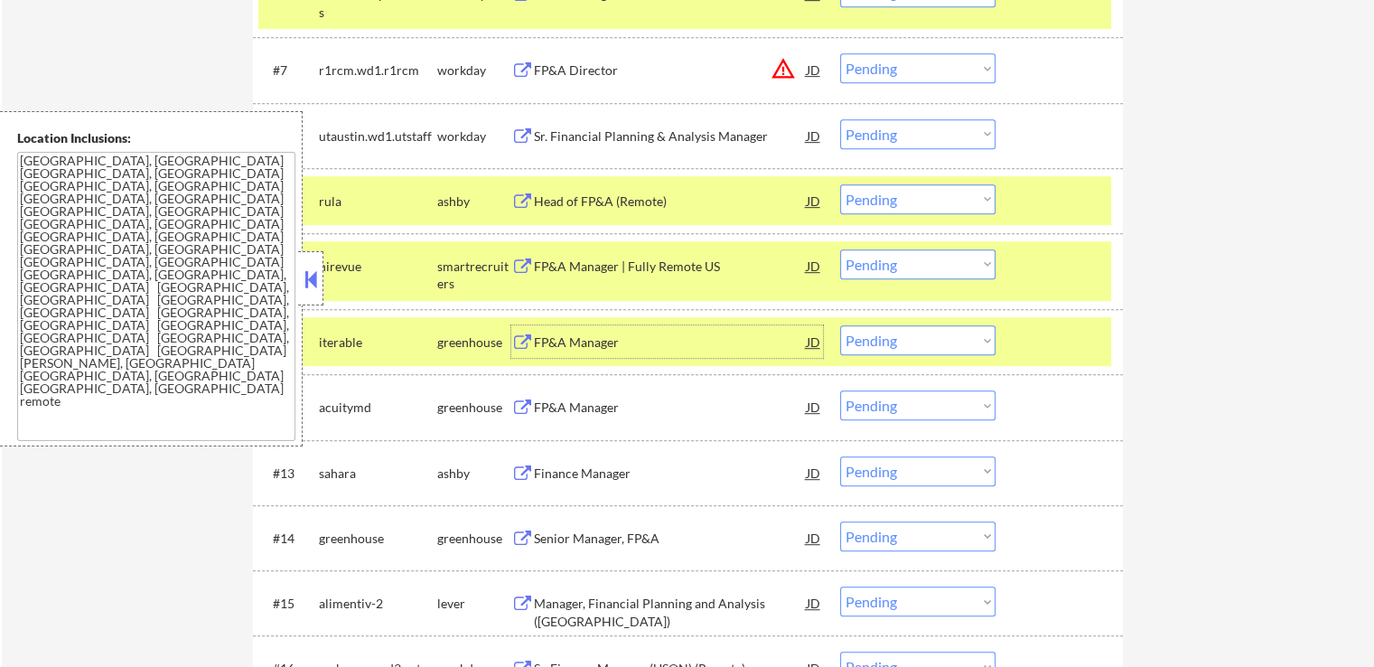
click at [897, 200] on select "Choose an option... Pending Applied Excluded (Questions) Excluded (Expired) Exc…" at bounding box center [917, 199] width 155 height 30
click at [840, 184] on select "Choose an option... Pending Applied Excluded (Questions) Excluded (Expired) Exc…" at bounding box center [917, 199] width 155 height 30
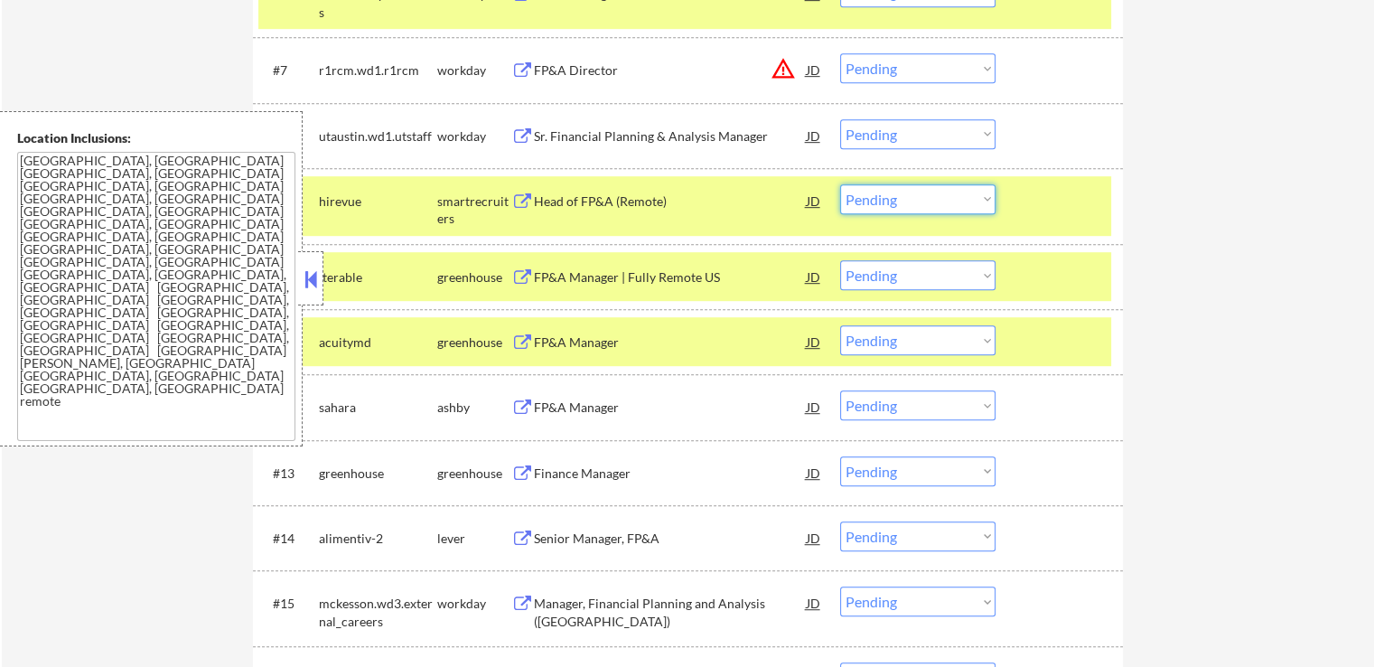
drag, startPoint x: 885, startPoint y: 194, endPoint x: 891, endPoint y: 210, distance: 16.6
click at [885, 194] on select "Choose an option... Pending Applied Excluded (Questions) Excluded (Expired) Exc…" at bounding box center [917, 199] width 155 height 30
click at [840, 184] on select "Choose an option... Pending Applied Excluded (Questions) Excluded (Expired) Exc…" at bounding box center [917, 199] width 155 height 30
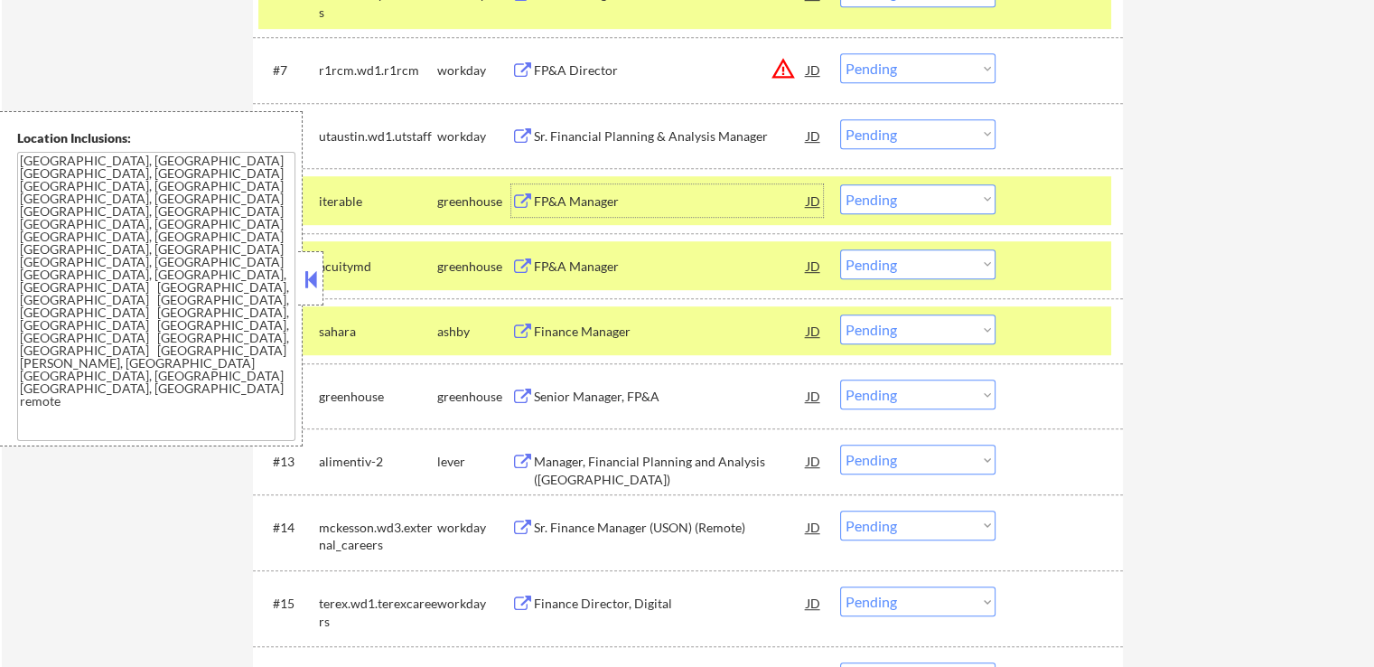
click at [593, 204] on div "FP&A Manager" at bounding box center [670, 201] width 273 height 18
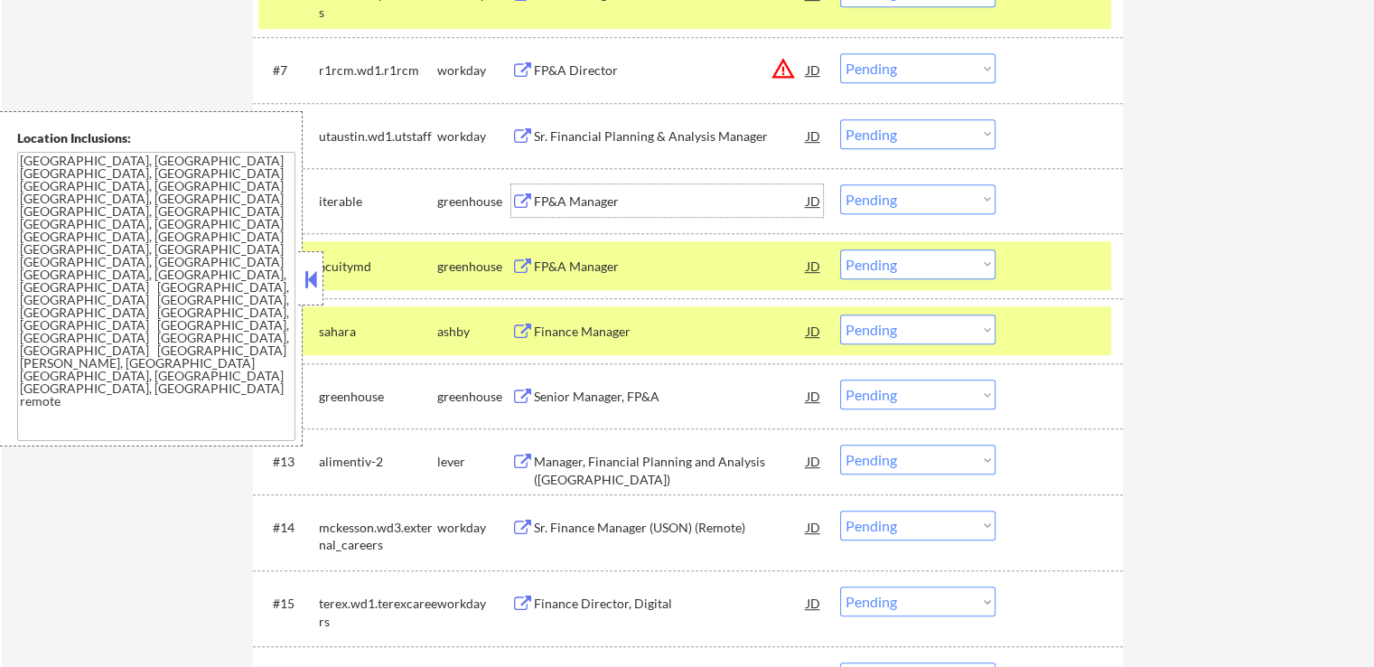
click at [612, 268] on div "FP&A Manager" at bounding box center [670, 267] width 273 height 18
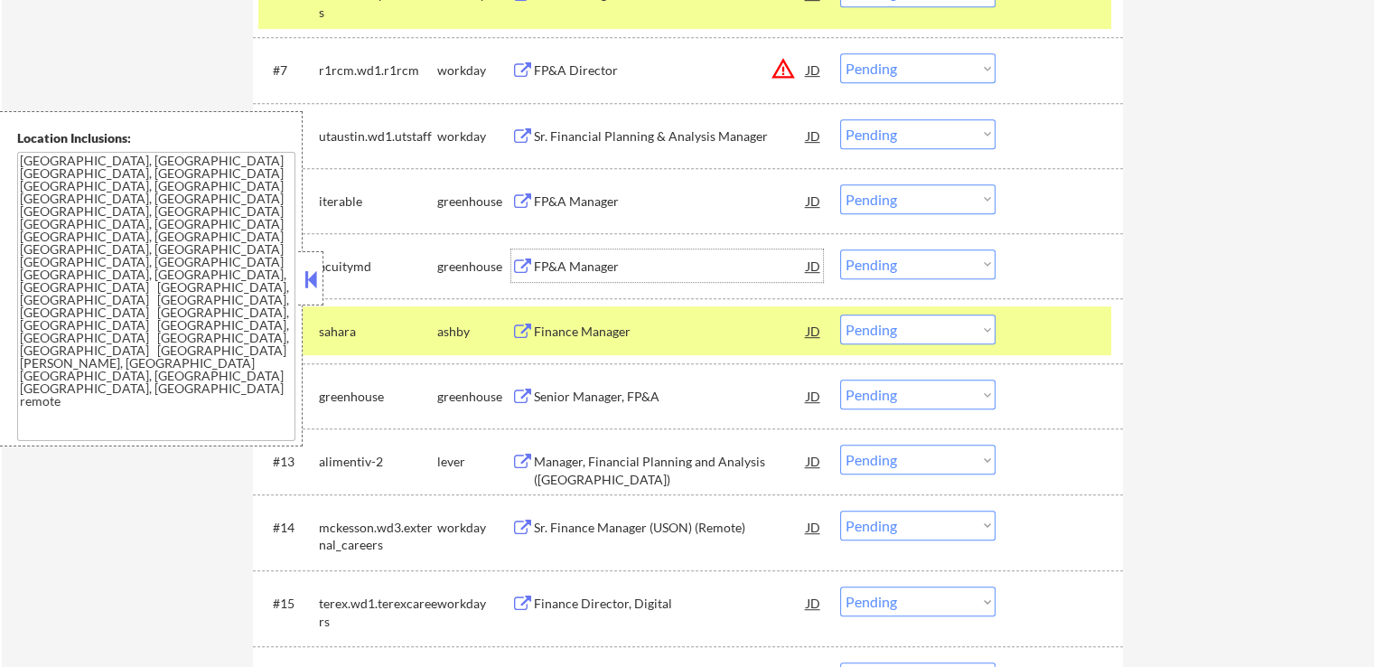
drag, startPoint x: 876, startPoint y: 202, endPoint x: 886, endPoint y: 210, distance: 13.0
click at [876, 202] on select "Choose an option... Pending Applied Excluded (Questions) Excluded (Expired) Exc…" at bounding box center [917, 199] width 155 height 30
click at [840, 184] on select "Choose an option... Pending Applied Excluded (Questions) Excluded (Expired) Exc…" at bounding box center [917, 199] width 155 height 30
click at [639, 335] on div "Finance Manager" at bounding box center [670, 332] width 273 height 18
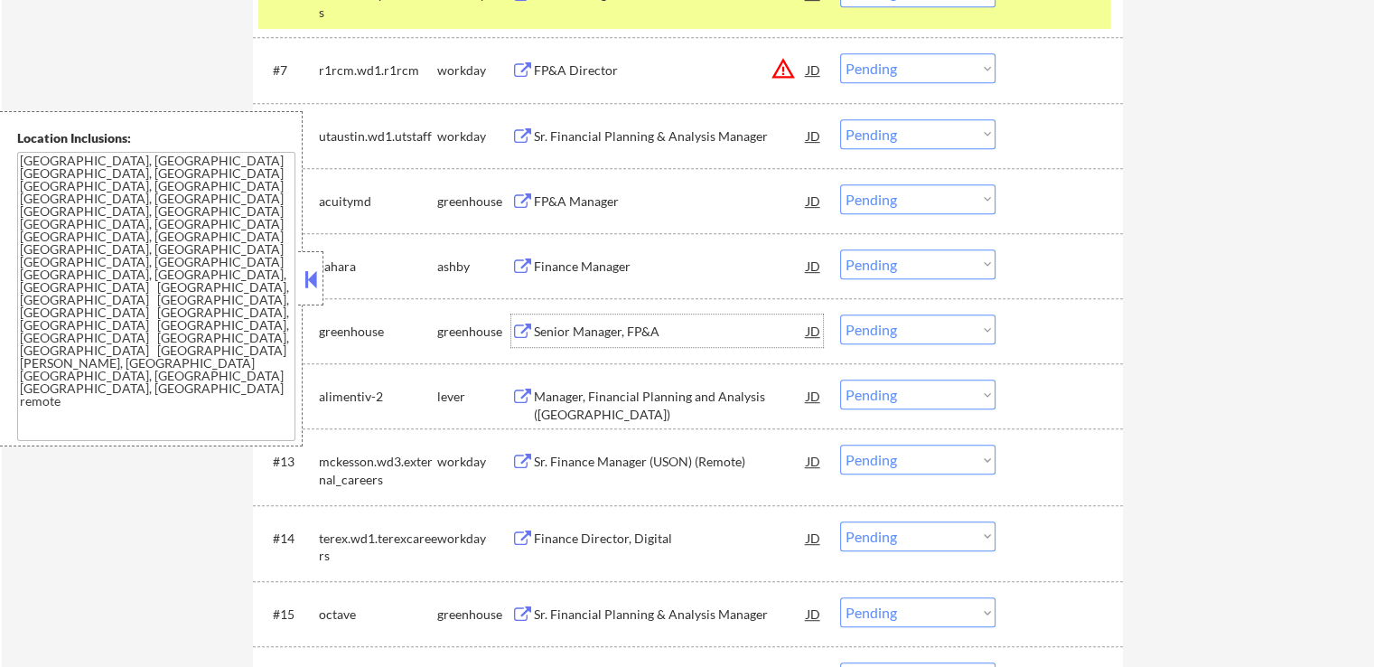
click at [884, 201] on select "Choose an option... Pending Applied Excluded (Questions) Excluded (Expired) Exc…" at bounding box center [917, 199] width 155 height 30
click at [840, 184] on select "Choose an option... Pending Applied Excluded (Questions) Excluded (Expired) Exc…" at bounding box center [917, 199] width 155 height 30
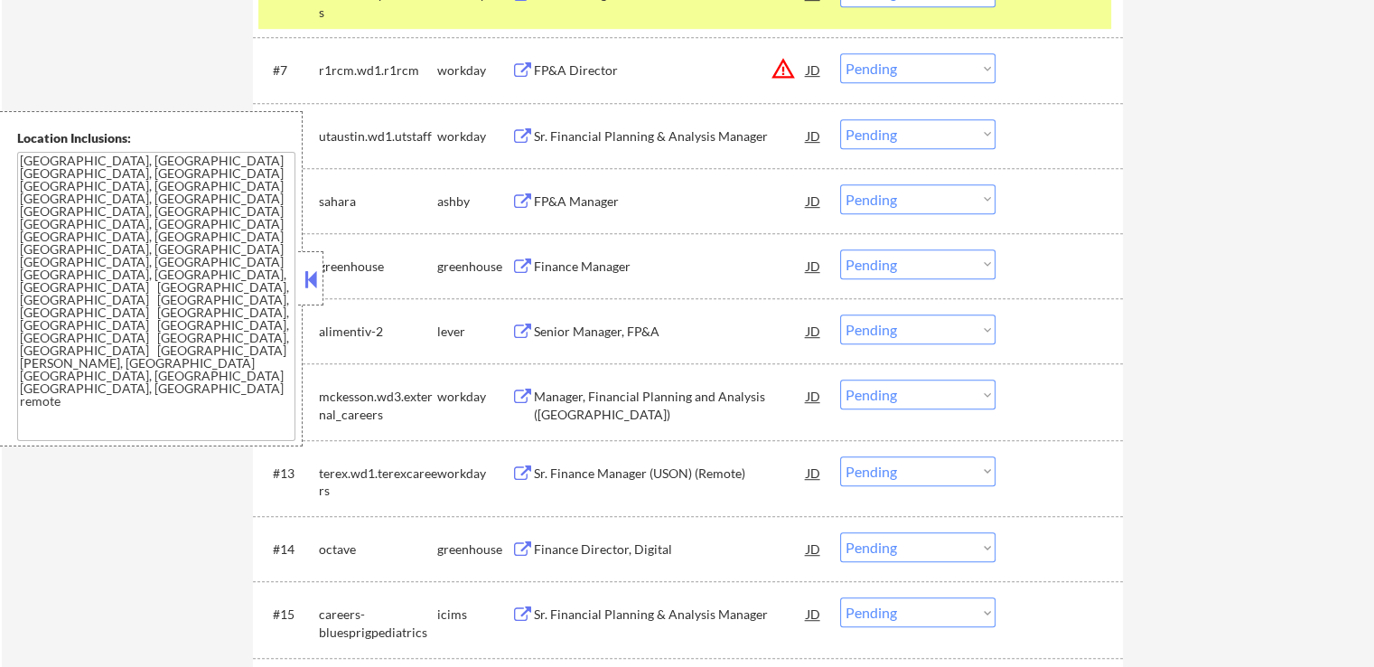
click at [651, 258] on div "Finance Manager" at bounding box center [670, 267] width 273 height 18
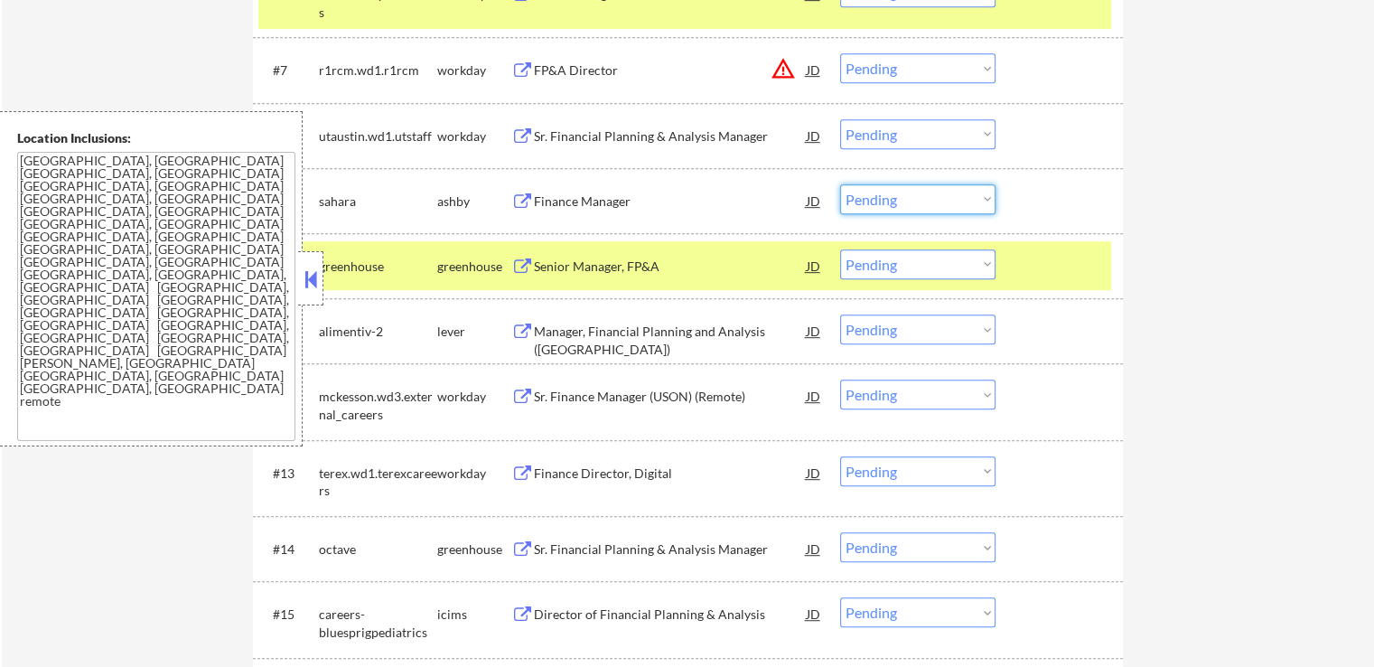
click at [886, 201] on select "Choose an option... Pending Applied Excluded (Questions) Excluded (Expired) Exc…" at bounding box center [917, 199] width 155 height 30
click at [840, 184] on select "Choose an option... Pending Applied Excluded (Questions) Excluded (Expired) Exc…" at bounding box center [917, 199] width 155 height 30
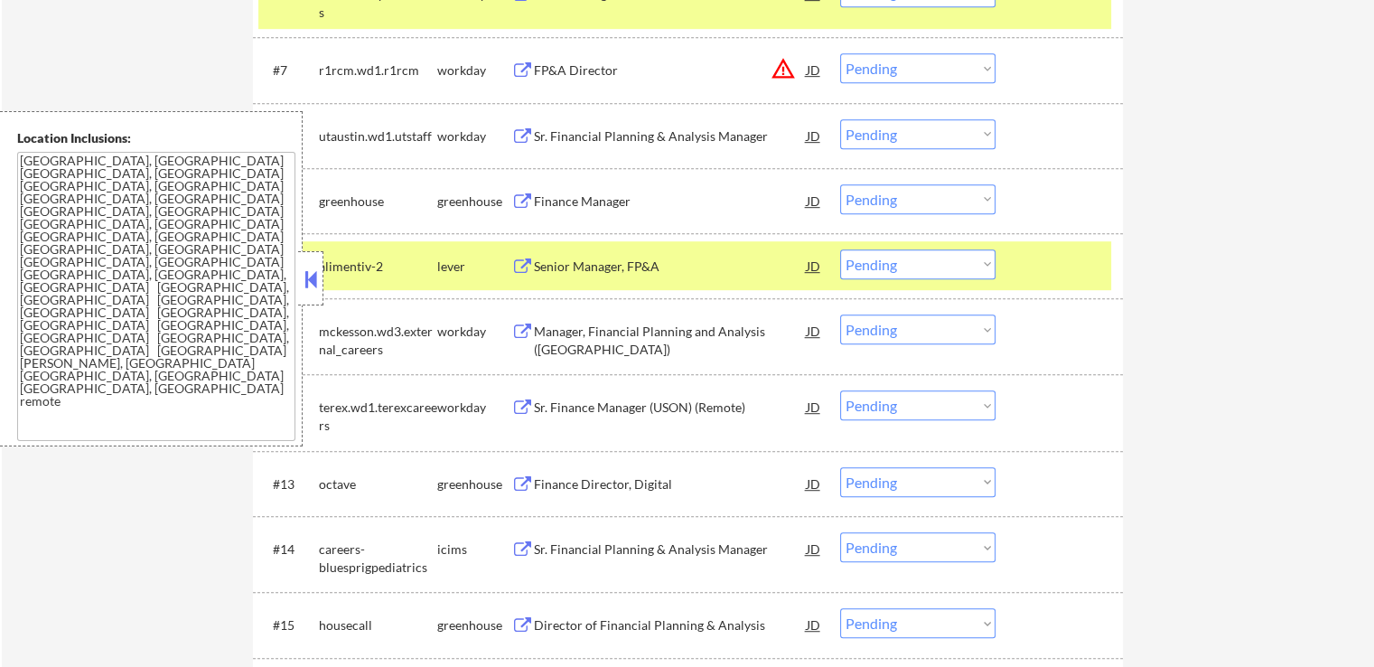
click at [650, 258] on div "Senior Manager, FP&A" at bounding box center [670, 267] width 273 height 18
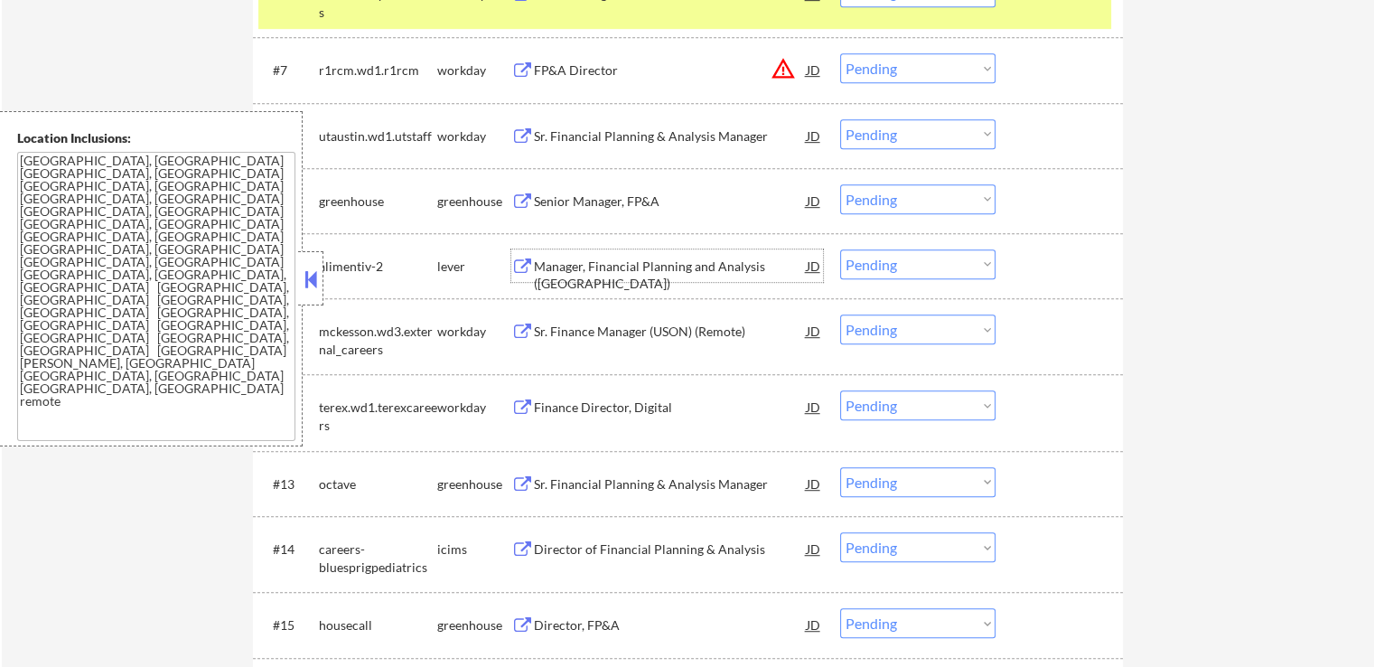
drag, startPoint x: 885, startPoint y: 192, endPoint x: 896, endPoint y: 207, distance: 18.8
click at [885, 192] on select "Choose an option... Pending Applied Excluded (Questions) Excluded (Expired) Exc…" at bounding box center [917, 199] width 155 height 30
click at [840, 184] on select "Choose an option... Pending Applied Excluded (Questions) Excluded (Expired) Exc…" at bounding box center [917, 199] width 155 height 30
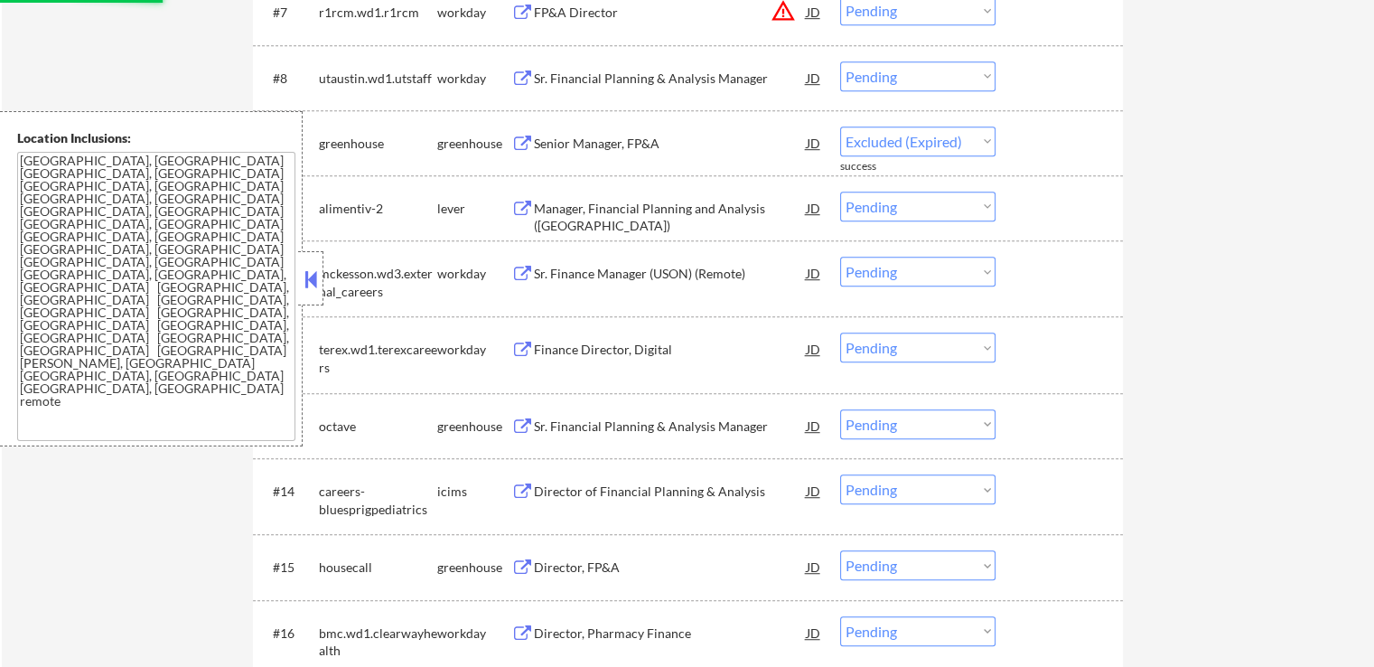
scroll to position [1084, 0]
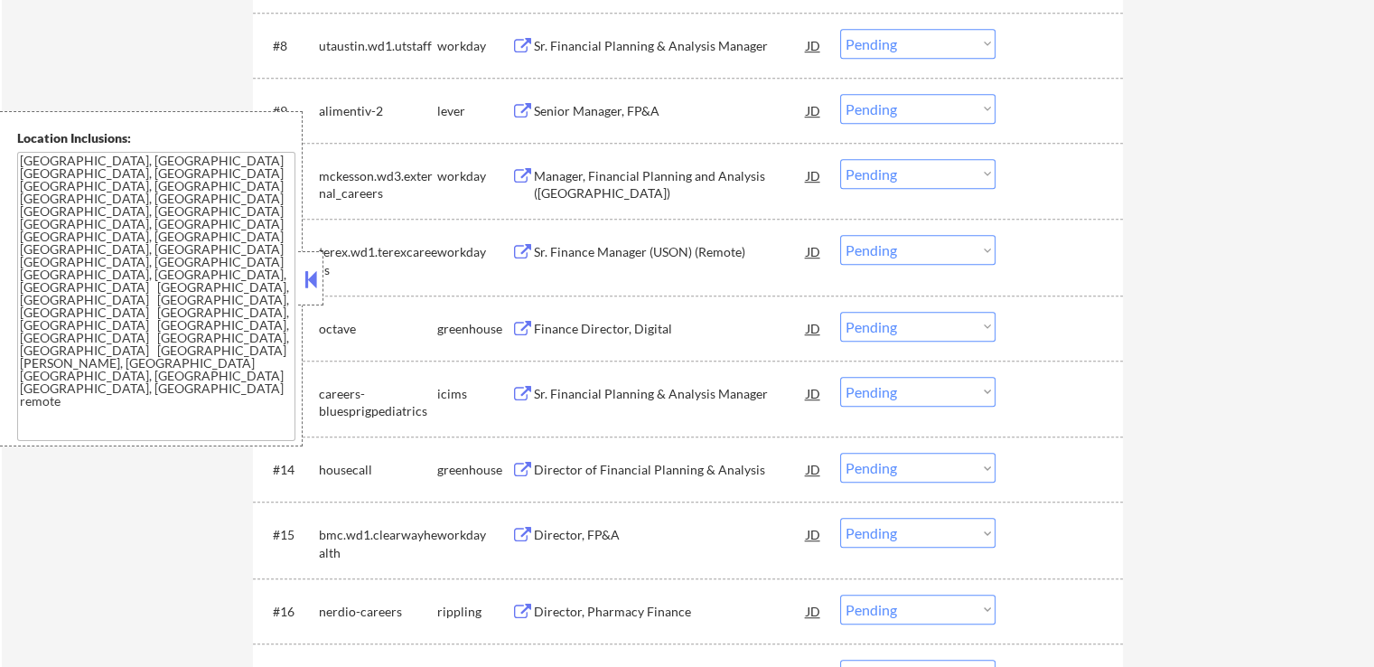
click at [641, 326] on div "Finance Director, Digital" at bounding box center [670, 329] width 273 height 18
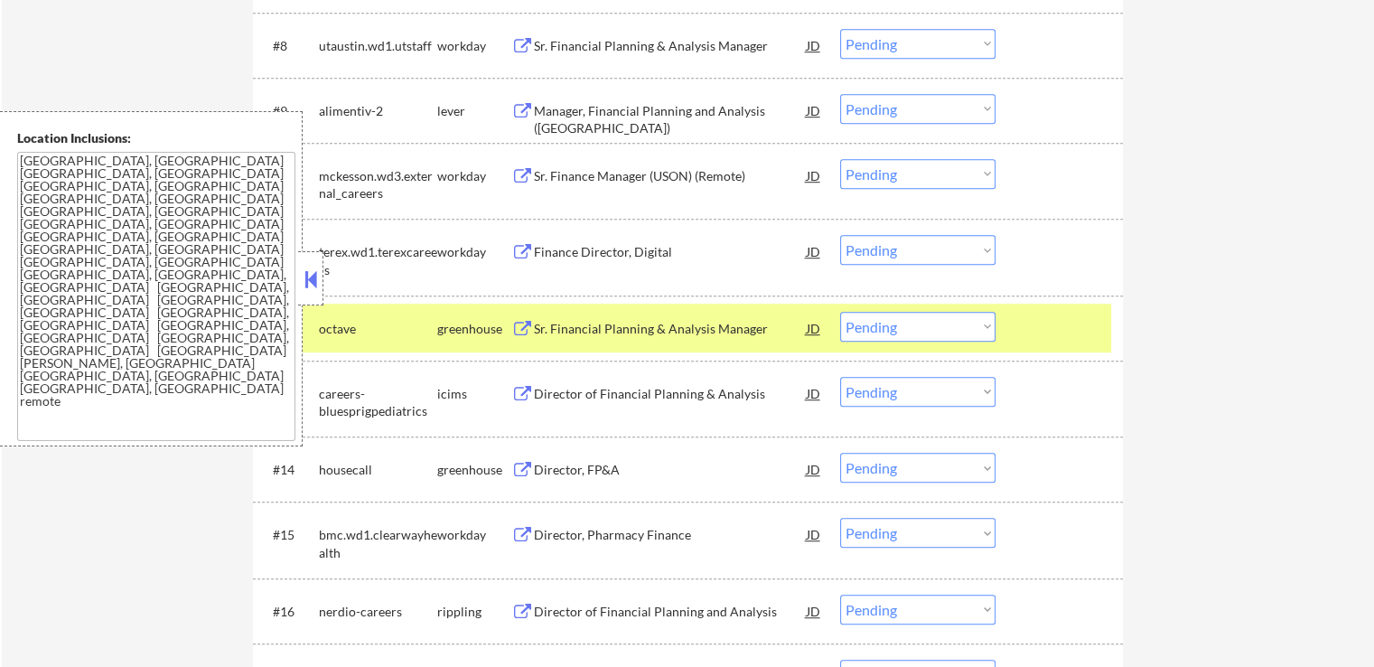
click at [865, 103] on select "Choose an option... Pending Applied Excluded (Questions) Excluded (Expired) Exc…" at bounding box center [917, 109] width 155 height 30
click at [840, 94] on select "Choose an option... Pending Applied Excluded (Questions) Excluded (Expired) Exc…" at bounding box center [917, 109] width 155 height 30
select select ""pending""
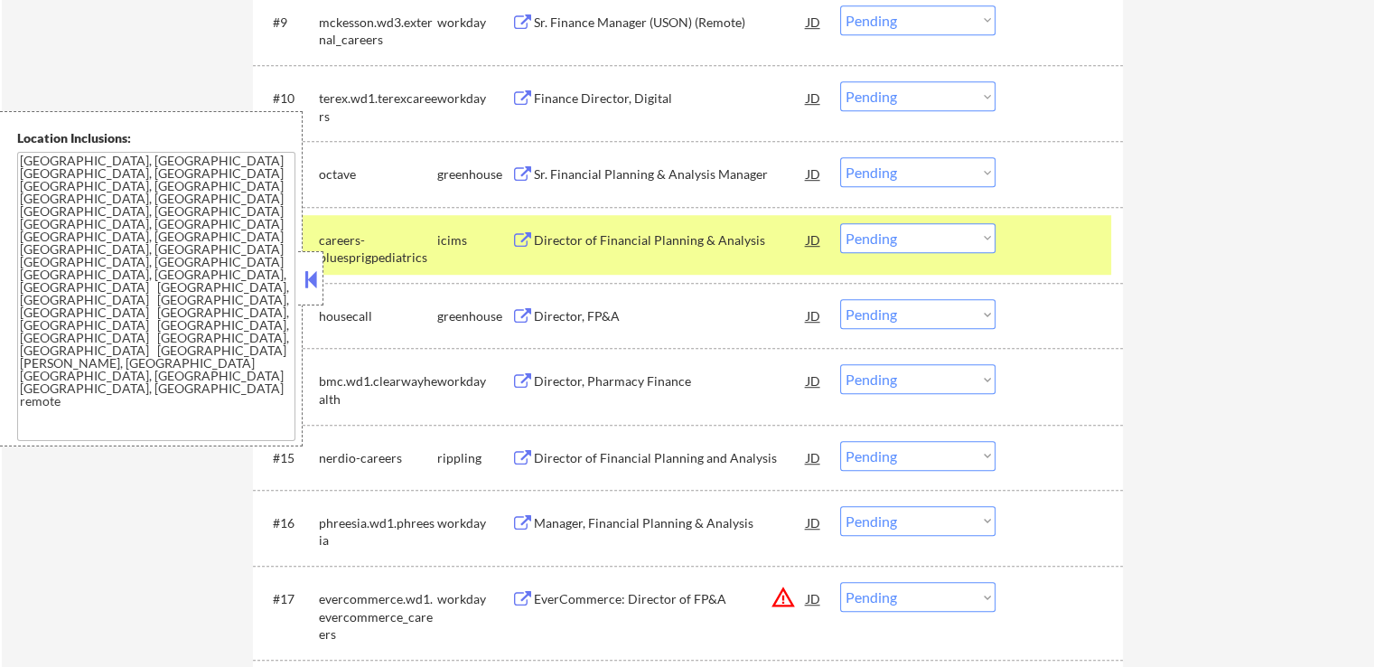
scroll to position [1175, 0]
click at [629, 310] on div "Director, FP&A" at bounding box center [670, 314] width 273 height 18
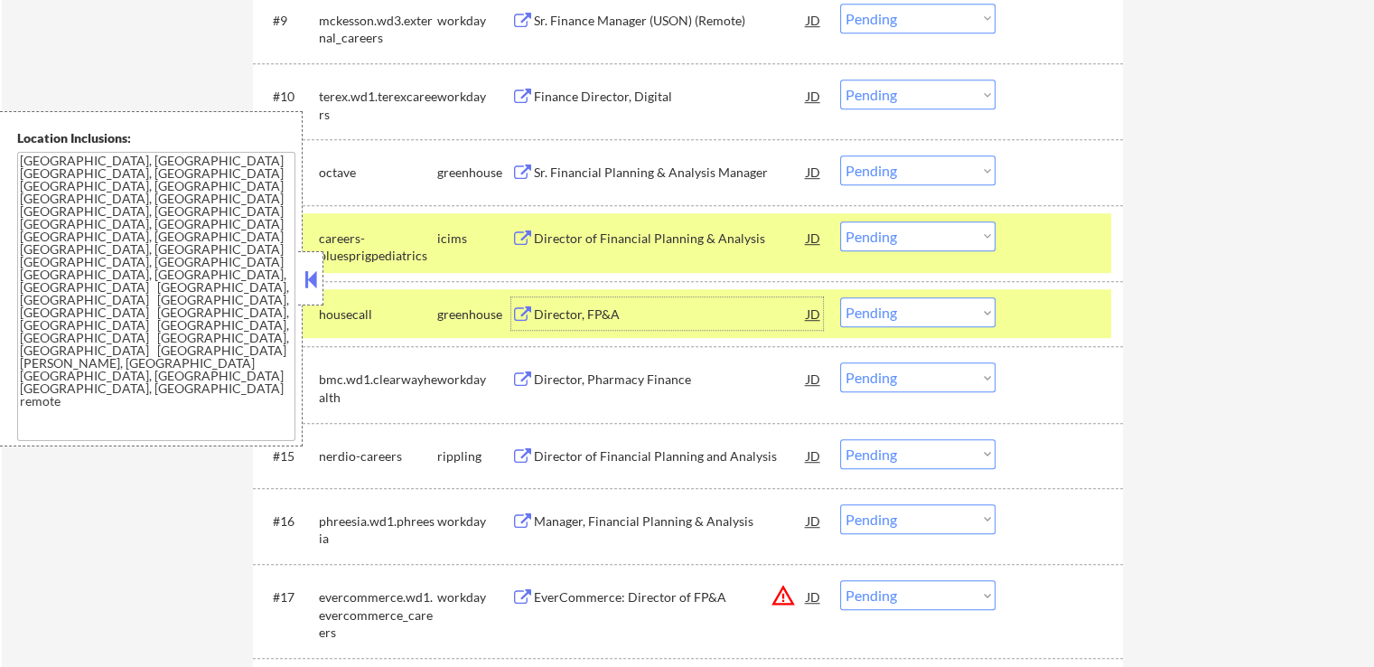
click at [866, 173] on select "Choose an option... Pending Applied Excluded (Questions) Excluded (Expired) Exc…" at bounding box center [917, 170] width 155 height 30
click at [840, 155] on select "Choose an option... Pending Applied Excluded (Questions) Excluded (Expired) Exc…" at bounding box center [917, 170] width 155 height 30
select select ""pending""
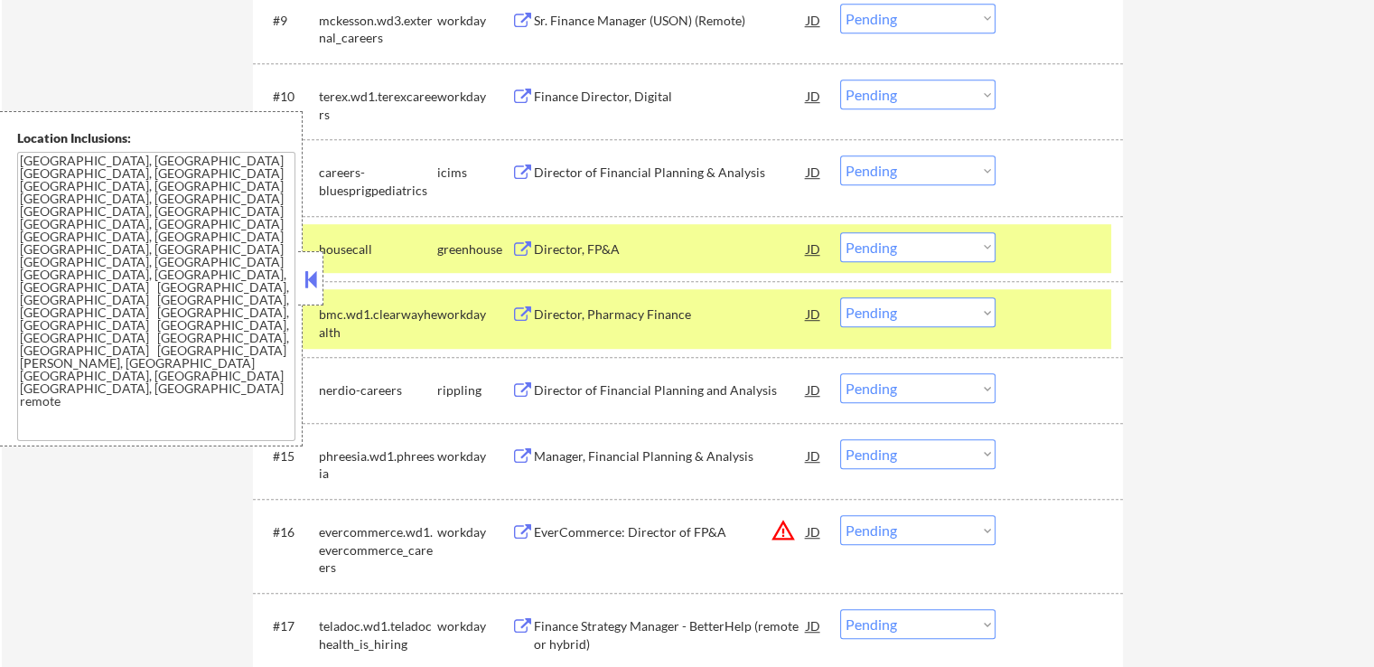
click at [638, 388] on div "Director of Financial Planning and Analysis" at bounding box center [670, 390] width 273 height 18
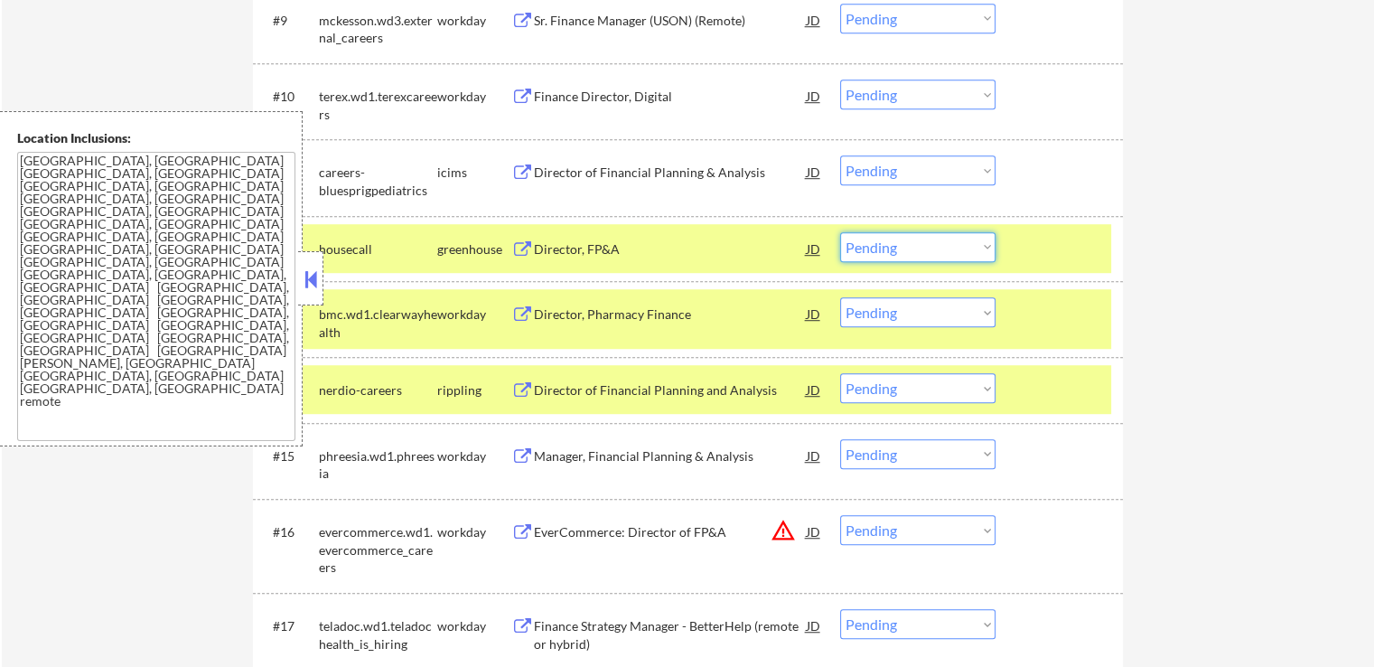
drag, startPoint x: 897, startPoint y: 243, endPoint x: 893, endPoint y: 258, distance: 16.0
click at [897, 243] on select "Choose an option... Pending Applied Excluded (Questions) Excluded (Expired) Exc…" at bounding box center [917, 247] width 155 height 30
click at [840, 232] on select "Choose an option... Pending Applied Excluded (Questions) Excluded (Expired) Exc…" at bounding box center [917, 247] width 155 height 30
select select ""pending""
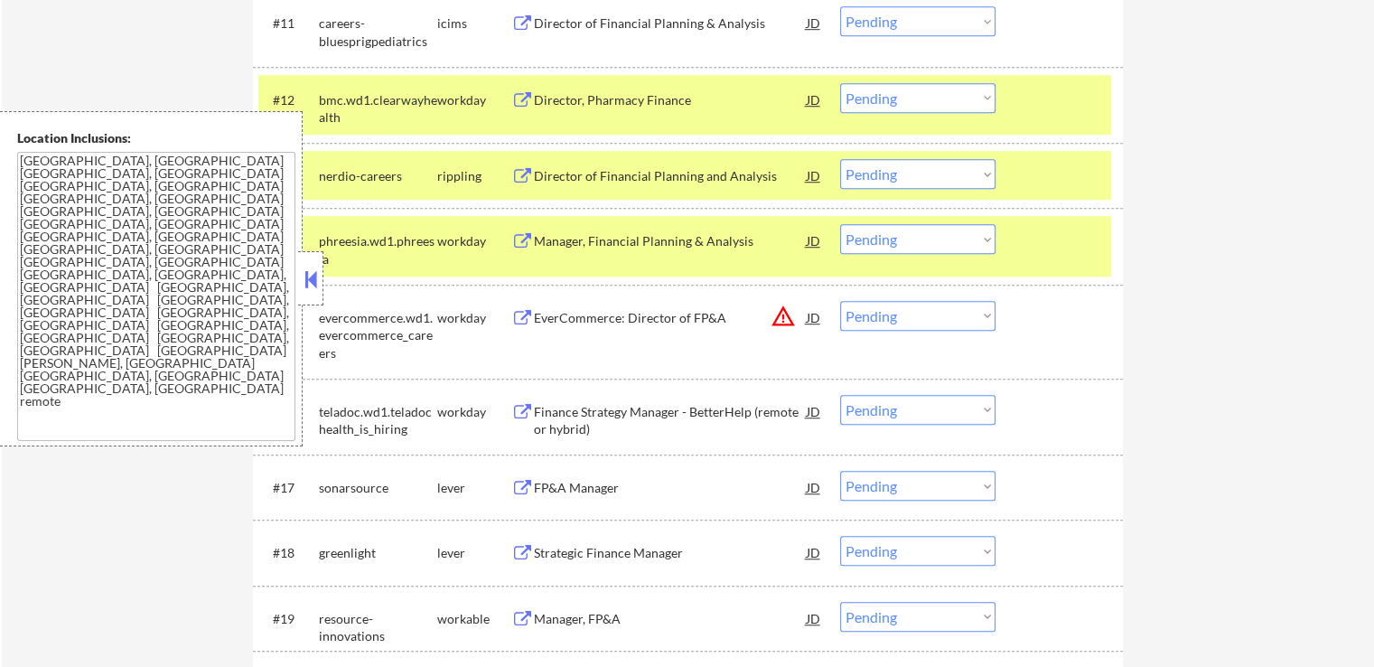
scroll to position [1355, 0]
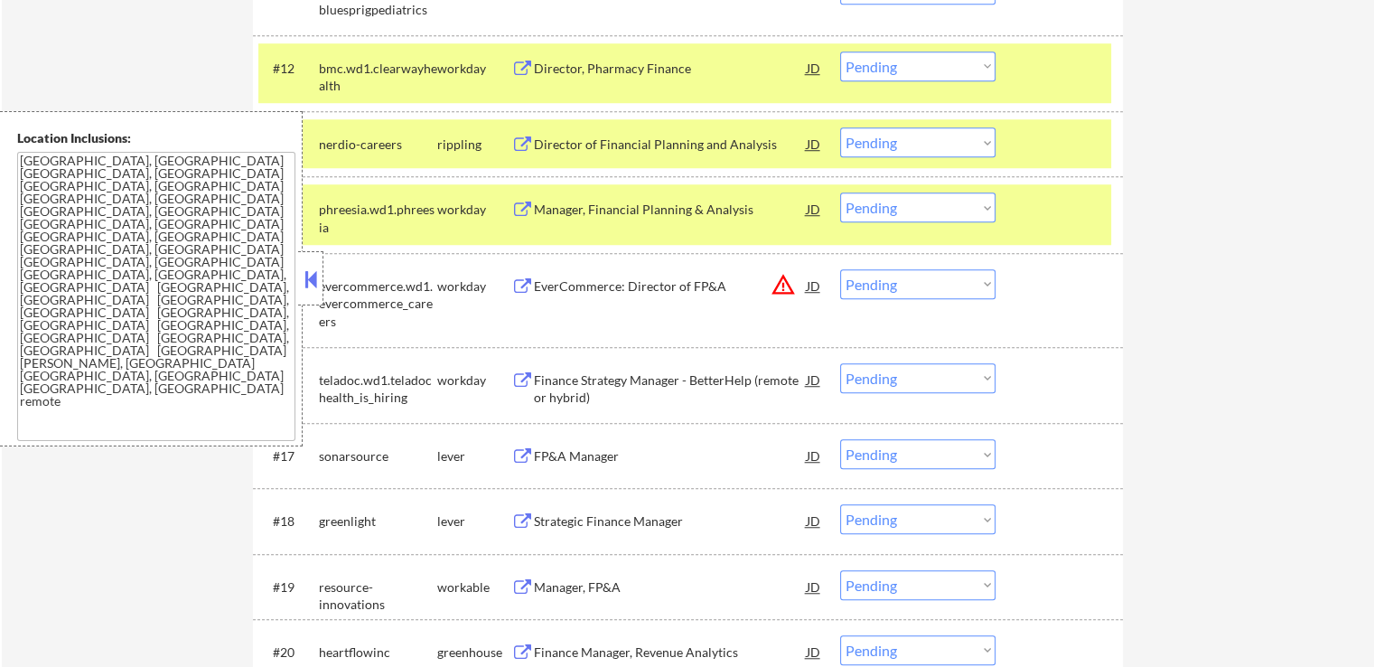
click at [602, 464] on div "FP&A Manager" at bounding box center [670, 456] width 273 height 18
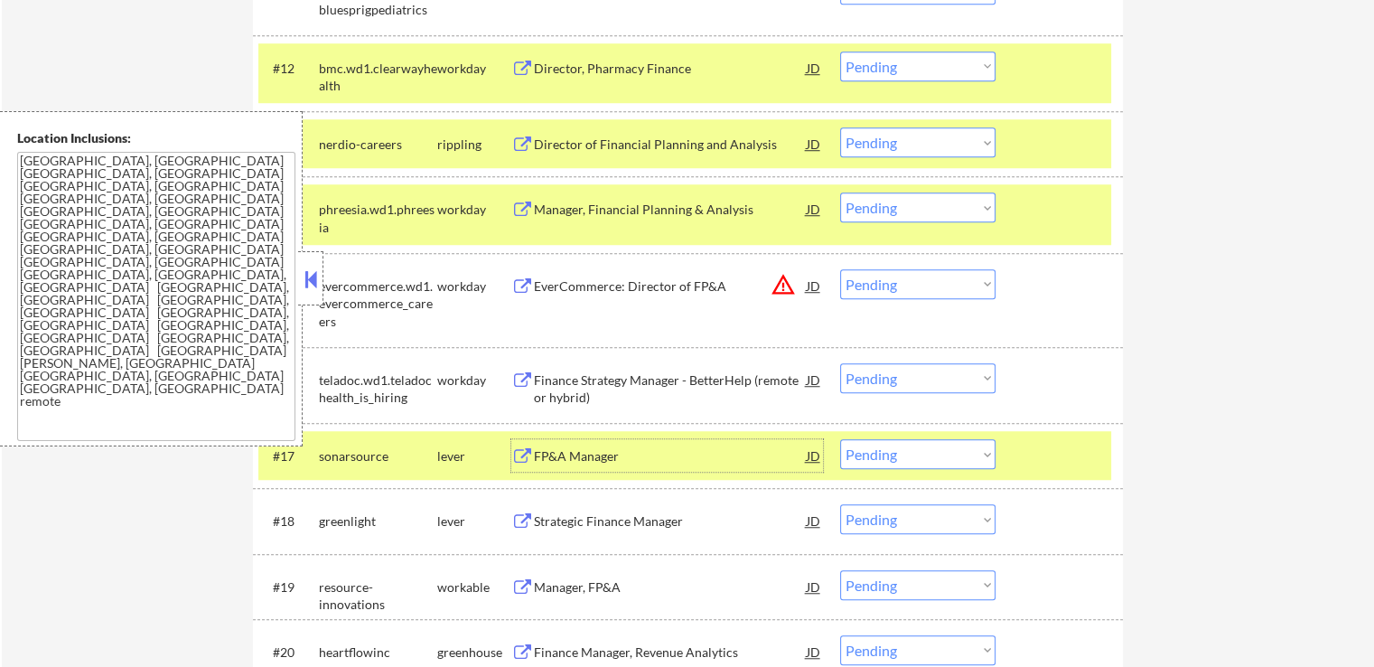
click at [882, 147] on select "Choose an option... Pending Applied Excluded (Questions) Excluded (Expired) Exc…" at bounding box center [917, 142] width 155 height 30
click at [840, 127] on select "Choose an option... Pending Applied Excluded (Questions) Excluded (Expired) Exc…" at bounding box center [917, 142] width 155 height 30
select select ""pending""
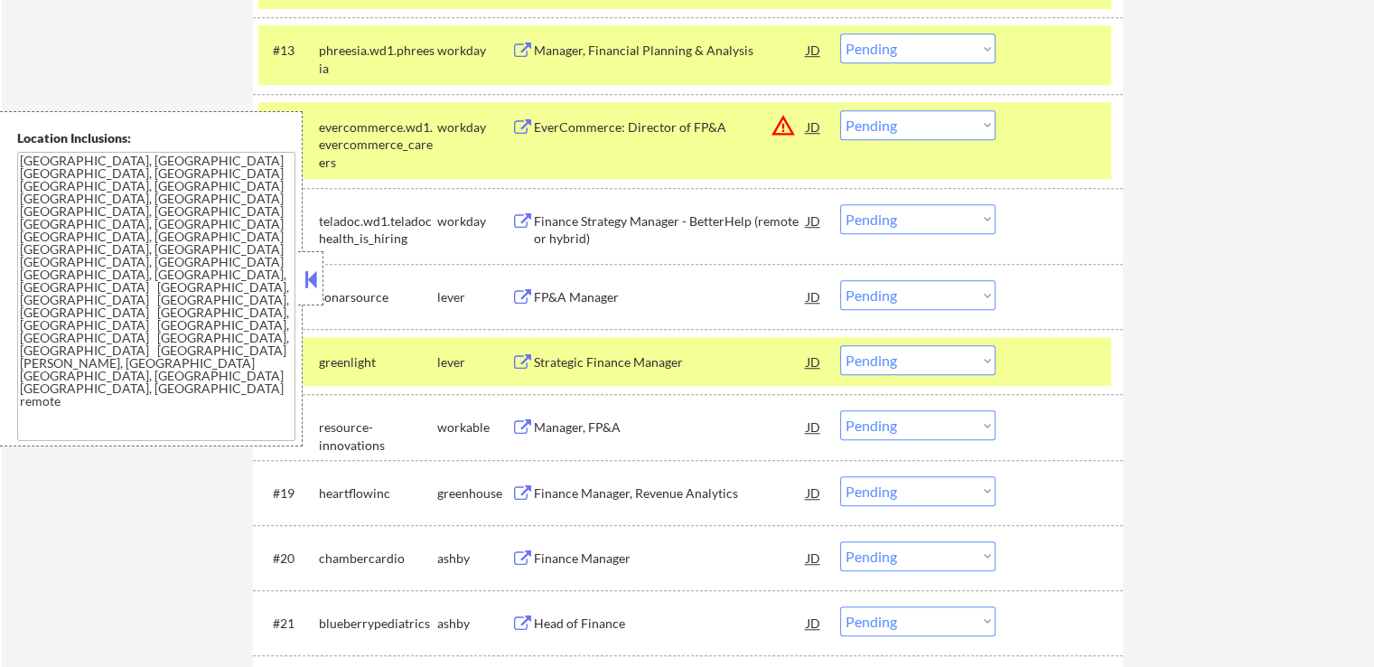
scroll to position [1536, 0]
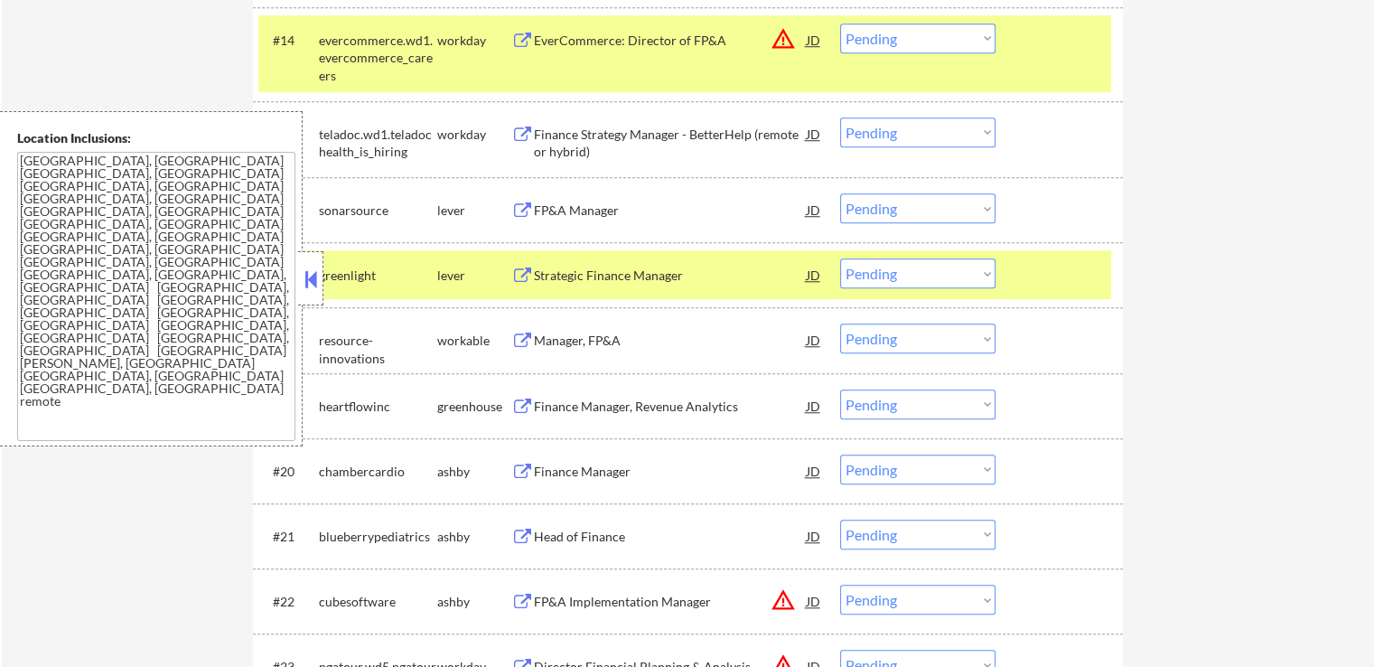
click at [876, 210] on select "Choose an option... Pending Applied Excluded (Questions) Excluded (Expired) Exc…" at bounding box center [917, 208] width 155 height 30
click at [840, 193] on select "Choose an option... Pending Applied Excluded (Questions) Excluded (Expired) Exc…" at bounding box center [917, 208] width 155 height 30
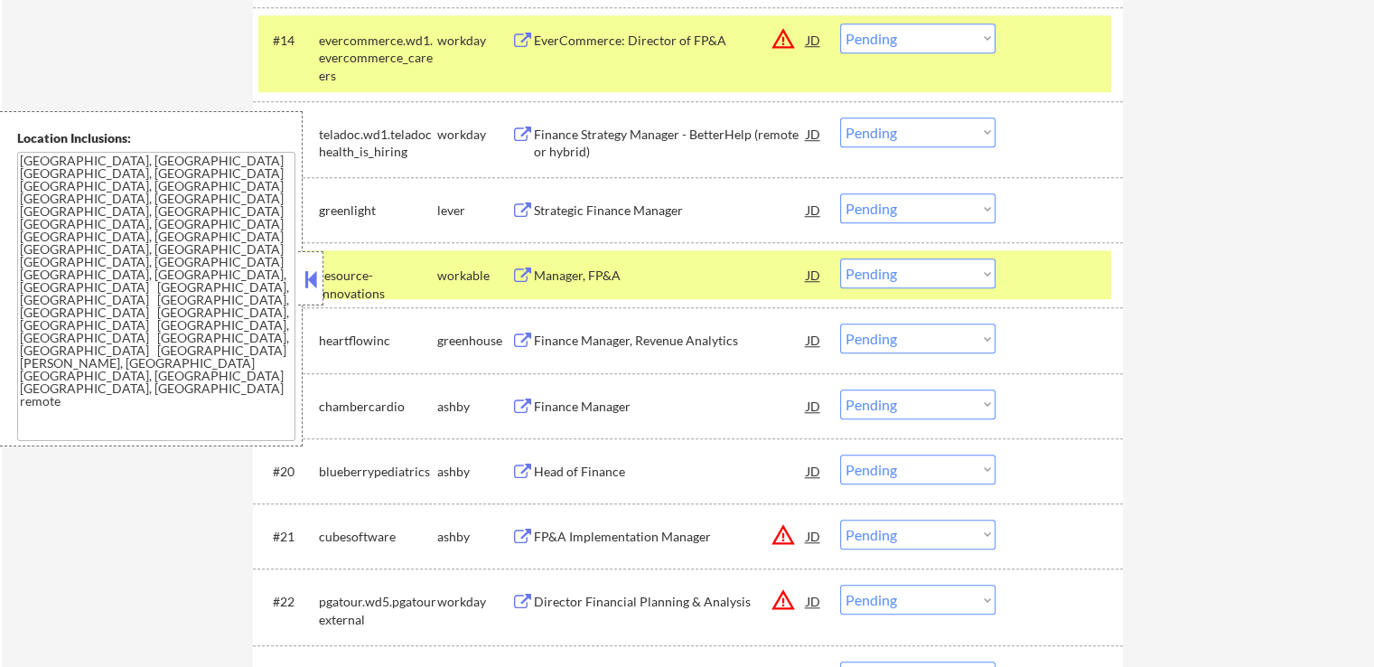
click at [647, 207] on div "Strategic Finance Manager" at bounding box center [670, 210] width 273 height 18
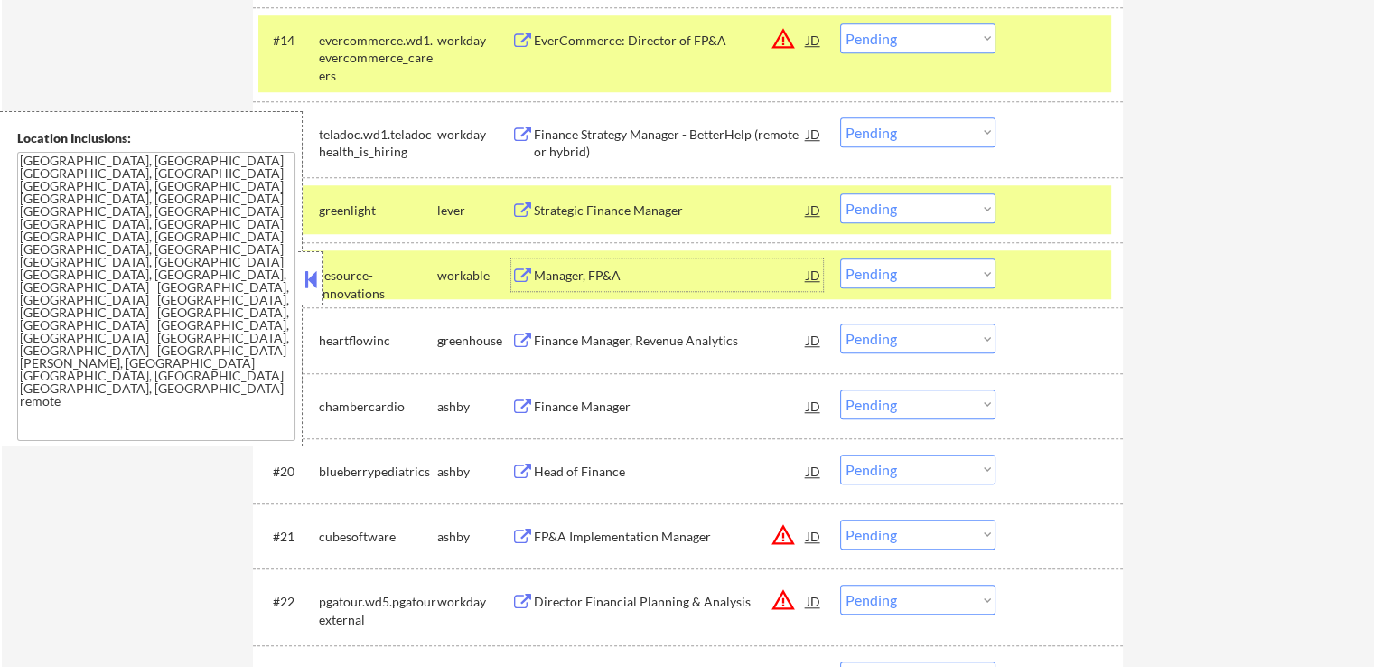
click at [636, 287] on div "Manager, FP&A" at bounding box center [670, 274] width 273 height 33
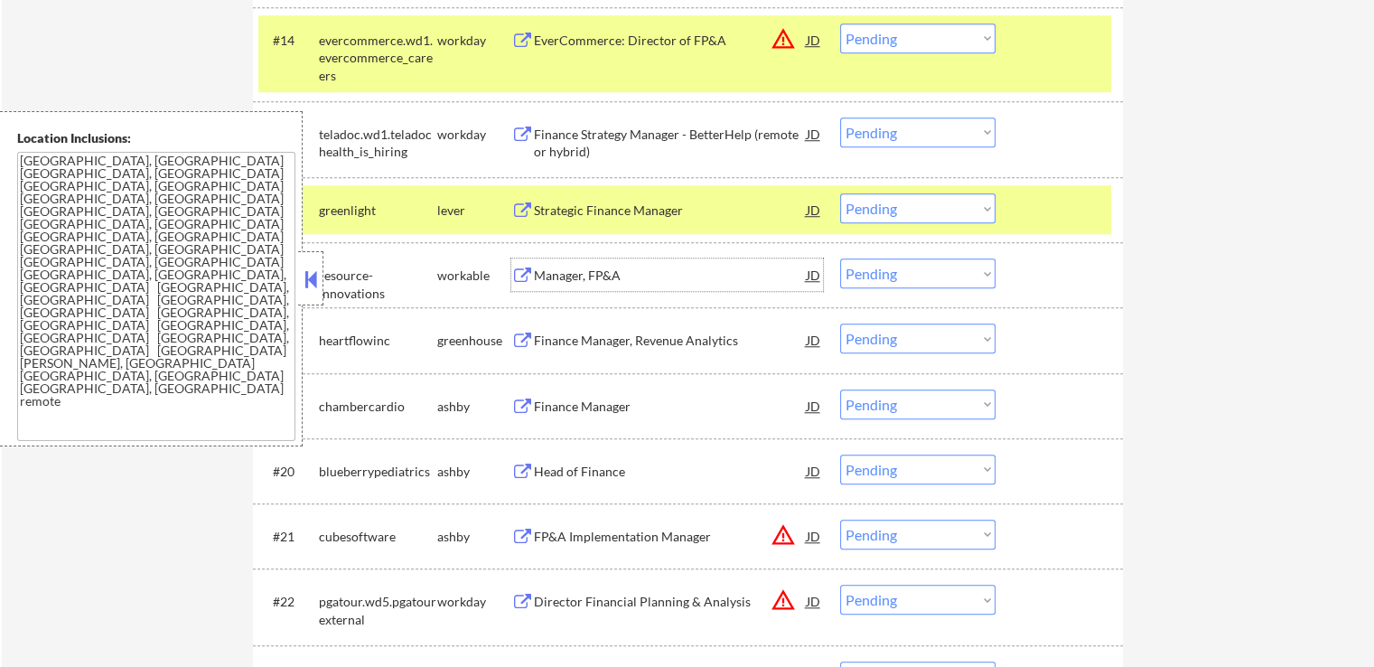
drag, startPoint x: 918, startPoint y: 207, endPoint x: 919, endPoint y: 218, distance: 10.9
click at [918, 207] on select "Choose an option... Pending Applied Excluded (Questions) Excluded (Expired) Exc…" at bounding box center [917, 208] width 155 height 30
click at [840, 193] on select "Choose an option... Pending Applied Excluded (Questions) Excluded (Expired) Exc…" at bounding box center [917, 208] width 155 height 30
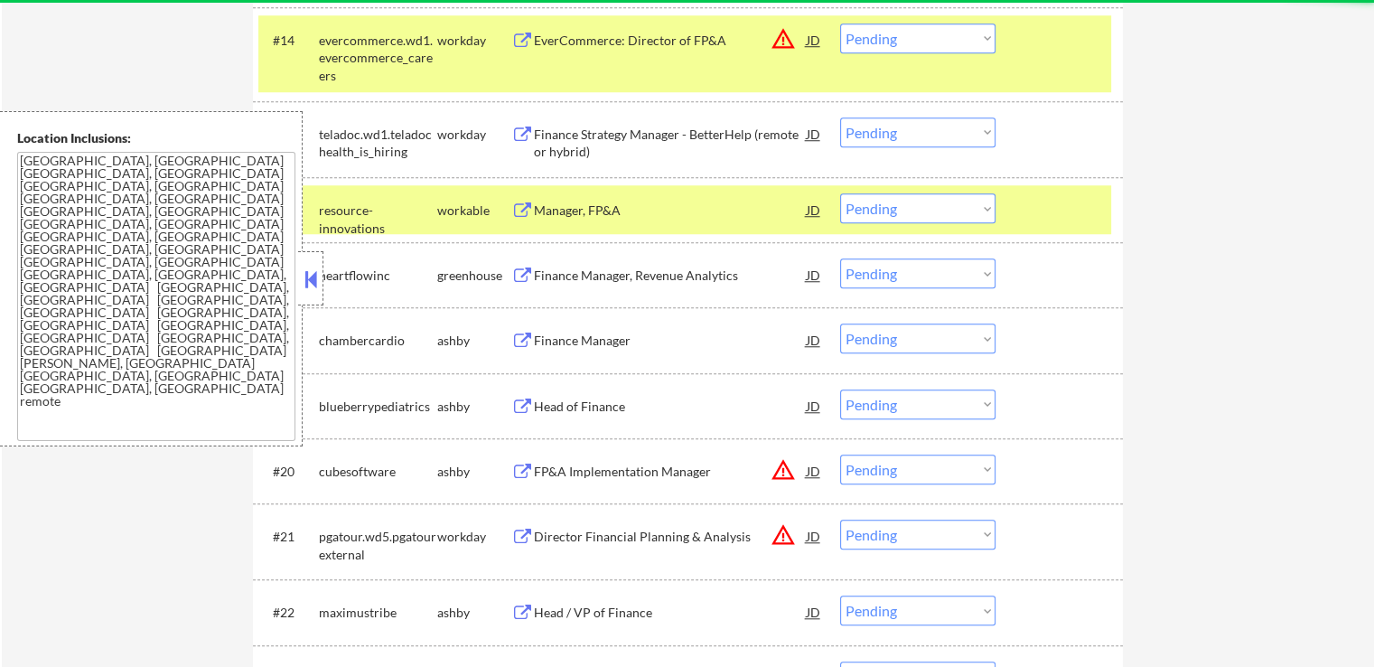
click at [600, 270] on div "Finance Manager, Revenue Analytics" at bounding box center [670, 276] width 273 height 18
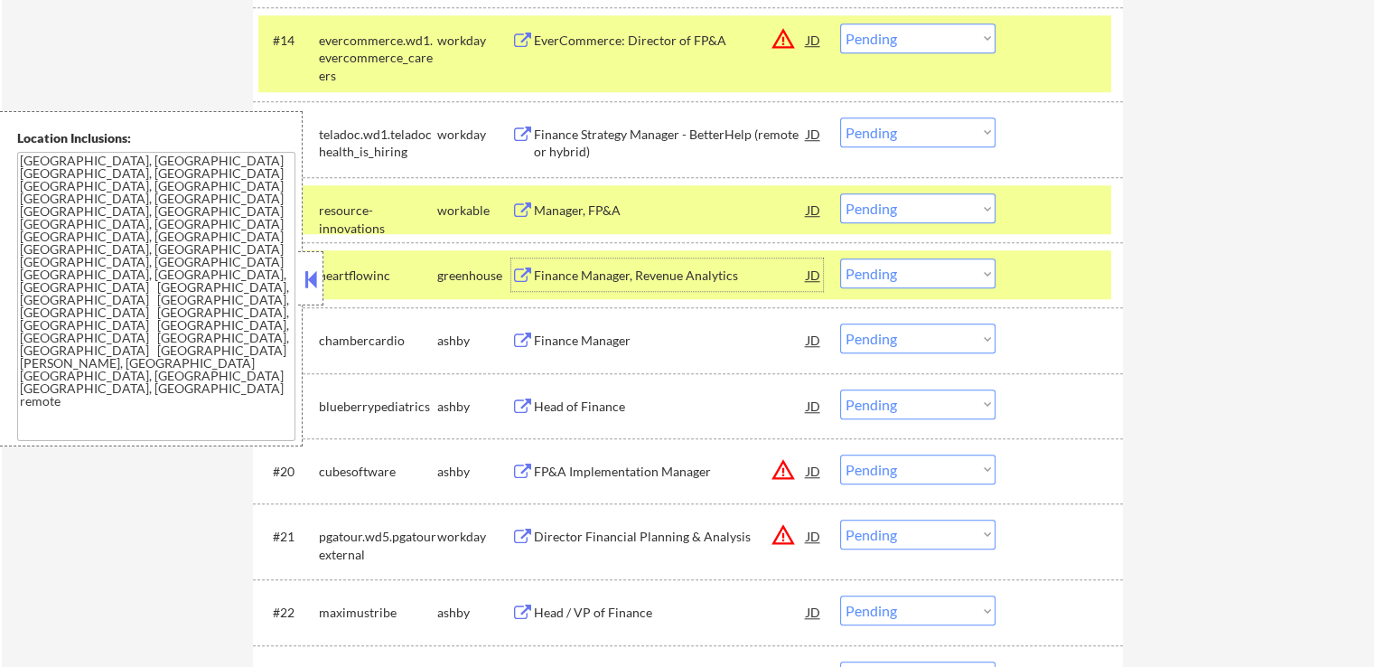
click at [898, 208] on select "Choose an option... Pending Applied Excluded (Questions) Excluded (Expired) Exc…" at bounding box center [917, 208] width 155 height 30
click at [840, 193] on select "Choose an option... Pending Applied Excluded (Questions) Excluded (Expired) Exc…" at bounding box center [917, 208] width 155 height 30
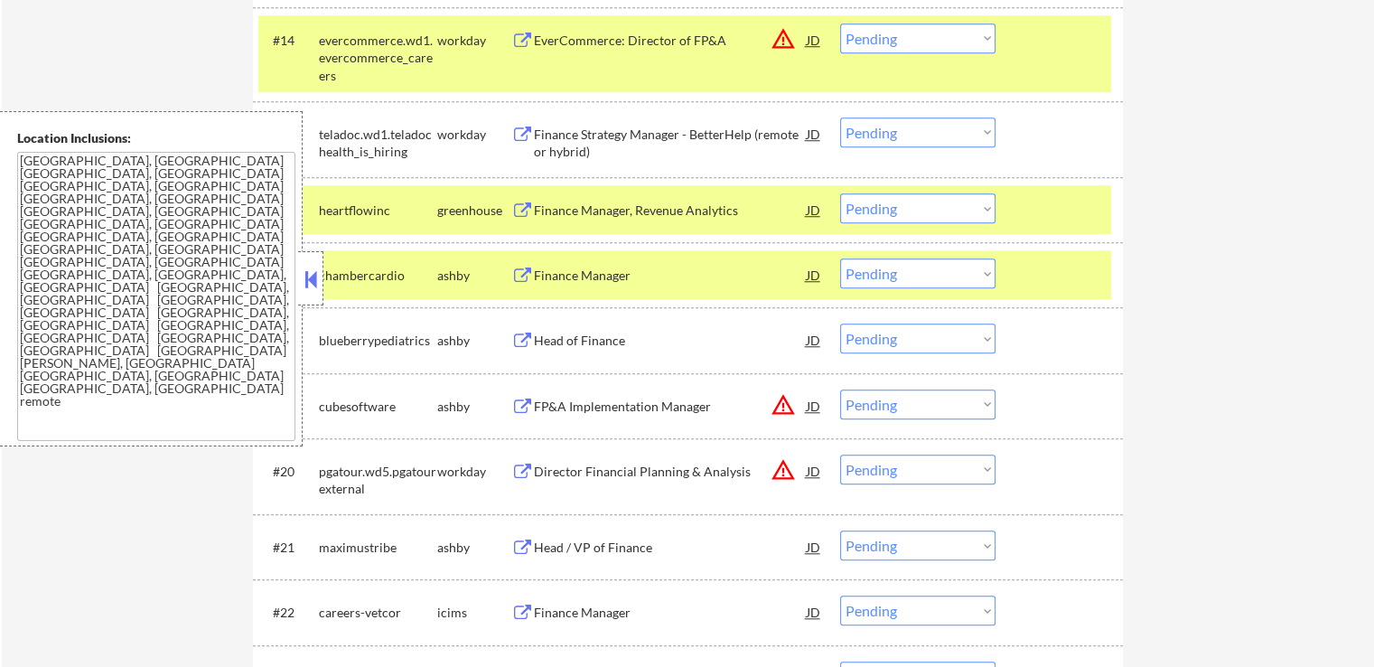
drag, startPoint x: 884, startPoint y: 205, endPoint x: 889, endPoint y: 221, distance: 17.1
click at [884, 206] on select "Choose an option... Pending Applied Excluded (Questions) Excluded (Expired) Exc…" at bounding box center [917, 208] width 155 height 30
click at [840, 193] on select "Choose an option... Pending Applied Excluded (Questions) Excluded (Expired) Exc…" at bounding box center [917, 208] width 155 height 30
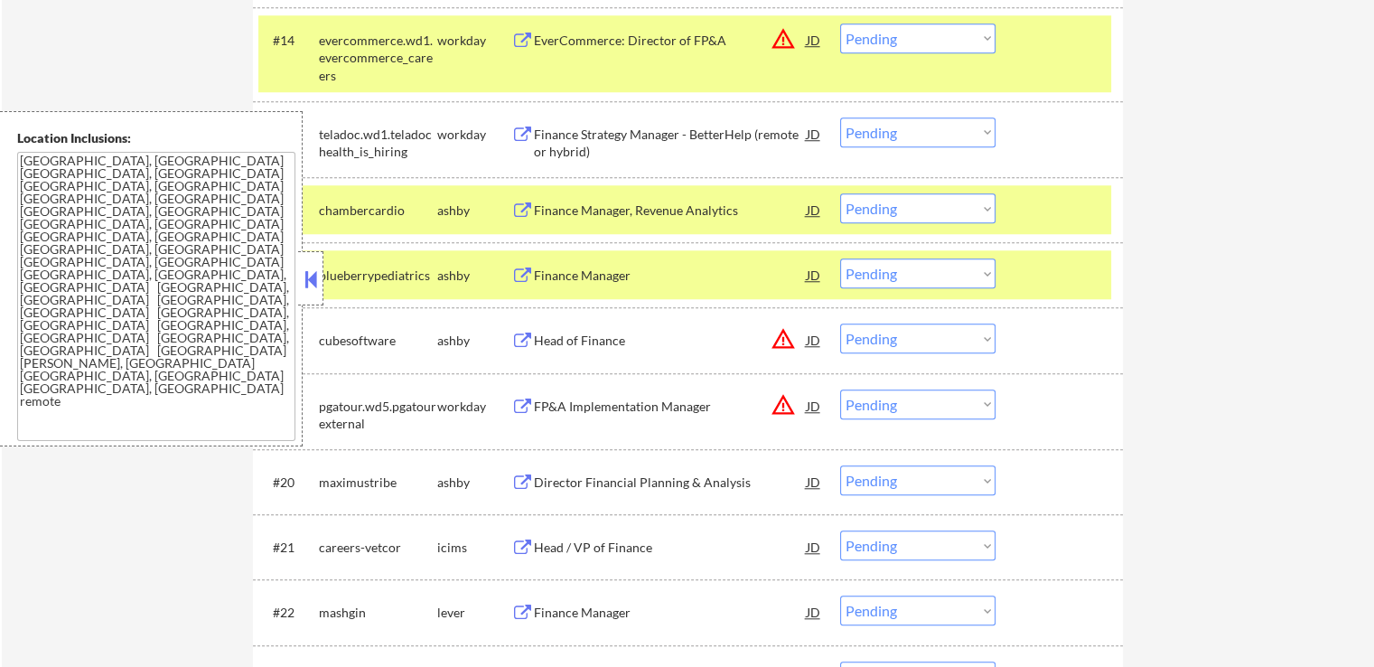
click at [664, 211] on div "Finance Manager, Revenue Analytics" at bounding box center [670, 210] width 273 height 18
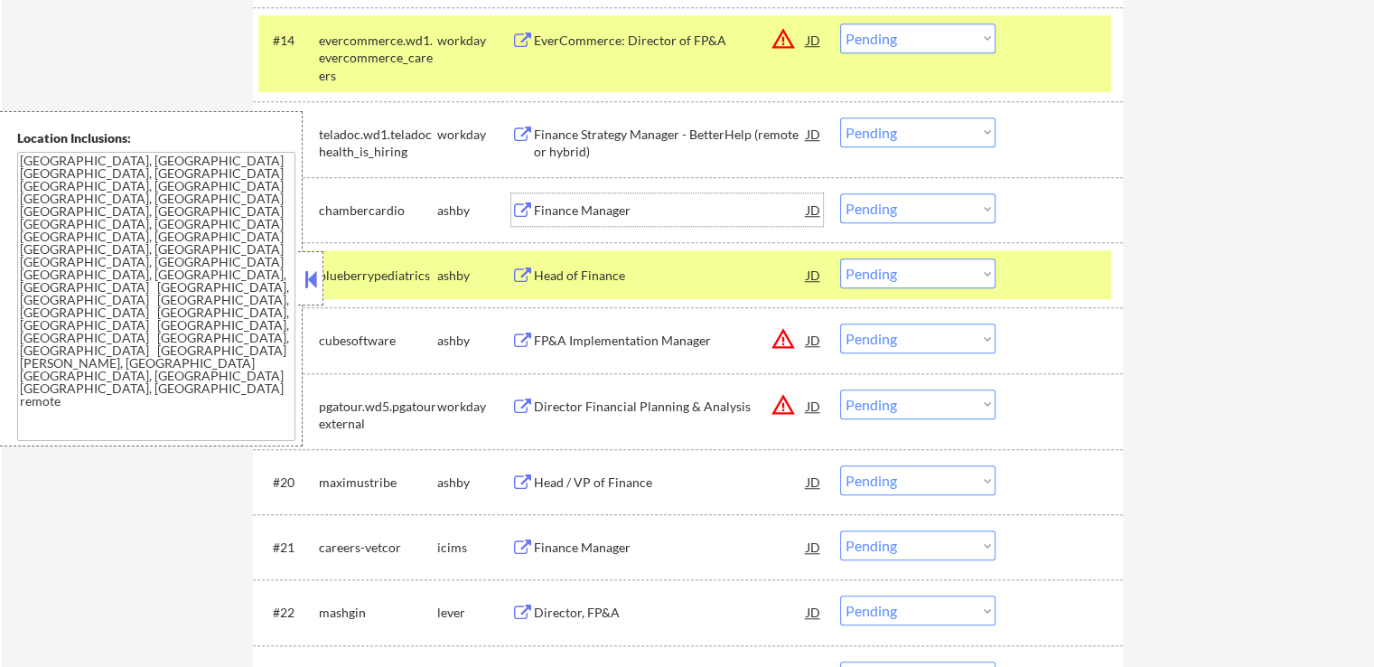
click at [645, 278] on div "Head of Finance" at bounding box center [670, 276] width 273 height 18
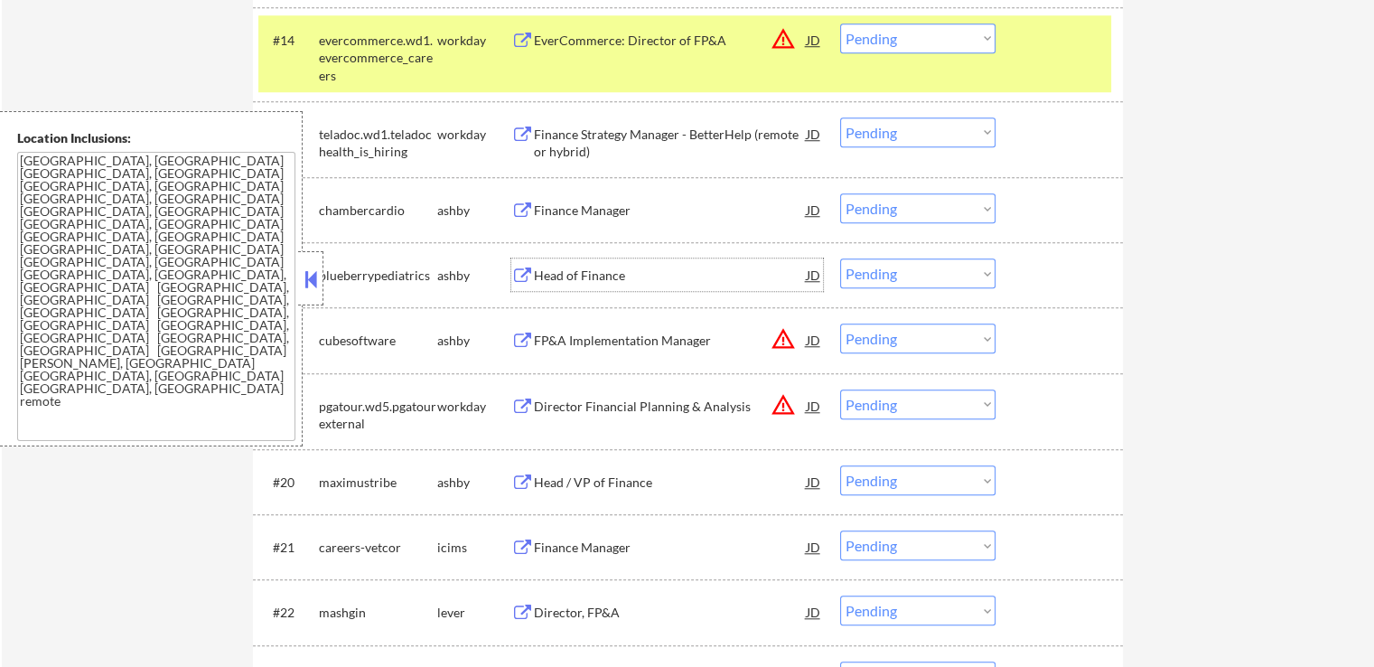
click at [885, 204] on select "Choose an option... Pending Applied Excluded (Questions) Excluded (Expired) Exc…" at bounding box center [917, 208] width 155 height 30
click at [840, 193] on select "Choose an option... Pending Applied Excluded (Questions) Excluded (Expired) Exc…" at bounding box center [917, 208] width 155 height 30
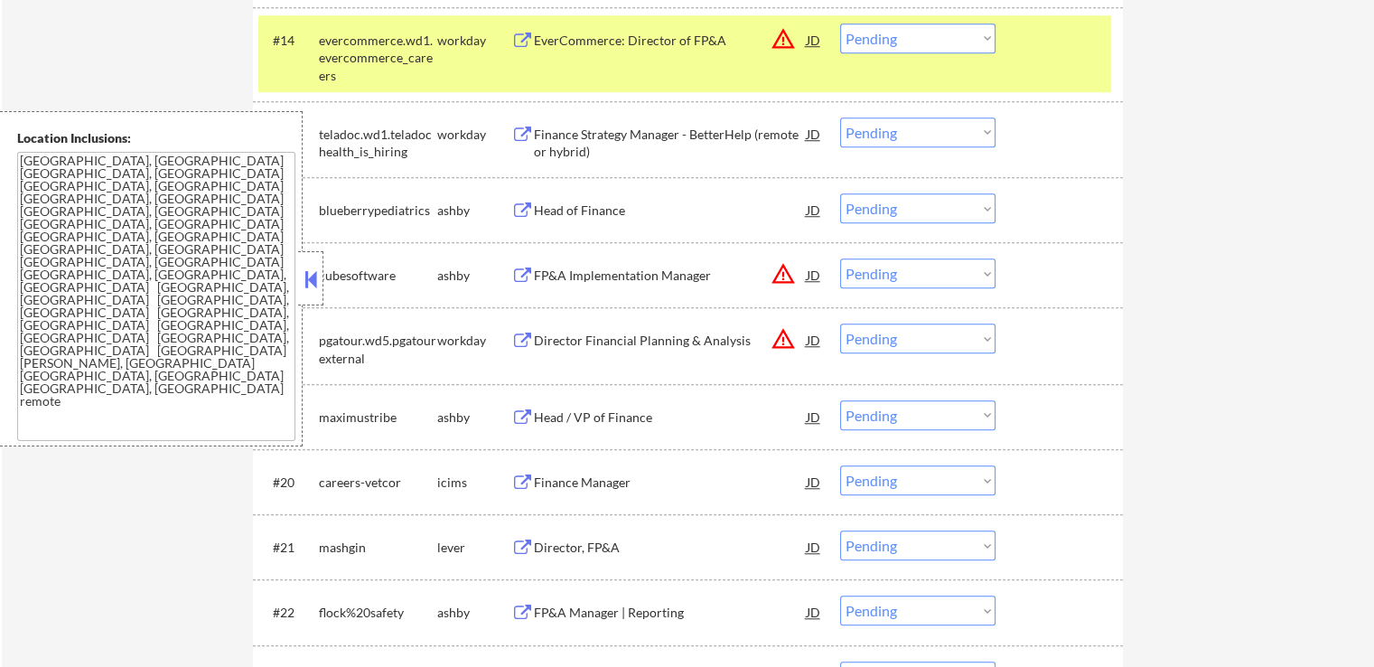
click at [1093, 286] on div at bounding box center [1062, 274] width 80 height 33
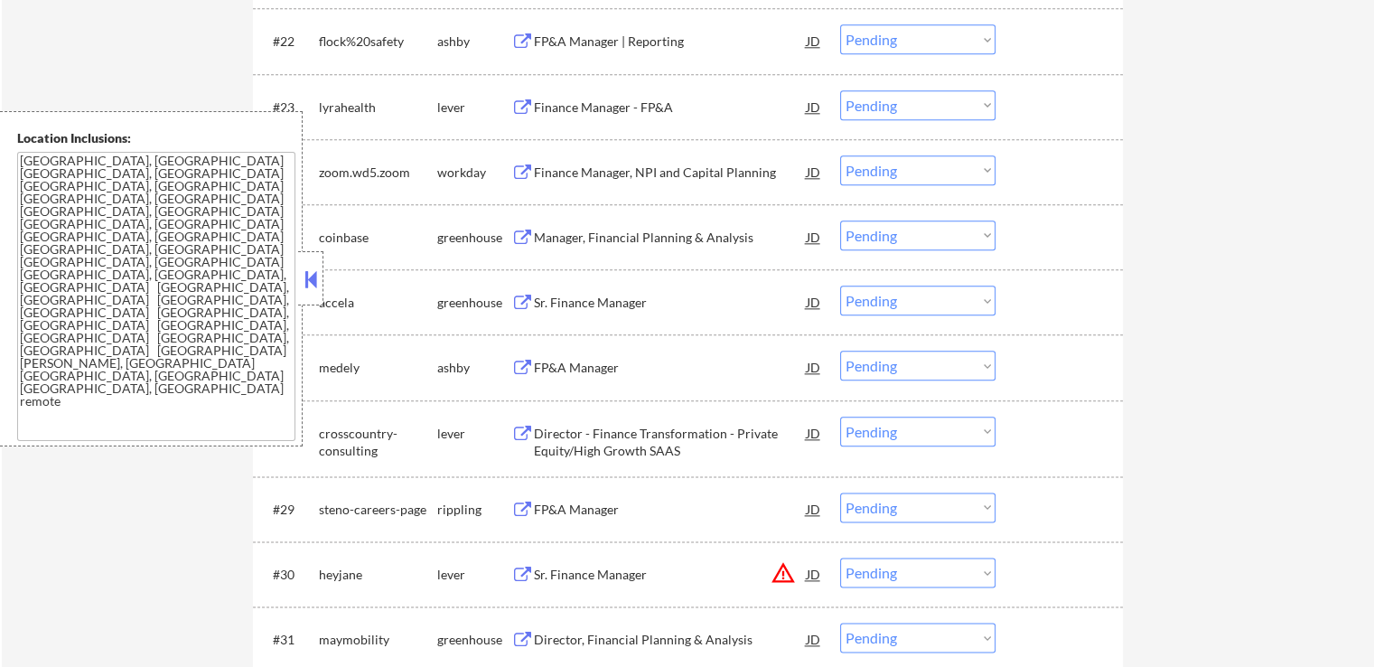
scroll to position [2078, 0]
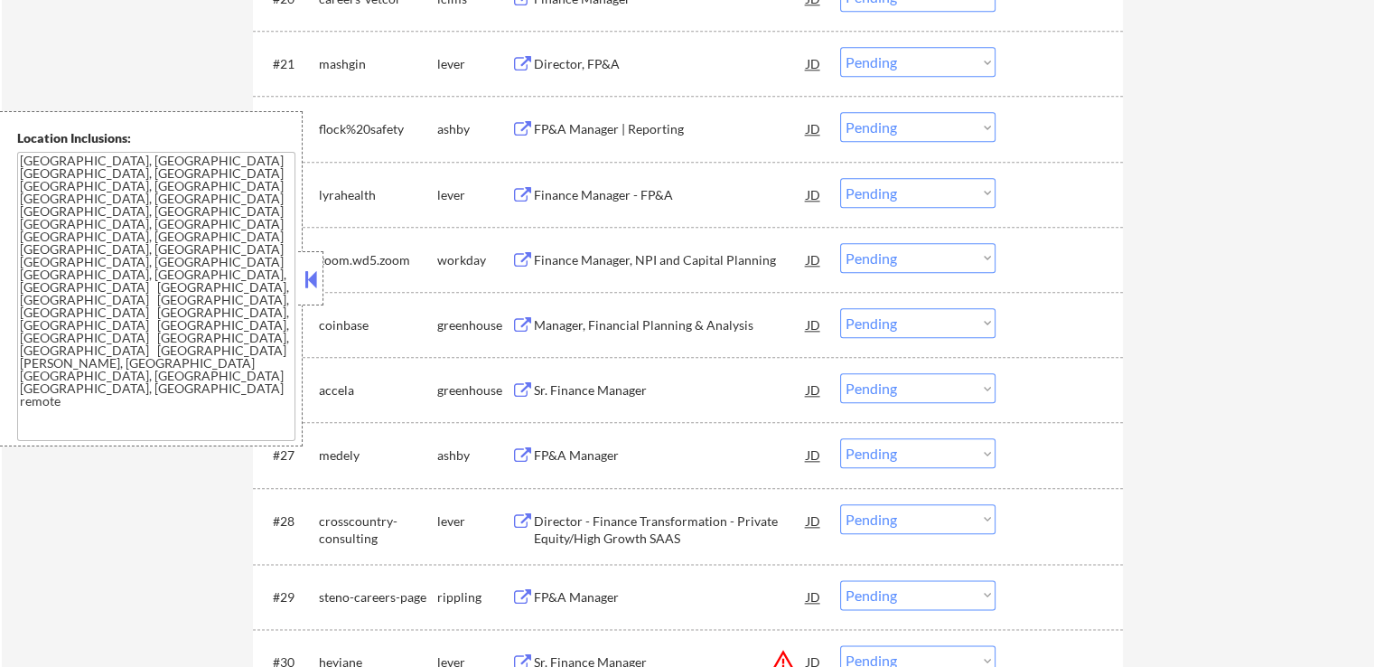
scroll to position [1988, 0]
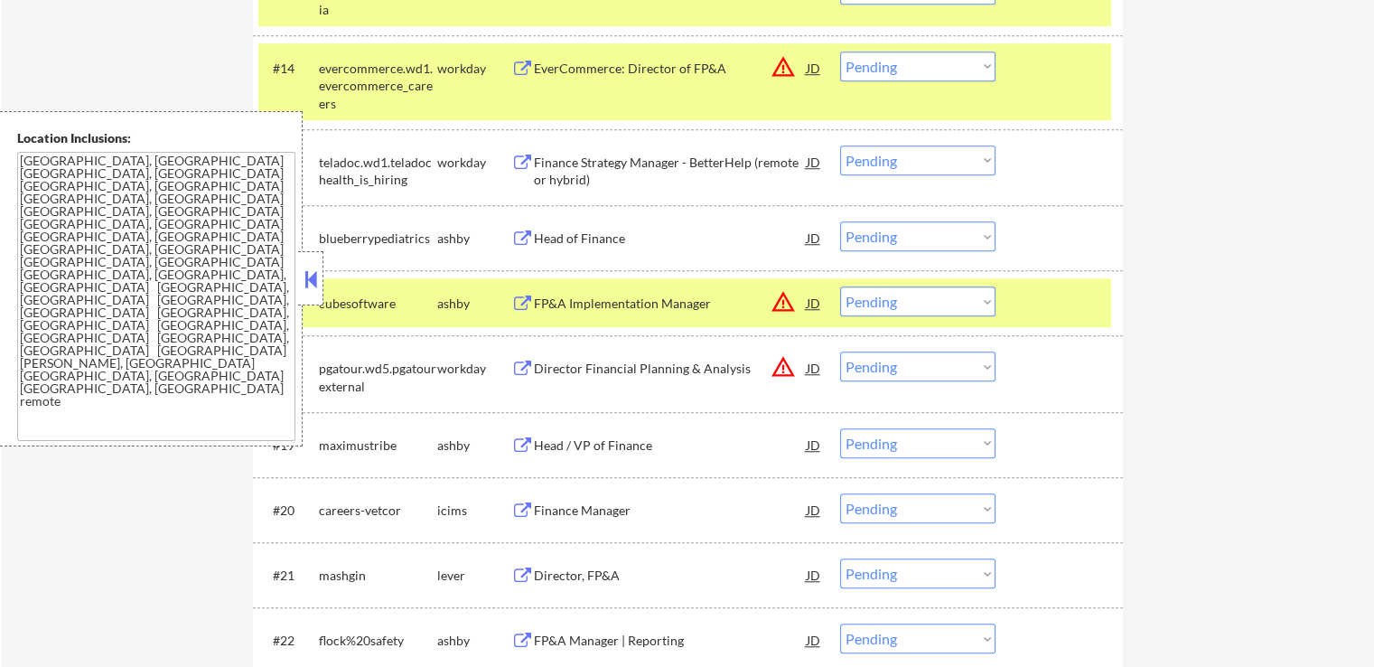
scroll to position [1536, 0]
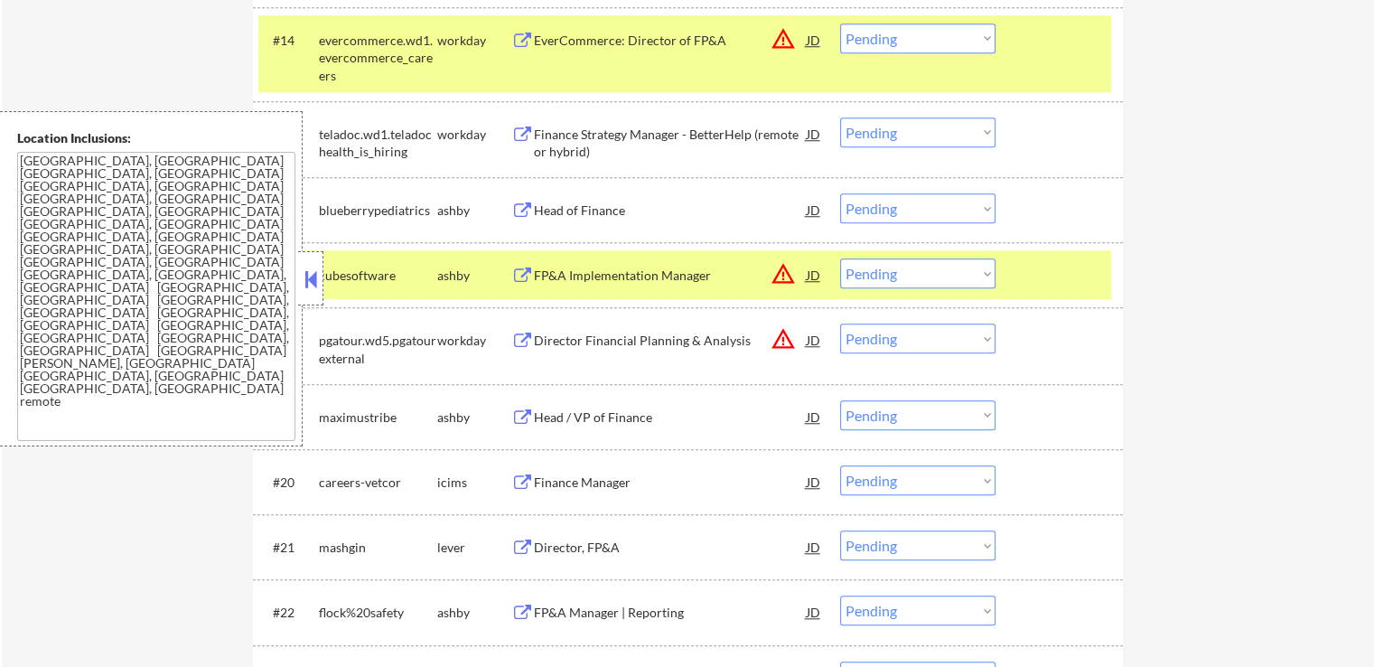
click at [592, 214] on div "Head of Finance" at bounding box center [670, 210] width 273 height 18
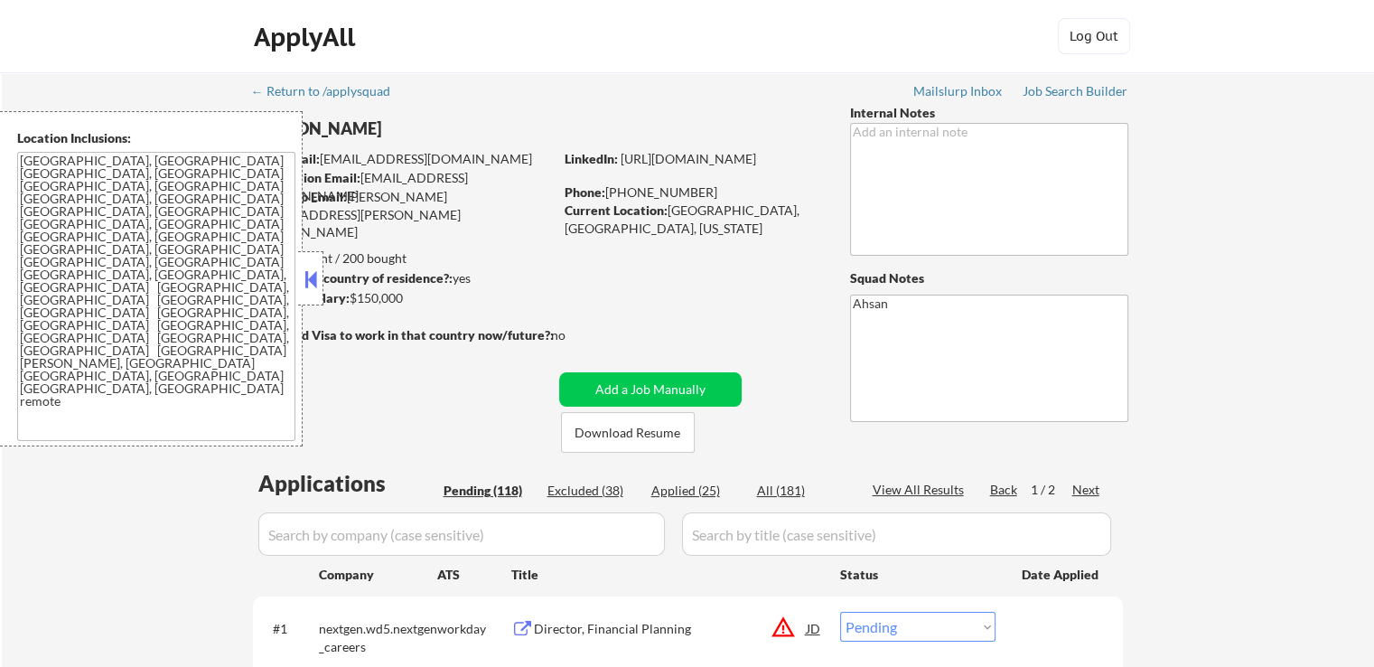
scroll to position [181, 0]
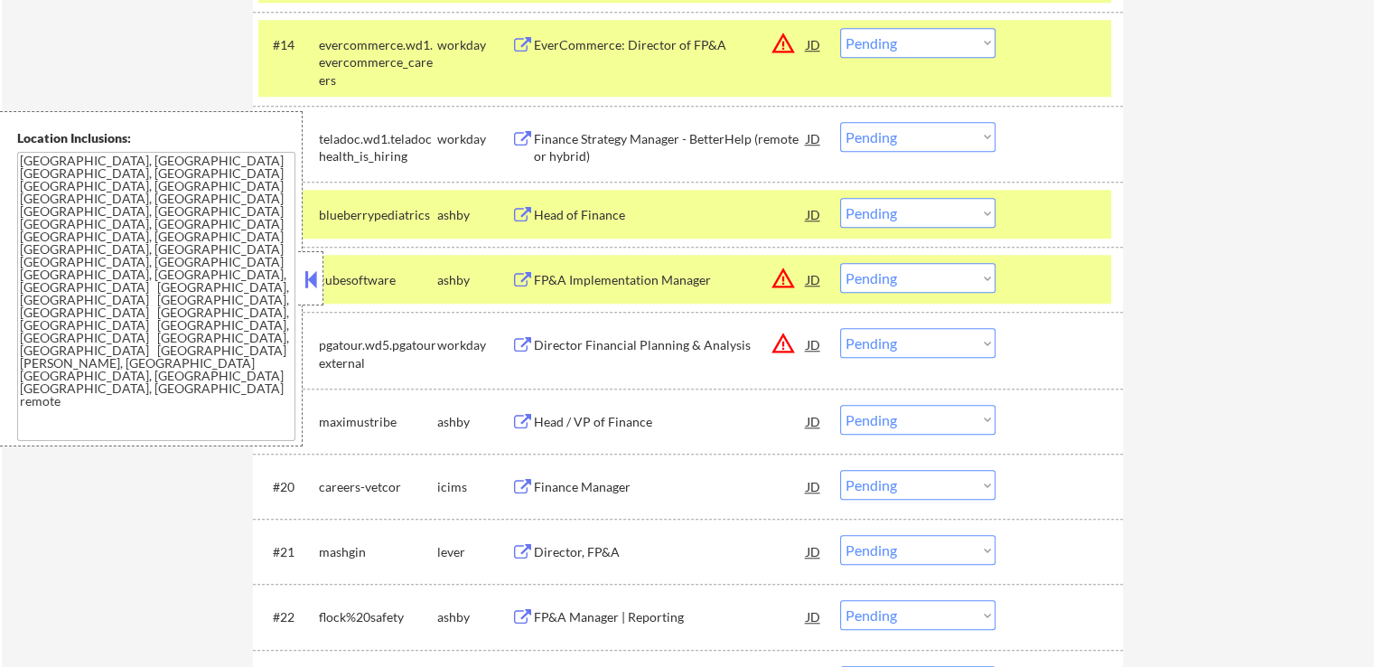
scroll to position [1536, 0]
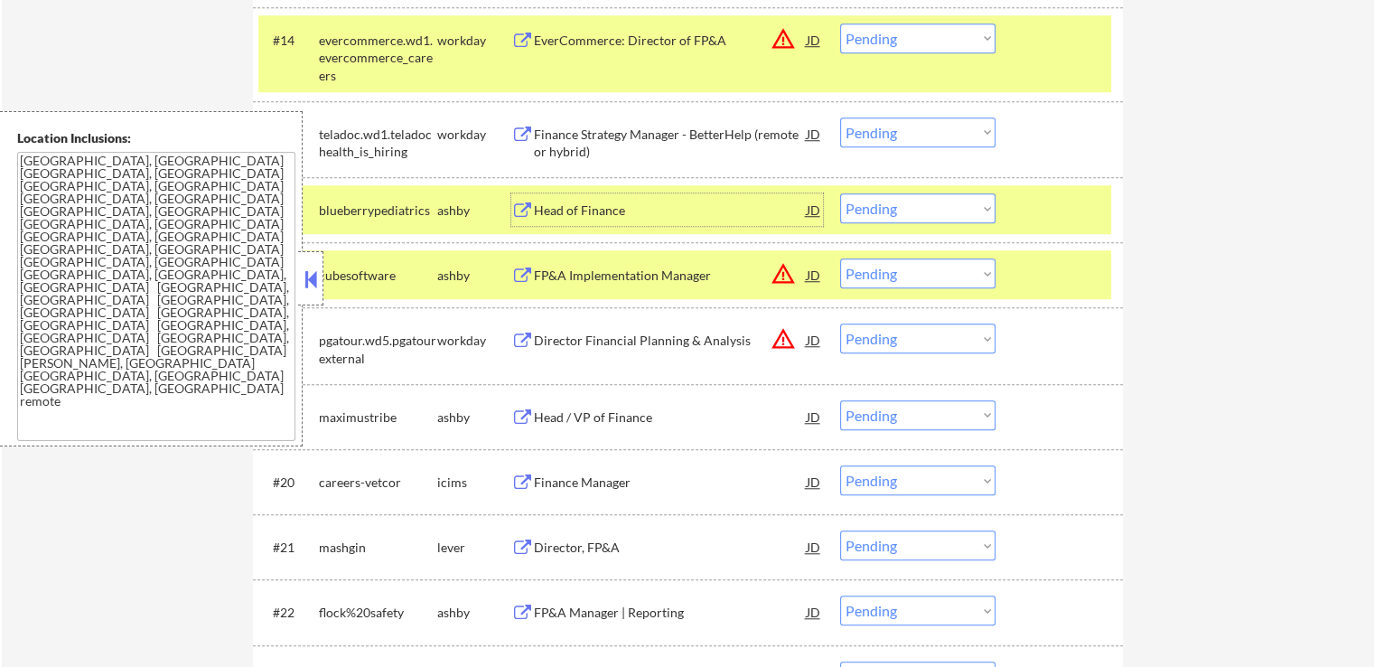
drag, startPoint x: 606, startPoint y: 203, endPoint x: 551, endPoint y: 211, distance: 55.7
click at [551, 211] on div "Head of Finance" at bounding box center [670, 210] width 273 height 18
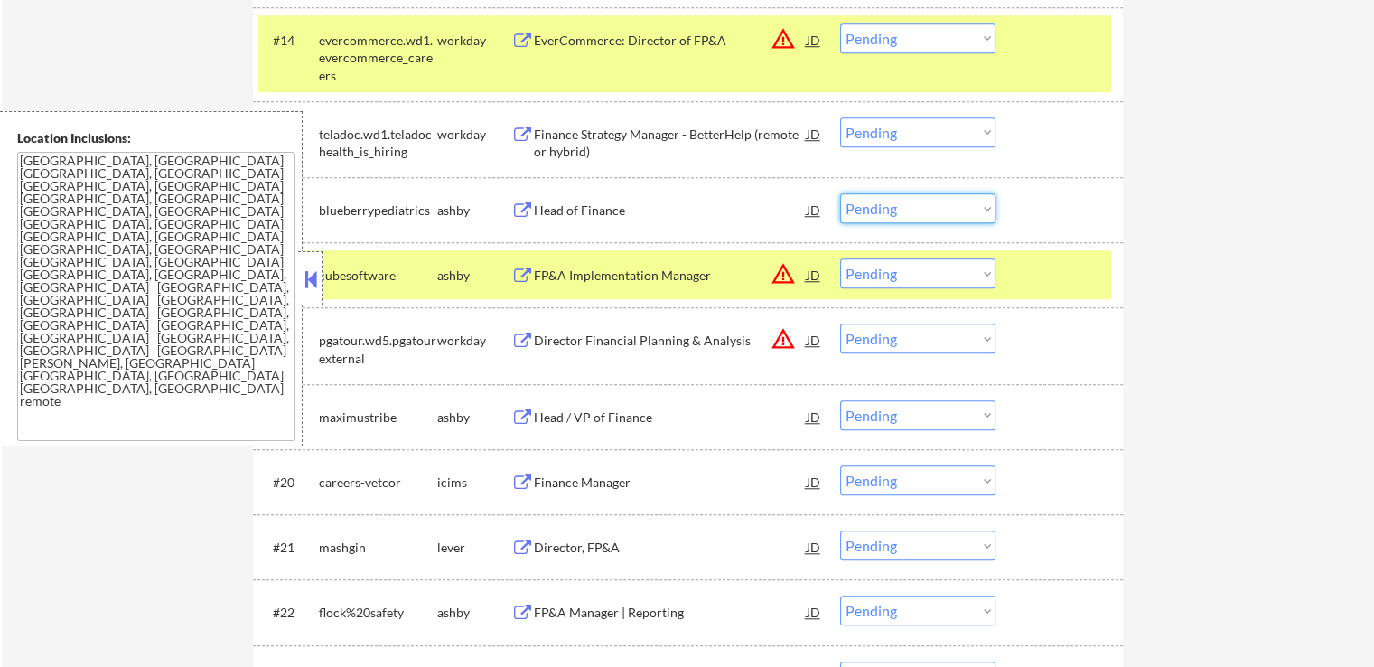
click at [874, 203] on select "Choose an option... Pending Applied Excluded (Questions) Excluded (Expired) Exc…" at bounding box center [917, 208] width 155 height 30
click at [840, 193] on select "Choose an option... Pending Applied Excluded (Questions) Excluded (Expired) Exc…" at bounding box center [917, 208] width 155 height 30
select select ""pending""
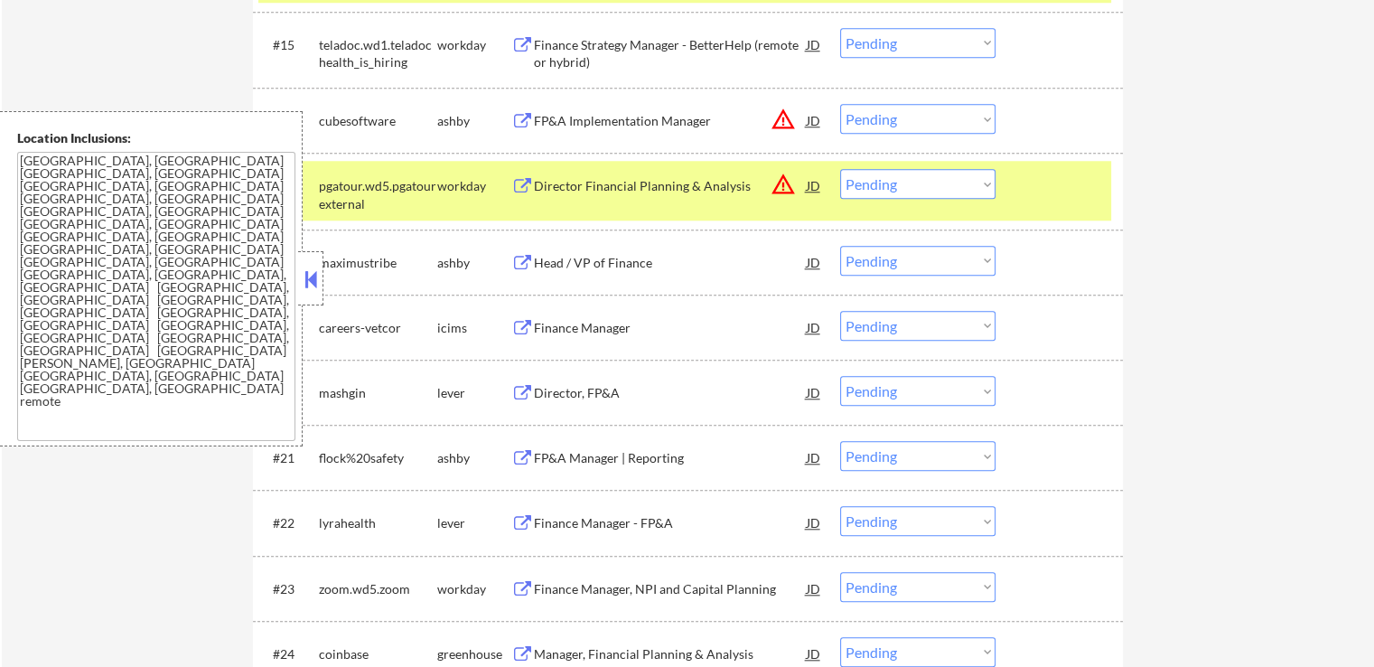
scroll to position [1626, 0]
click at [632, 260] on div "Head / VP of Finance" at bounding box center [670, 262] width 273 height 18
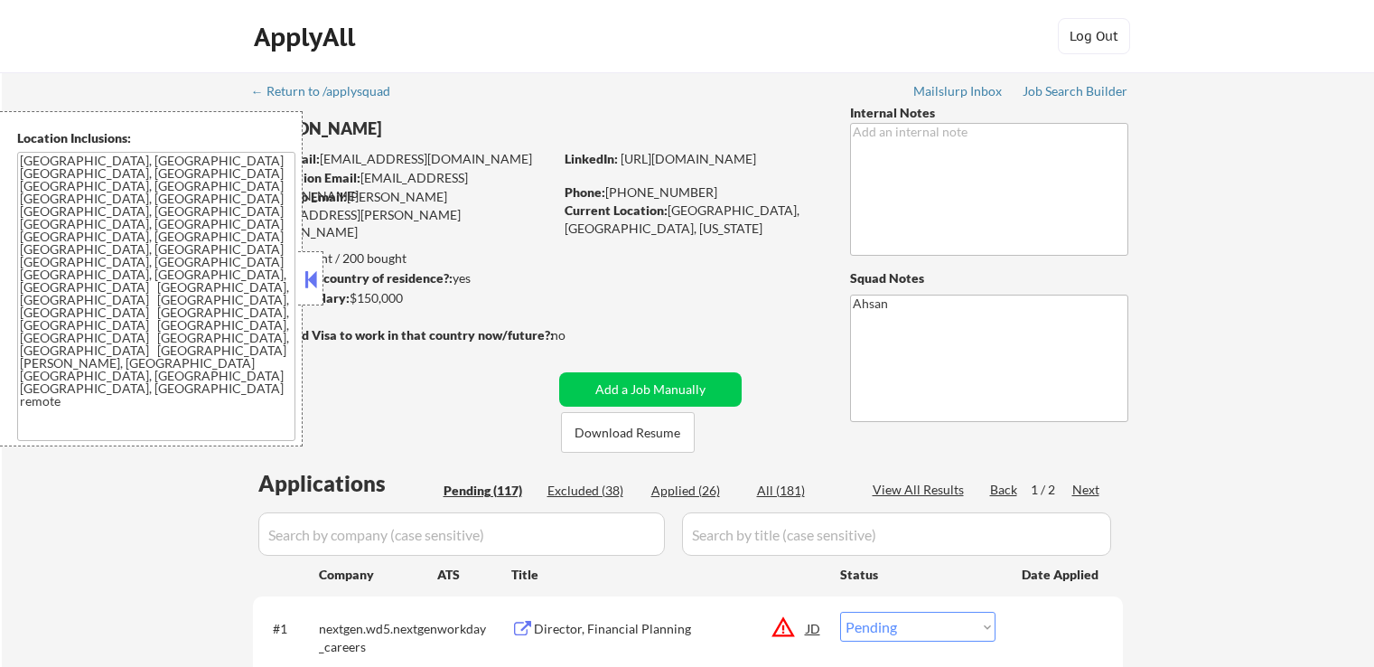
select select ""pending""
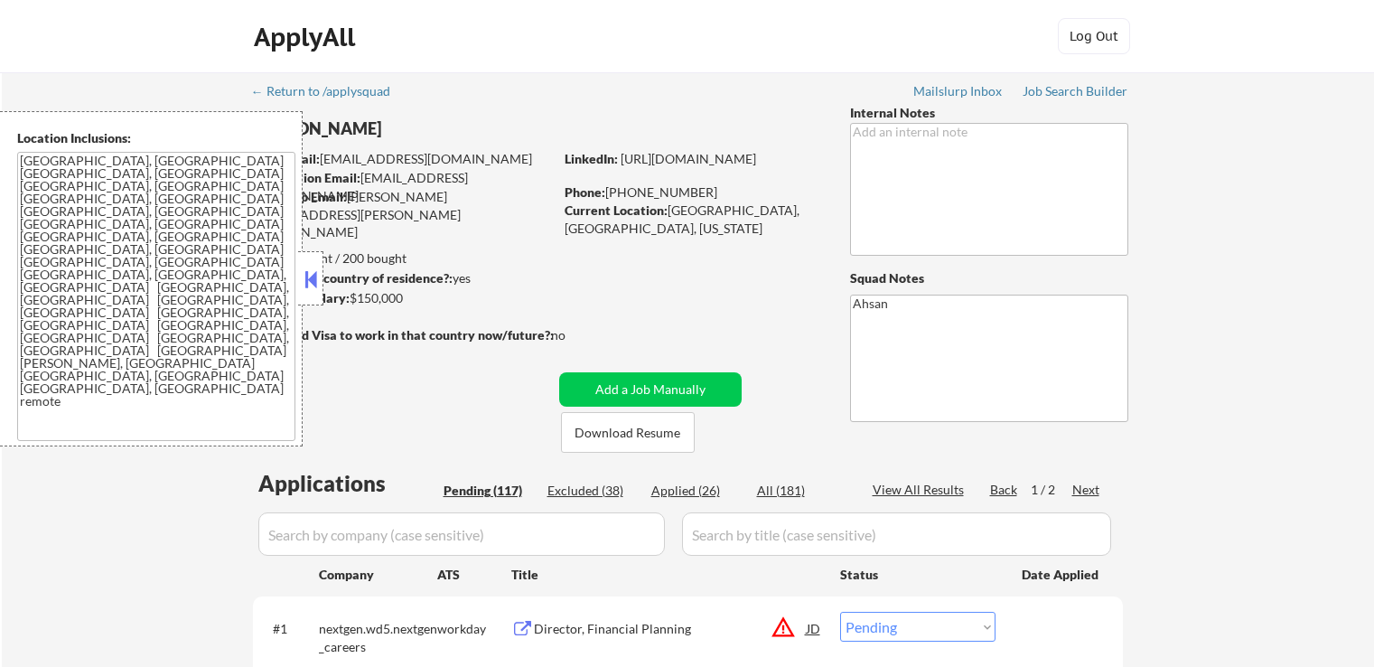
select select ""pending""
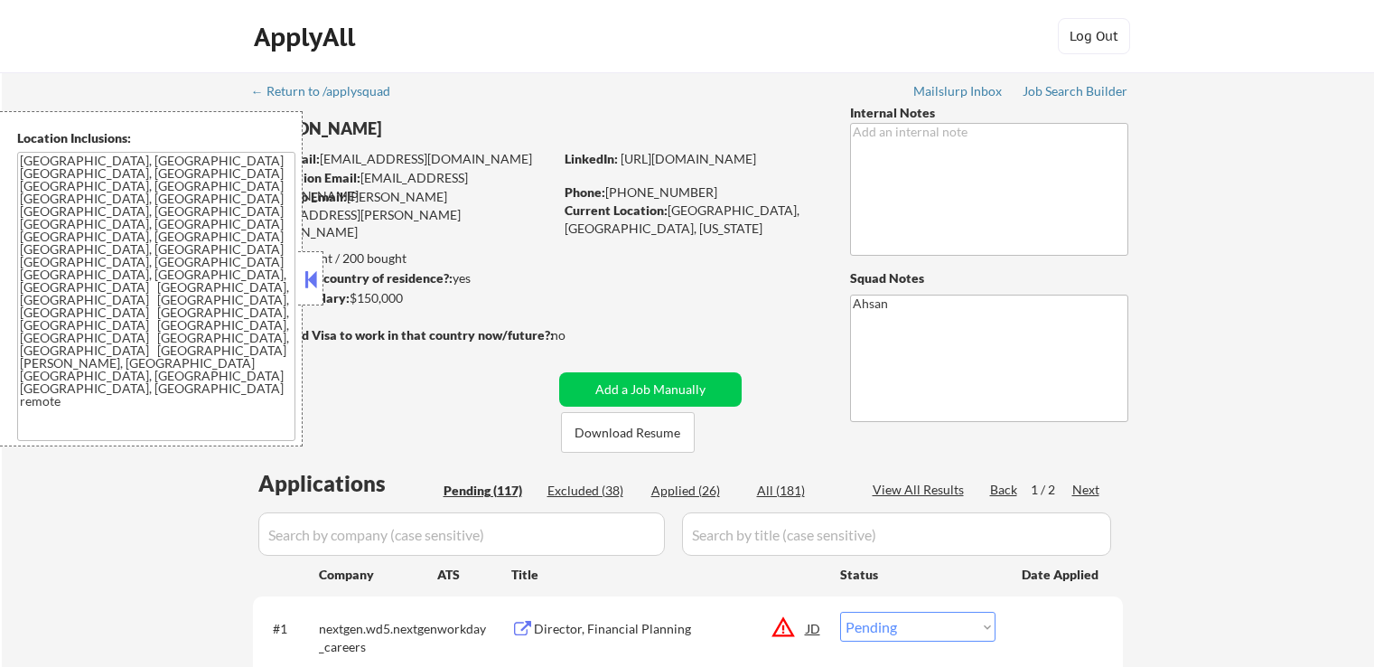
select select ""pending""
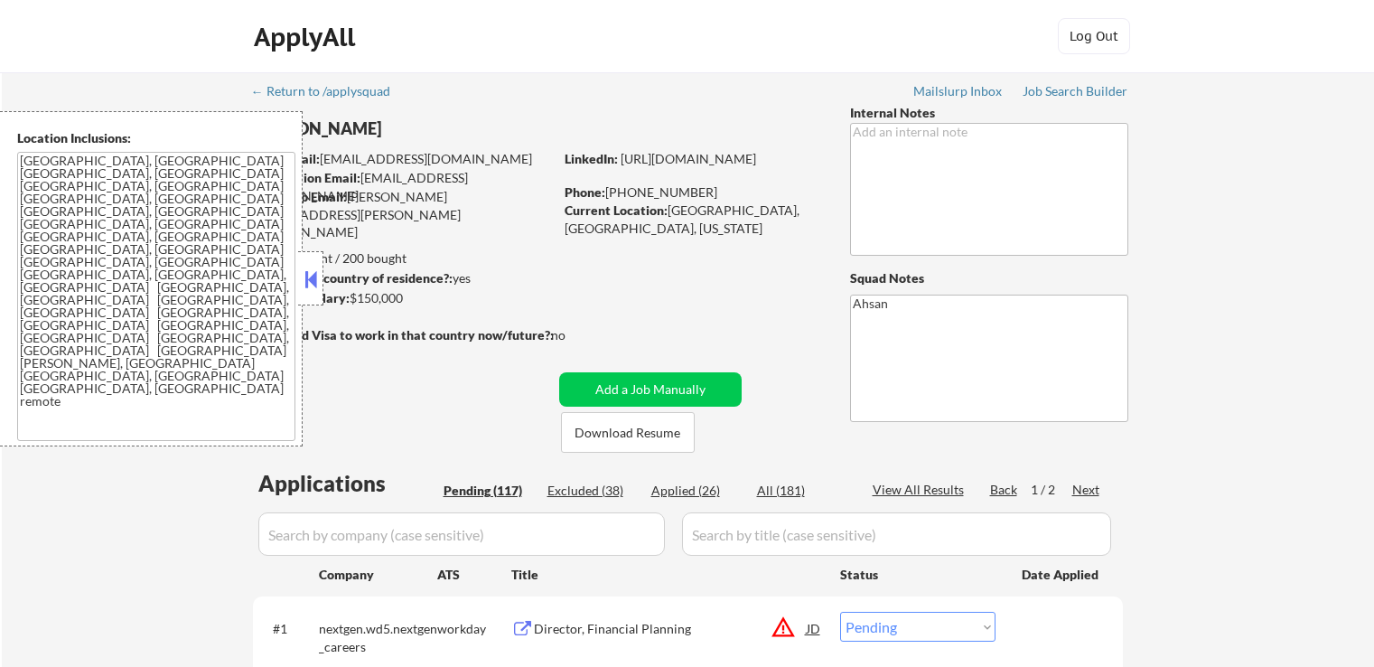
select select ""pending""
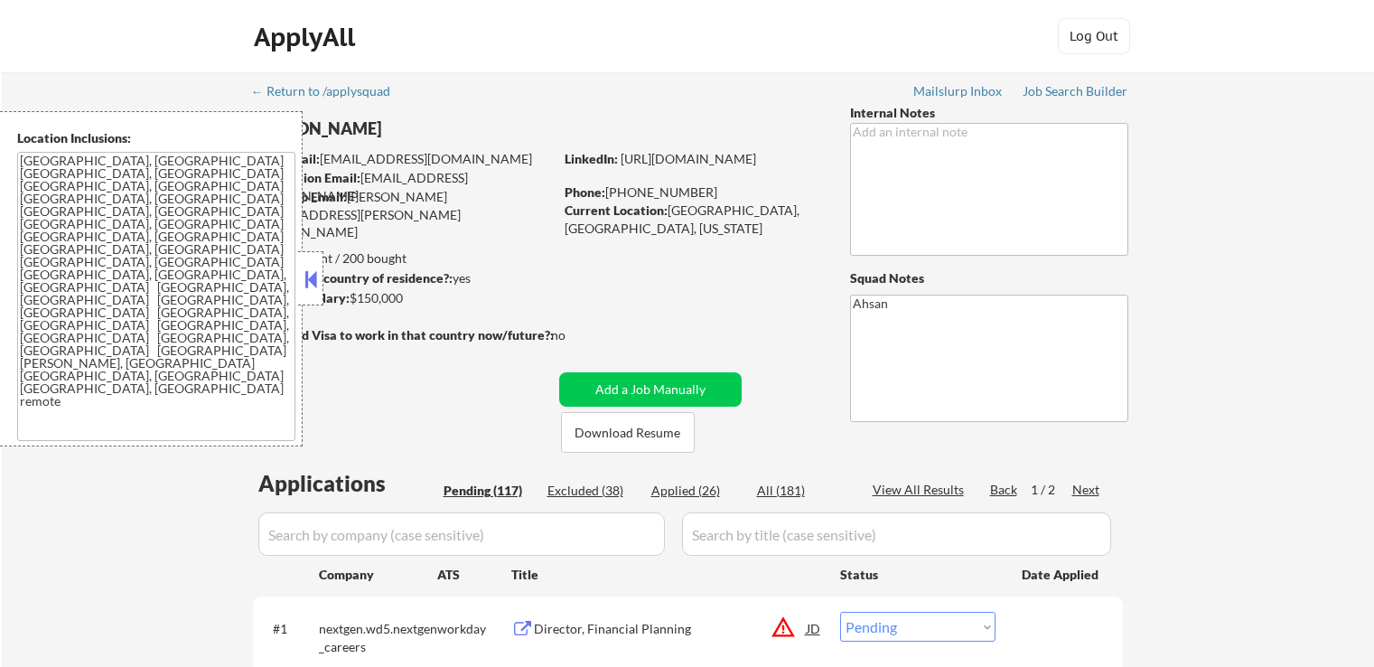
select select ""pending""
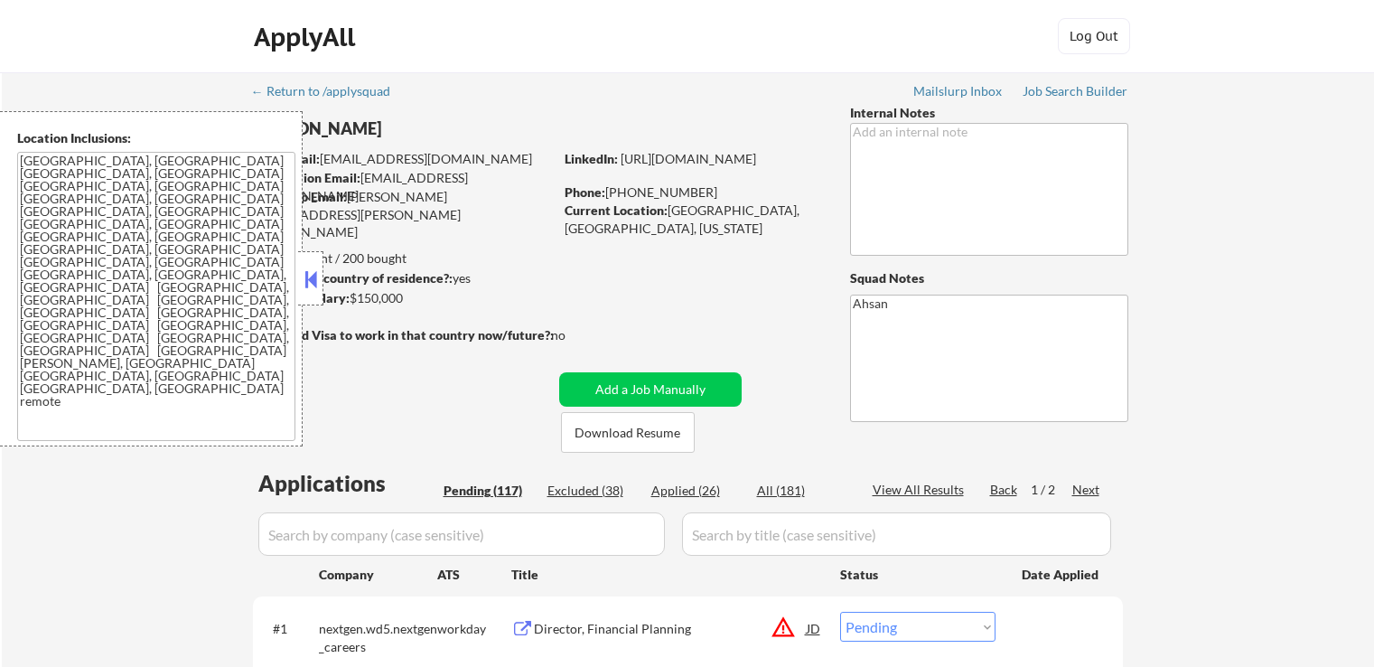
select select ""pending""
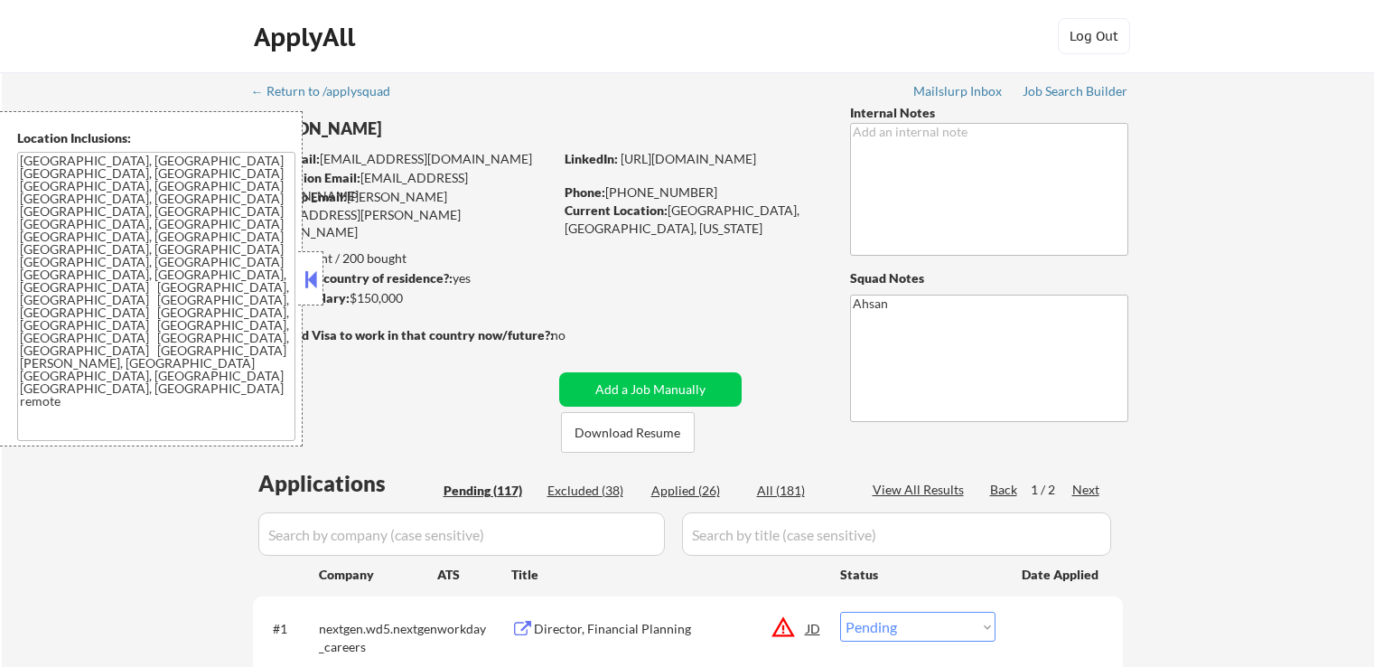
select select ""pending""
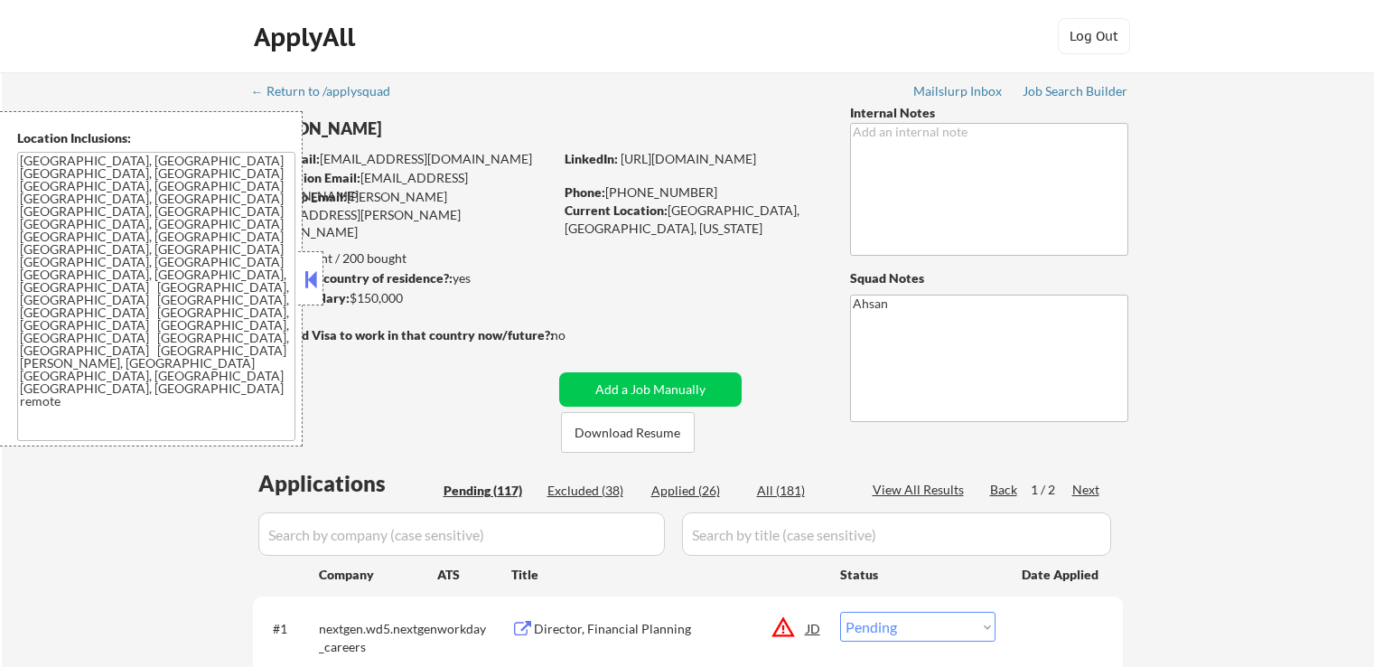
select select ""pending""
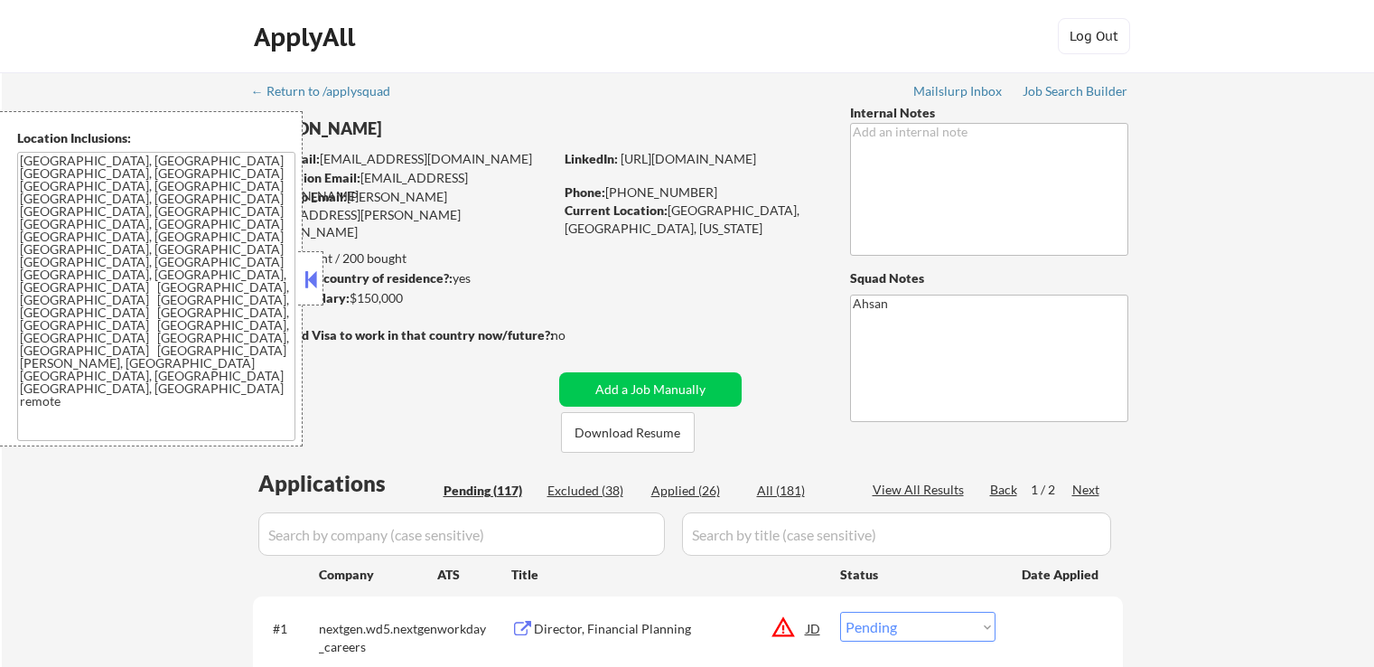
select select ""pending""
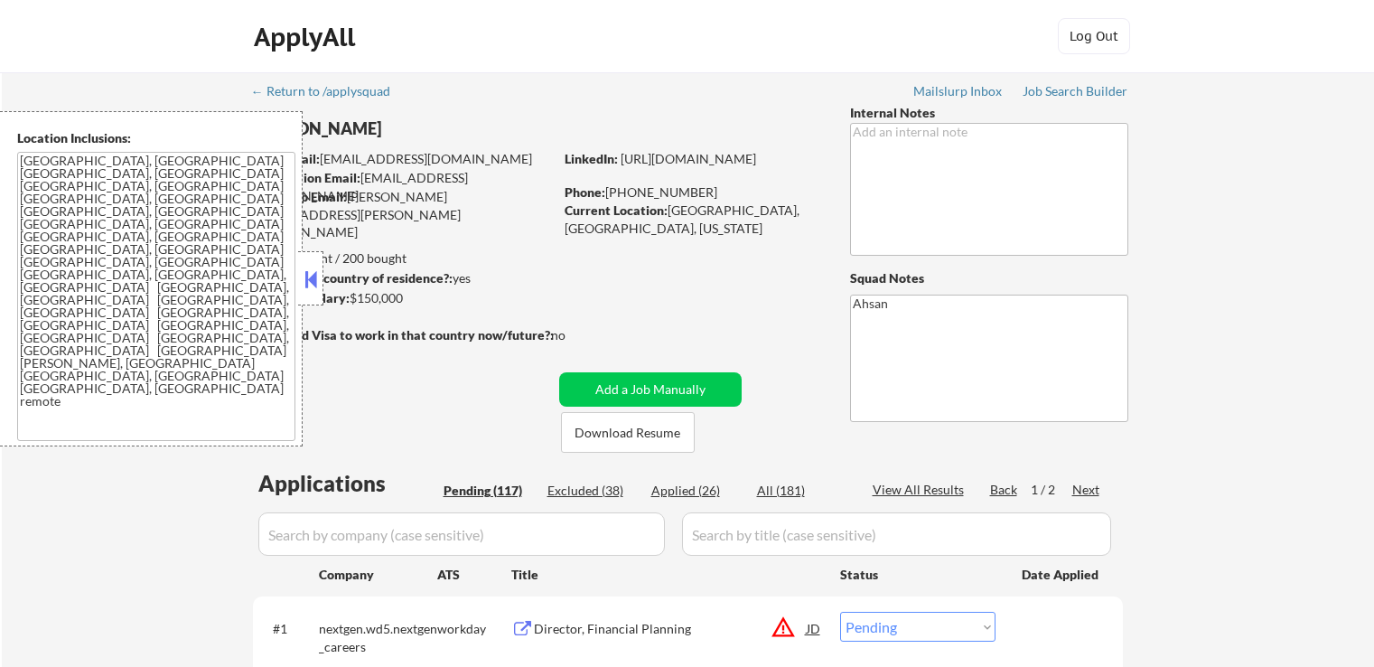
select select ""pending""
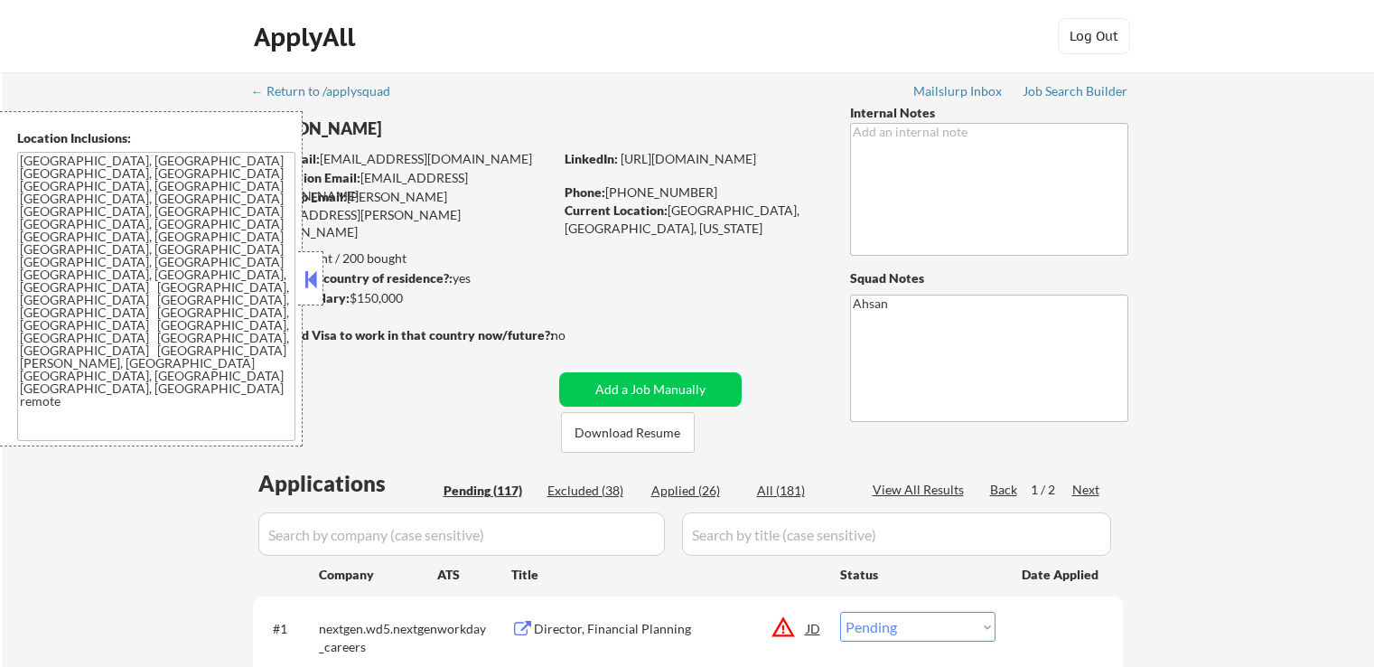
select select ""pending""
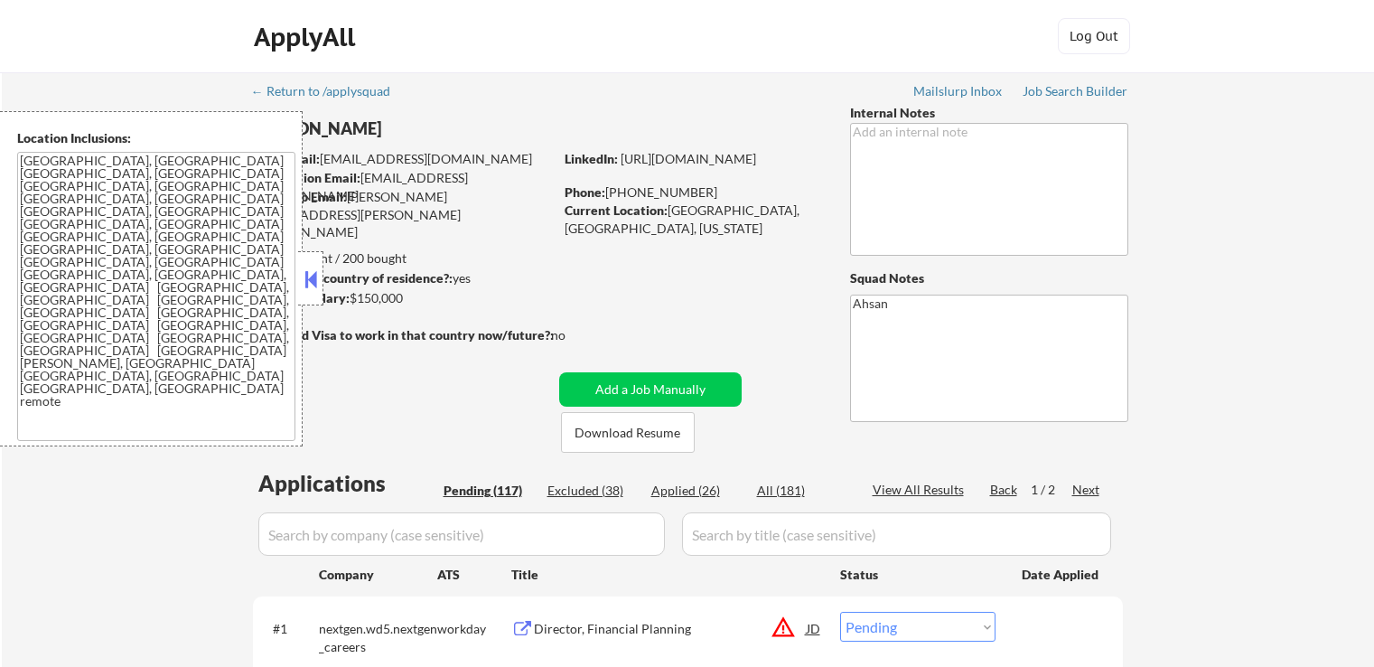
select select ""pending""
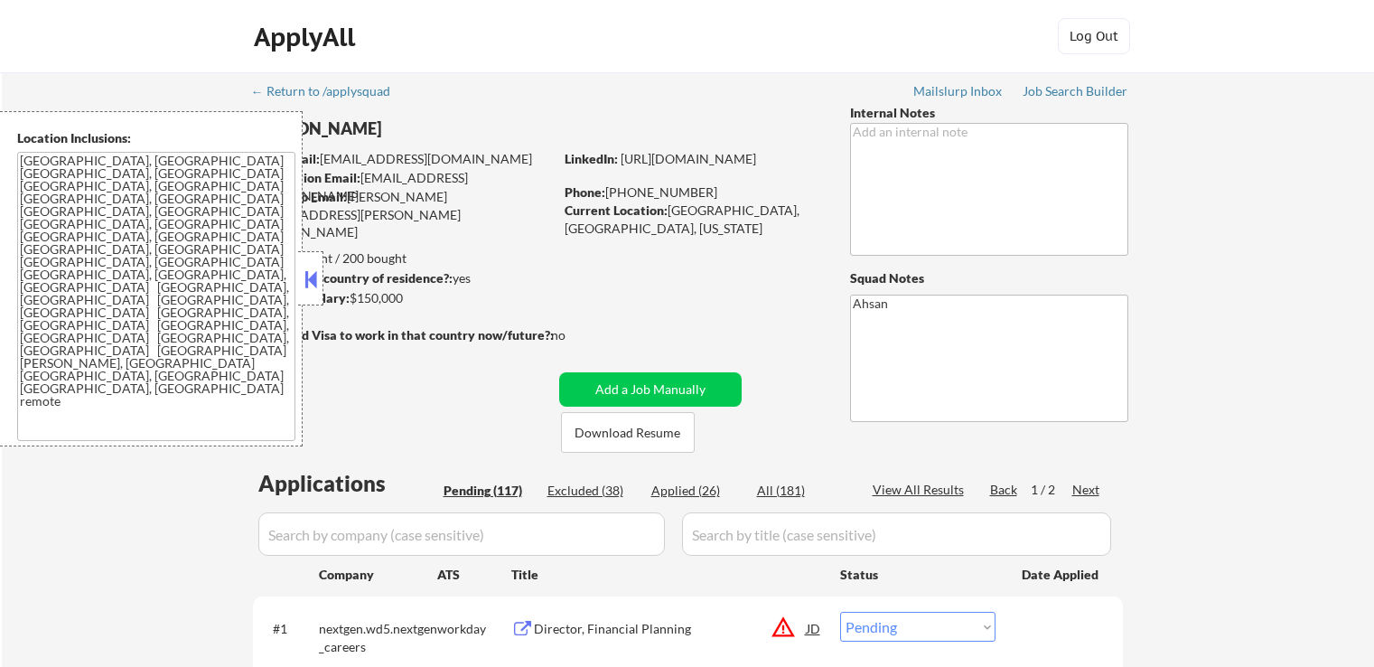
select select ""pending""
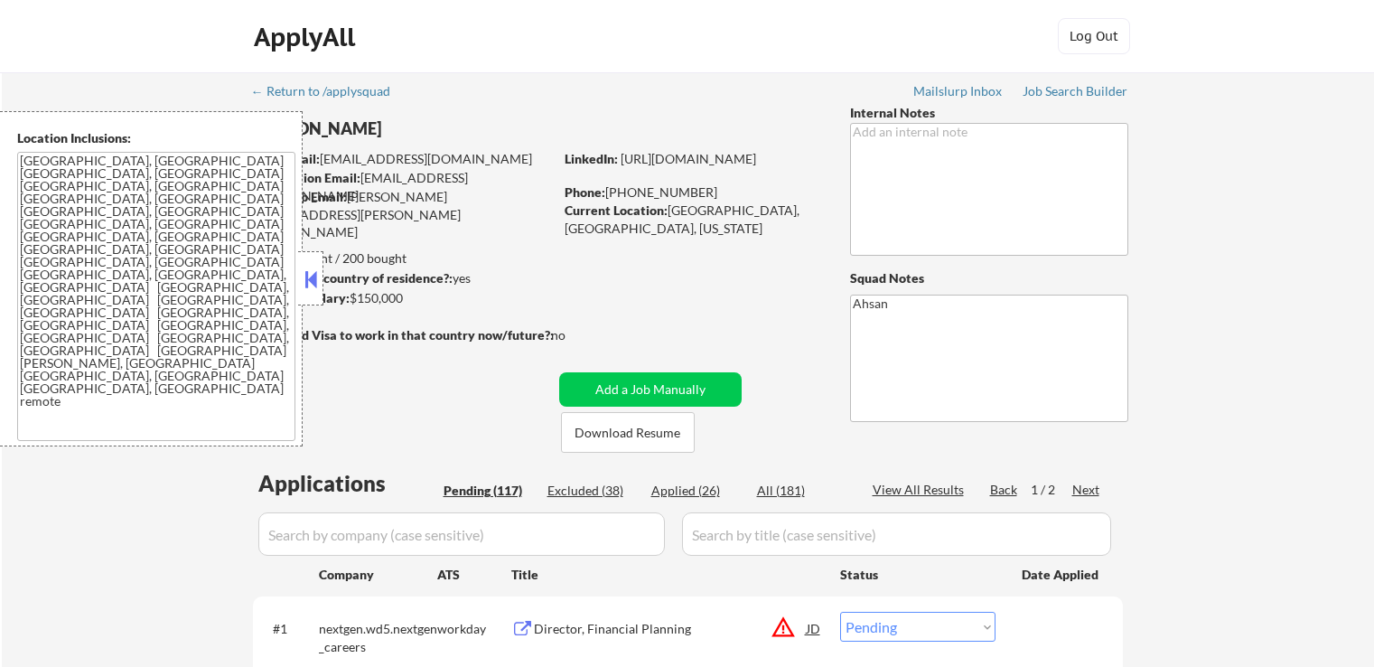
select select ""pending""
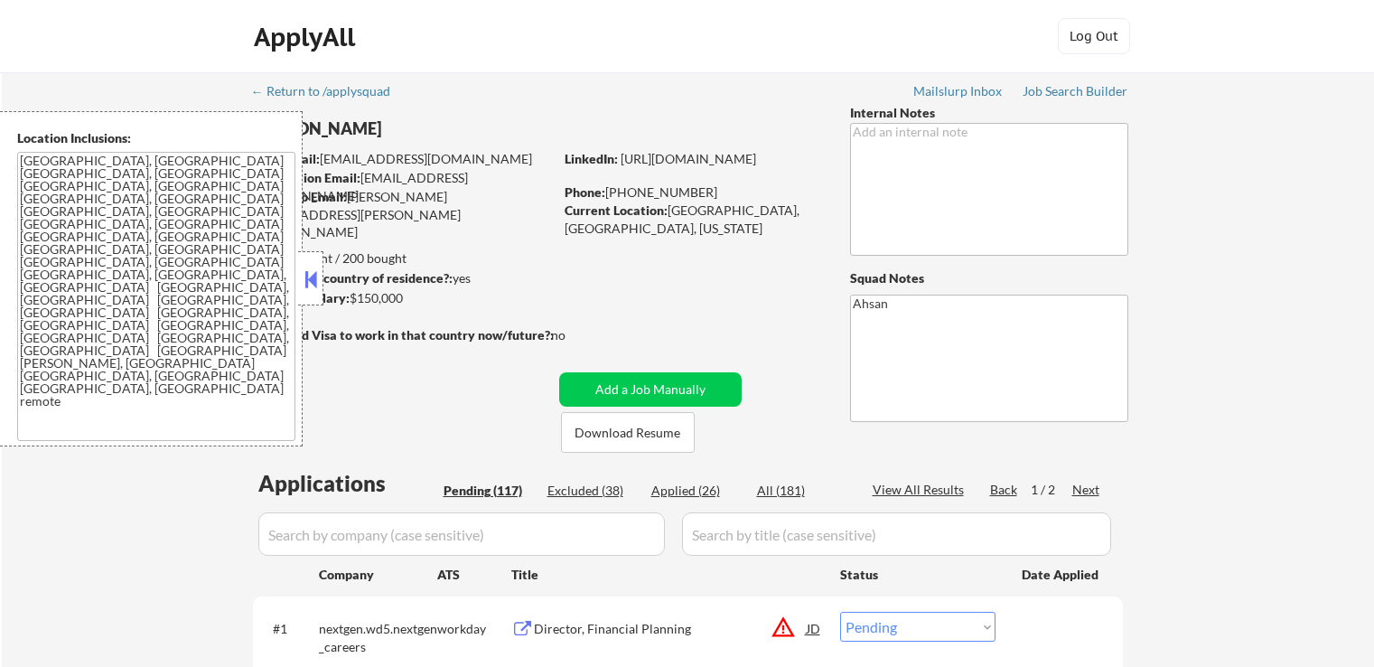
select select ""pending""
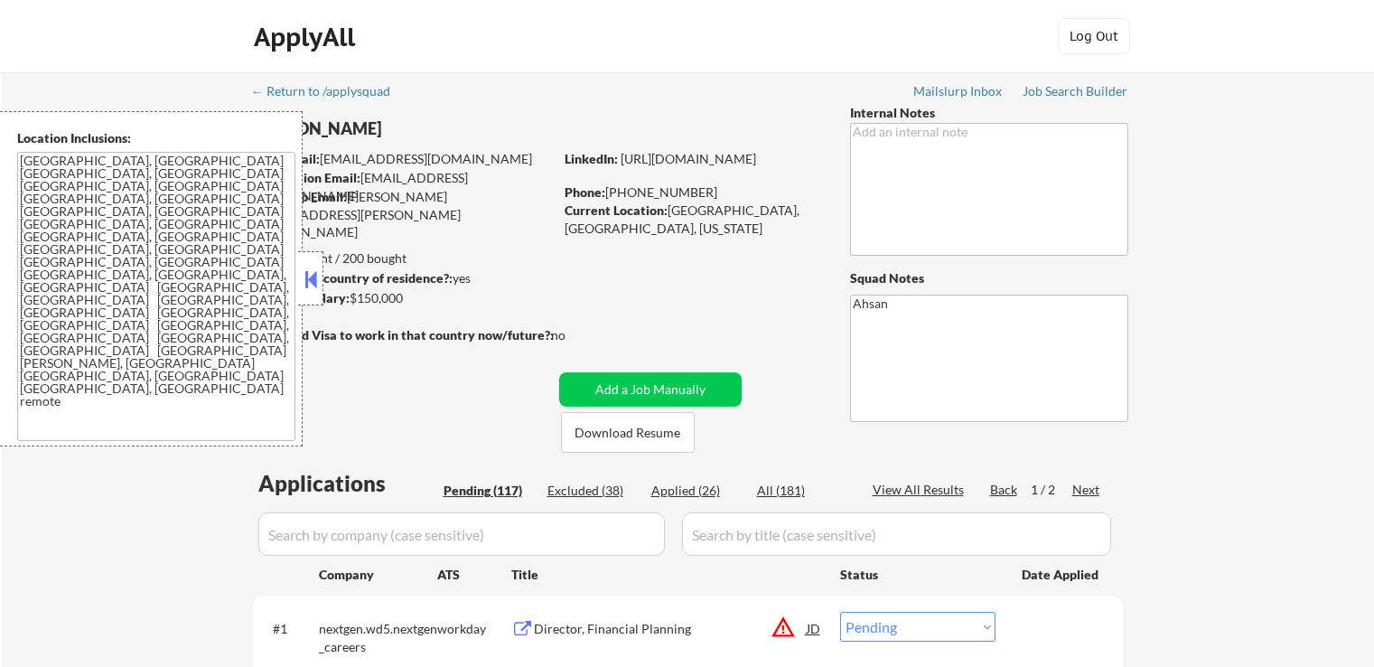
select select ""pending""
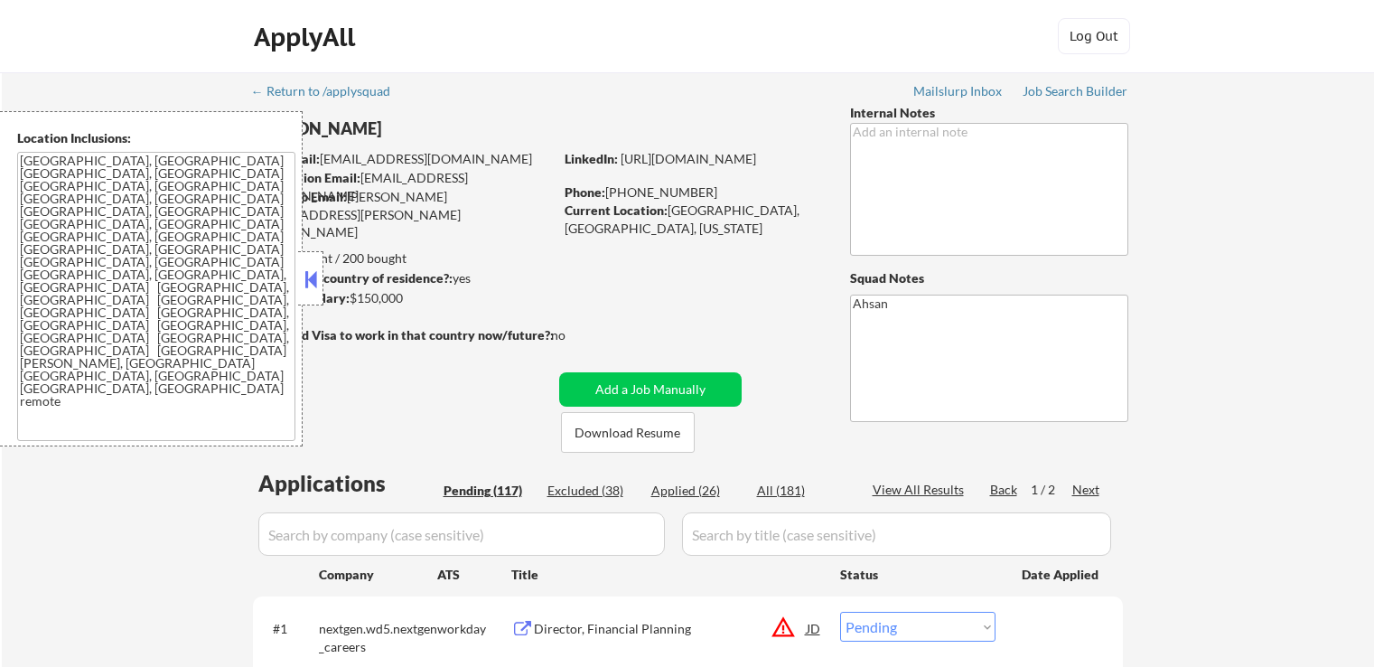
select select ""pending""
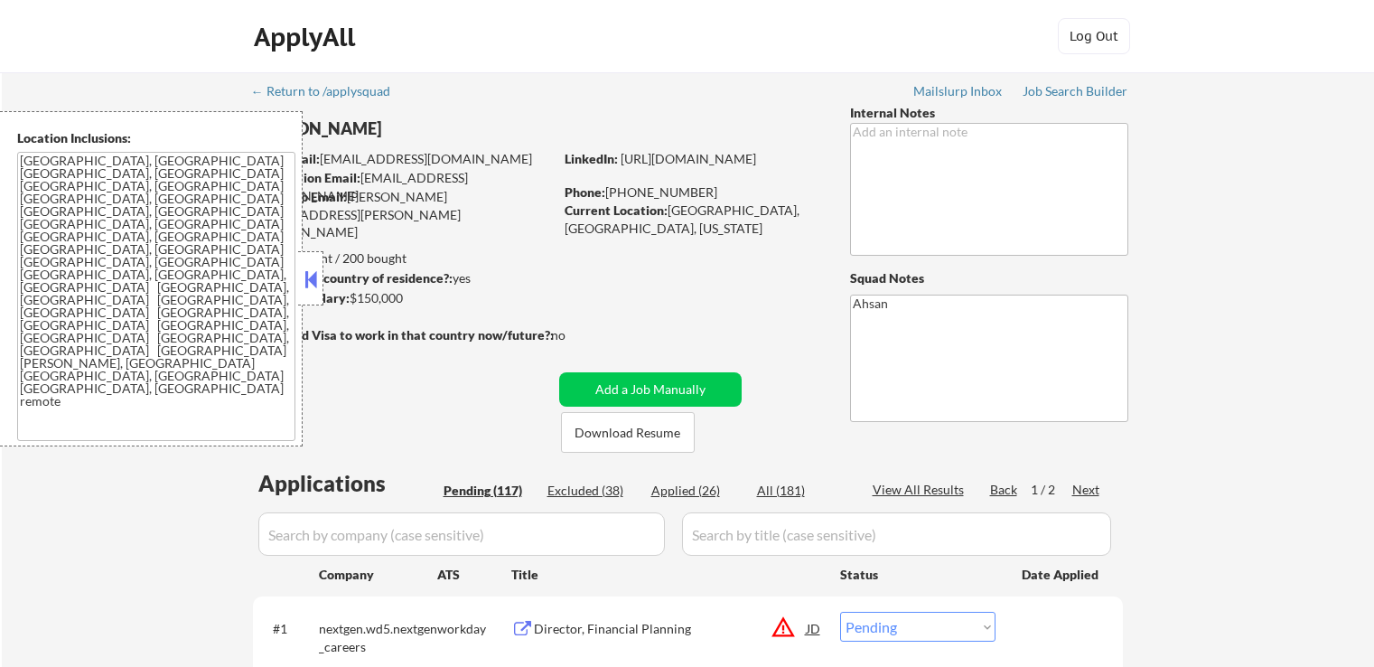
select select ""pending""
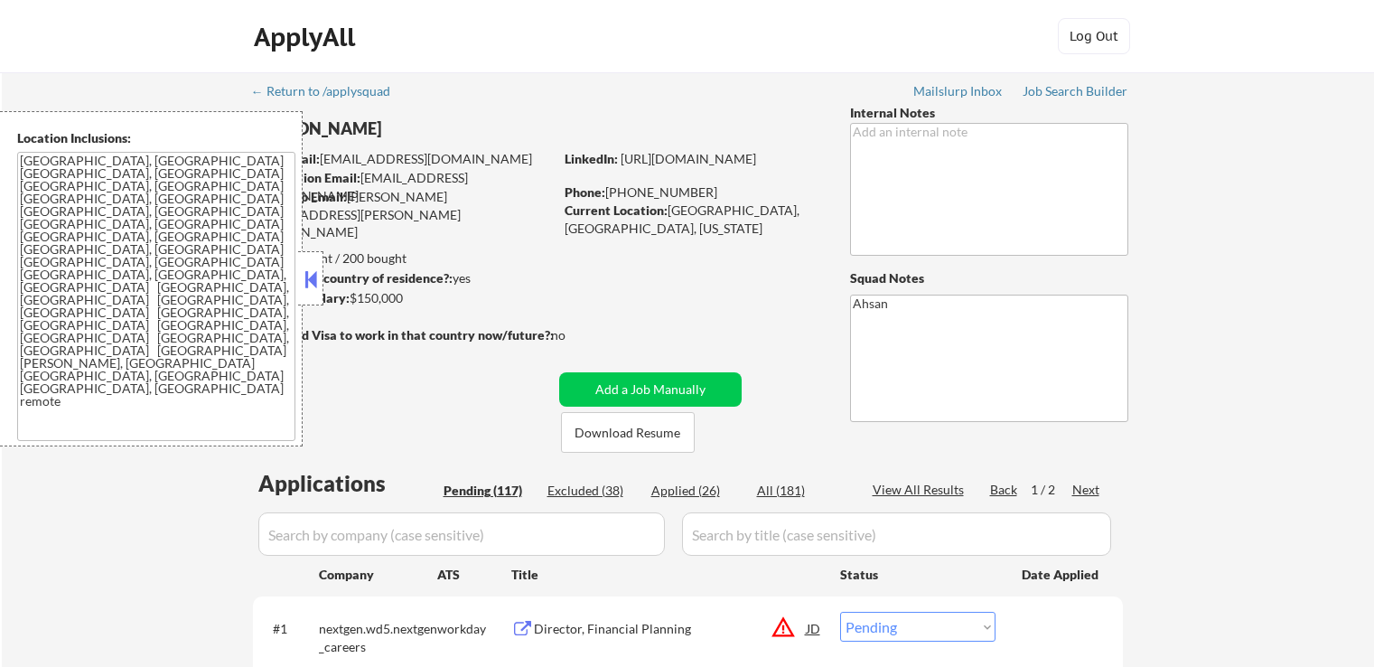
select select ""pending""
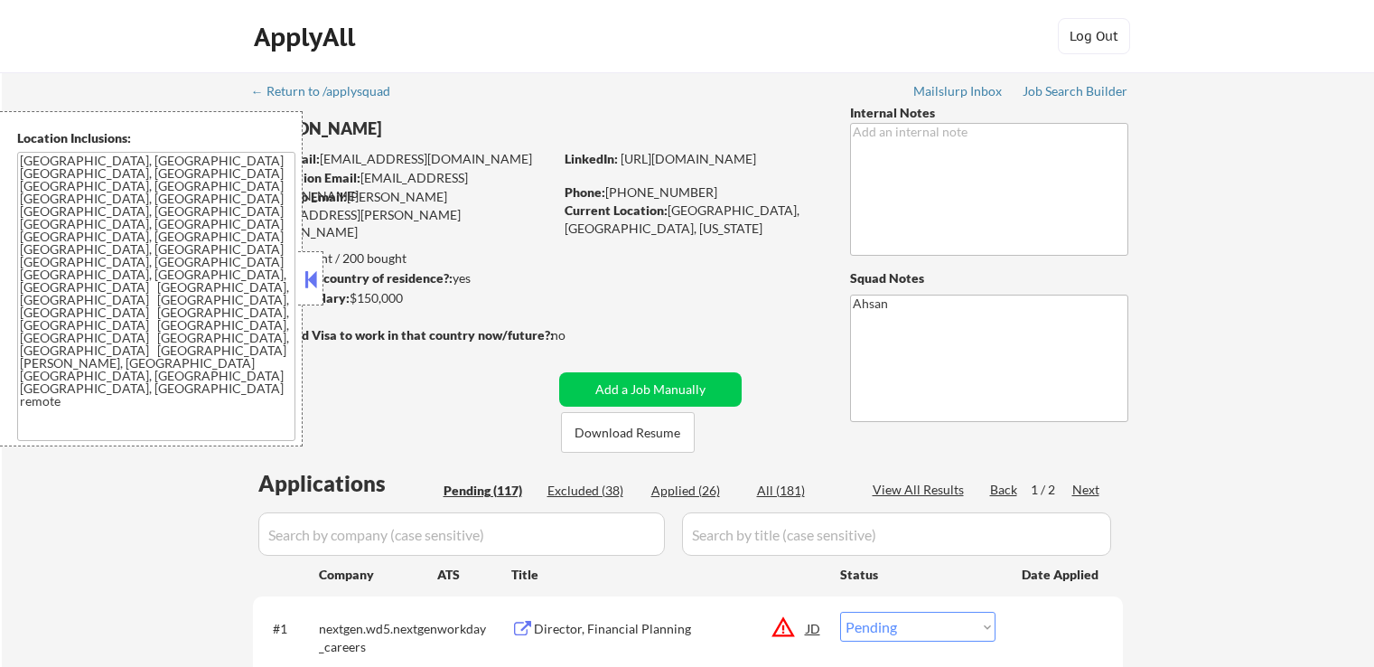
select select ""pending""
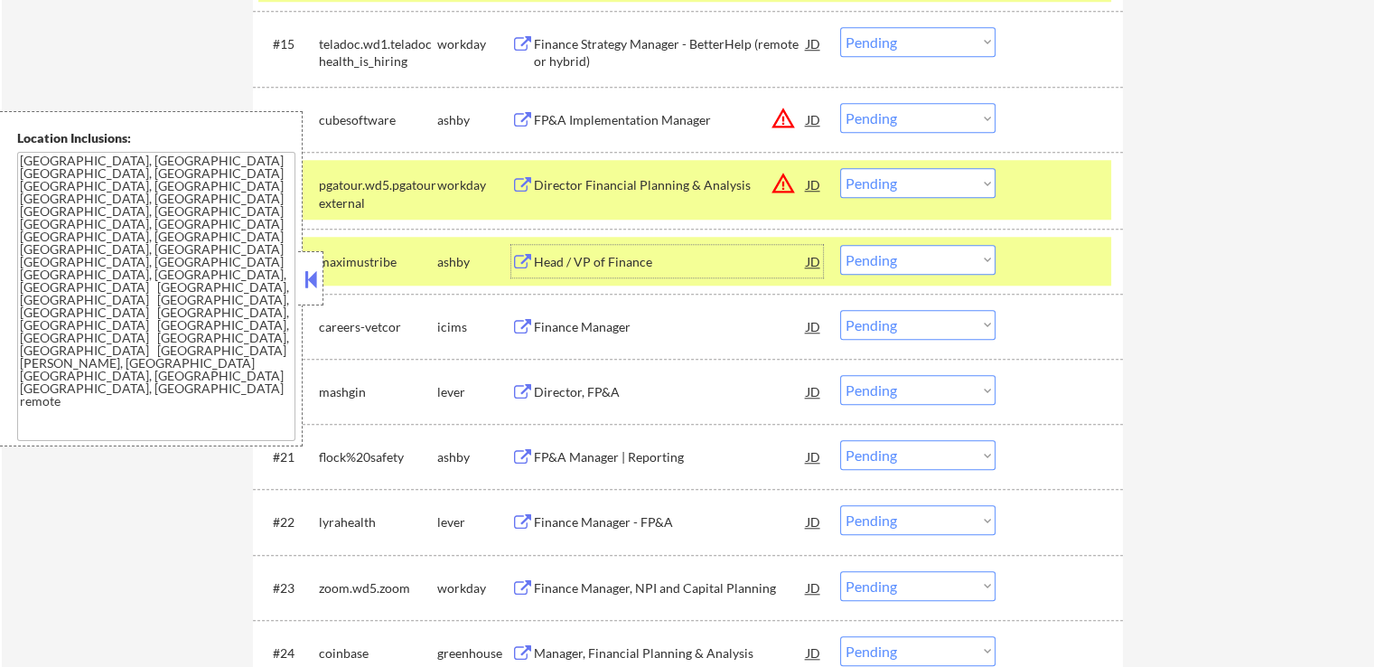
scroll to position [1626, 0]
drag, startPoint x: 922, startPoint y: 260, endPoint x: 913, endPoint y: 268, distance: 12.2
click at [922, 260] on select "Choose an option... Pending Applied Excluded (Questions) Excluded (Expired) Exc…" at bounding box center [917, 260] width 155 height 30
click at [840, 245] on select "Choose an option... Pending Applied Excluded (Questions) Excluded (Expired) Exc…" at bounding box center [917, 260] width 155 height 30
select select ""pending""
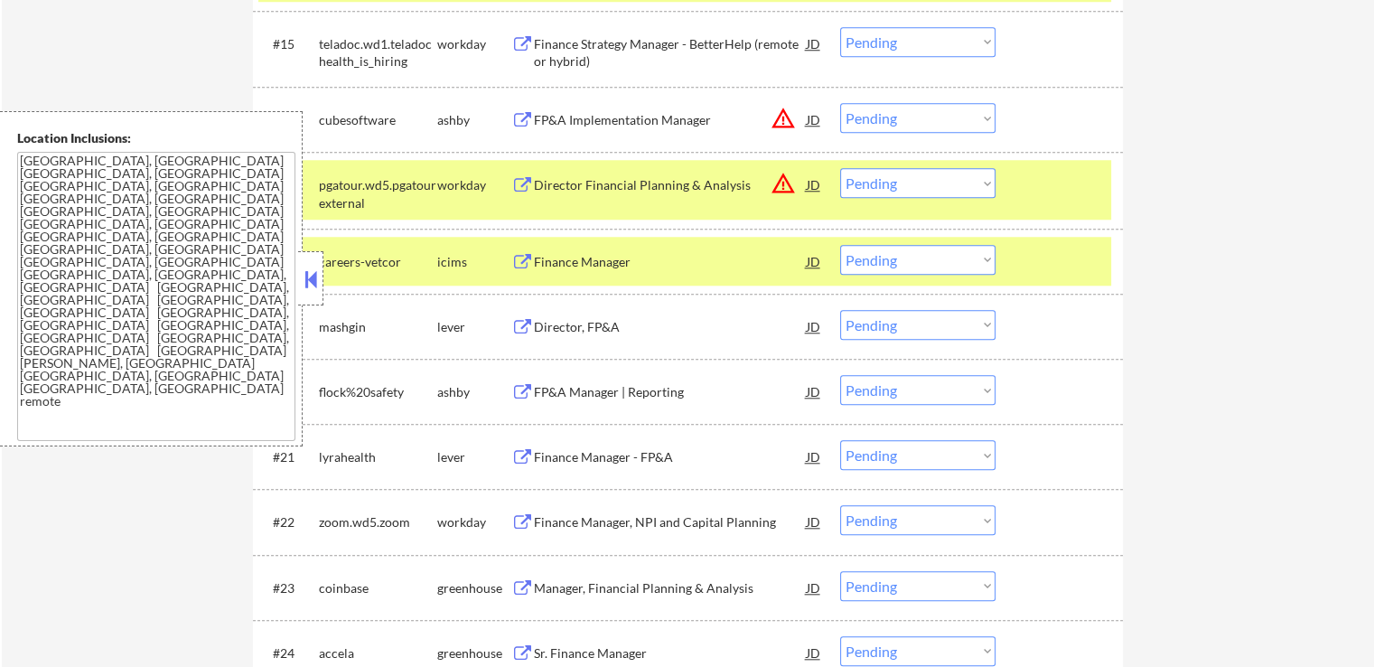
click at [567, 323] on div "Director, FP&A" at bounding box center [670, 327] width 273 height 18
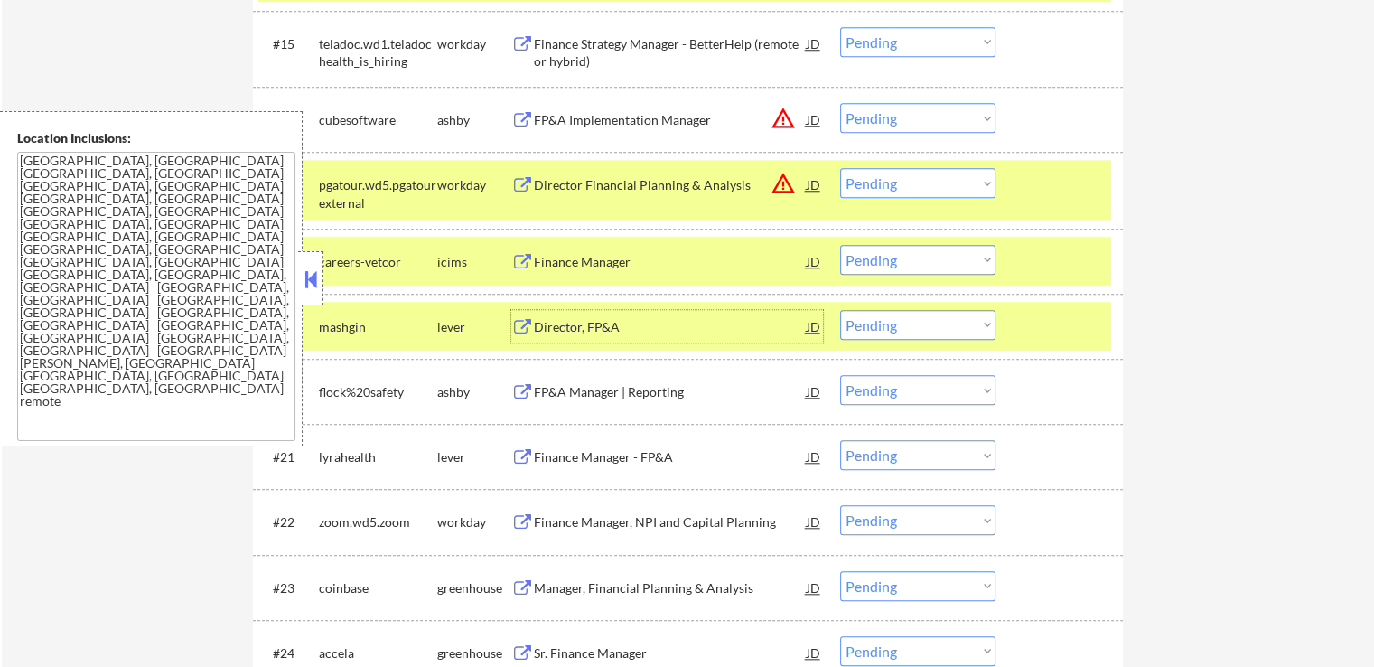
click at [983, 320] on select "Choose an option... Pending Applied Excluded (Questions) Excluded (Expired) Exc…" at bounding box center [917, 325] width 155 height 30
click at [840, 310] on select "Choose an option... Pending Applied Excluded (Questions) Excluded (Expired) Exc…" at bounding box center [917, 325] width 155 height 30
select select ""pending""
click at [604, 390] on div "Finance Manager - FP&A" at bounding box center [670, 392] width 273 height 18
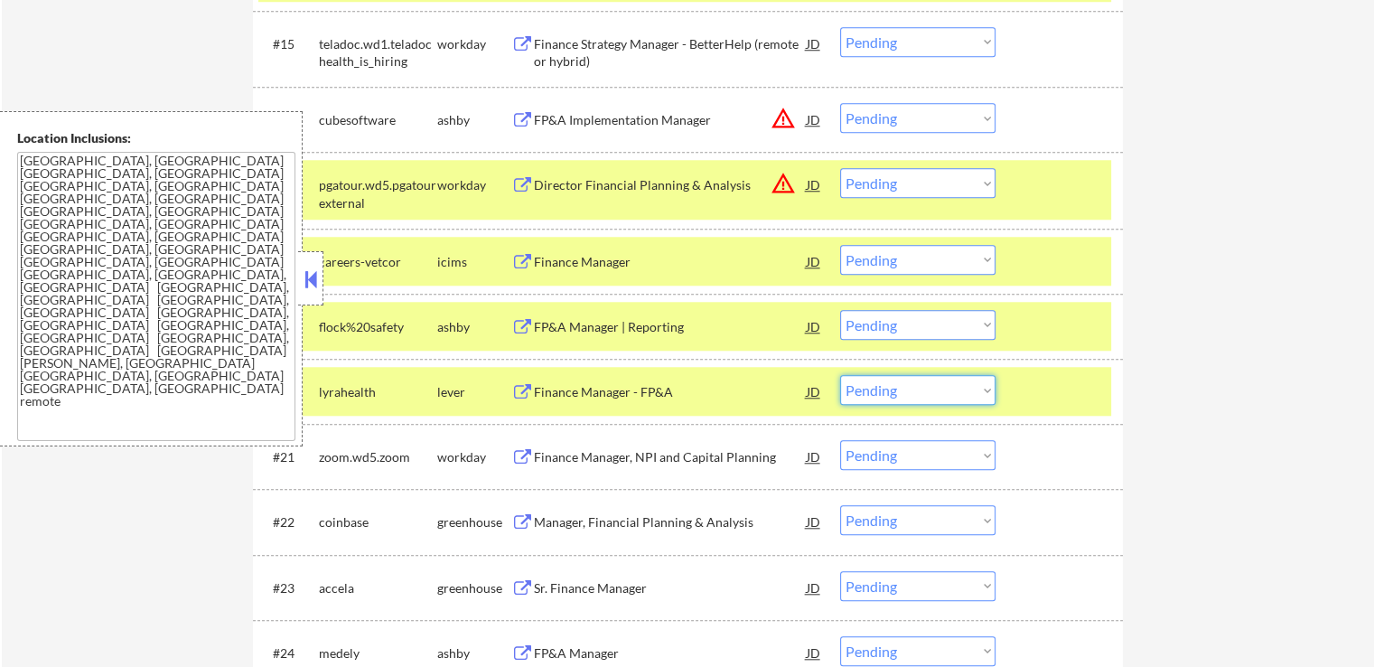
click at [984, 392] on select "Choose an option... Pending Applied Excluded (Questions) Excluded (Expired) Exc…" at bounding box center [917, 390] width 155 height 30
click at [840, 375] on select "Choose an option... Pending Applied Excluded (Questions) Excluded (Expired) Exc…" at bounding box center [917, 390] width 155 height 30
select select ""pending""
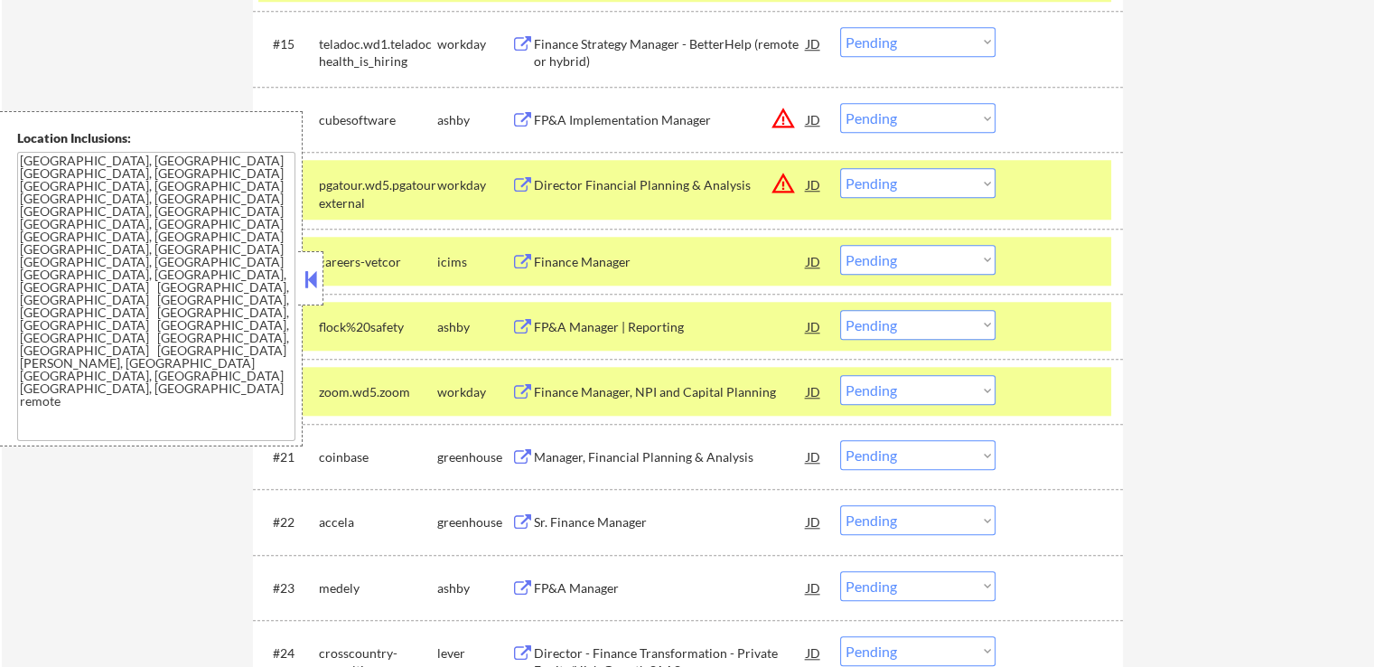
click at [640, 325] on div "FP&A Manager | Reporting" at bounding box center [670, 327] width 273 height 18
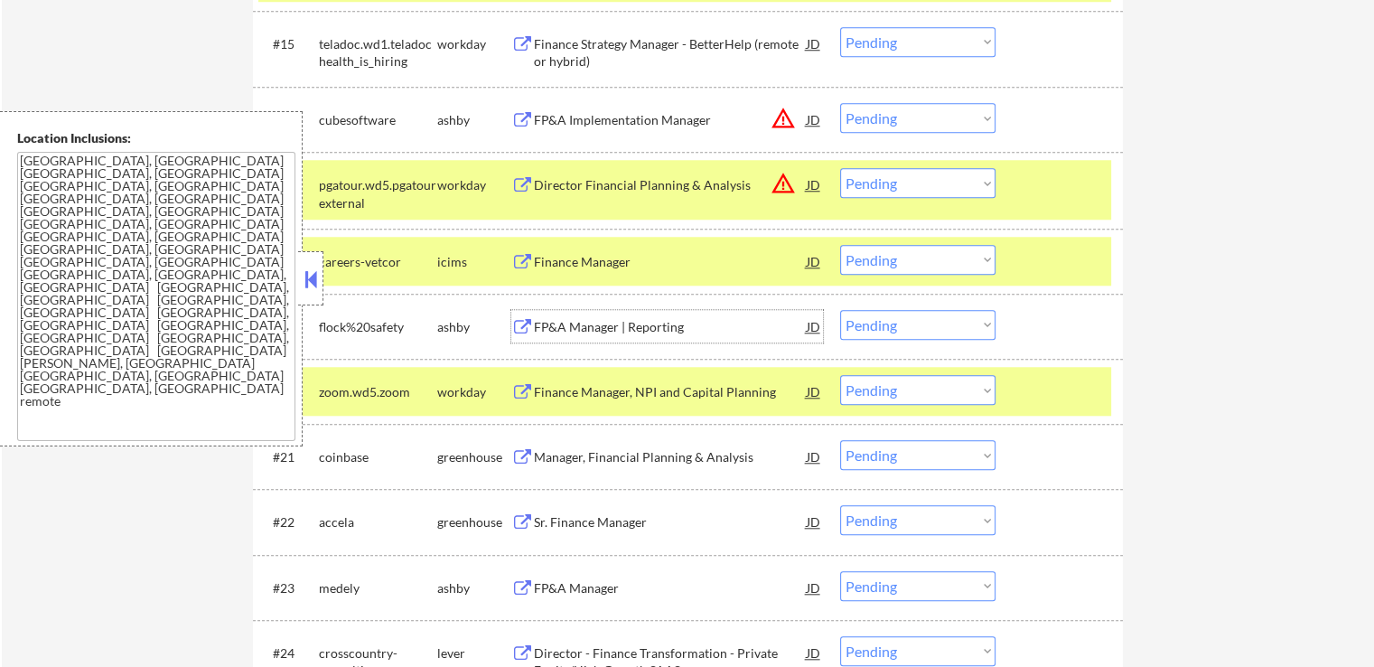
click at [990, 326] on select "Choose an option... Pending Applied Excluded (Questions) Excluded (Expired) Exc…" at bounding box center [917, 325] width 155 height 30
click at [840, 310] on select "Choose an option... Pending Applied Excluded (Questions) Excluded (Expired) Exc…" at bounding box center [917, 325] width 155 height 30
select select ""pending""
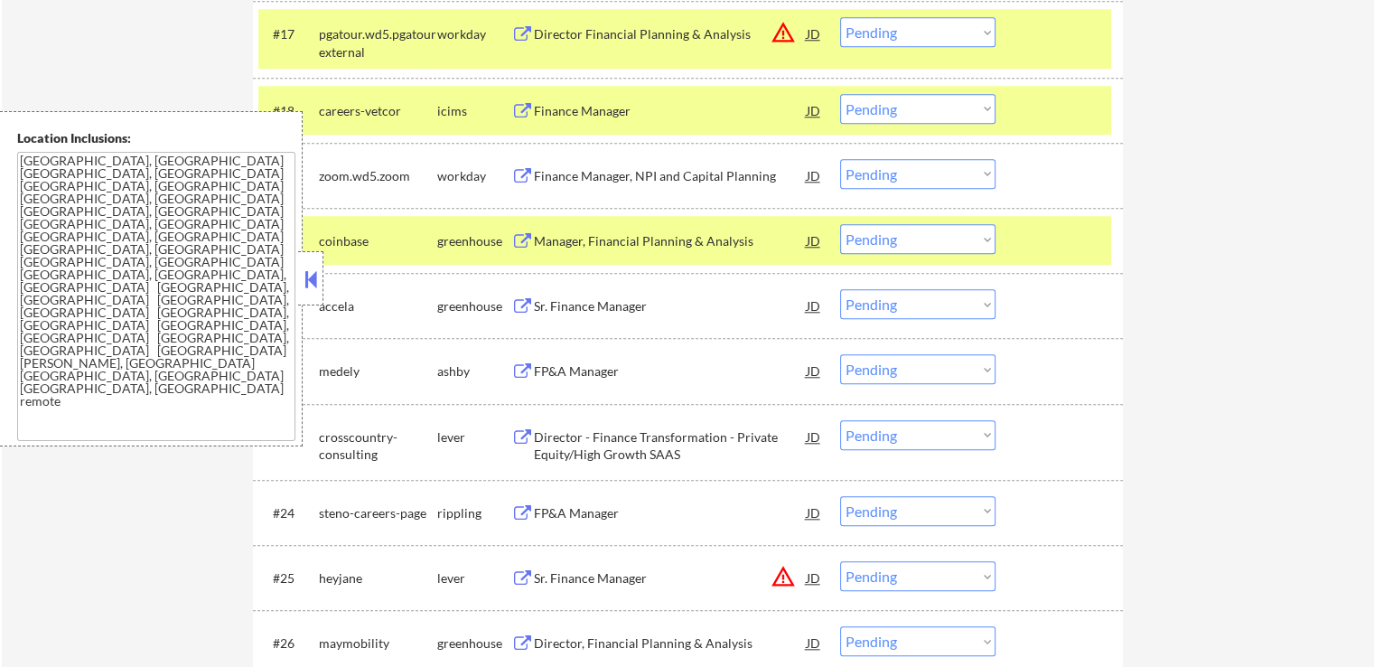
scroll to position [1897, 0]
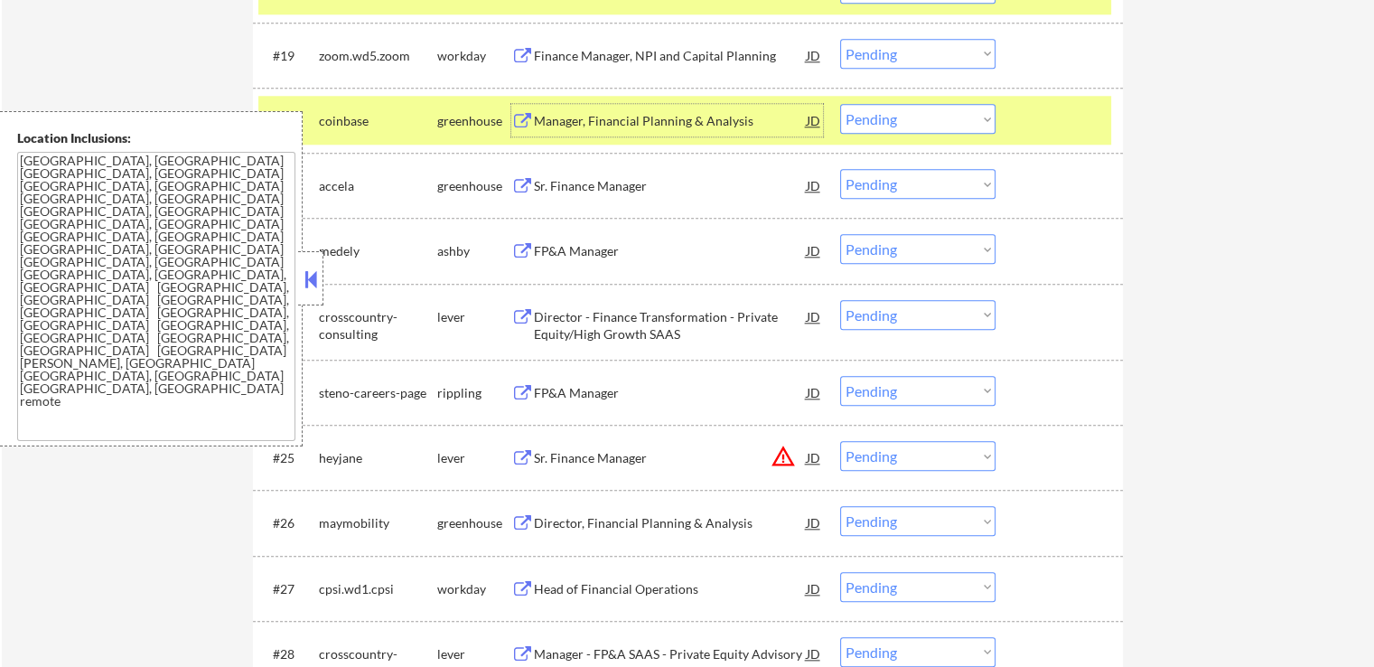
click at [595, 112] on div "Manager, Financial Planning & Analysis" at bounding box center [670, 121] width 273 height 18
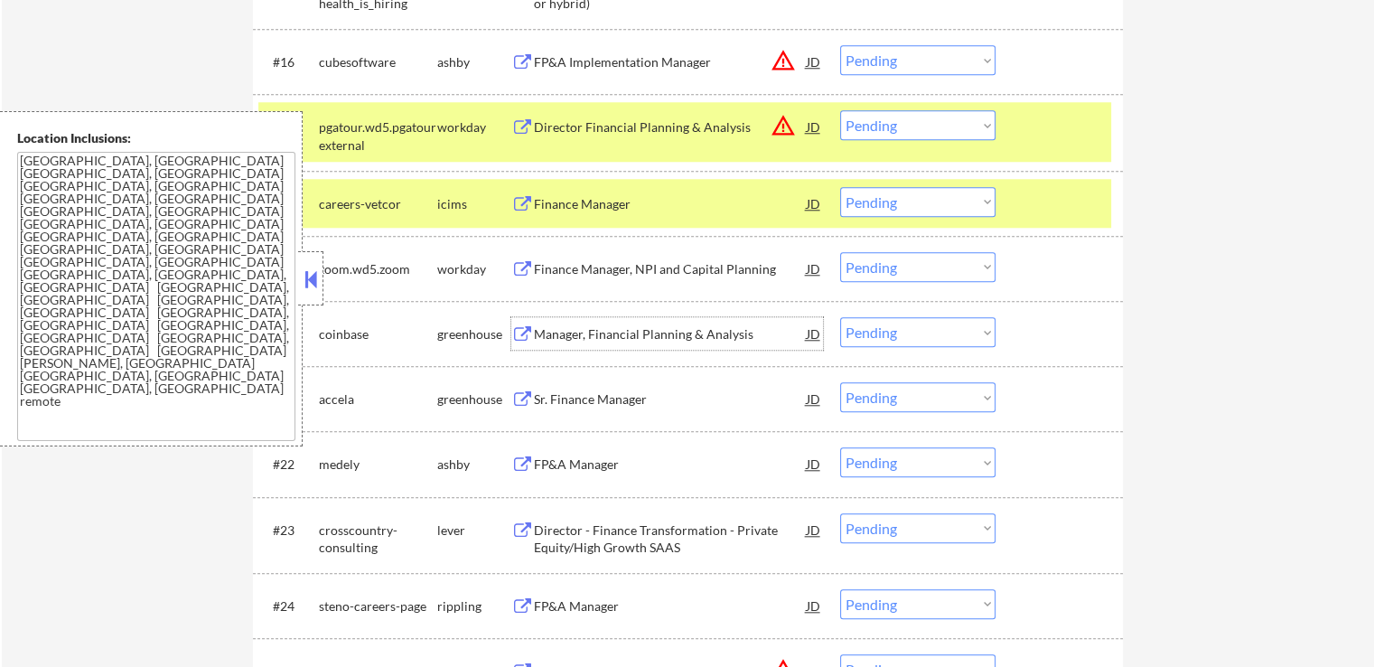
scroll to position [1626, 0]
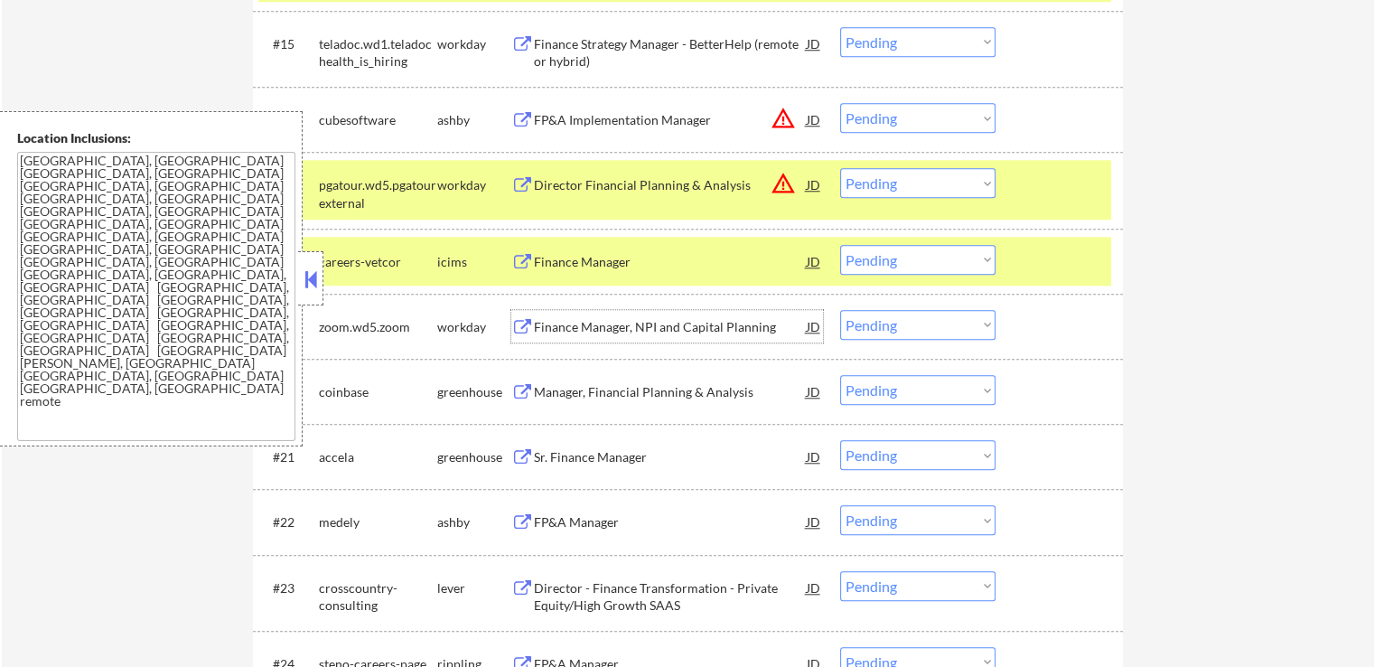
click at [585, 326] on div "Finance Manager, NPI and Capital Planning" at bounding box center [670, 327] width 273 height 18
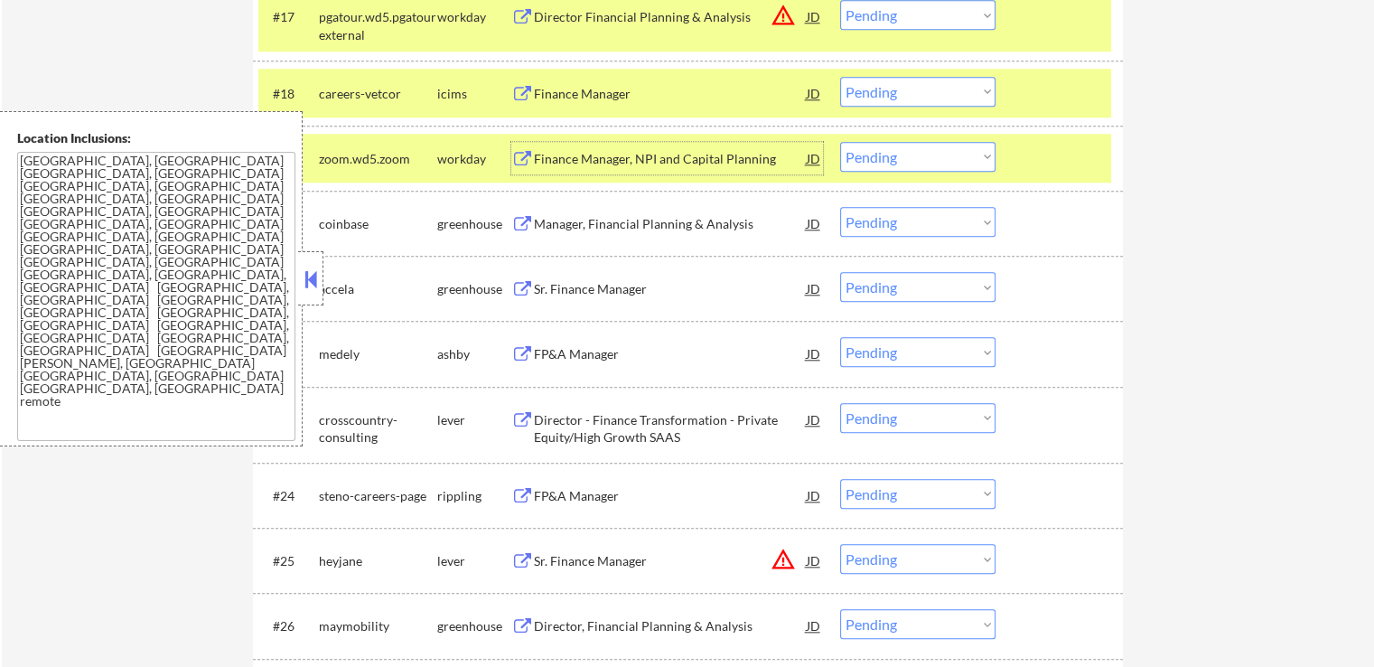
scroll to position [1717, 0]
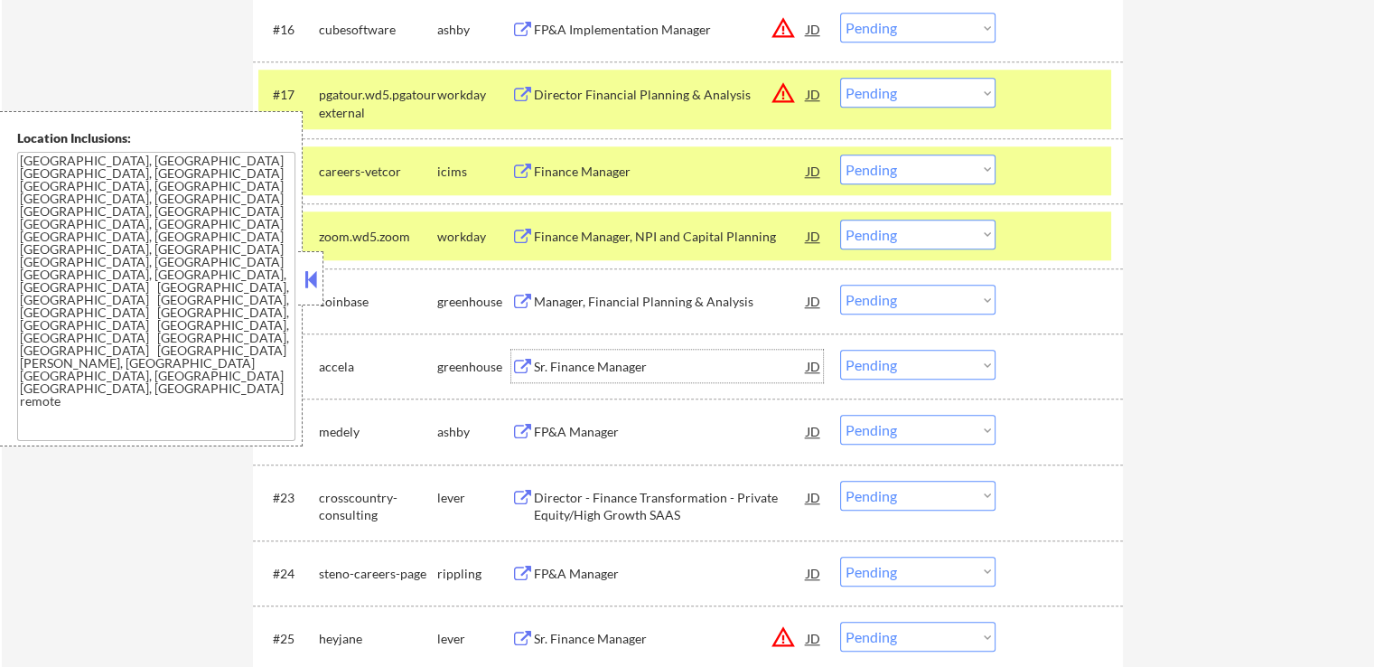
click at [571, 365] on div "Sr. Finance Manager" at bounding box center [670, 367] width 273 height 18
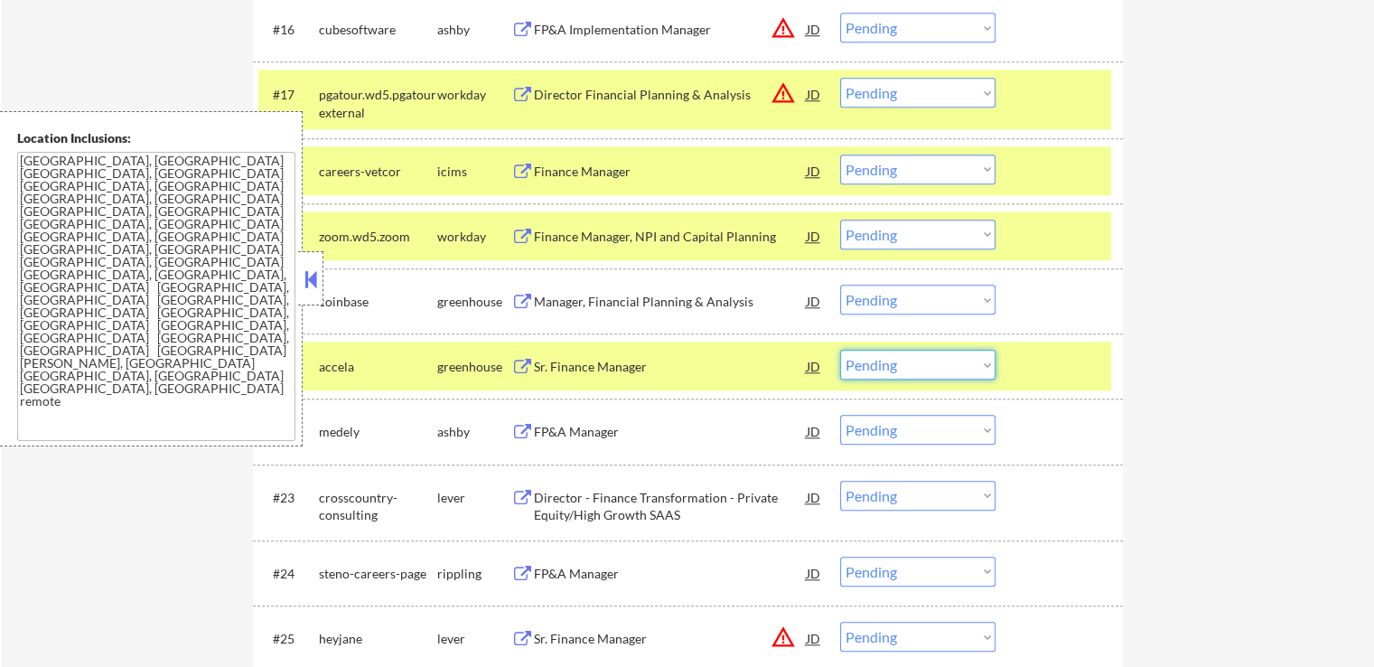
click at [979, 361] on select "Choose an option... Pending Applied Excluded (Questions) Excluded (Expired) Exc…" at bounding box center [917, 365] width 155 height 30
click at [840, 350] on select "Choose an option... Pending Applied Excluded (Questions) Excluded (Expired) Exc…" at bounding box center [917, 365] width 155 height 30
select select ""pending""
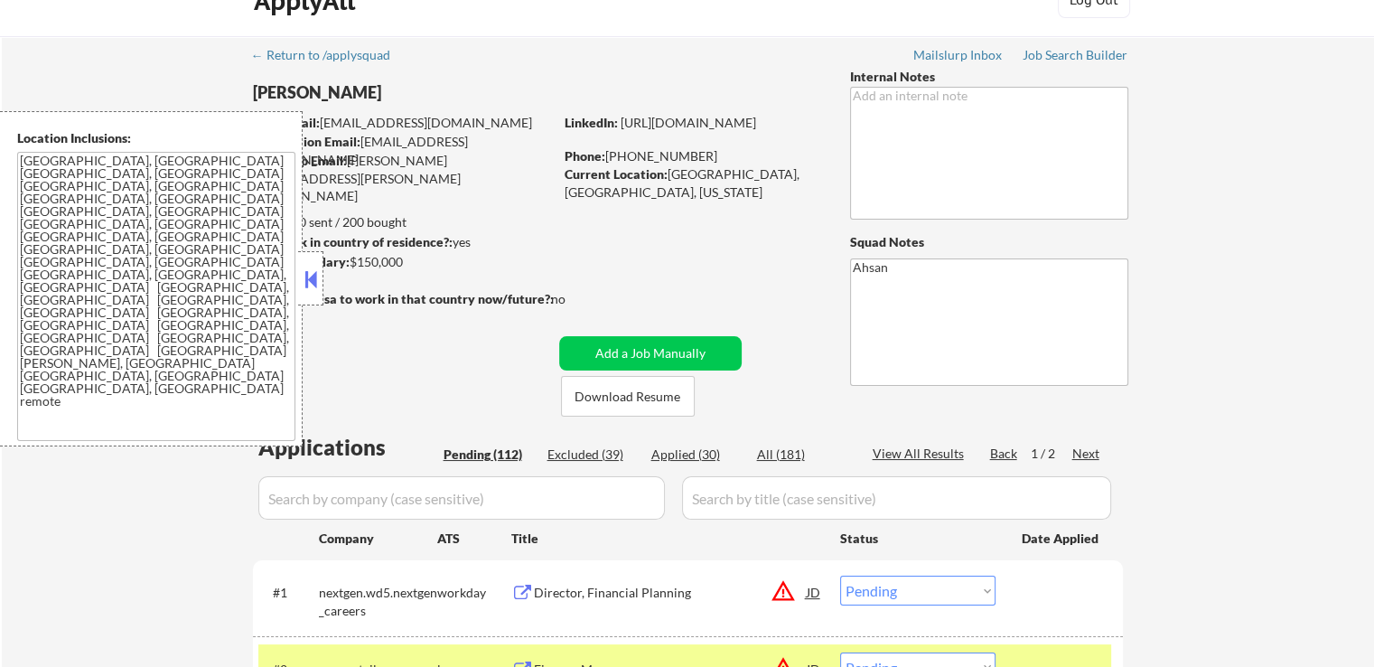
scroll to position [271, 0]
